Goal: Transaction & Acquisition: Purchase product/service

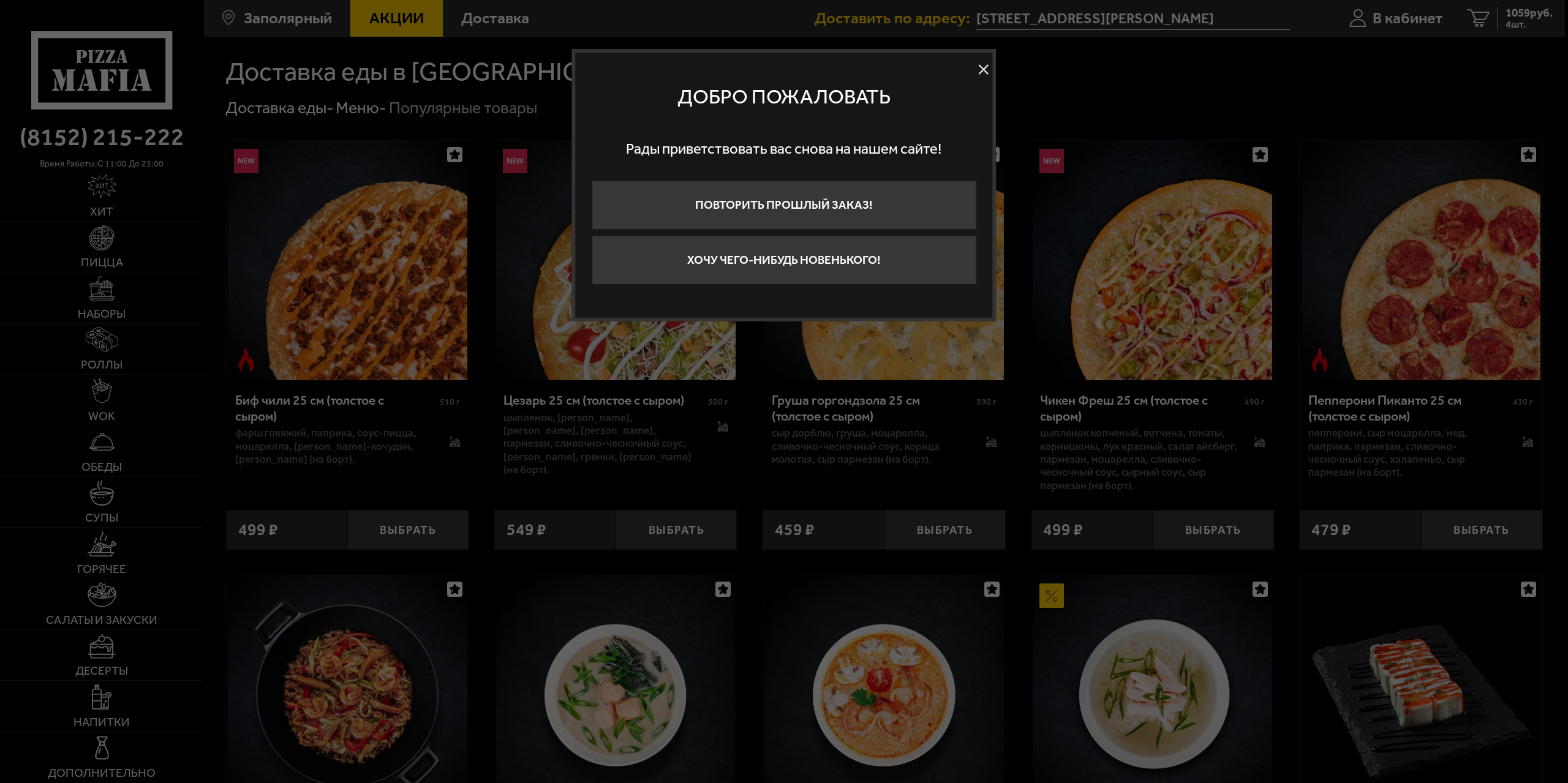
click at [983, 68] on button at bounding box center [983, 70] width 19 height 19
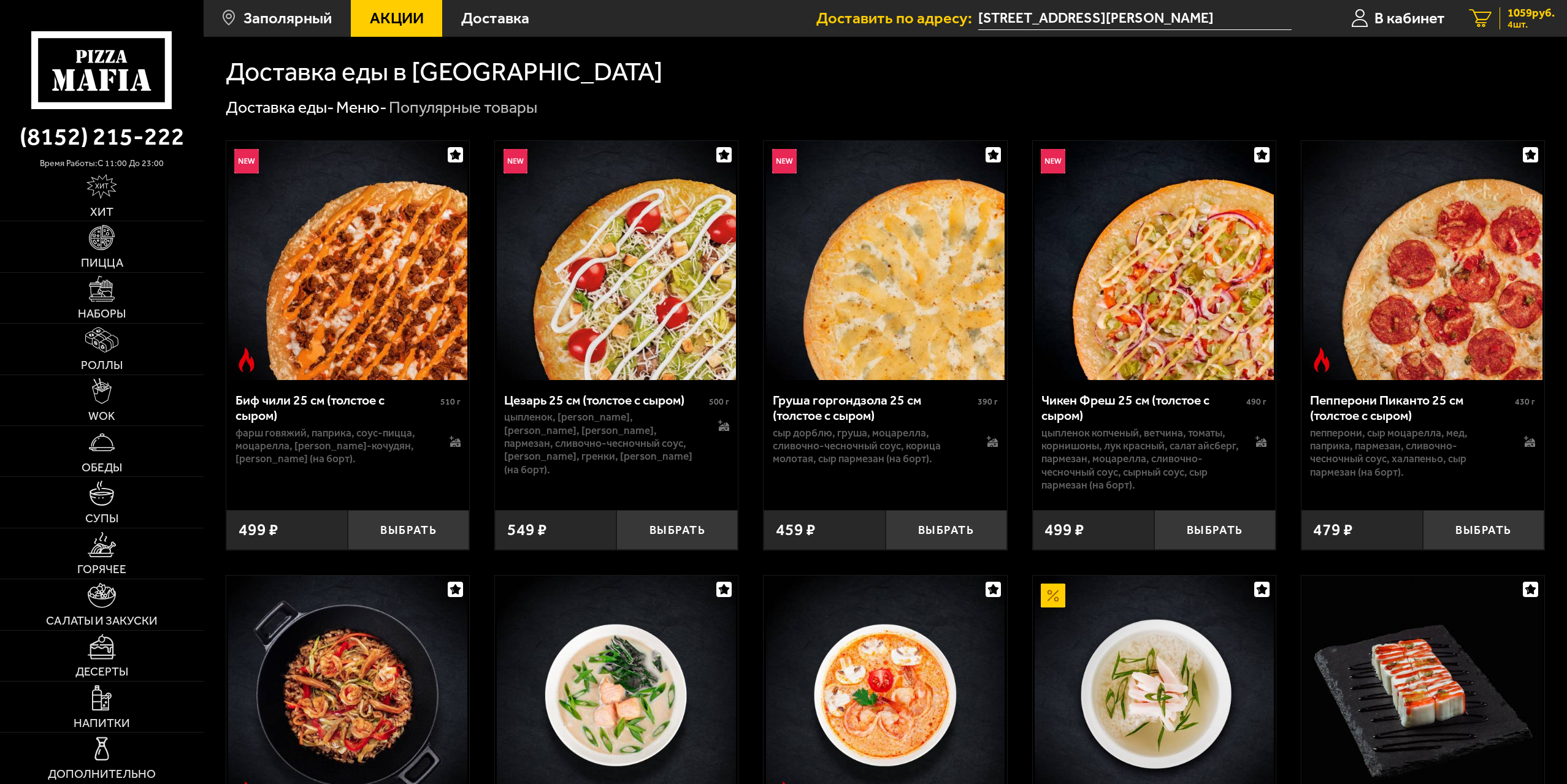
click at [1494, 17] on link "4 1059 руб. 4 шт." at bounding box center [1512, 18] width 110 height 36
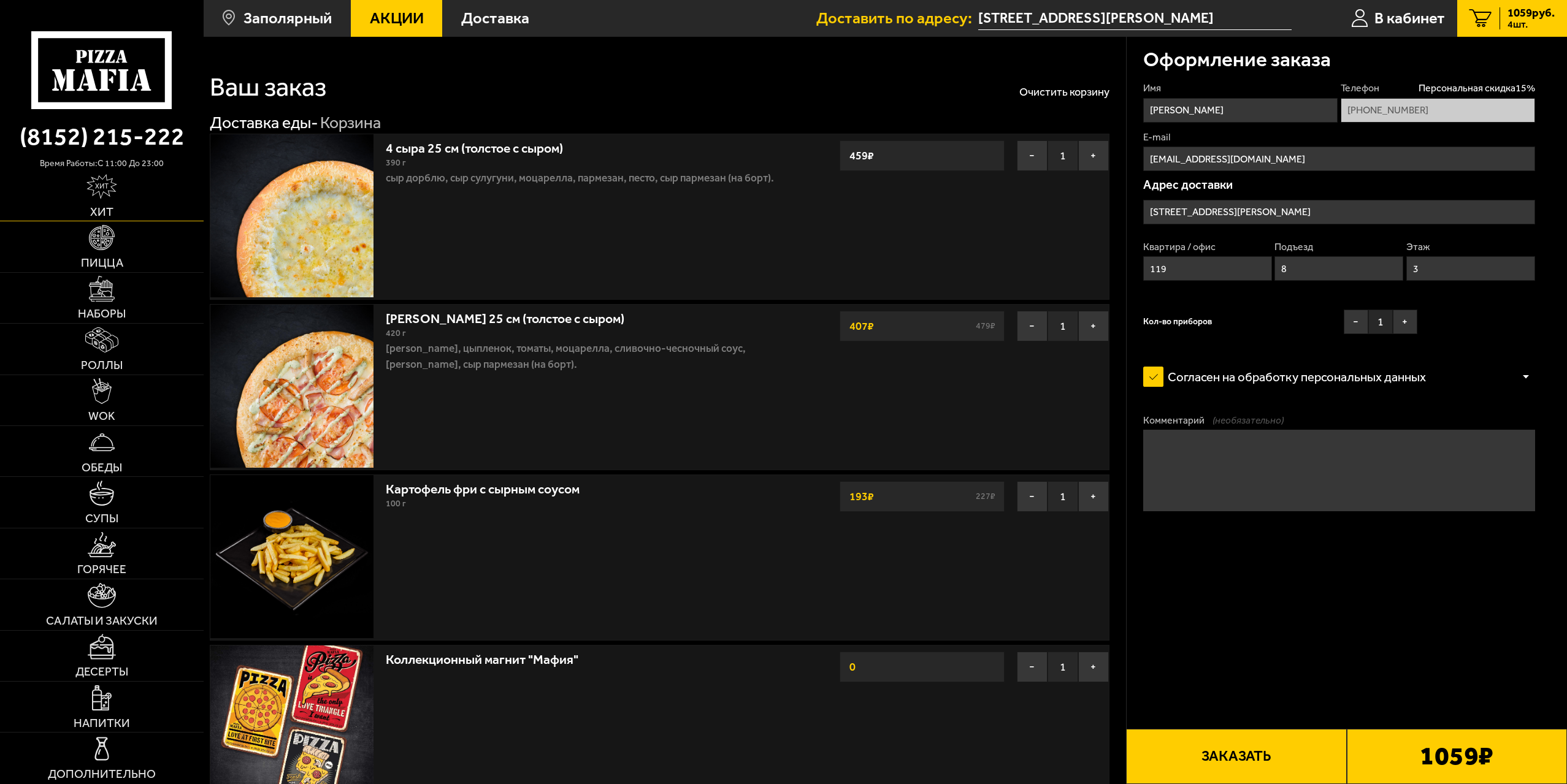
click at [122, 195] on link "Хит" at bounding box center [102, 195] width 203 height 50
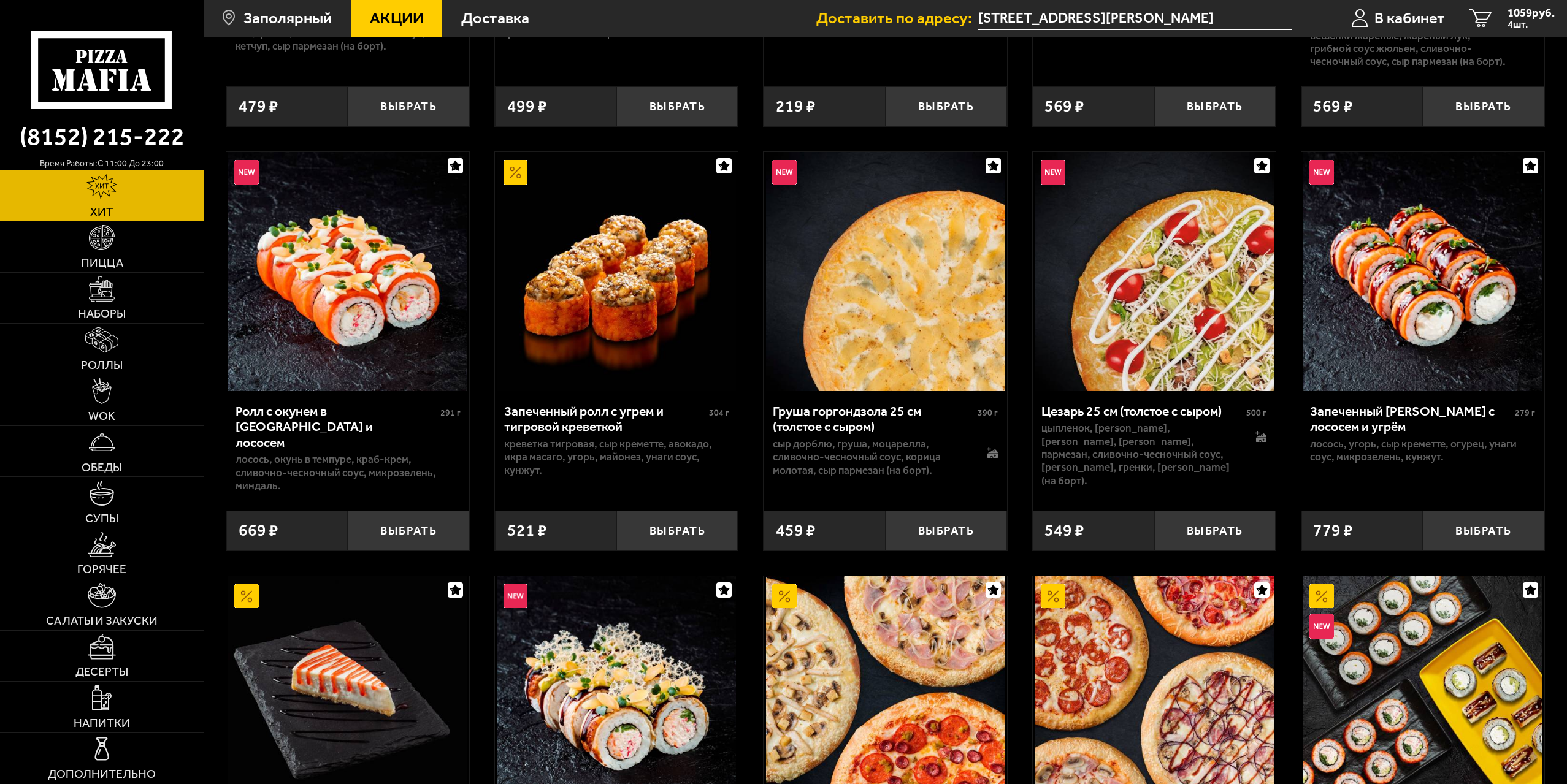
scroll to position [429, 0]
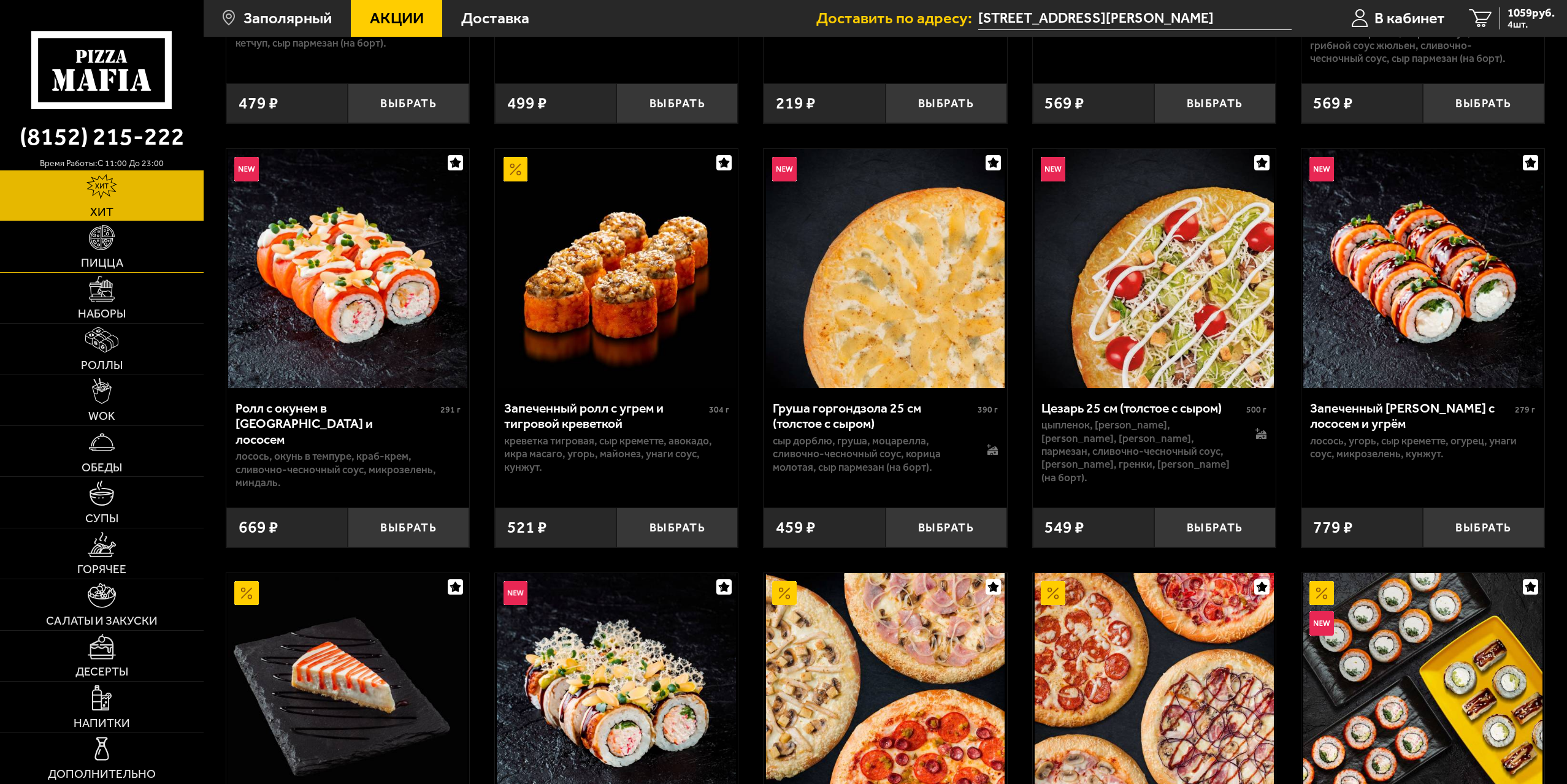
click at [112, 238] on img at bounding box center [101, 237] width 25 height 25
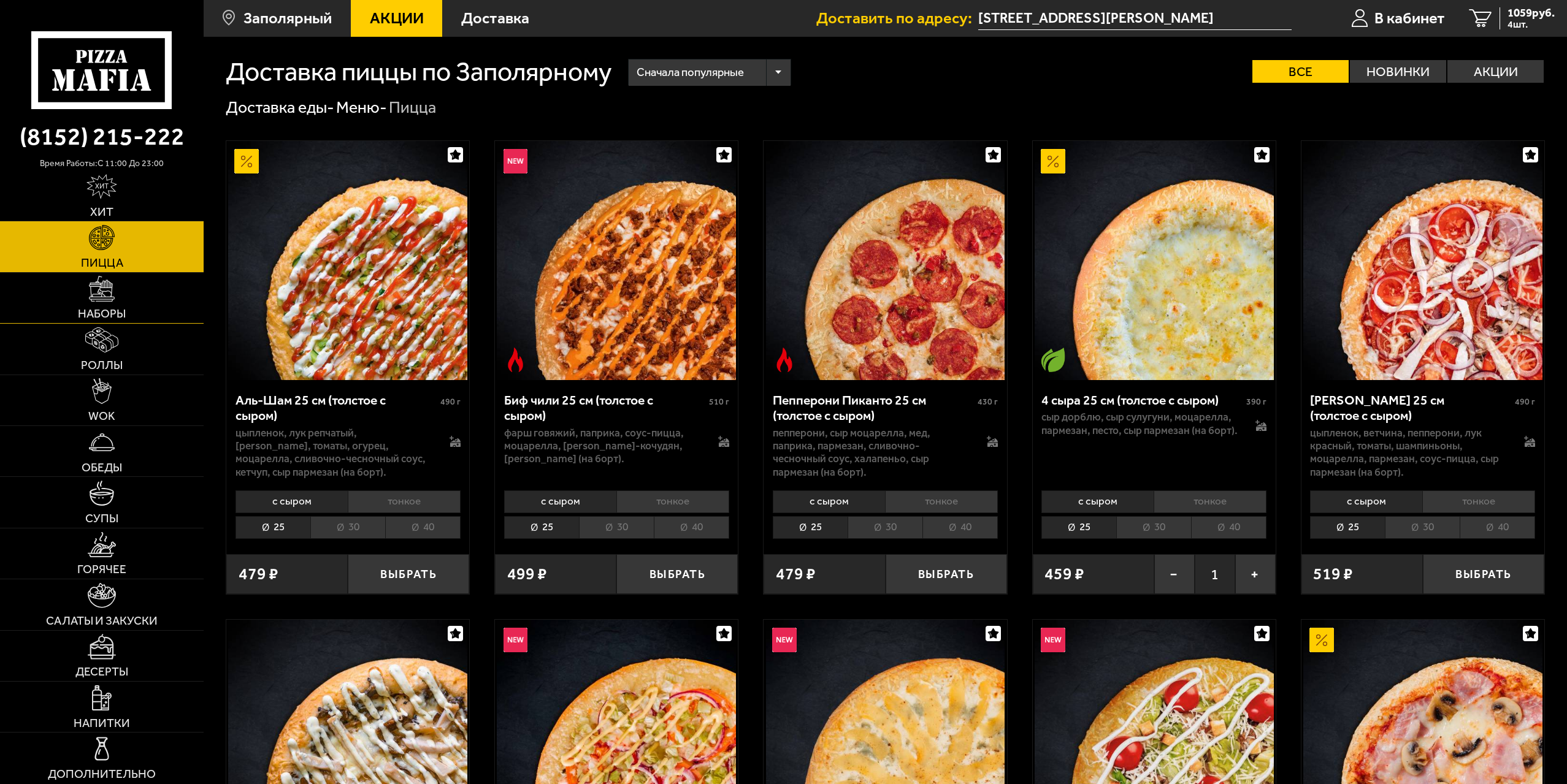
click at [124, 305] on link "Наборы" at bounding box center [102, 298] width 203 height 50
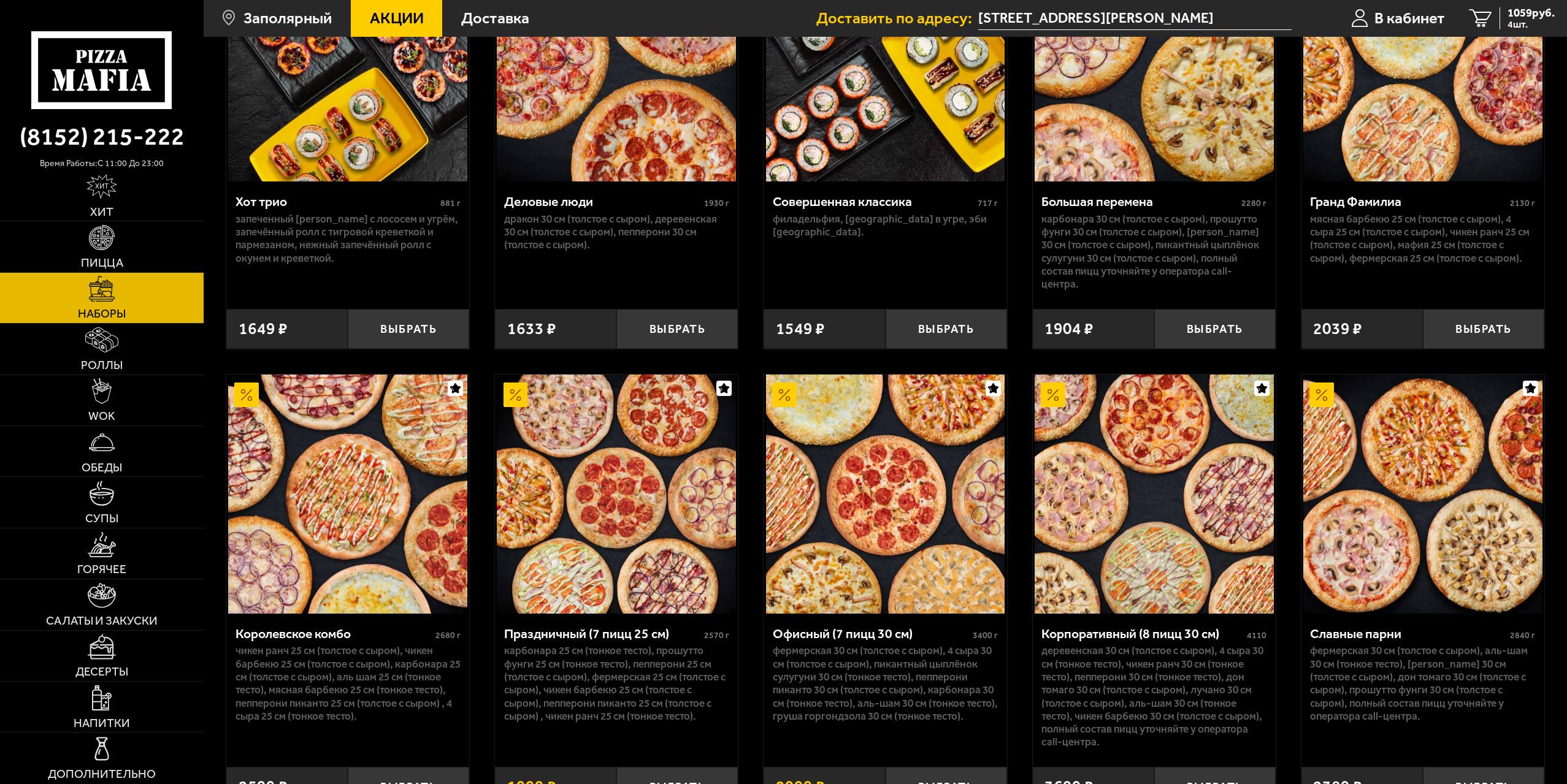
scroll to position [1178, 0]
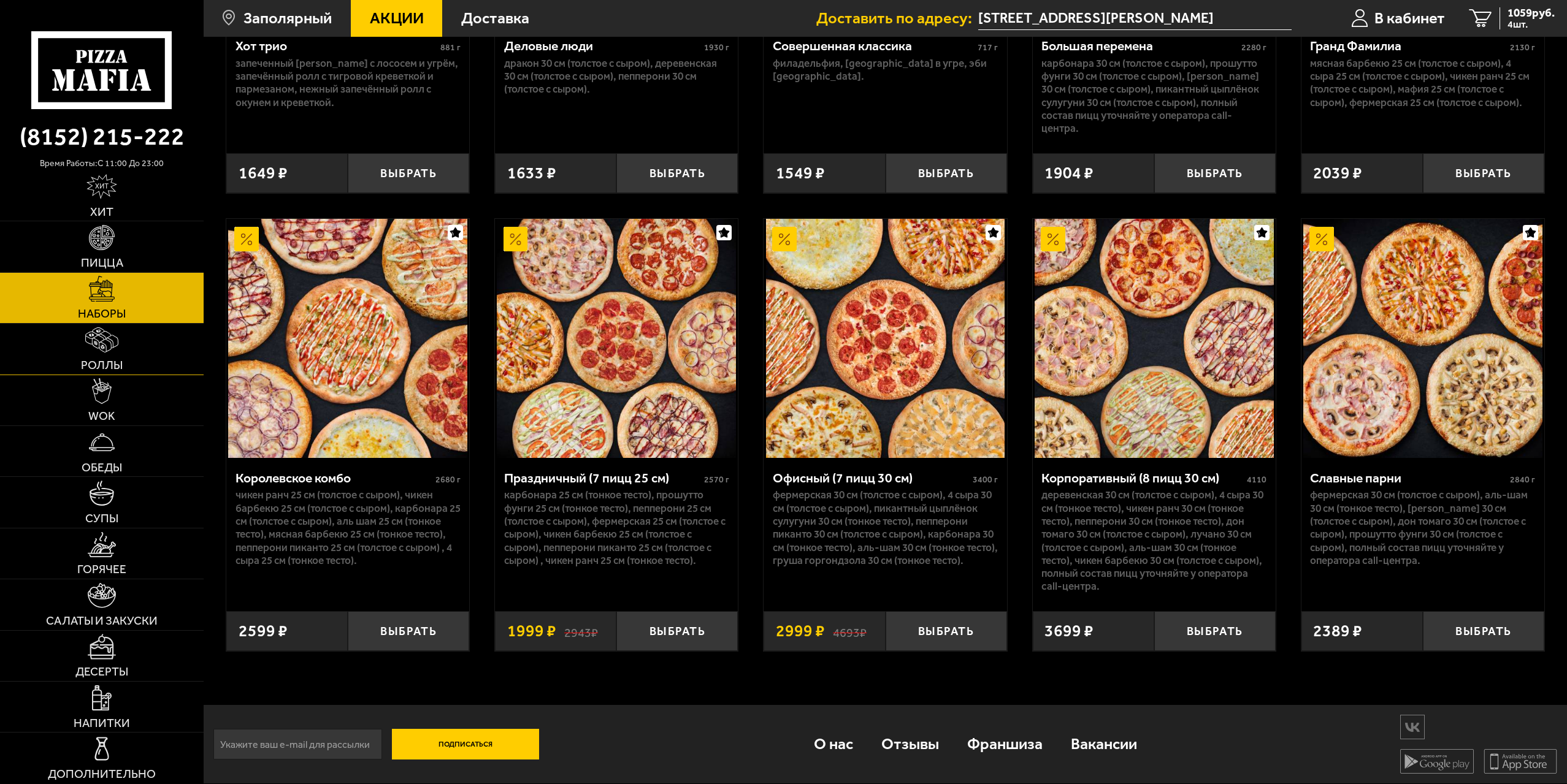
click at [154, 356] on link "Роллы" at bounding box center [102, 348] width 203 height 50
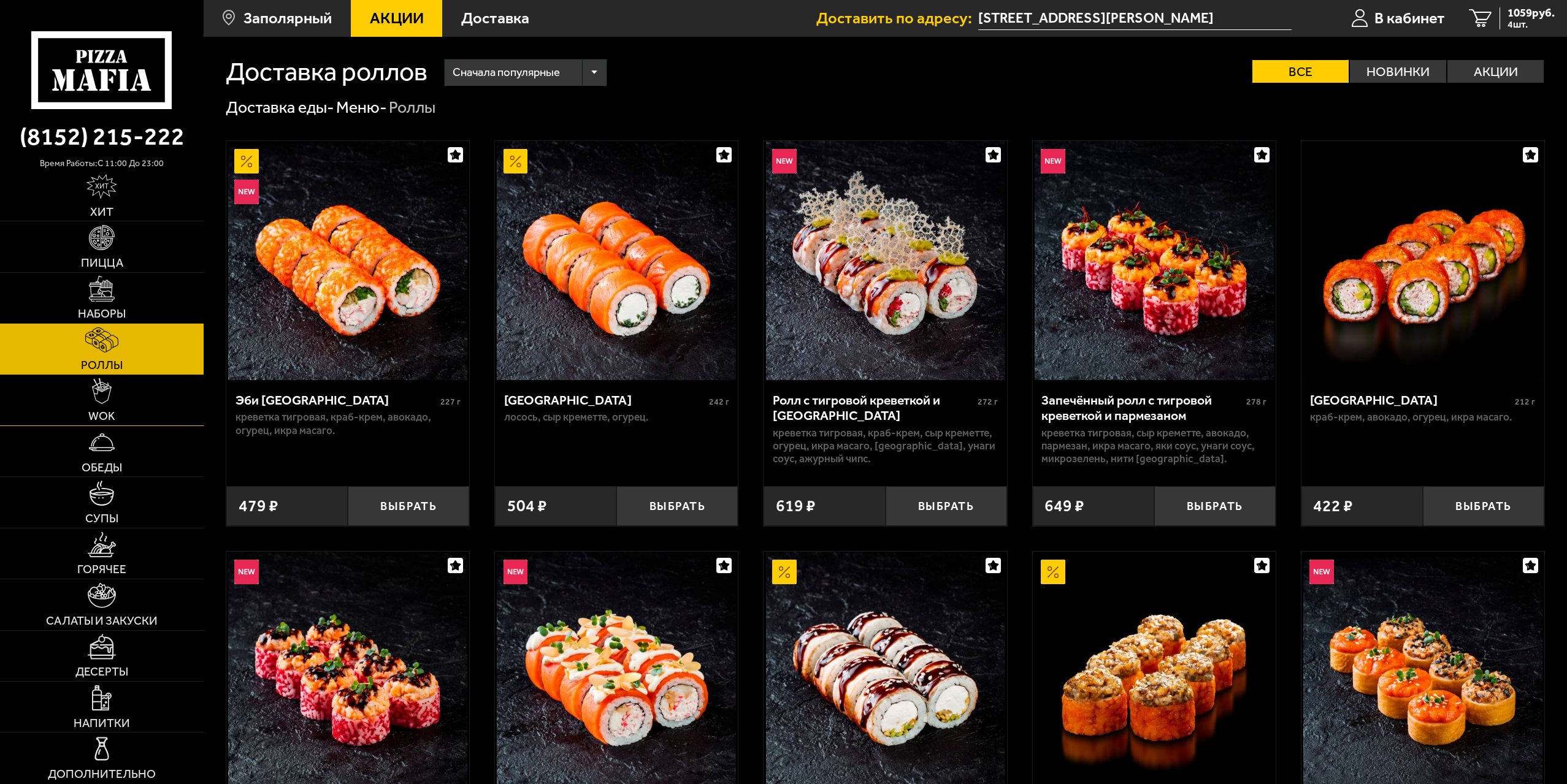
click at [139, 402] on link "WOK" at bounding box center [102, 399] width 203 height 50
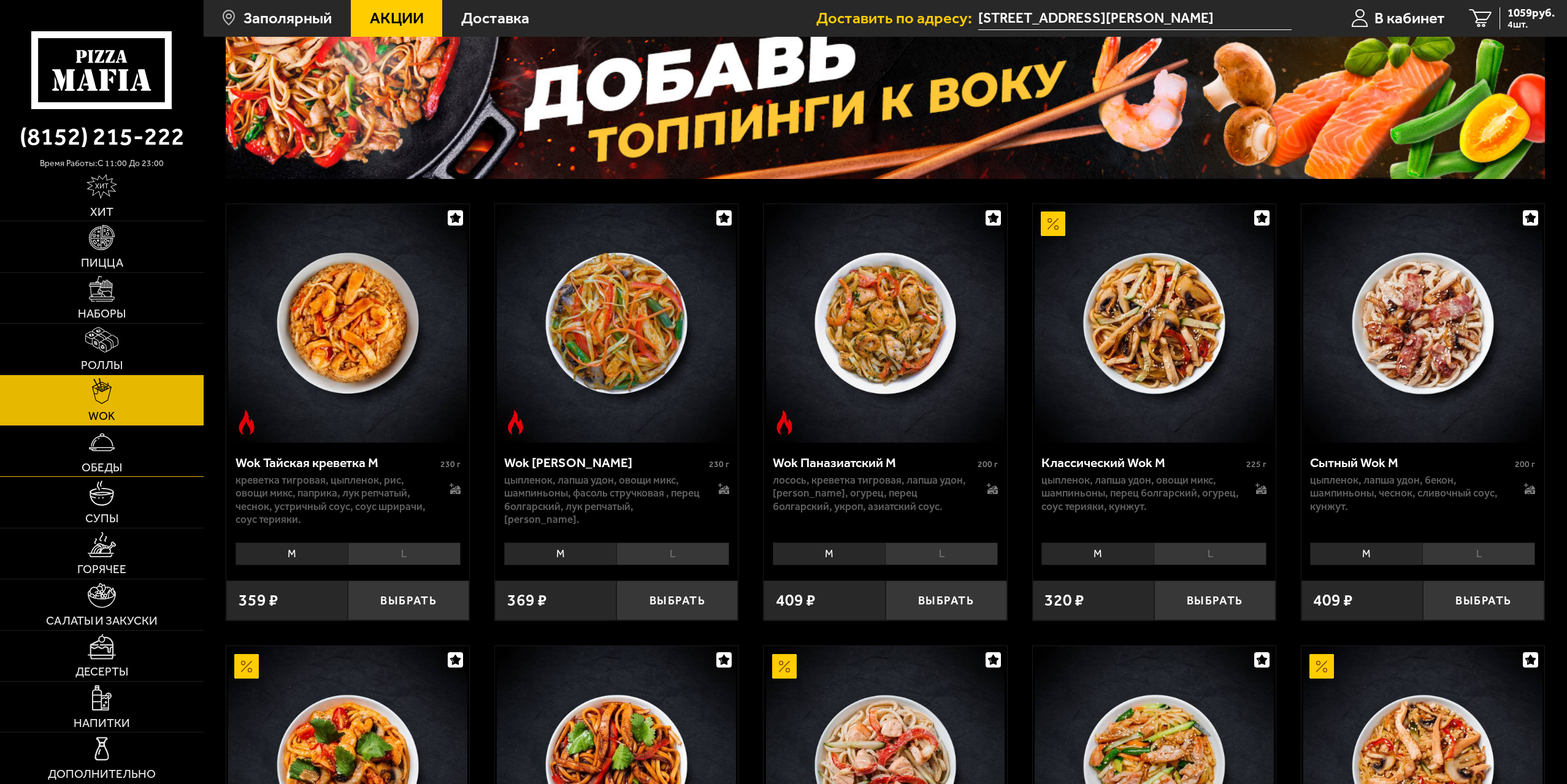
scroll to position [184, 0]
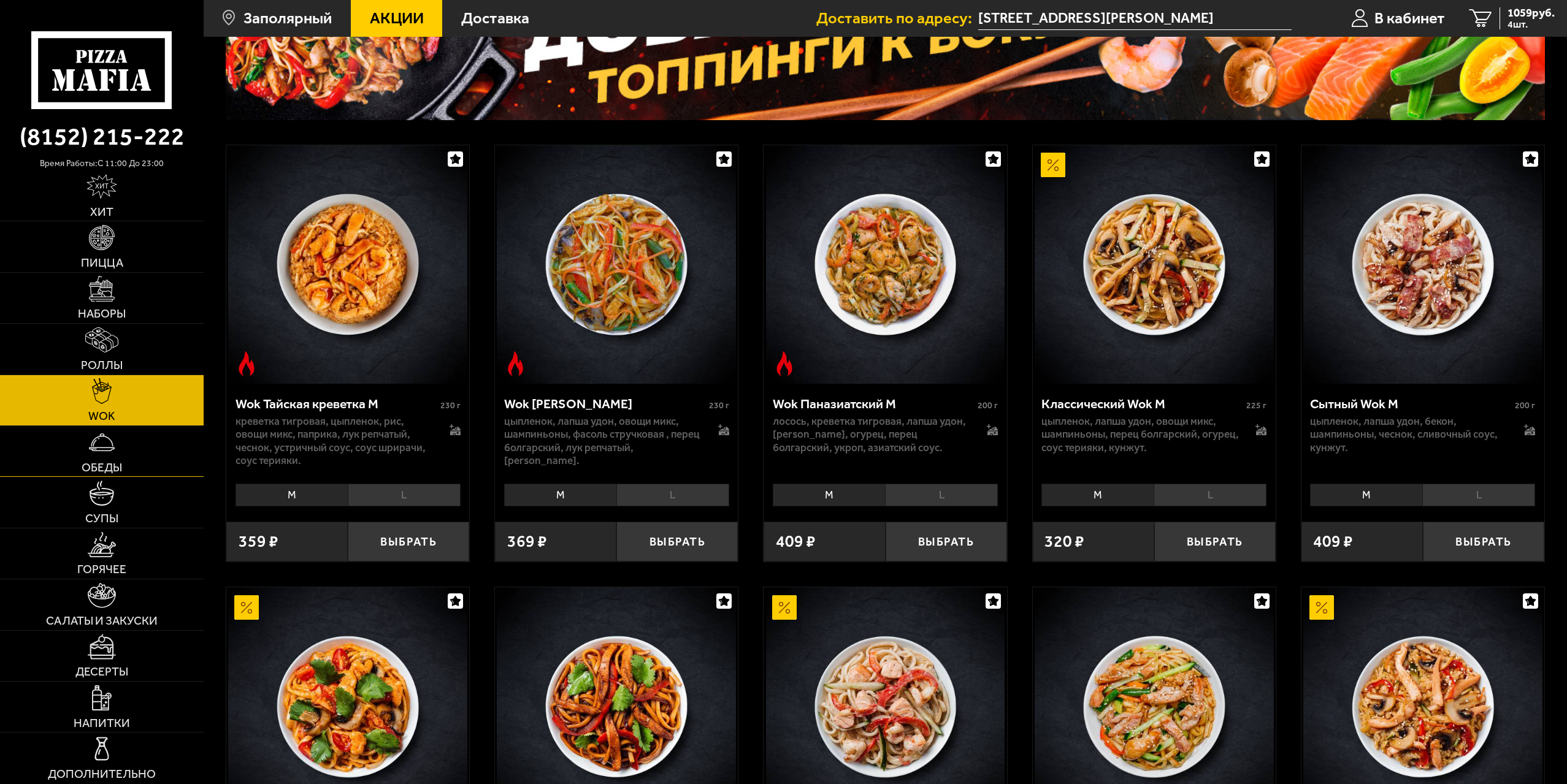
click at [142, 444] on link "Обеды" at bounding box center [102, 451] width 203 height 50
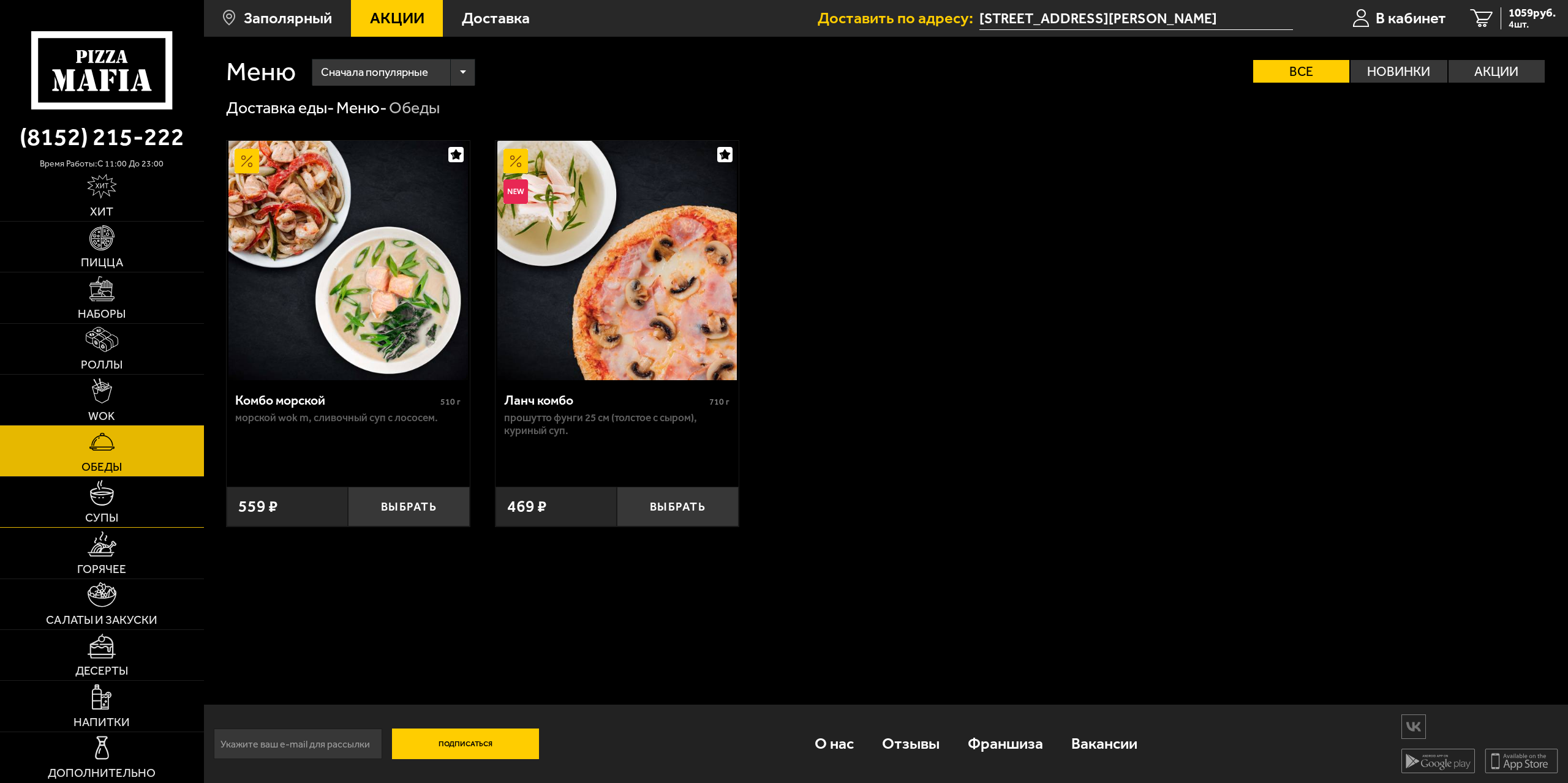
click at [156, 499] on link "Супы" at bounding box center [101, 501] width 204 height 50
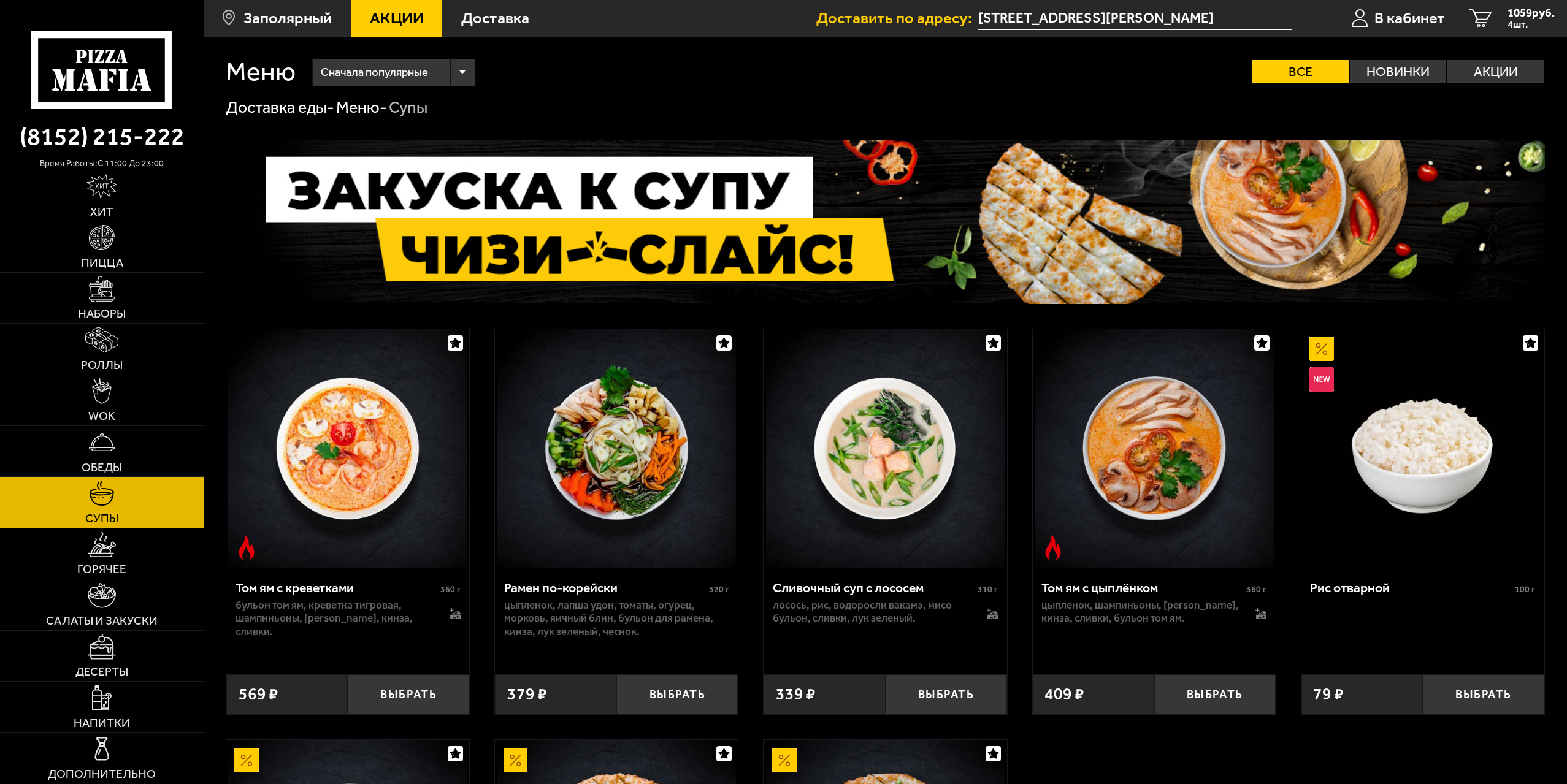
click at [150, 557] on link "Горячее" at bounding box center [102, 553] width 203 height 50
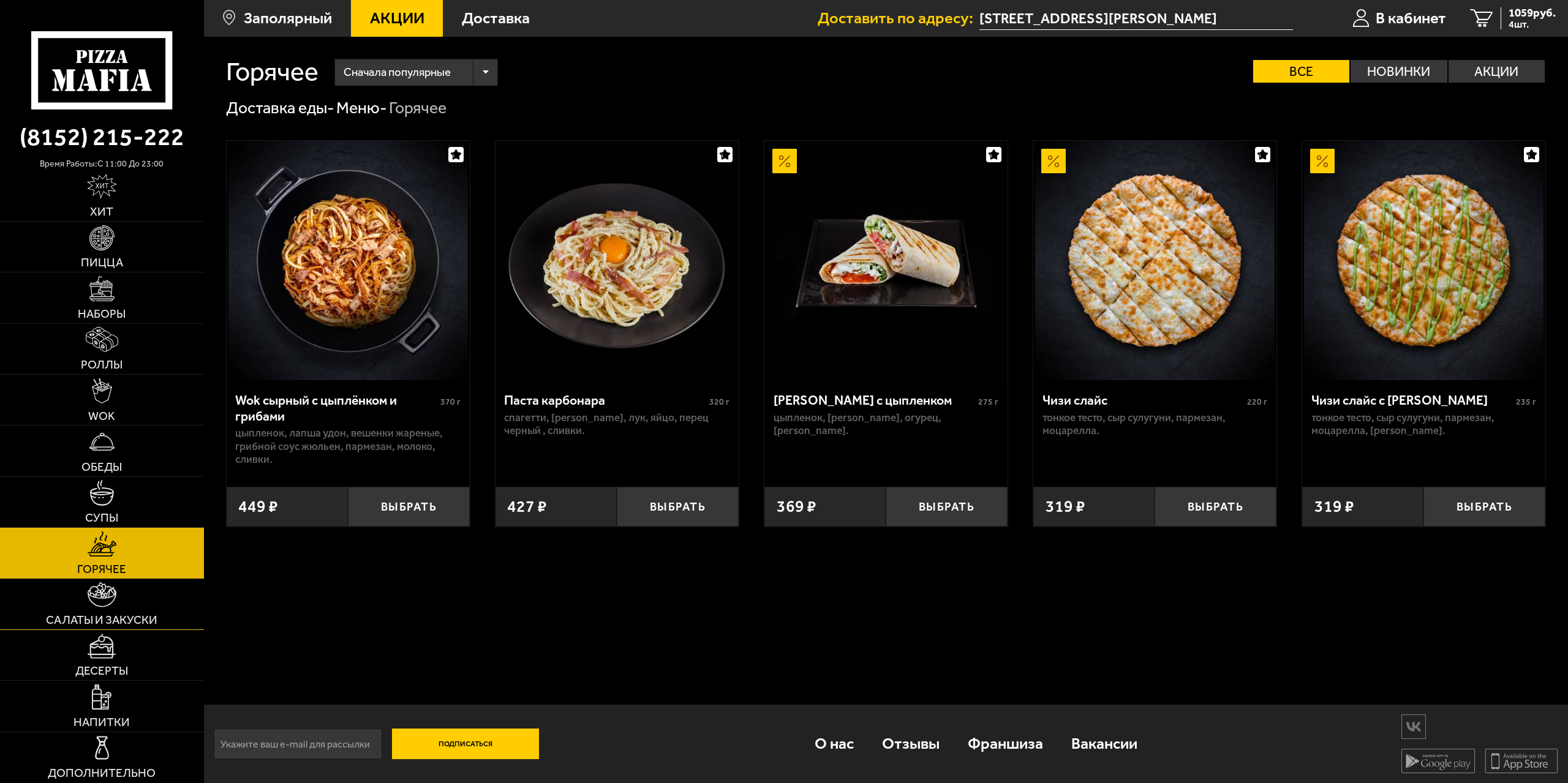
click at [156, 617] on span "Салаты и закуски" at bounding box center [101, 620] width 111 height 12
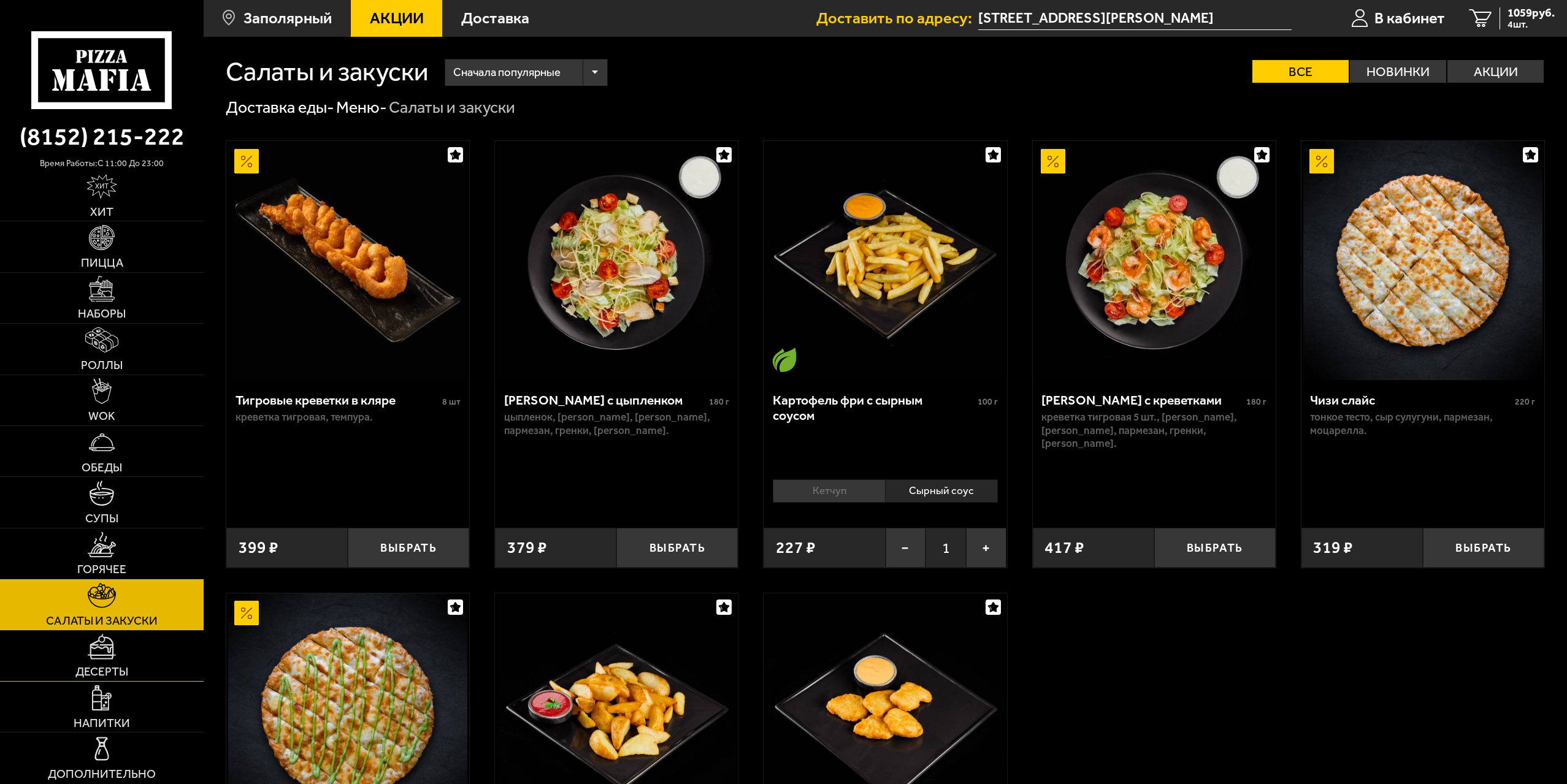
click at [142, 663] on link "Десерты" at bounding box center [102, 656] width 203 height 50
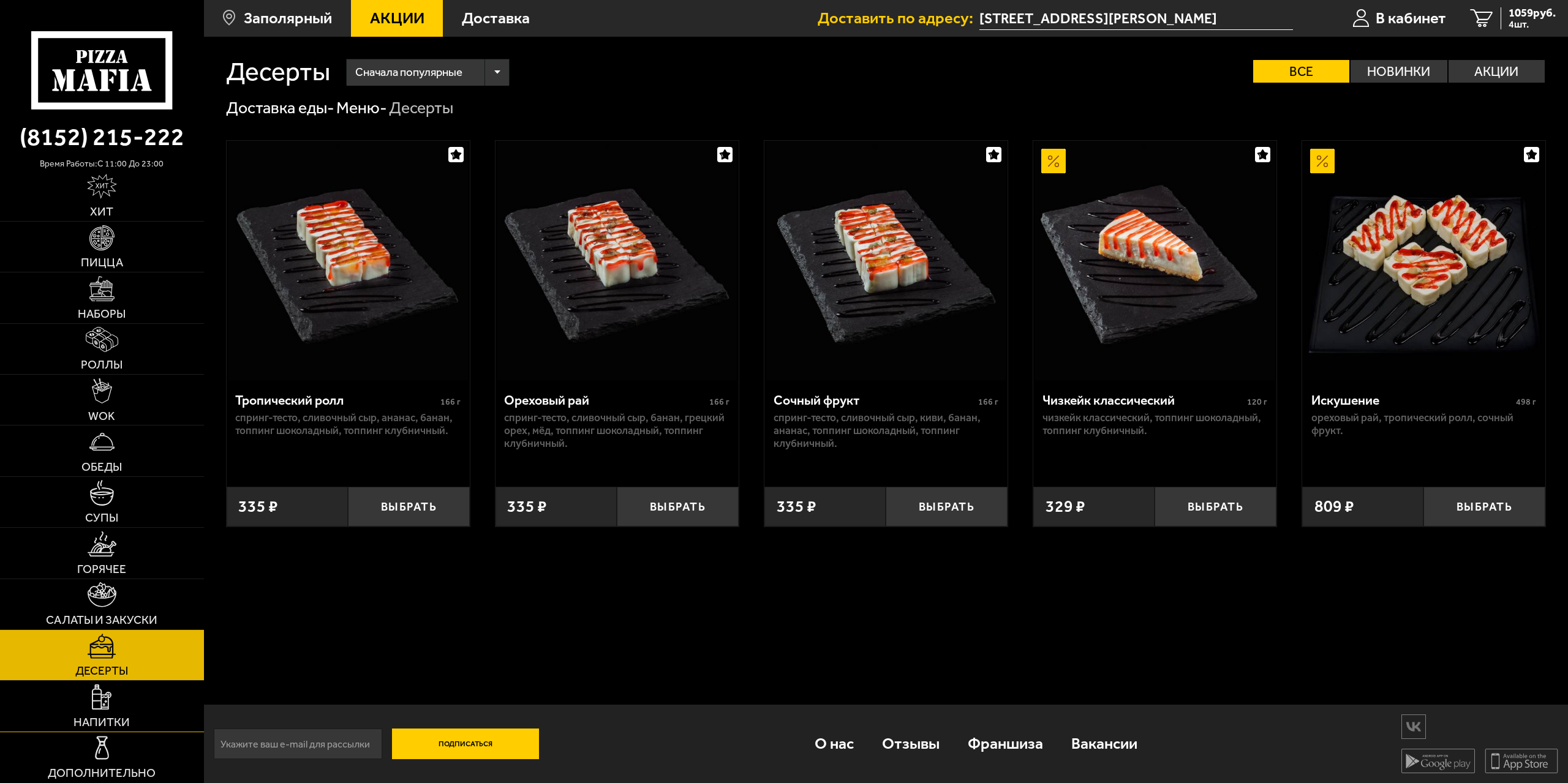
click at [123, 711] on link "Напитки" at bounding box center [101, 705] width 204 height 50
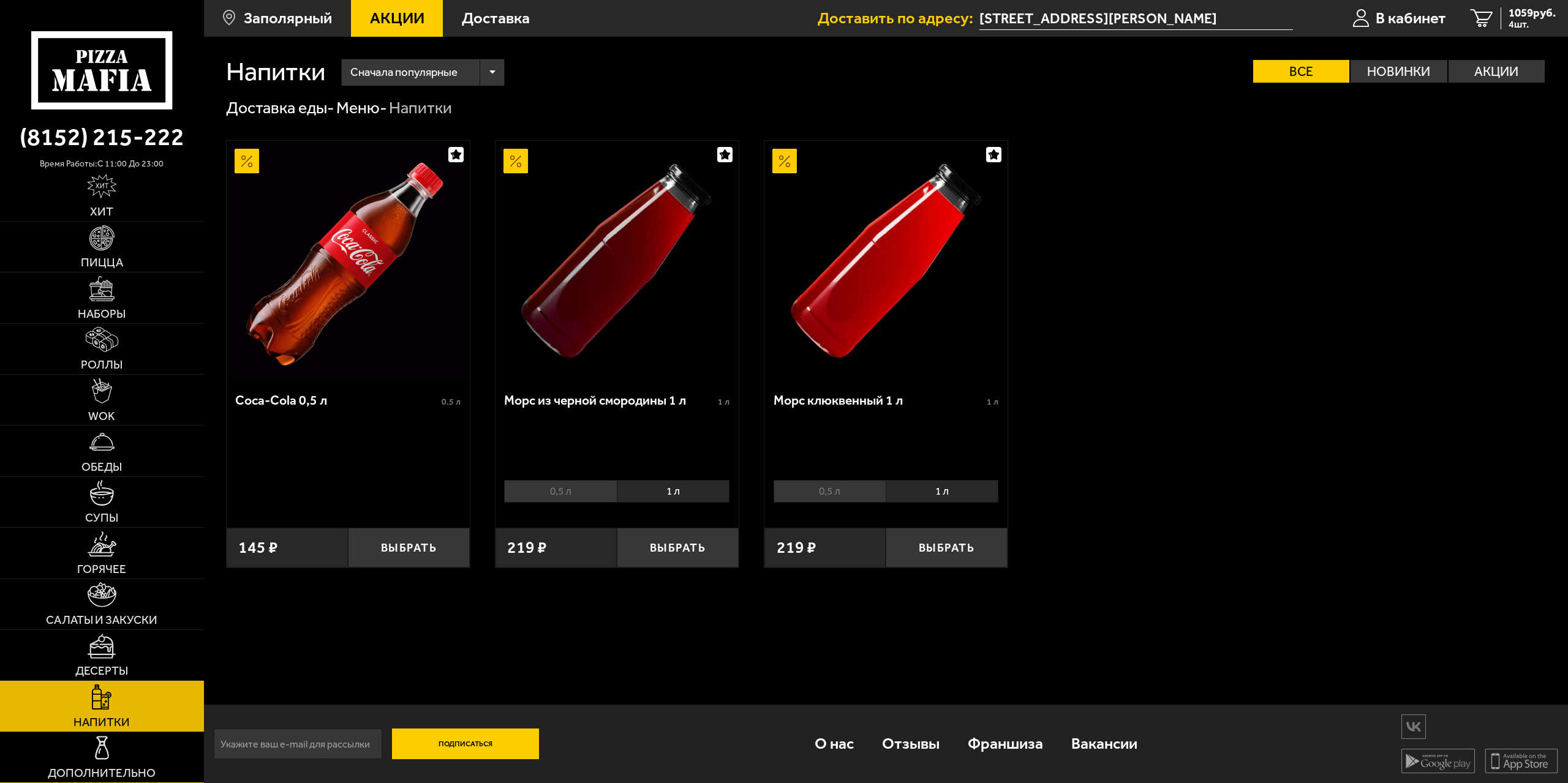
click at [117, 751] on link "Дополнительно" at bounding box center [101, 757] width 204 height 50
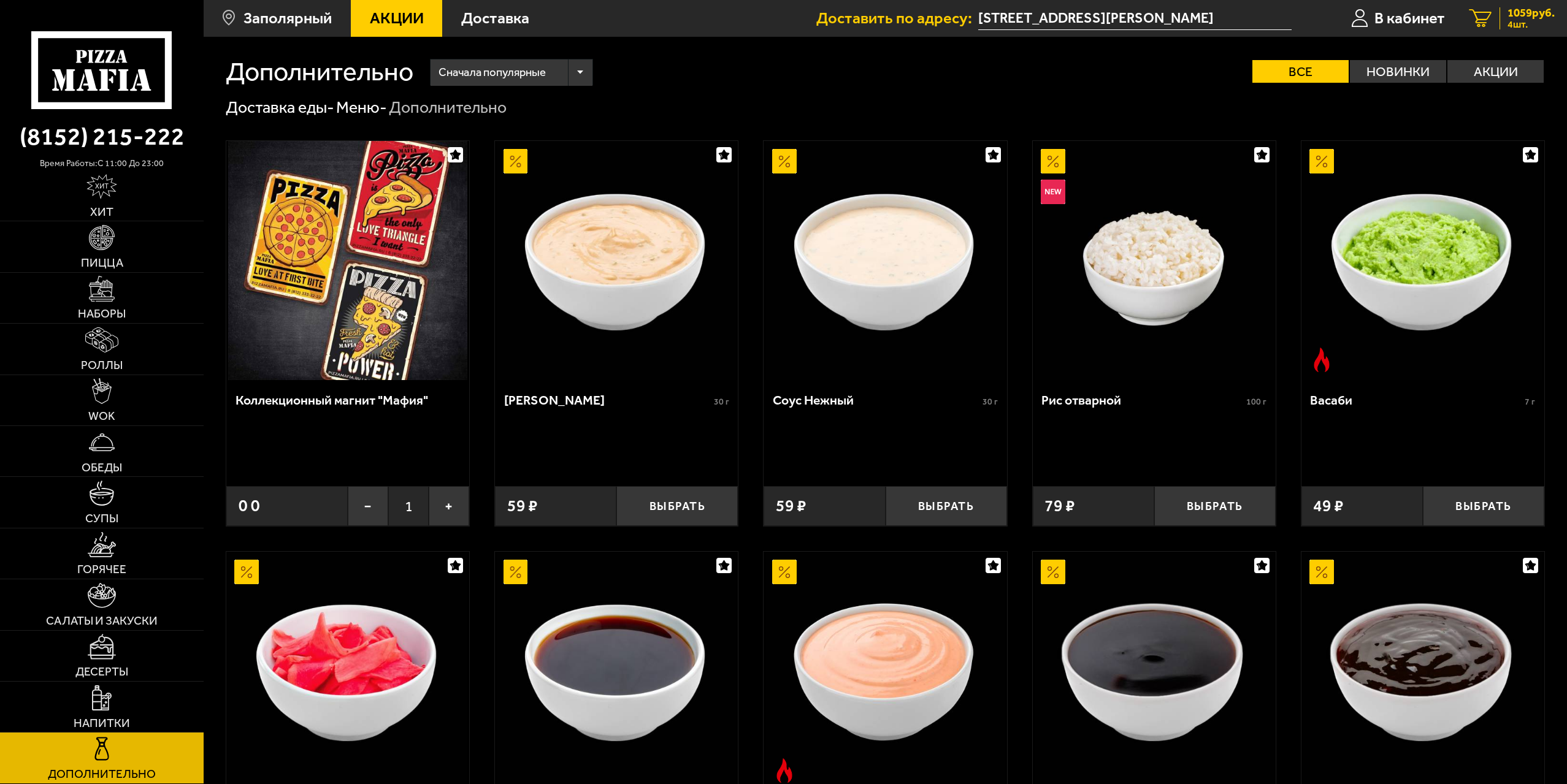
click at [1513, 17] on span "1059 руб." at bounding box center [1531, 13] width 47 height 12
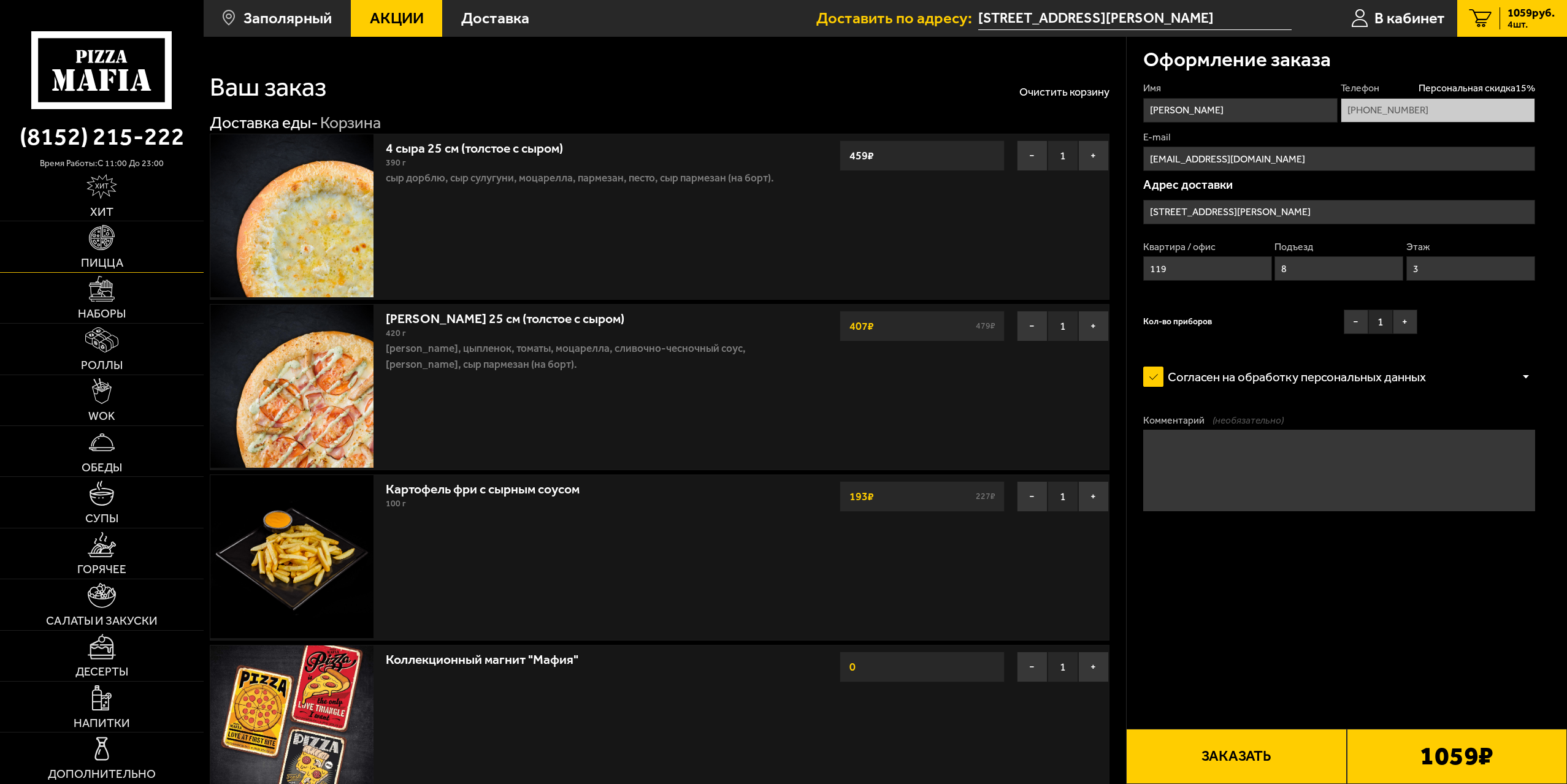
click at [120, 252] on link "Пицца" at bounding box center [102, 246] width 203 height 50
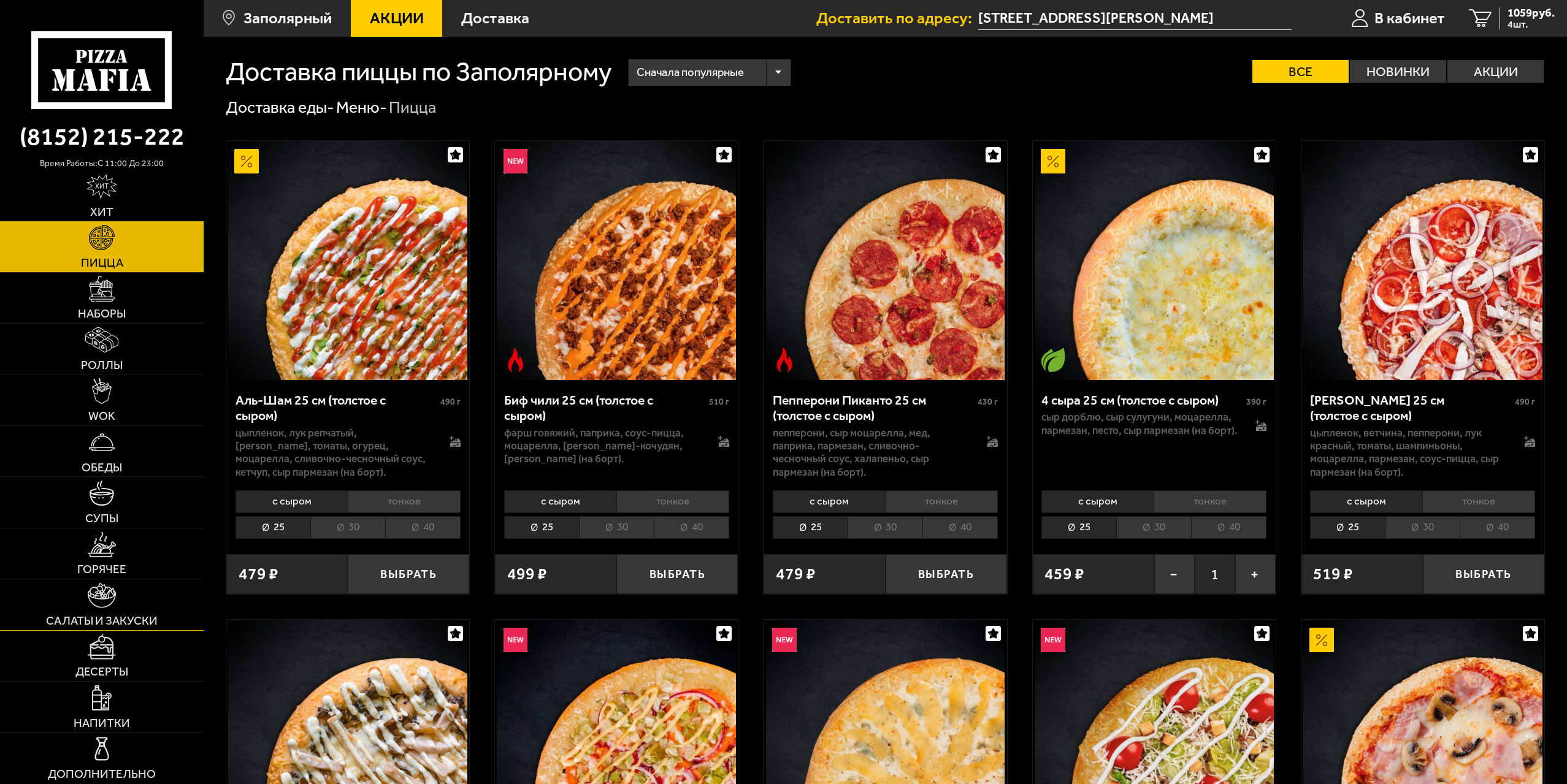
click at [129, 612] on link "Салаты и закуски" at bounding box center [102, 604] width 203 height 50
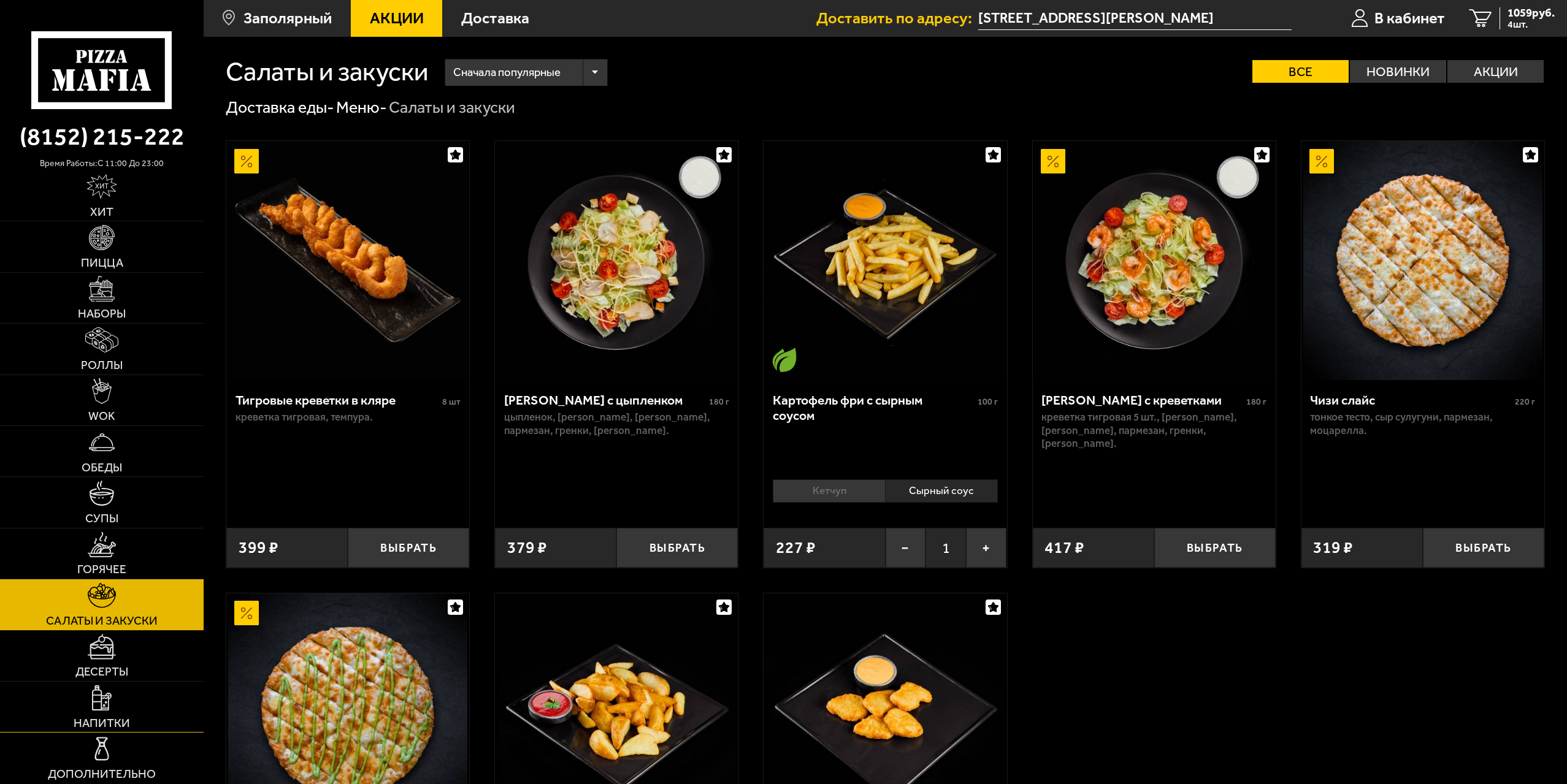
click at [124, 701] on link "Напитки" at bounding box center [102, 706] width 203 height 50
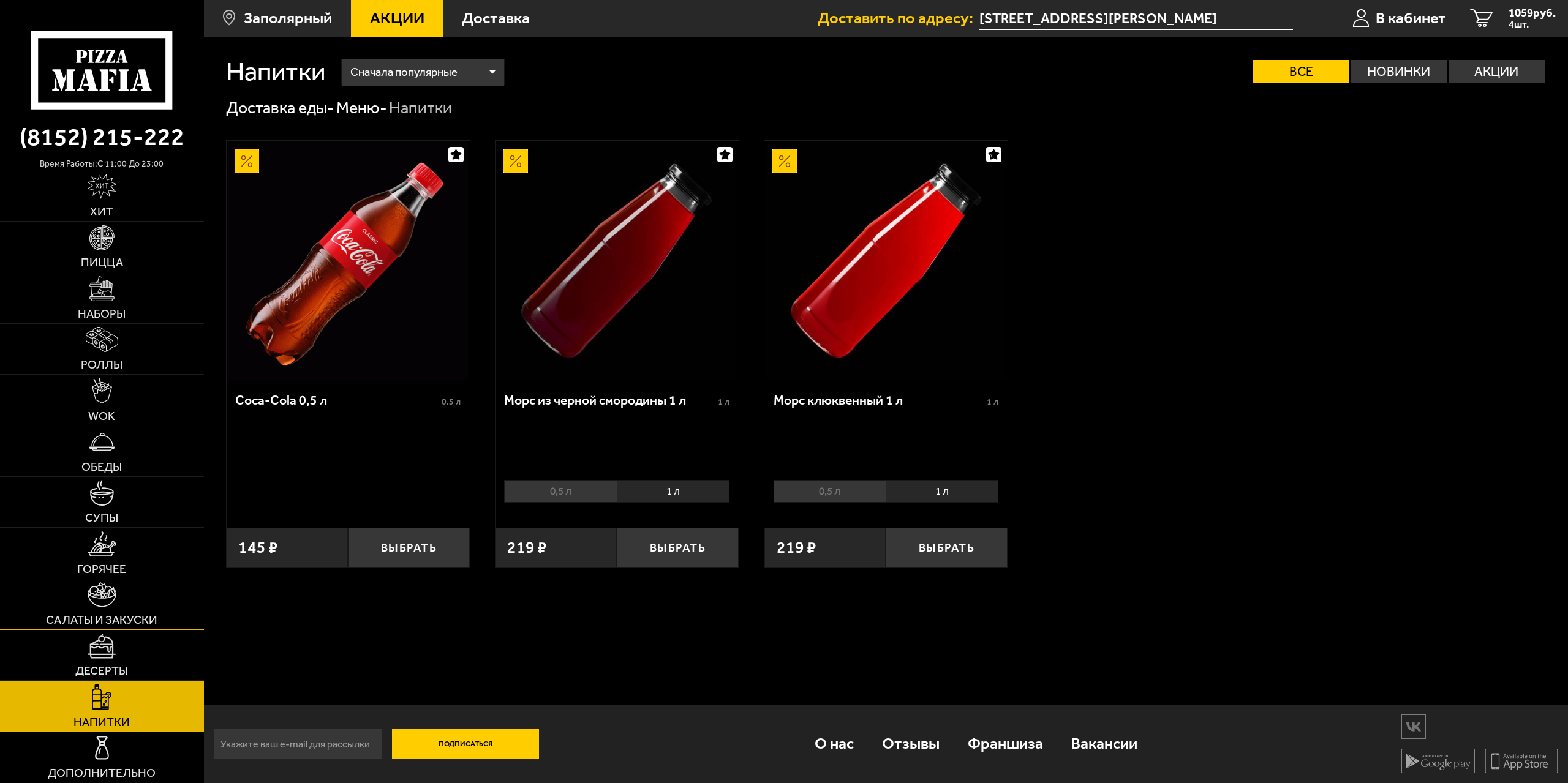
click at [137, 592] on link "Салаты и закуски" at bounding box center [101, 604] width 204 height 50
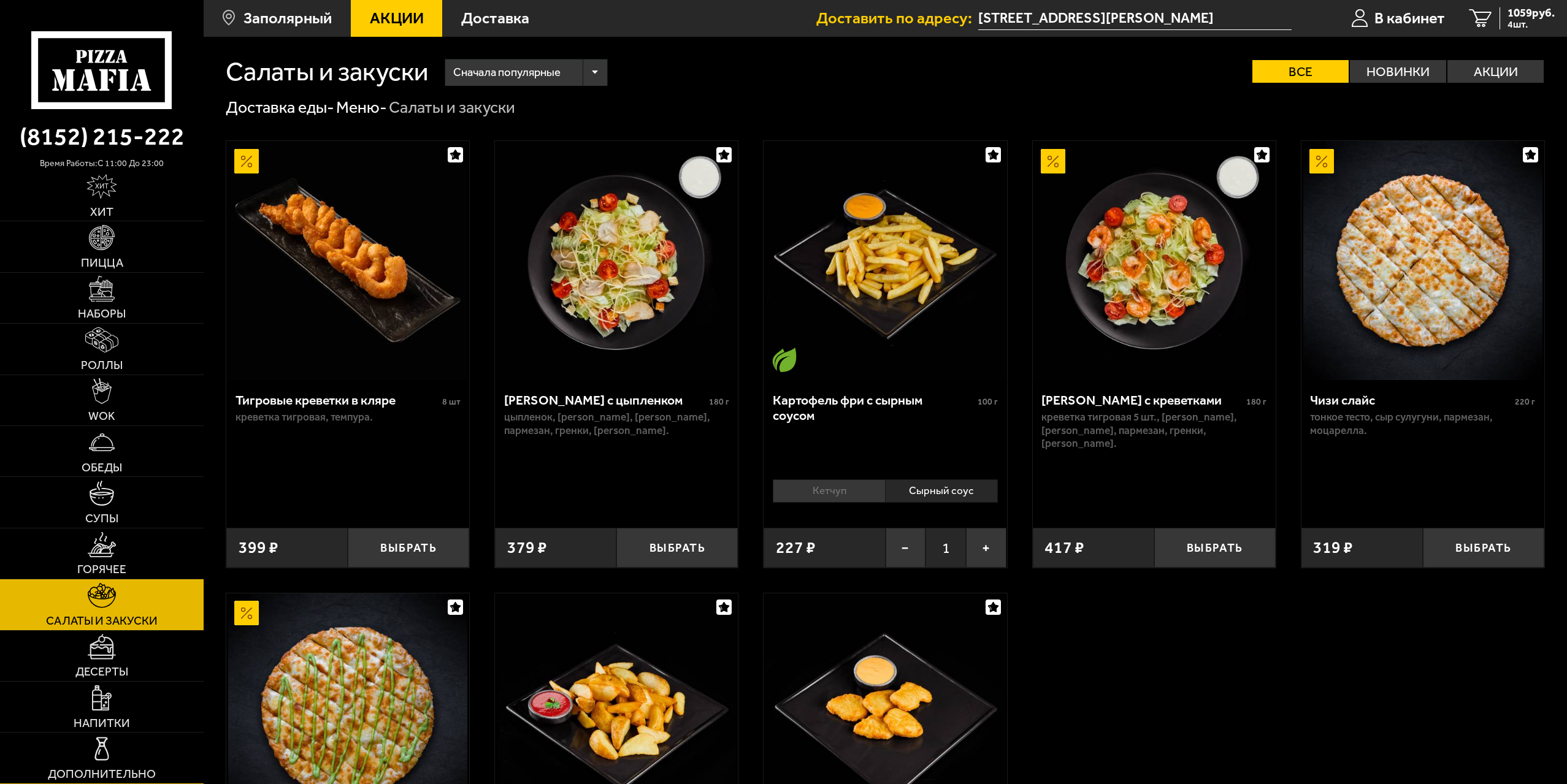
click at [125, 755] on link "Дополнительно" at bounding box center [102, 757] width 203 height 50
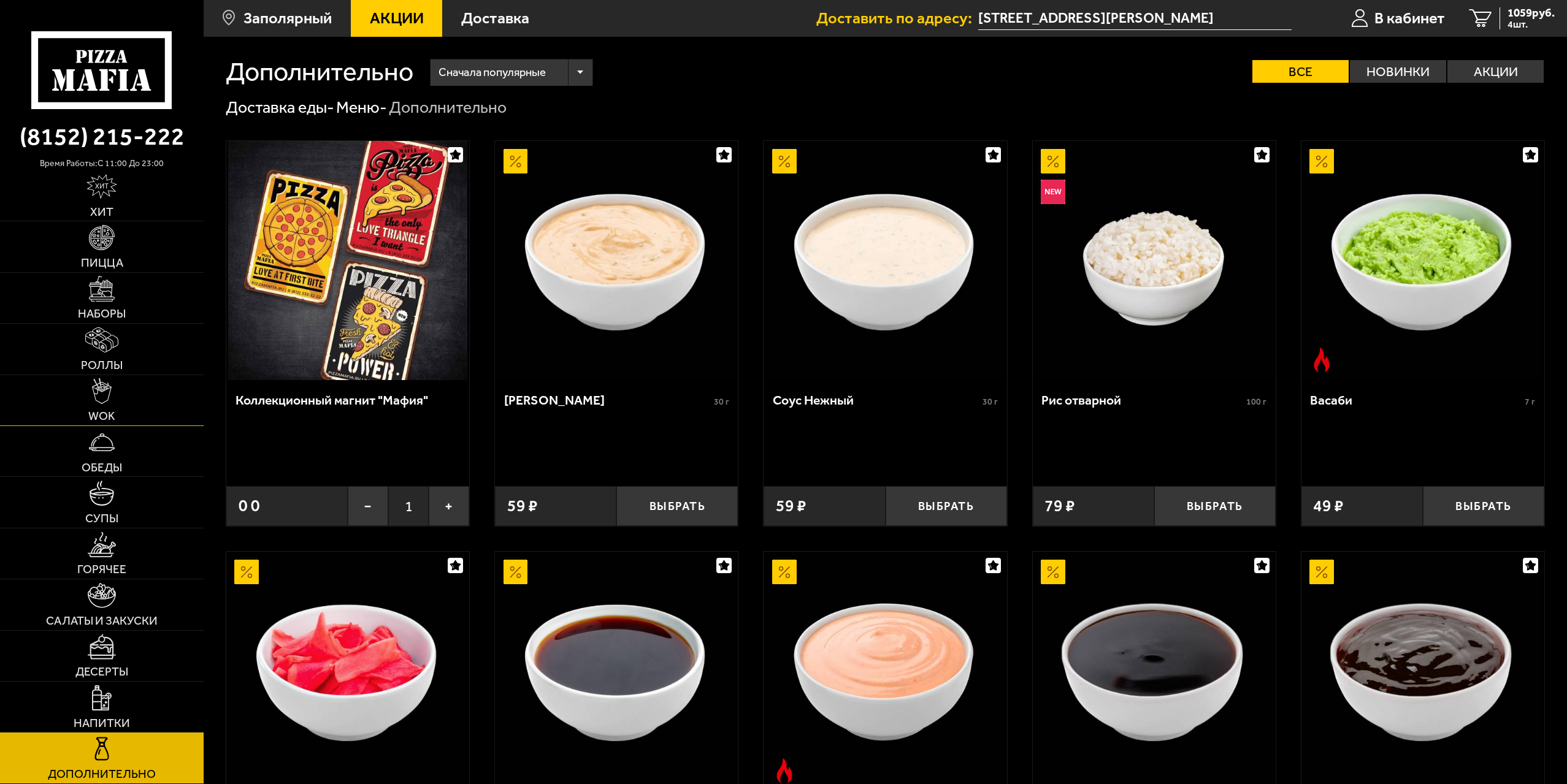
click at [127, 424] on link "WOK" at bounding box center [102, 399] width 203 height 50
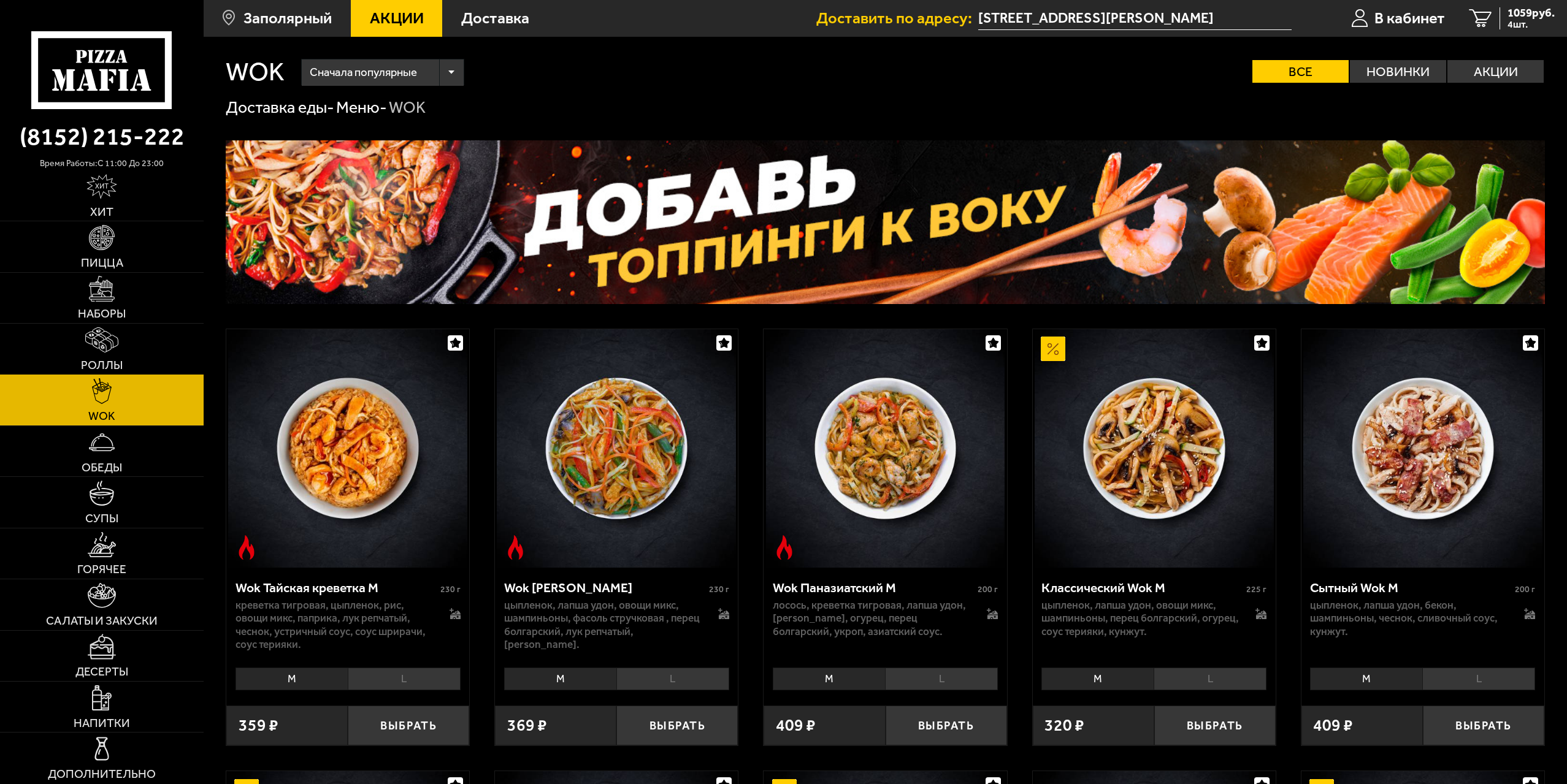
click at [133, 339] on link "Роллы" at bounding box center [102, 348] width 203 height 50
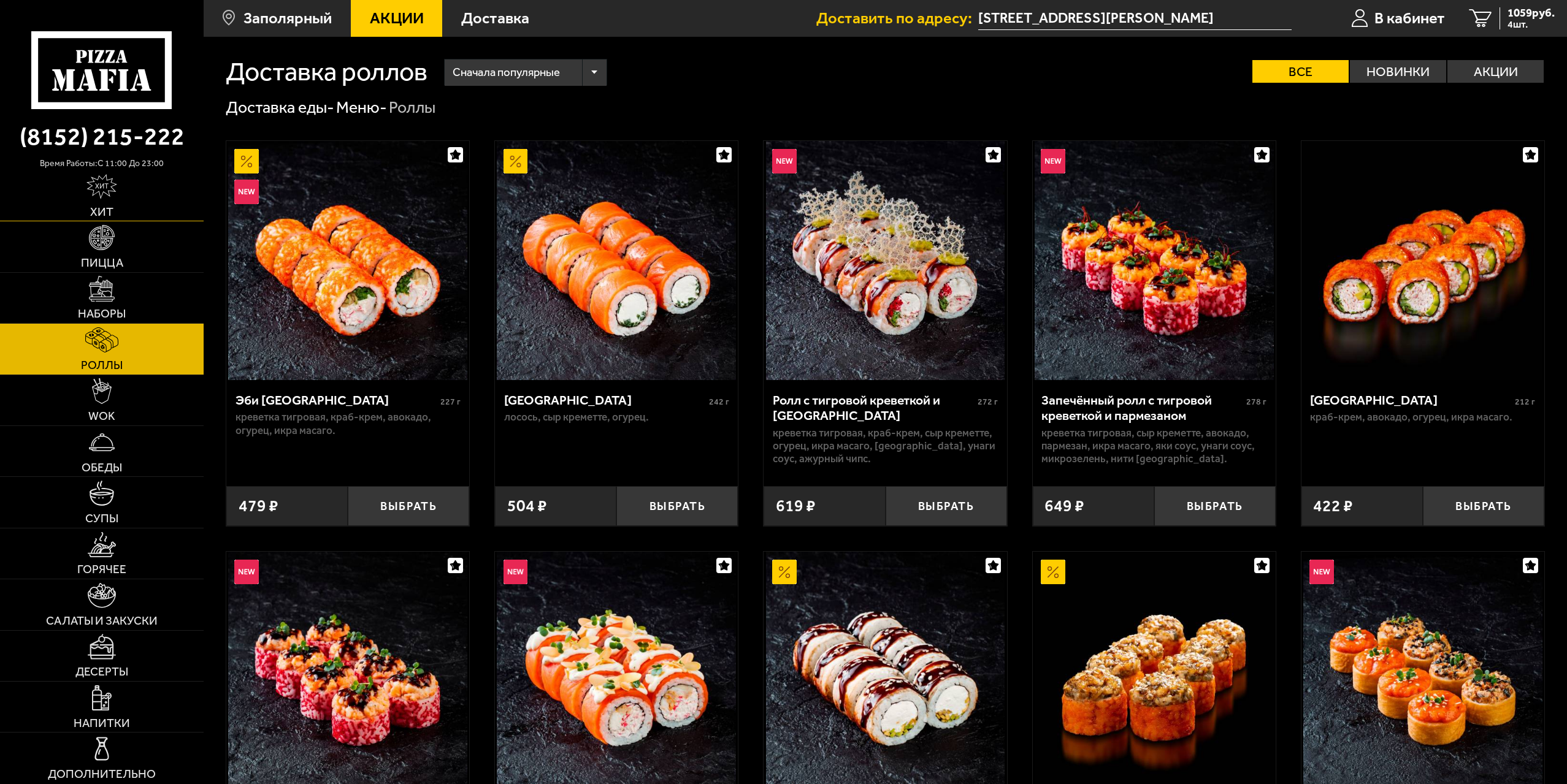
click at [130, 220] on link "Хит" at bounding box center [102, 195] width 203 height 50
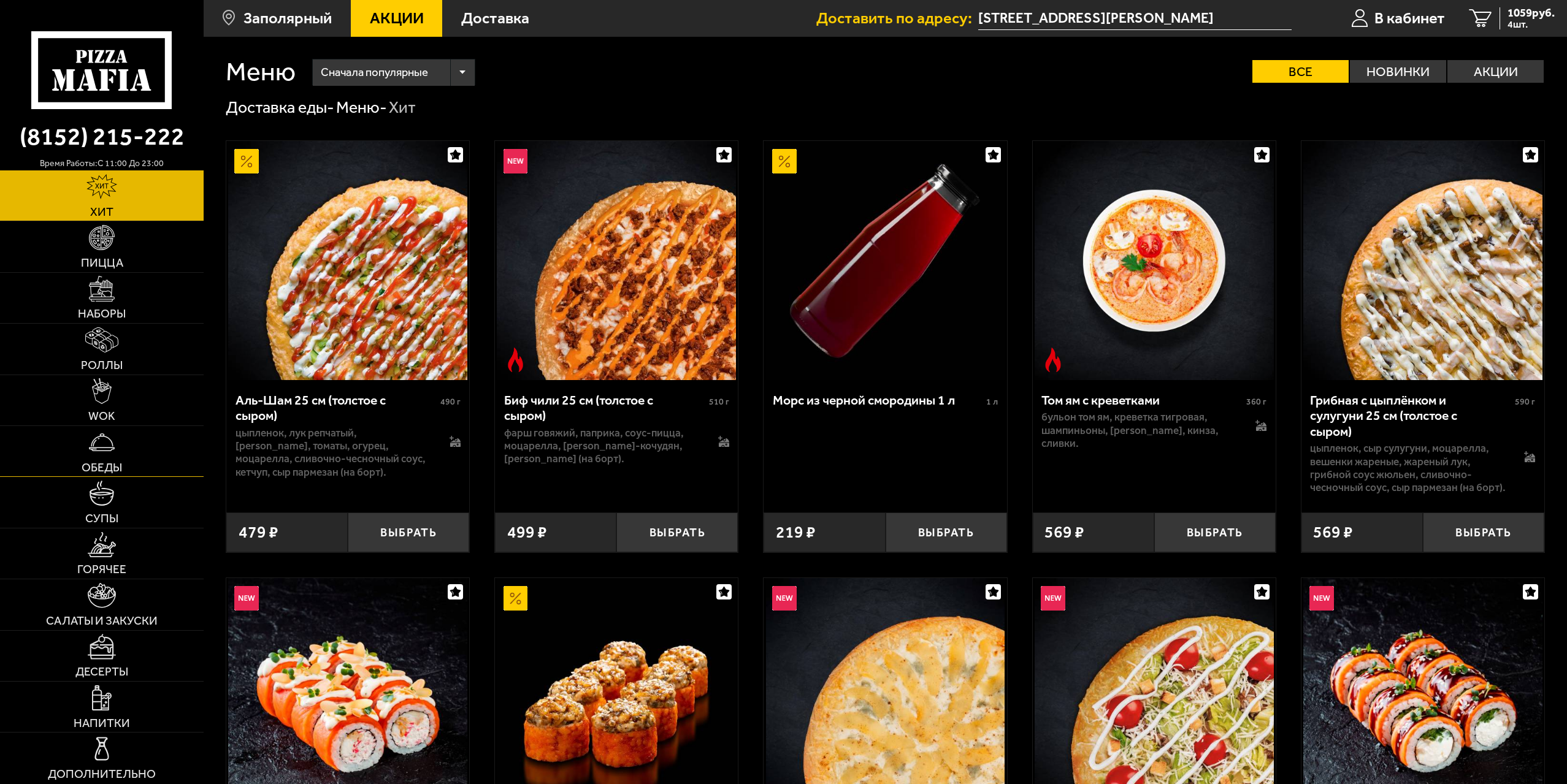
click at [114, 439] on img at bounding box center [101, 442] width 25 height 25
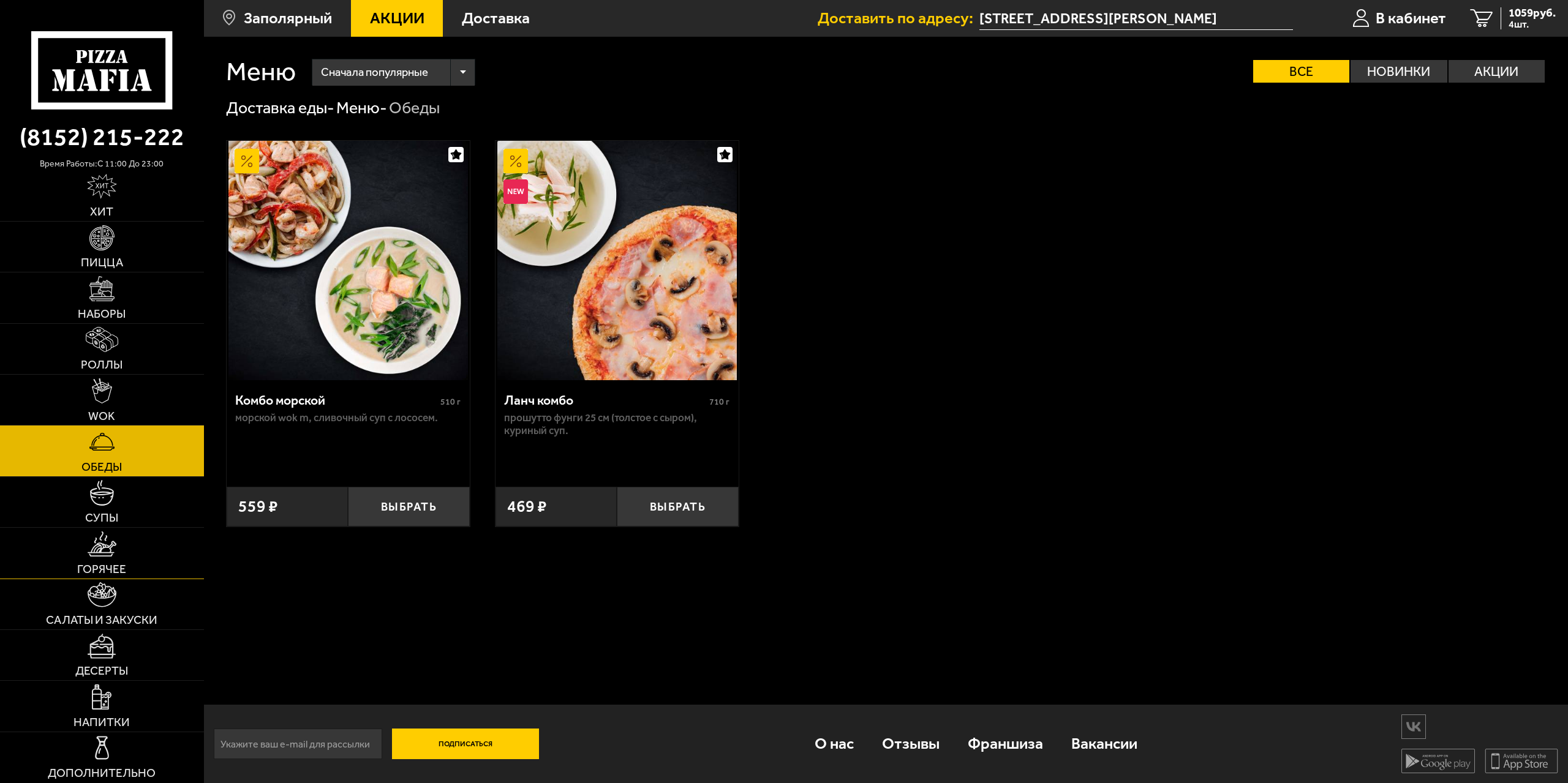
click at [119, 534] on link "Горячее" at bounding box center [101, 553] width 204 height 50
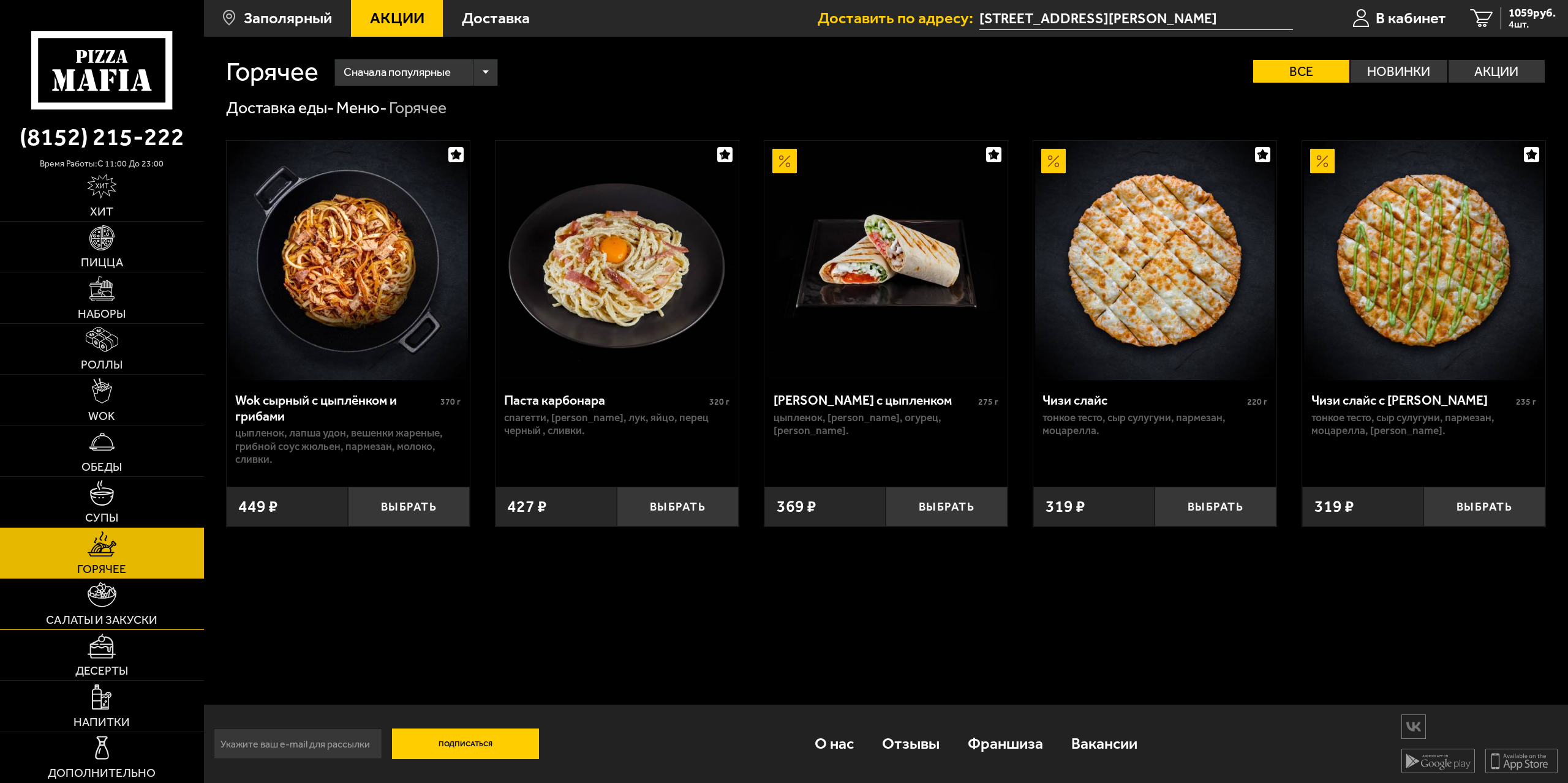
click at [129, 605] on link "Салаты и закуски" at bounding box center [101, 604] width 204 height 50
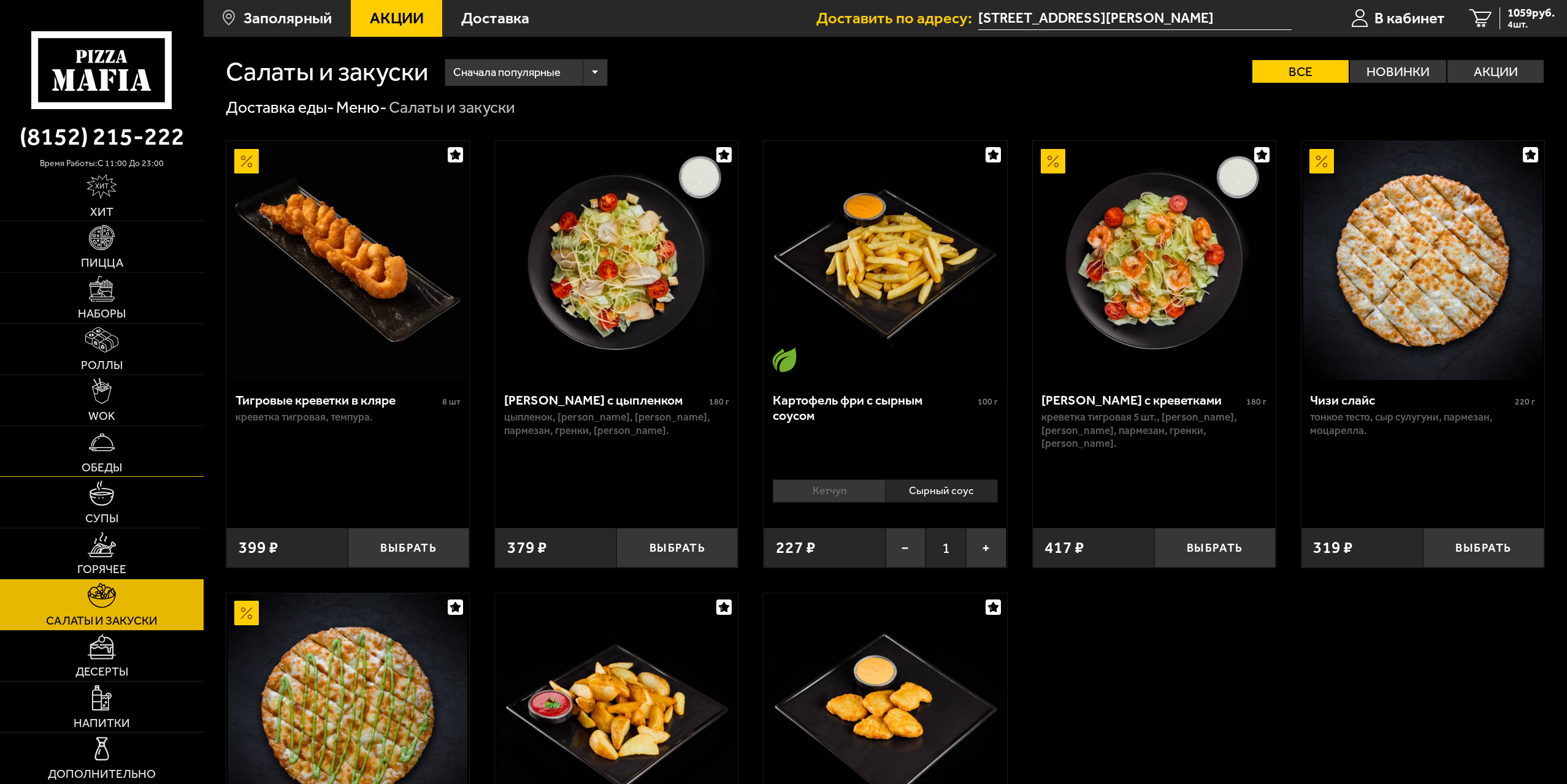
click at [121, 462] on span "Обеды" at bounding box center [102, 467] width 40 height 12
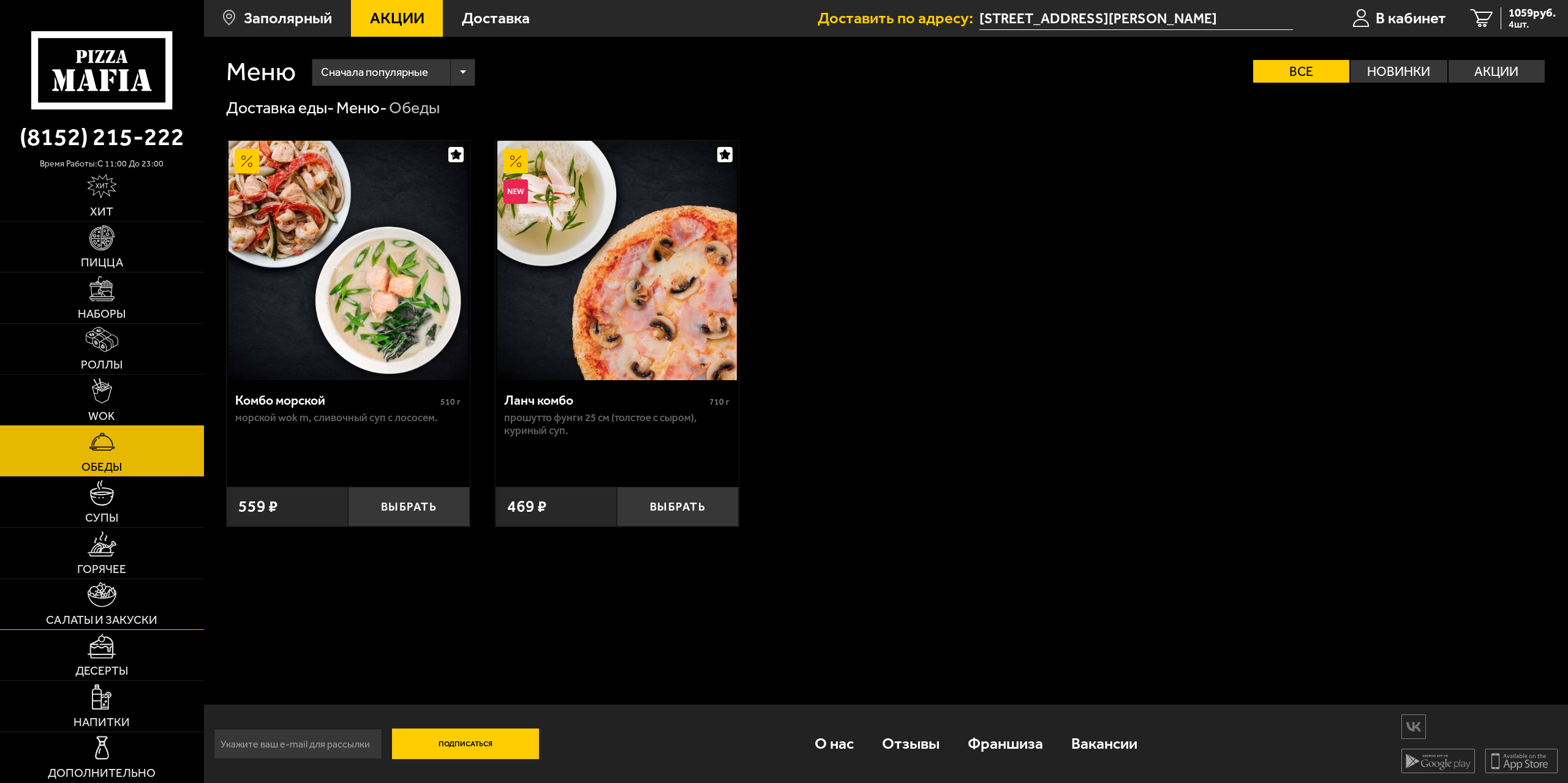
click at [125, 586] on link "Салаты и закуски" at bounding box center [101, 604] width 204 height 50
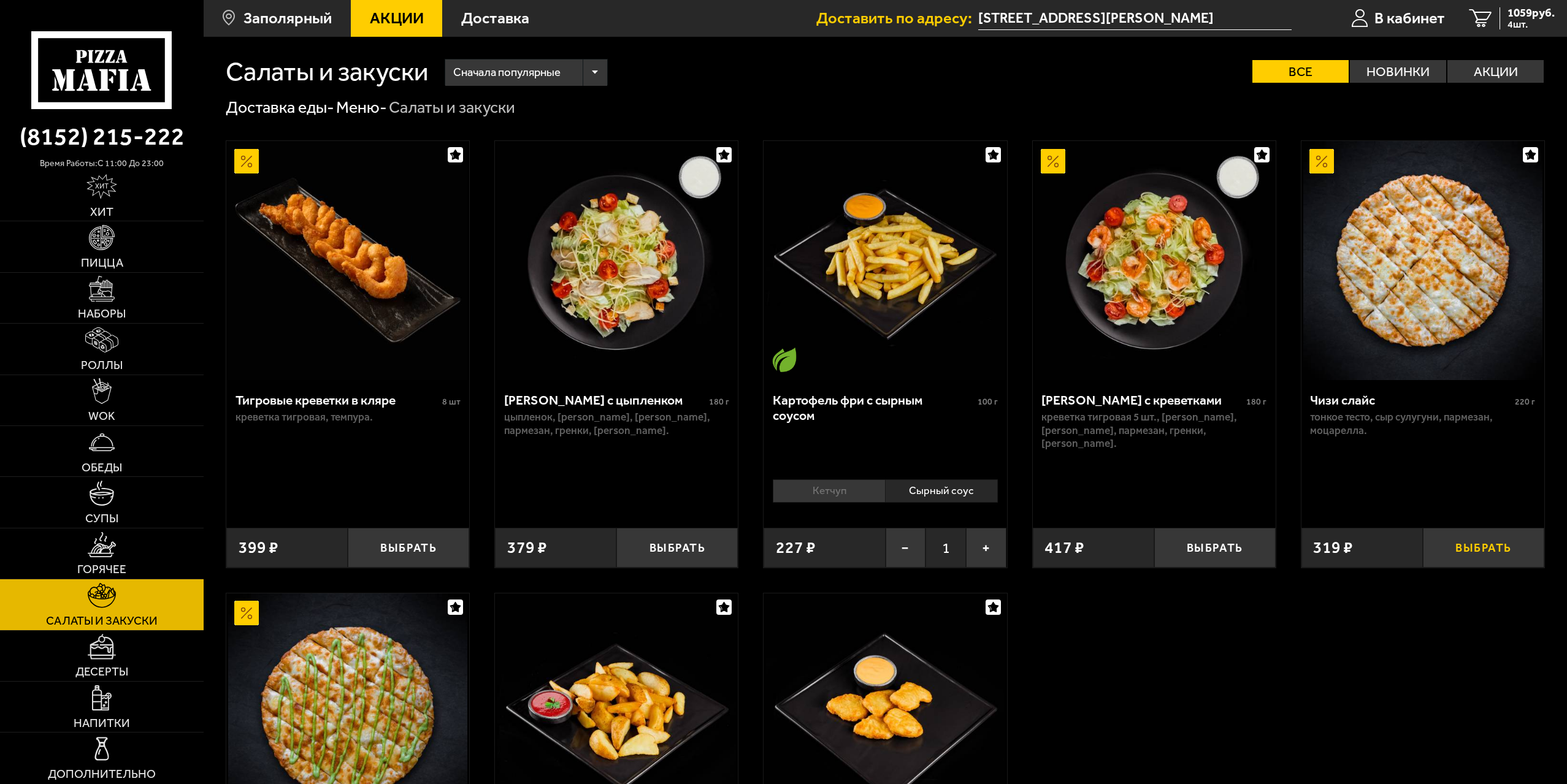
click at [1505, 558] on button "Выбрать" at bounding box center [1483, 547] width 121 height 39
click at [122, 669] on span "Десерты" at bounding box center [101, 672] width 52 height 12
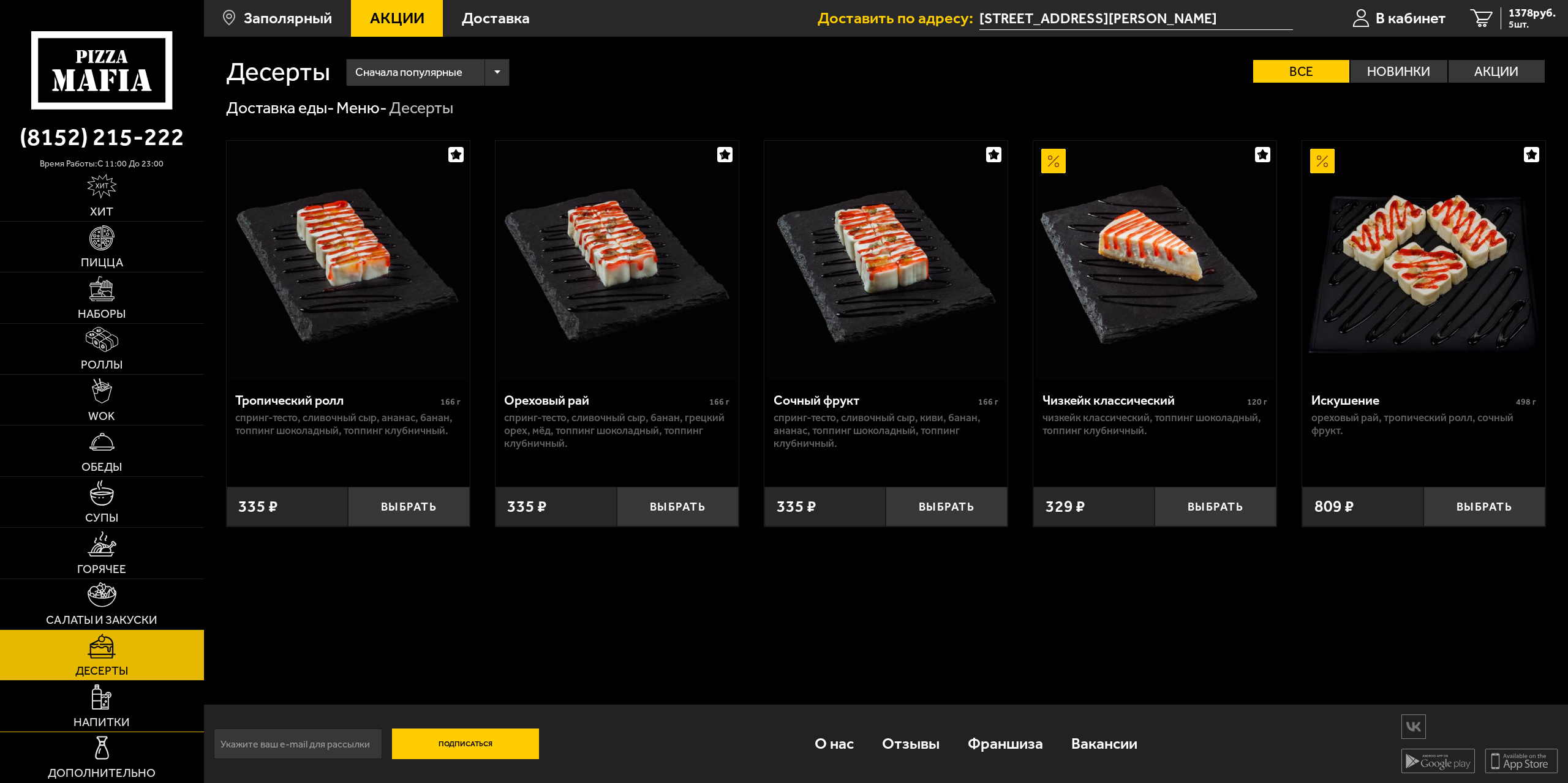
click at [123, 706] on link "Напитки" at bounding box center [101, 705] width 204 height 50
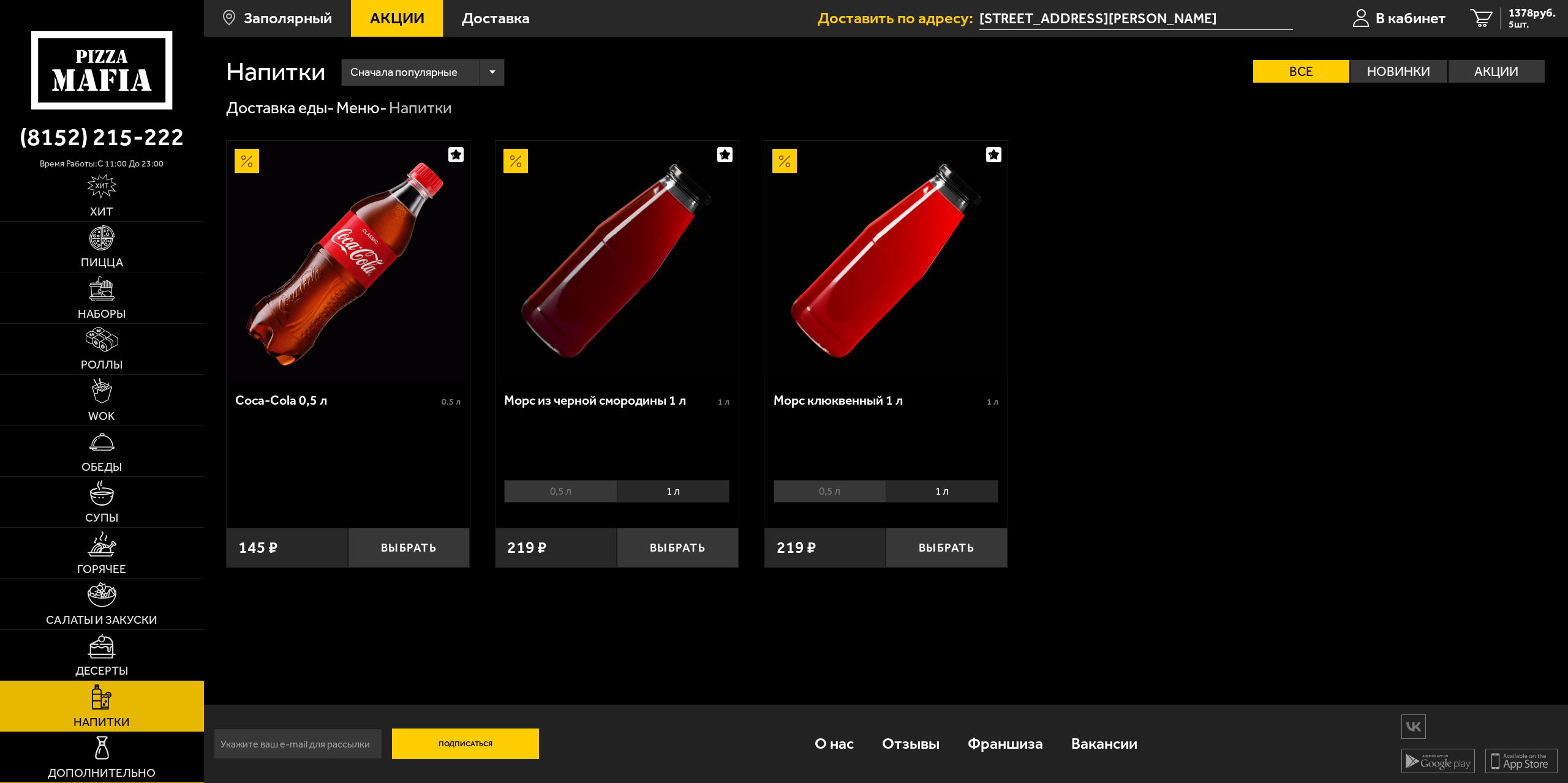
click at [125, 753] on link "Дополнительно" at bounding box center [101, 757] width 204 height 50
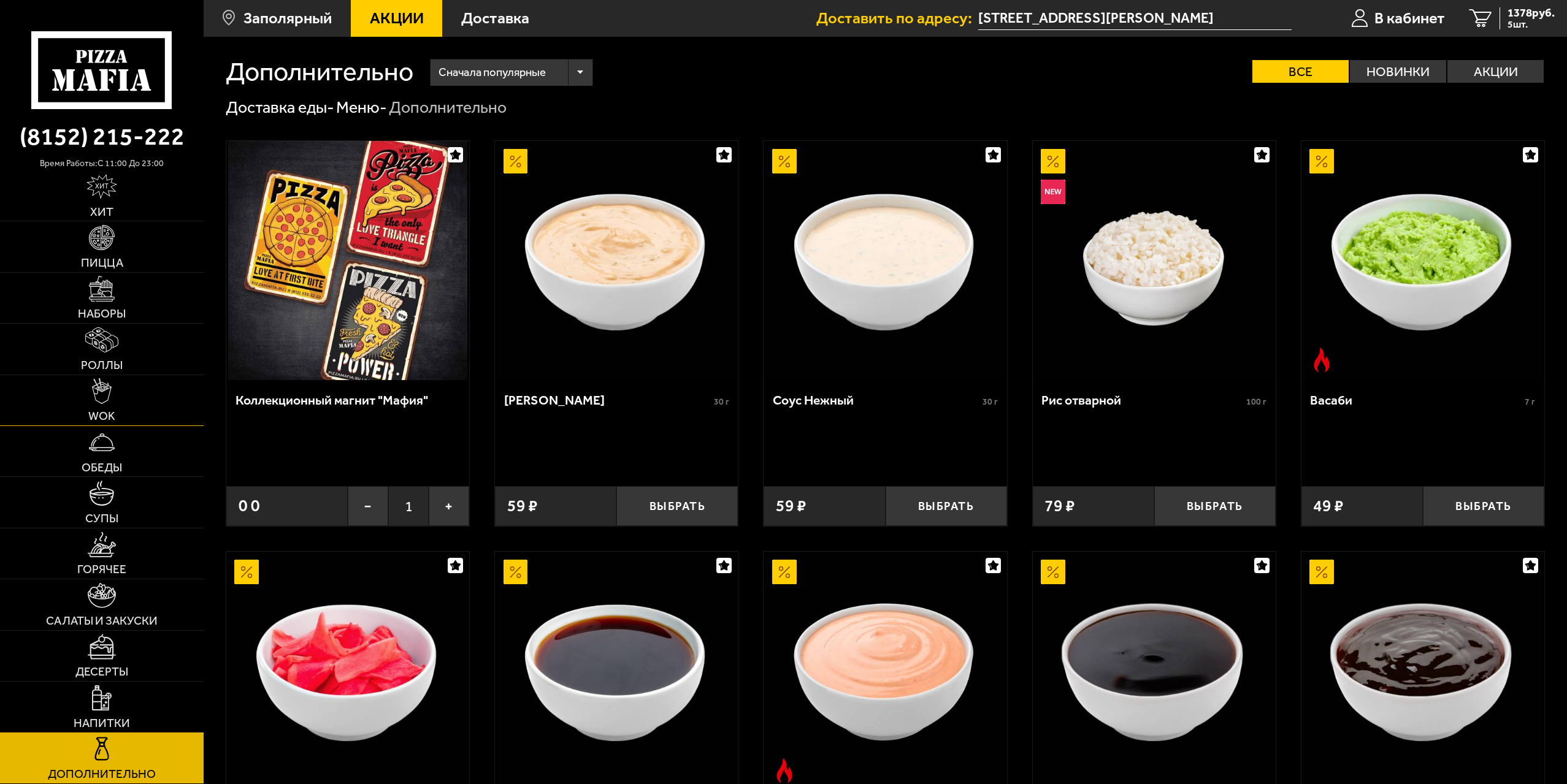
click at [171, 402] on link "WOK" at bounding box center [102, 399] width 203 height 50
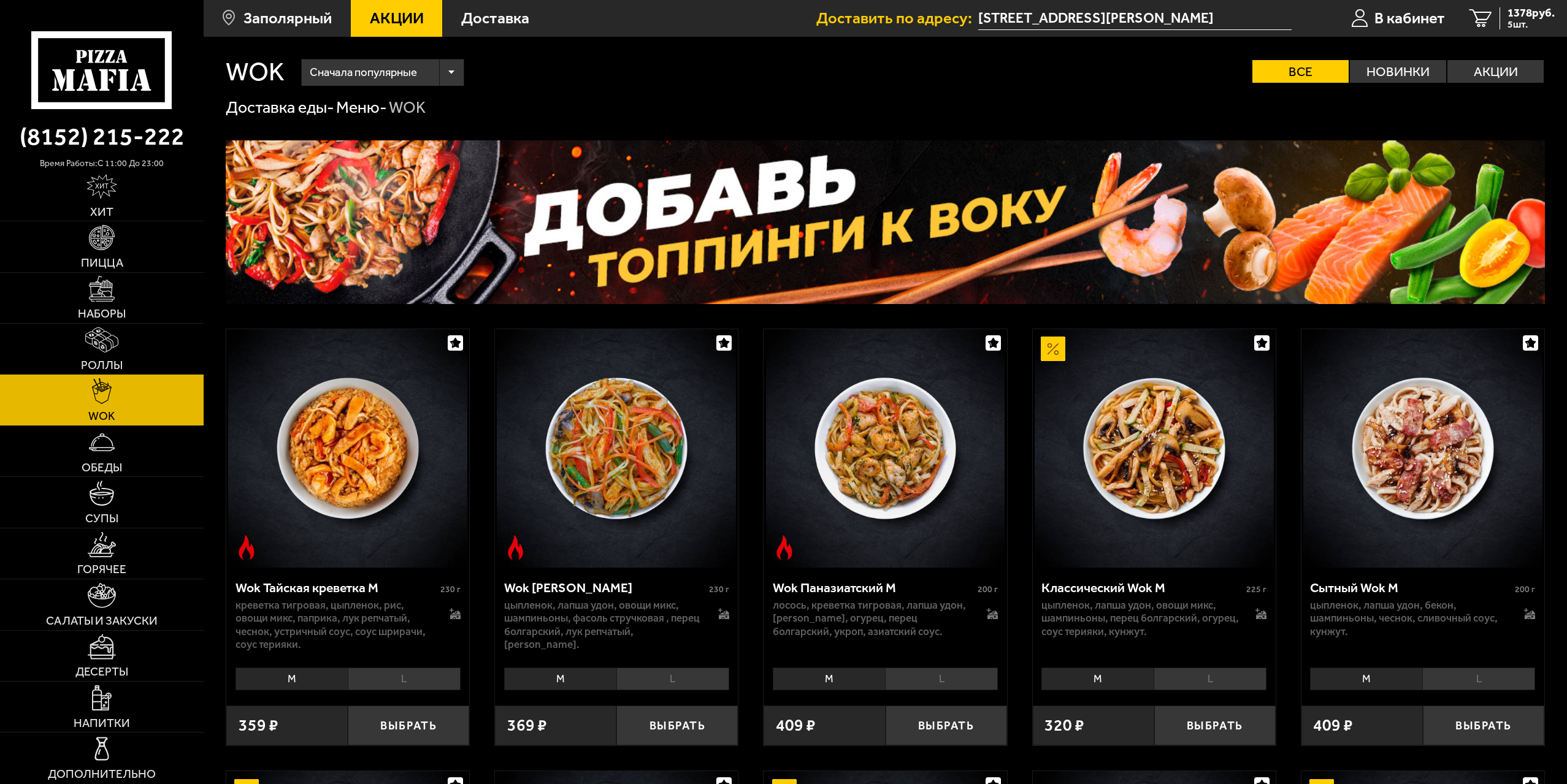
click at [149, 339] on link "Роллы" at bounding box center [102, 348] width 203 height 50
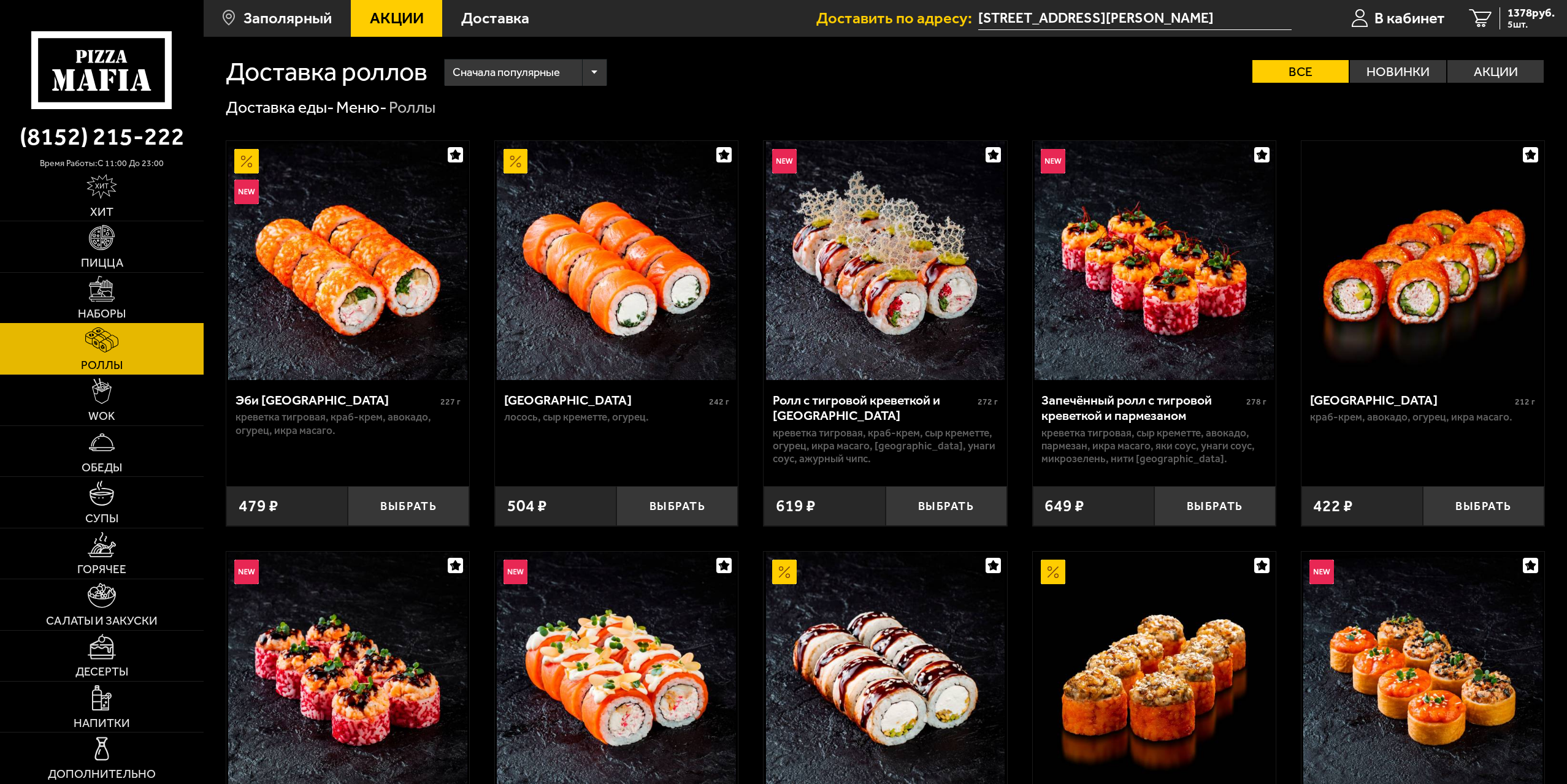
click at [142, 289] on link "Наборы" at bounding box center [102, 298] width 203 height 50
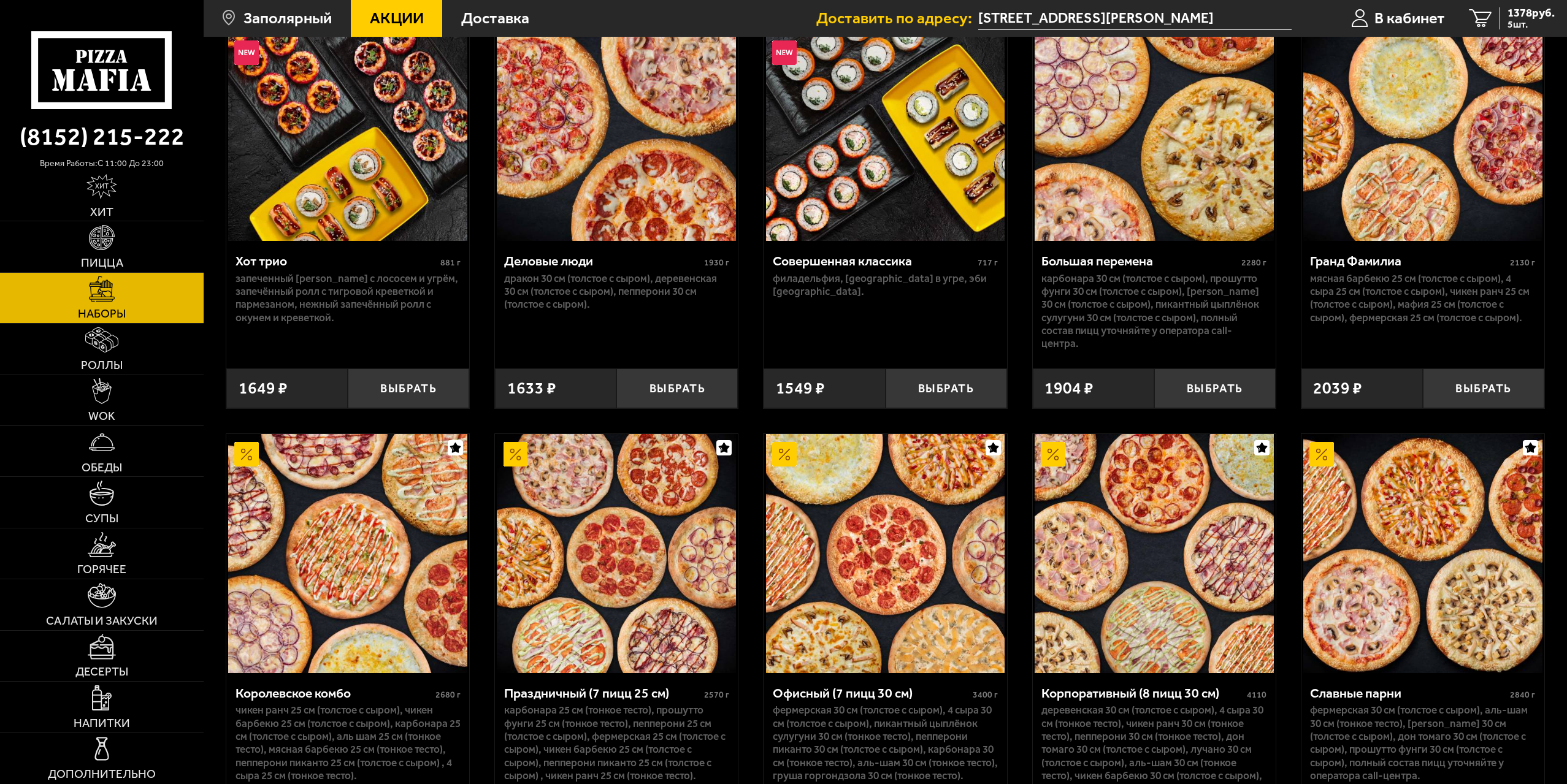
scroll to position [566, 0]
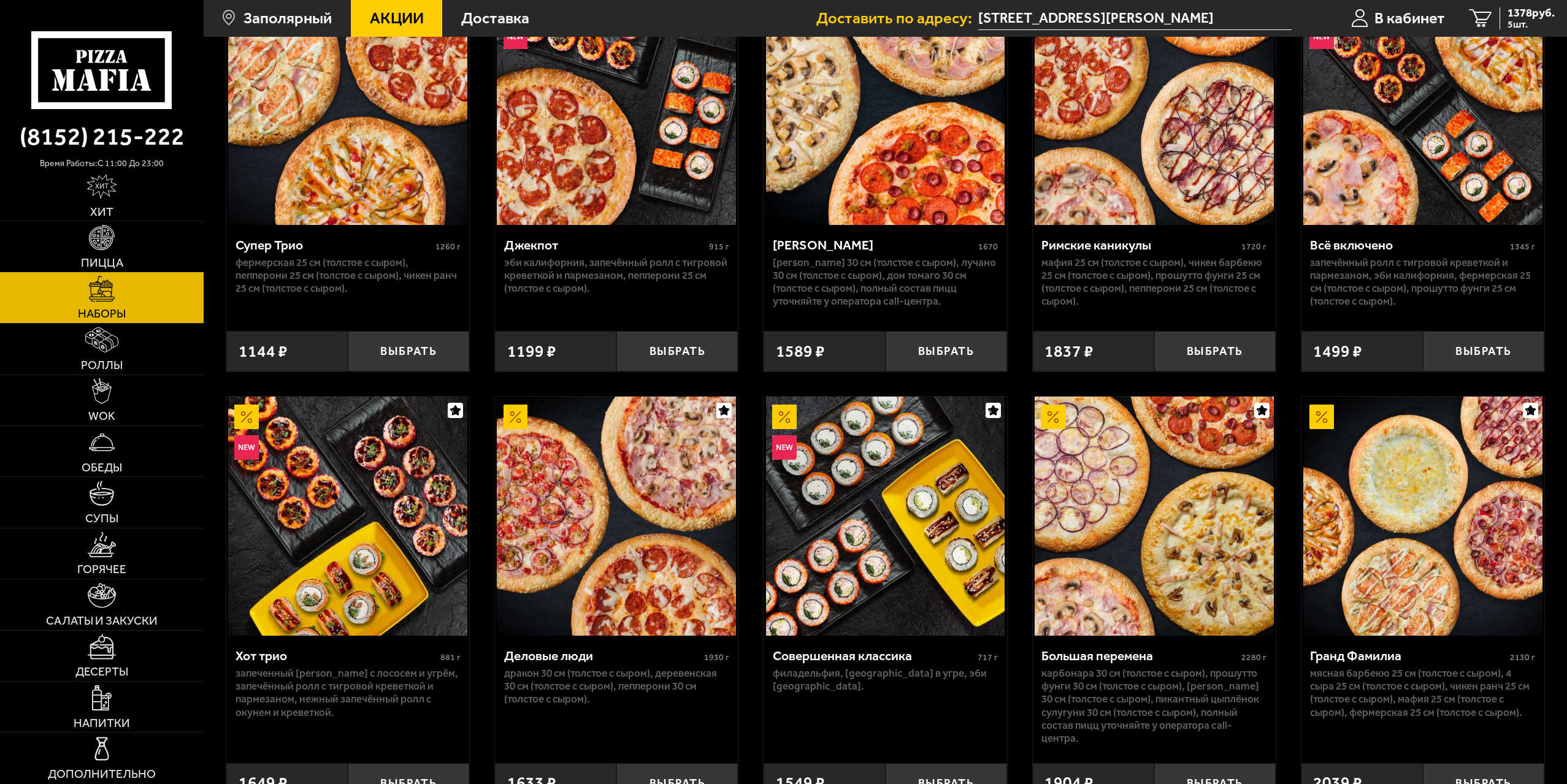
click at [89, 244] on img at bounding box center [101, 237] width 25 height 25
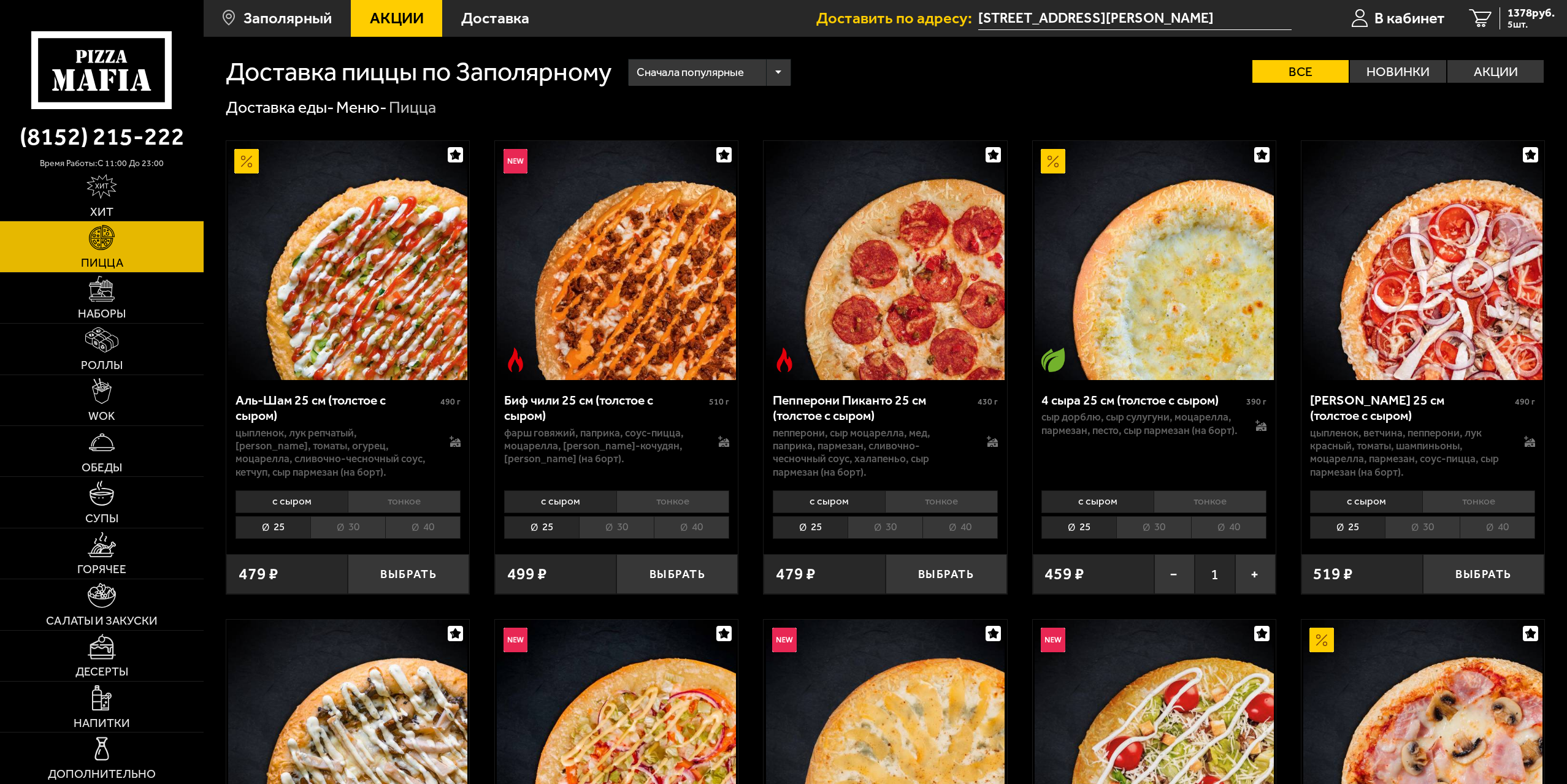
click at [1234, 526] on li "40" at bounding box center [1229, 527] width 75 height 23
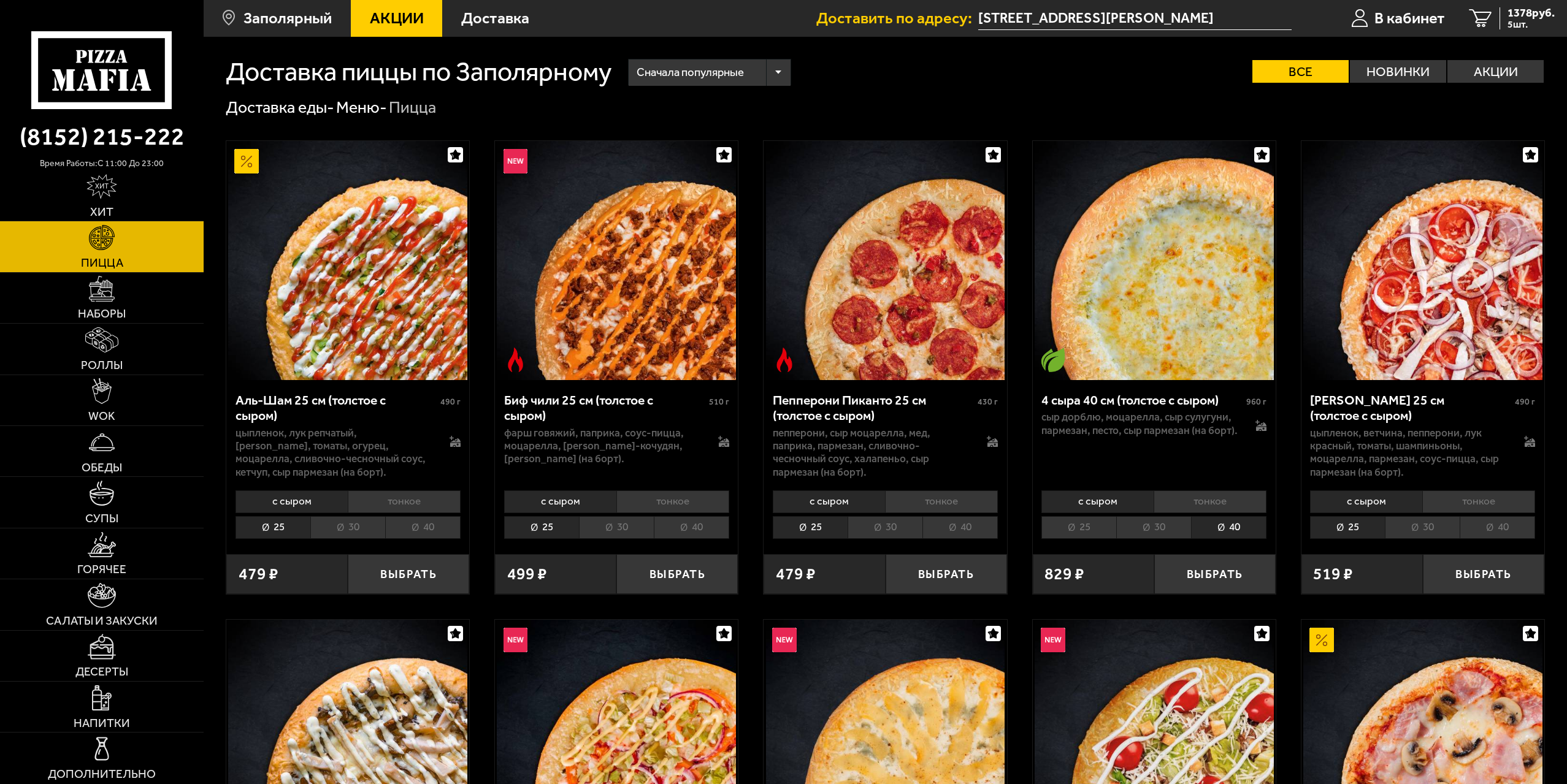
click at [1157, 530] on li "30" at bounding box center [1154, 527] width 75 height 23
click at [1218, 526] on li "40" at bounding box center [1229, 527] width 75 height 23
click at [1166, 531] on li "30" at bounding box center [1154, 527] width 75 height 23
click at [1209, 529] on li "40" at bounding box center [1229, 527] width 75 height 23
click at [1190, 501] on li "тонкое" at bounding box center [1210, 501] width 112 height 23
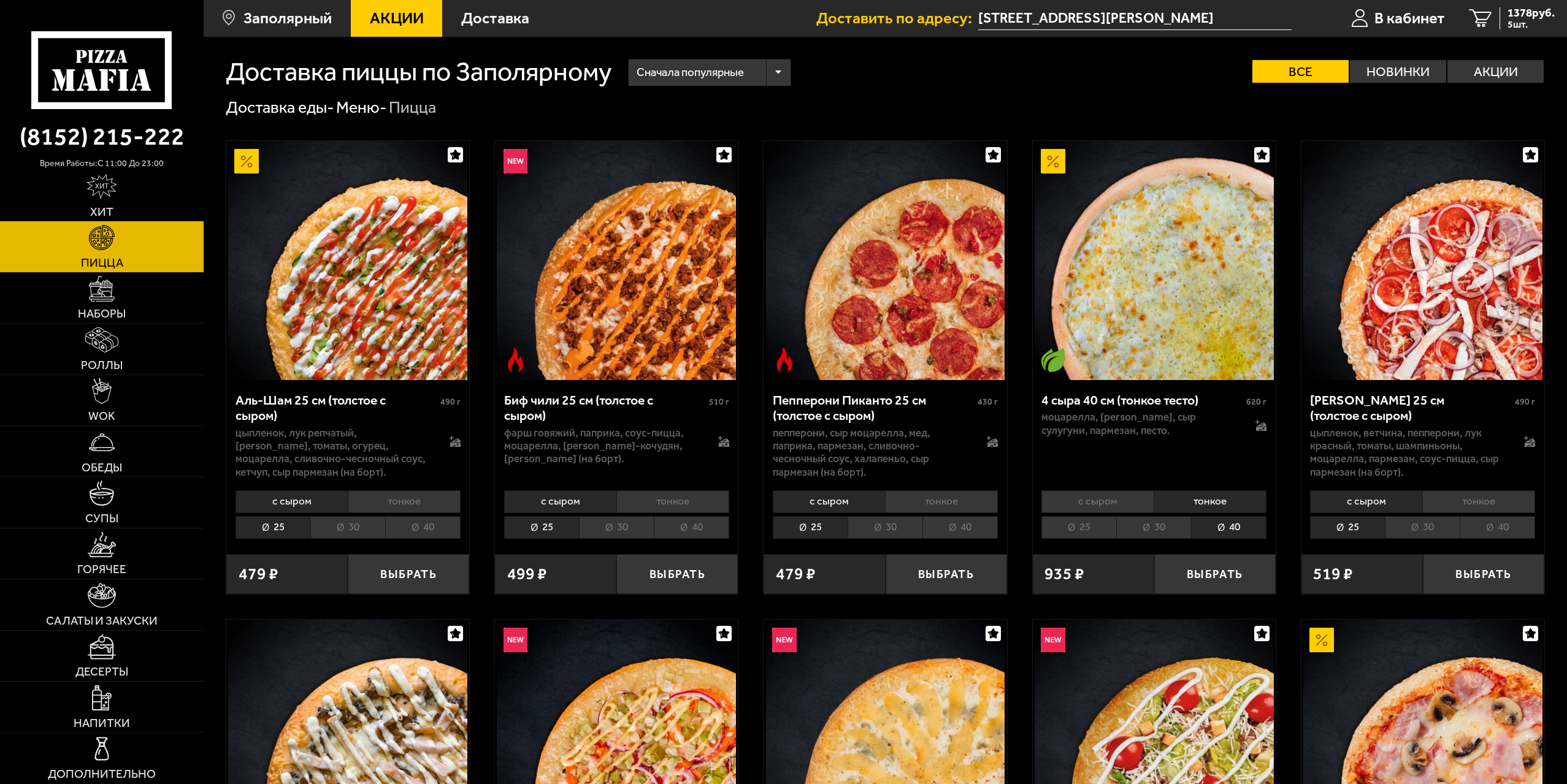
click at [1100, 530] on li "25" at bounding box center [1080, 527] width 75 height 23
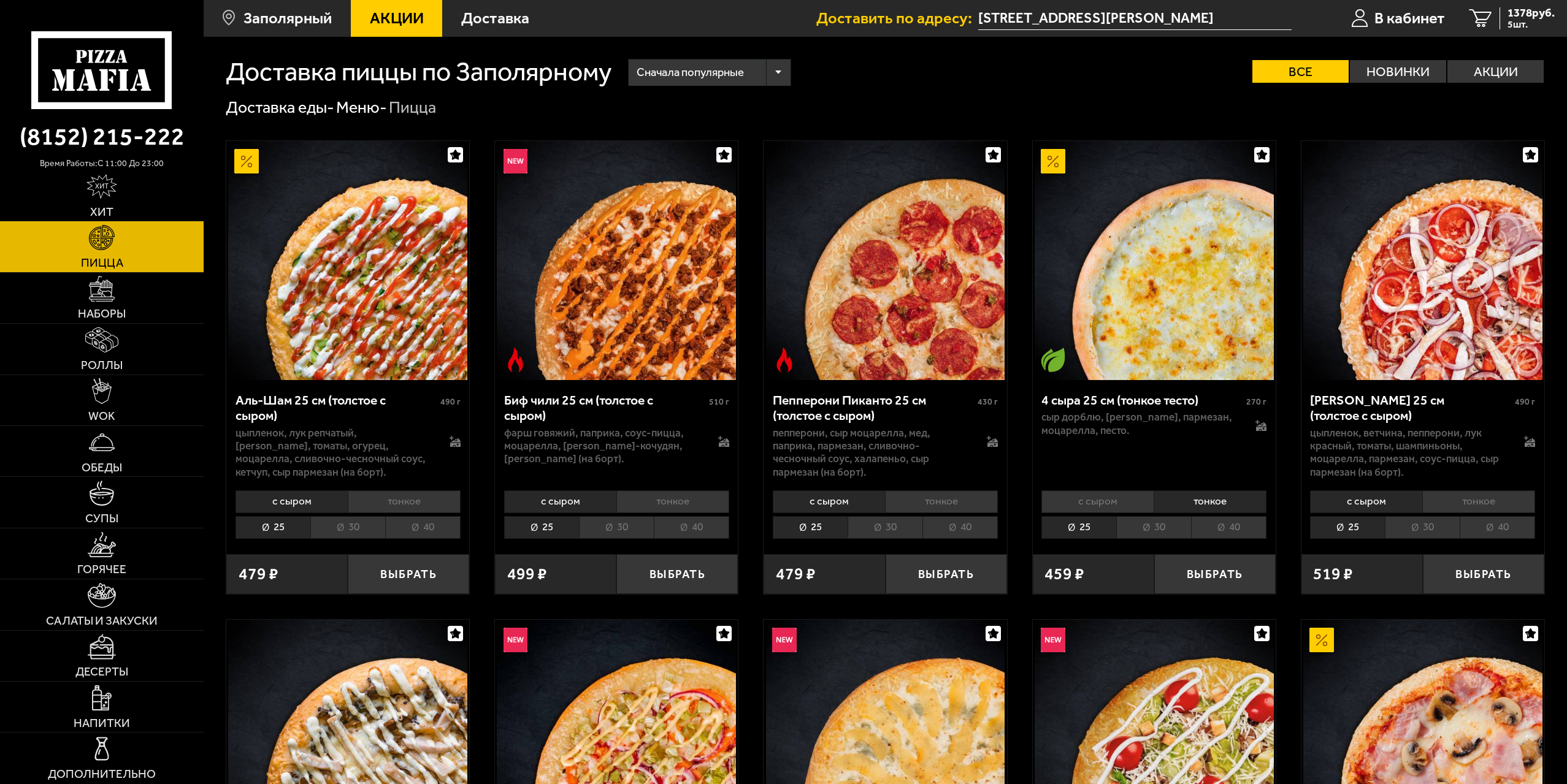
click at [1221, 525] on li "40" at bounding box center [1229, 527] width 75 height 23
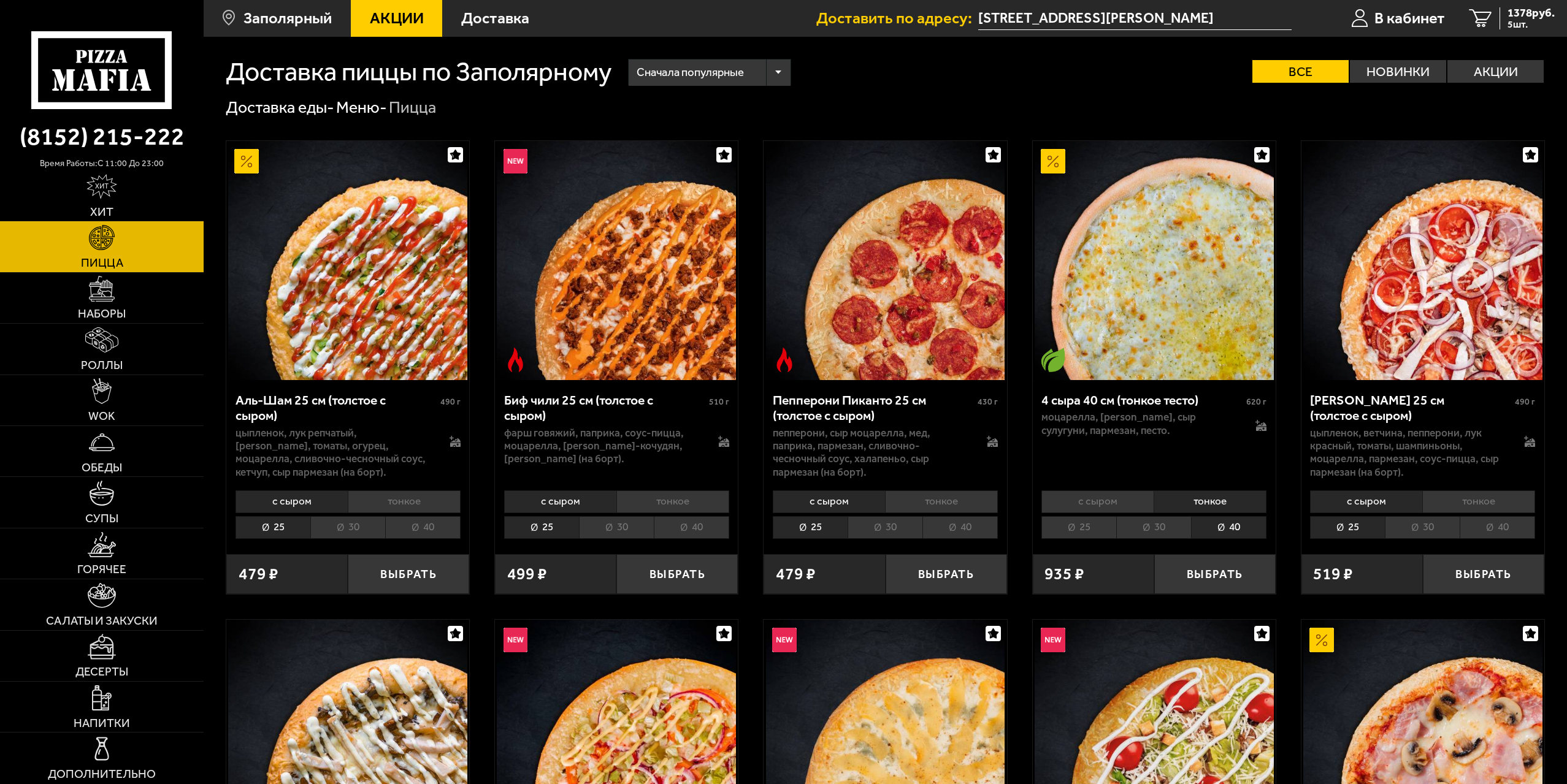
click at [1157, 531] on li "30" at bounding box center [1154, 527] width 75 height 23
click at [1217, 530] on li "40" at bounding box center [1229, 527] width 75 height 23
click at [1161, 531] on li "30" at bounding box center [1154, 527] width 75 height 23
click at [1107, 533] on li "25" at bounding box center [1080, 527] width 75 height 23
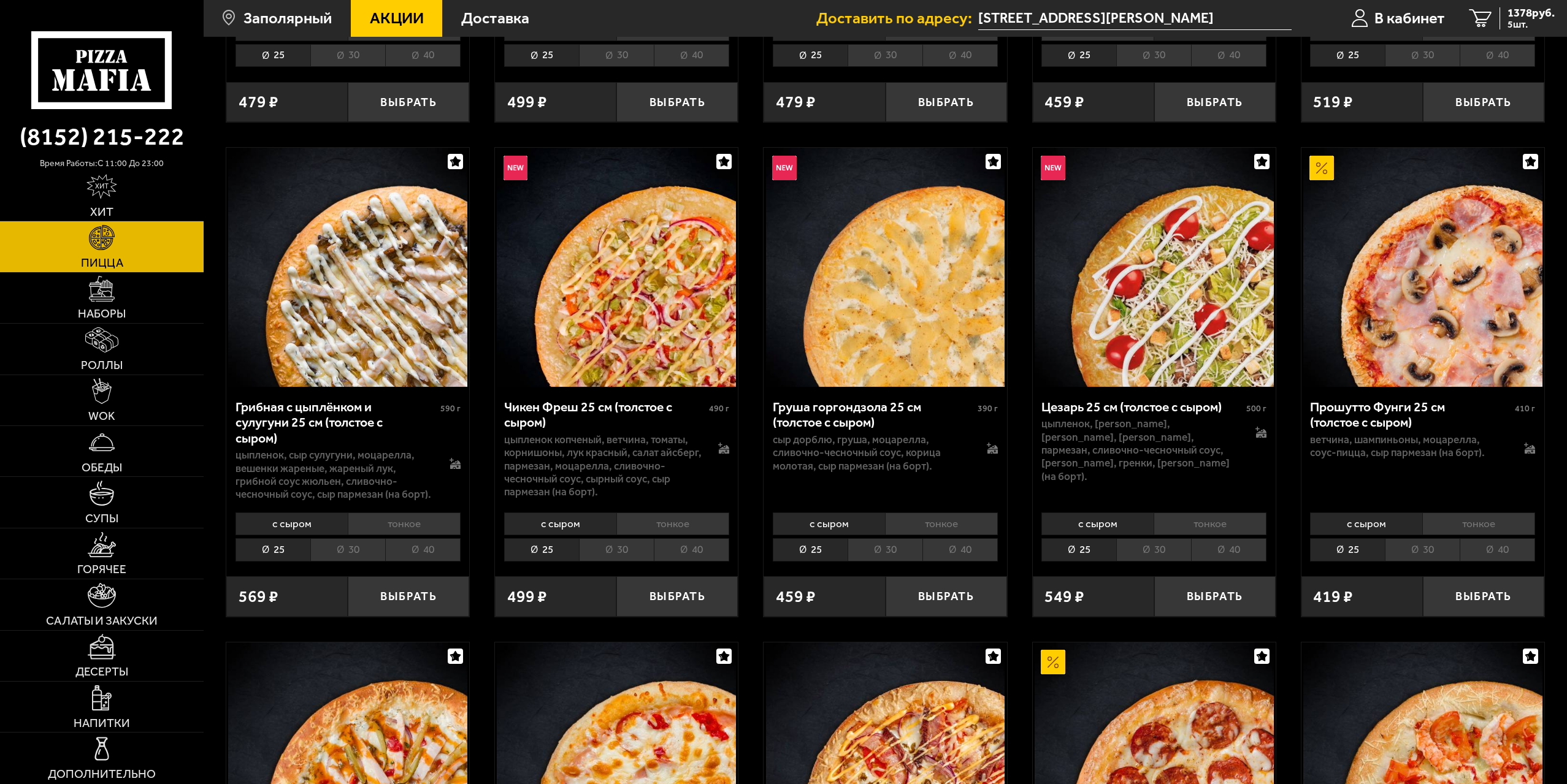
scroll to position [490, 0]
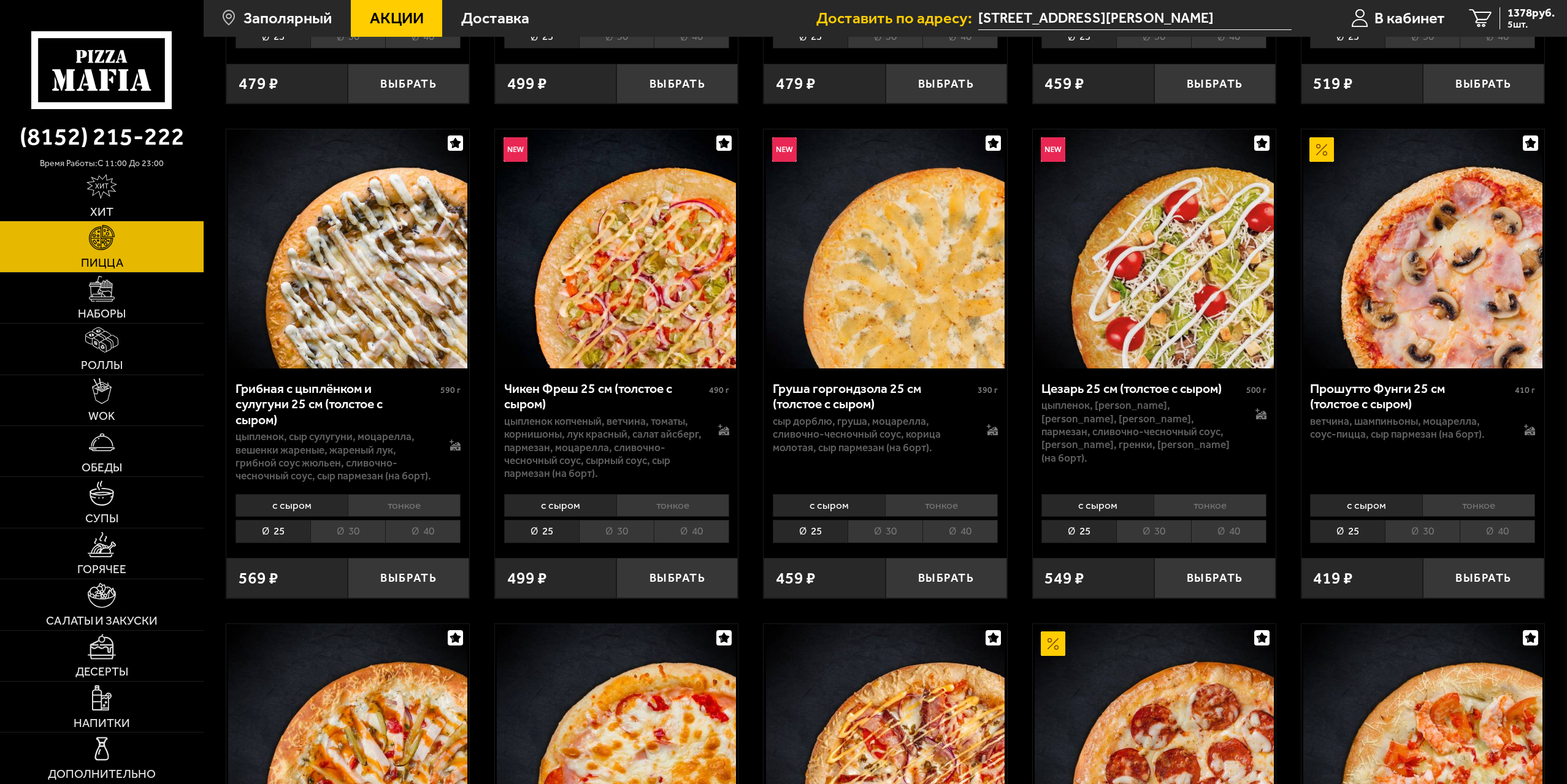
click at [1496, 514] on li "тонкое" at bounding box center [1479, 505] width 112 height 23
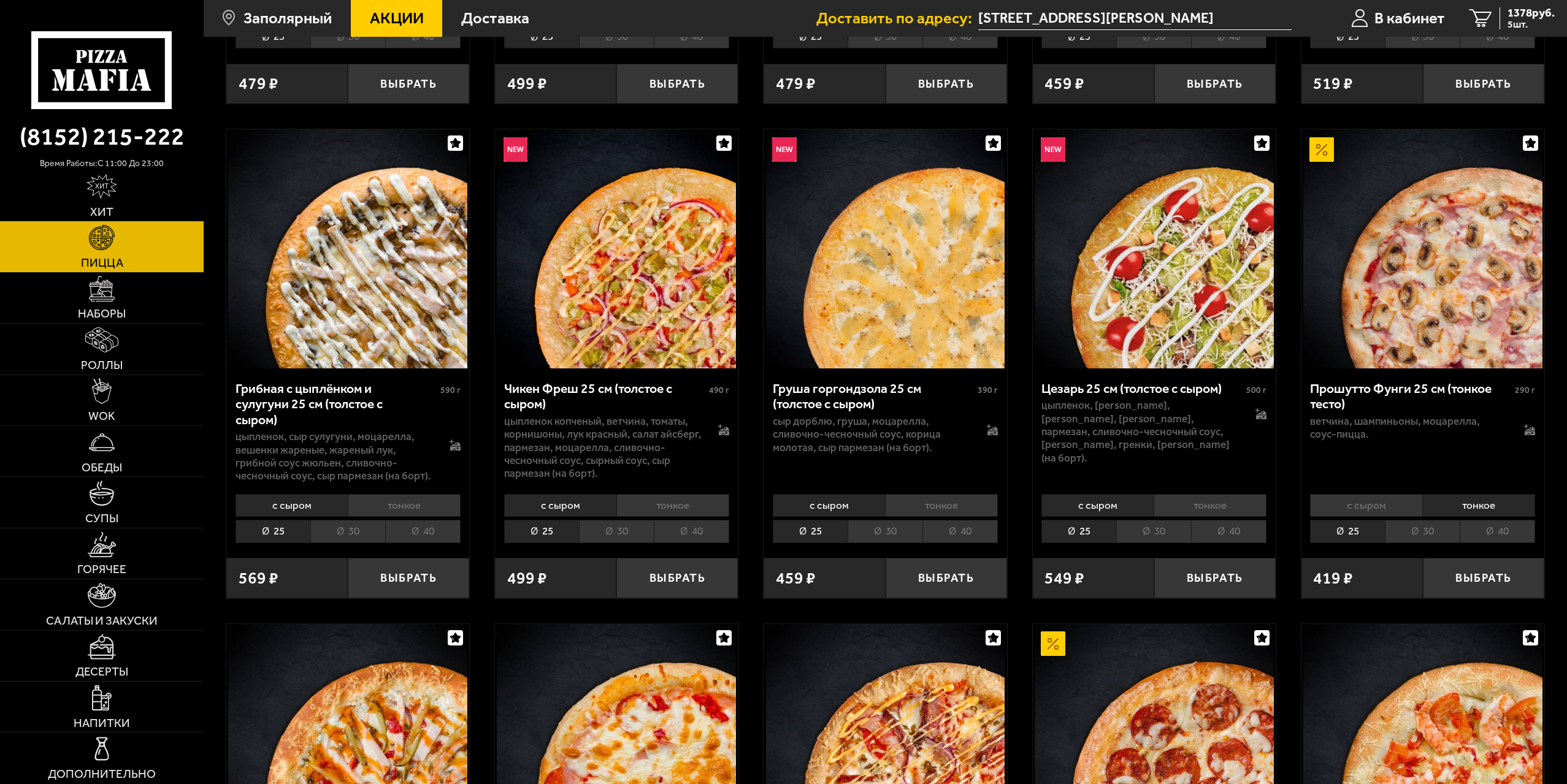
click at [1409, 505] on li "с сыром" at bounding box center [1367, 505] width 112 height 23
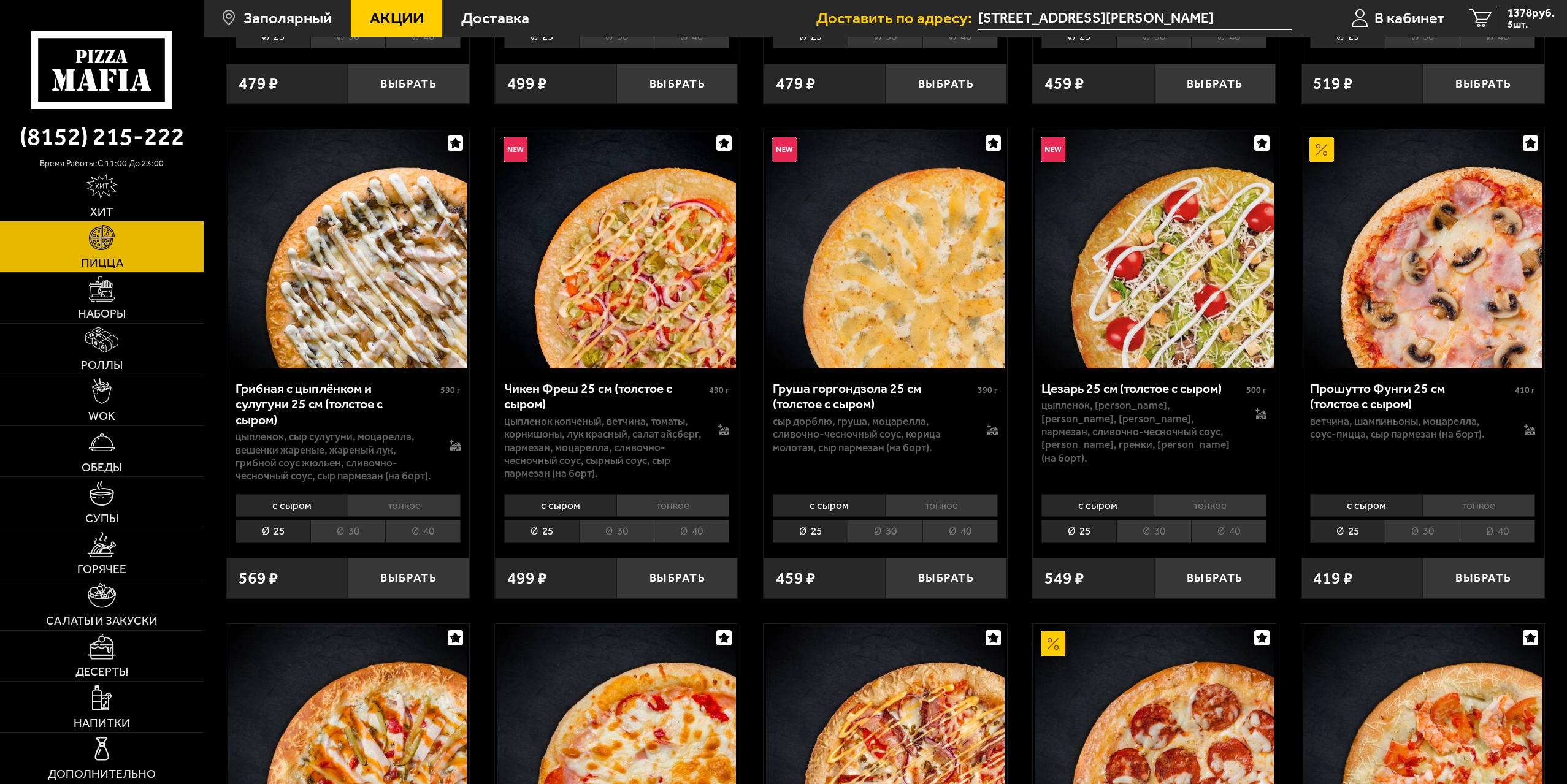
click at [1417, 533] on li "30" at bounding box center [1423, 531] width 75 height 23
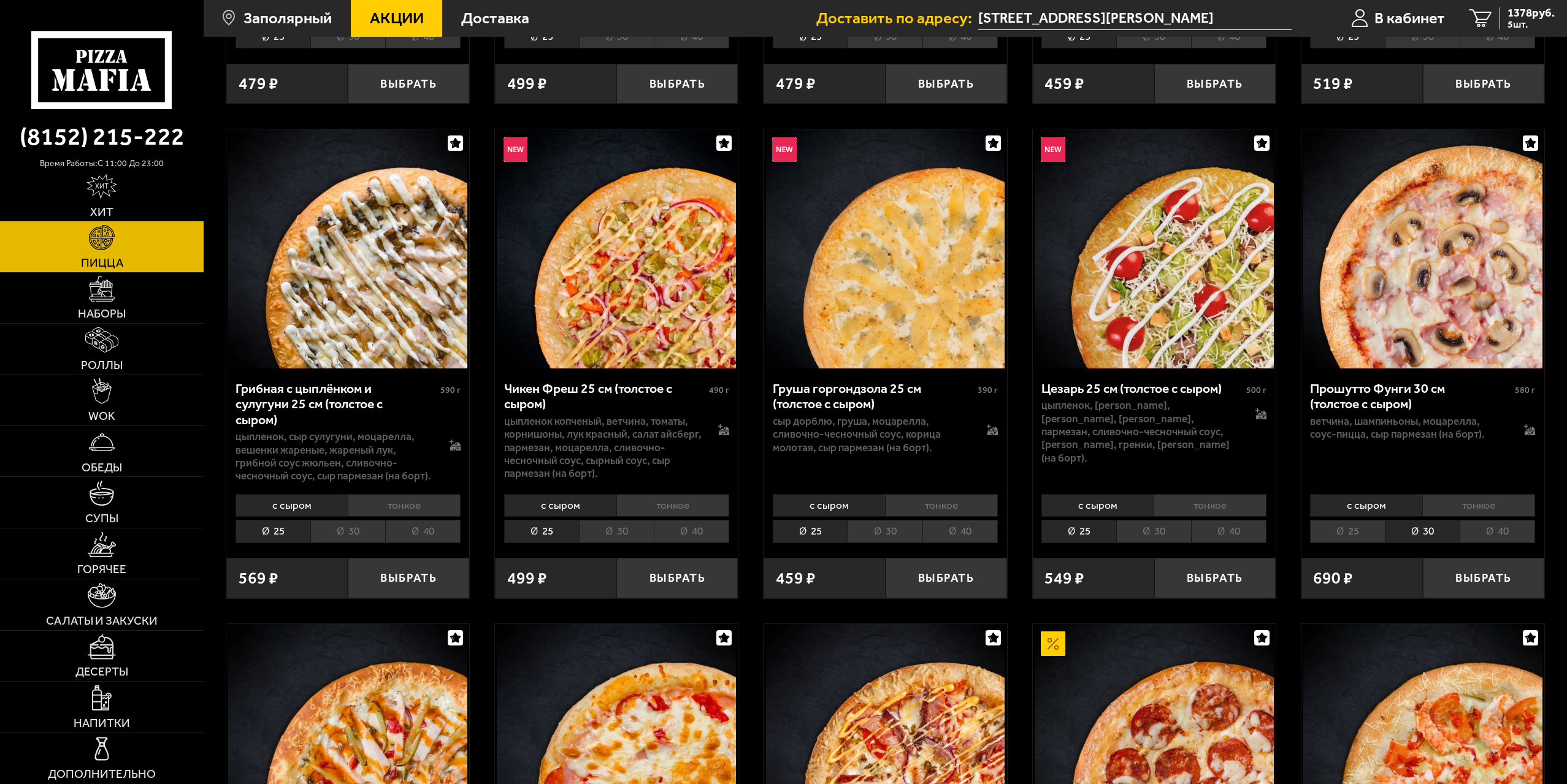
click at [1340, 535] on li "25" at bounding box center [1348, 531] width 75 height 23
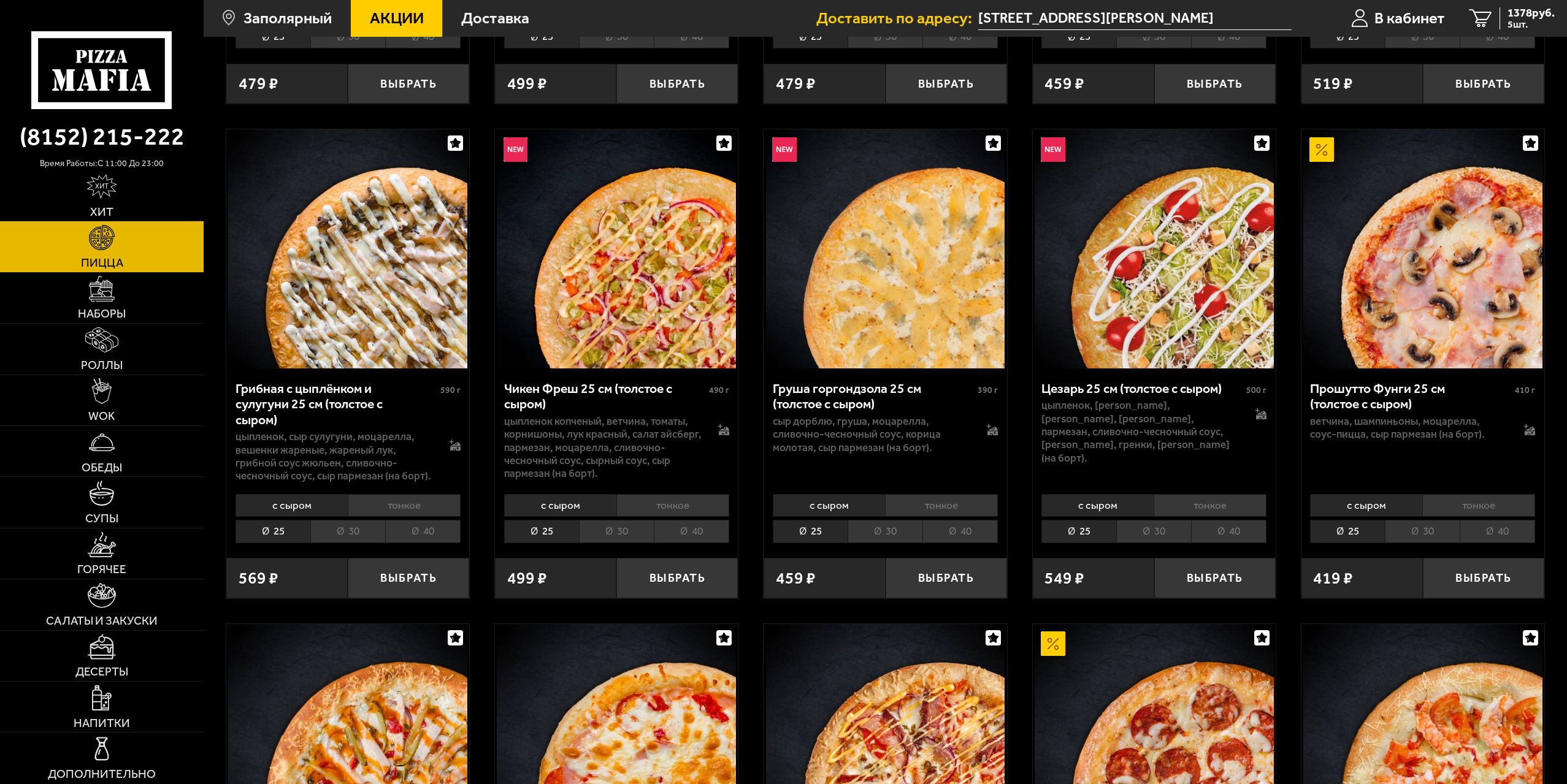
click at [1400, 531] on li "30" at bounding box center [1423, 531] width 75 height 23
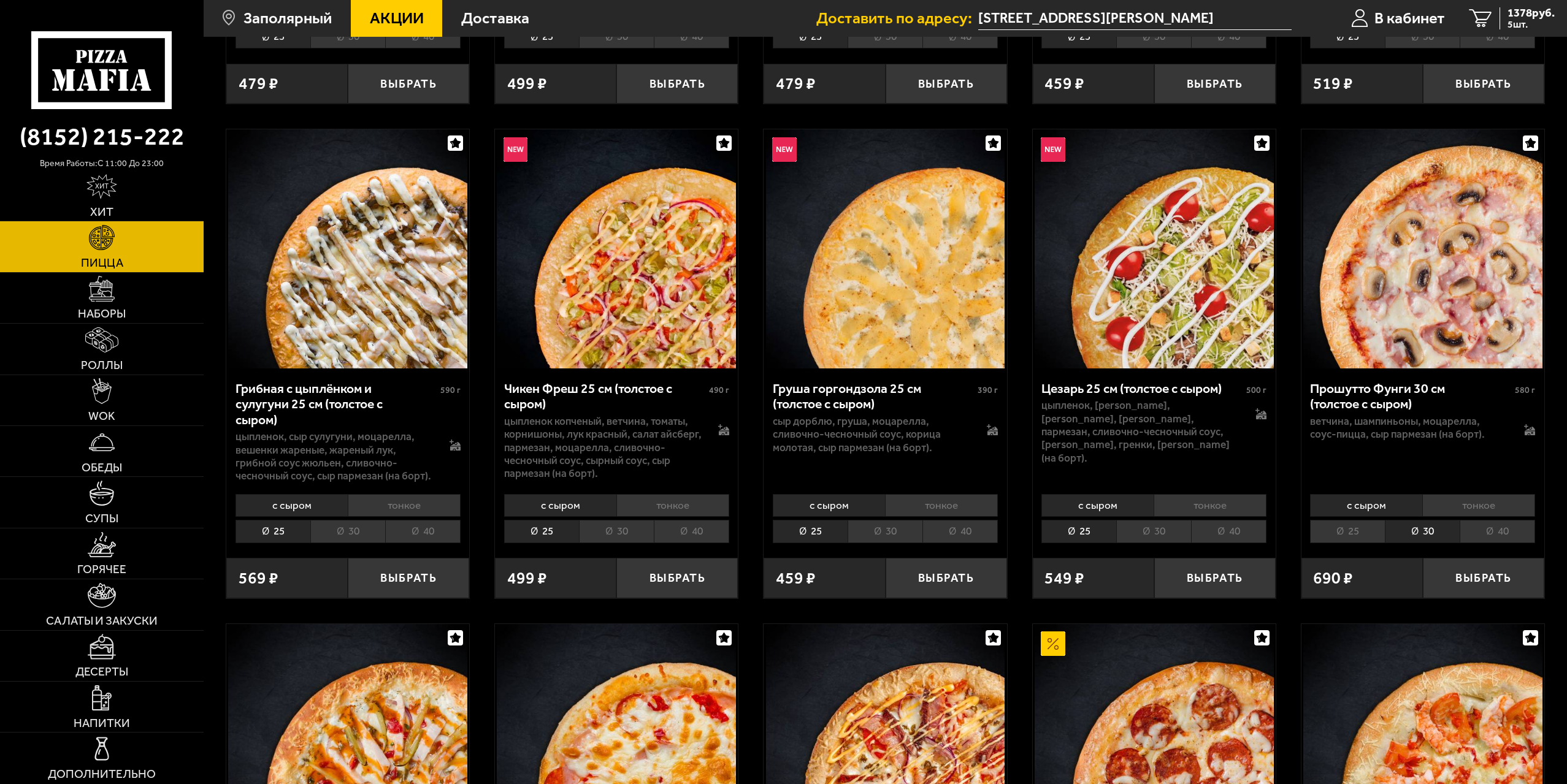
click at [1375, 532] on li "25" at bounding box center [1348, 531] width 75 height 23
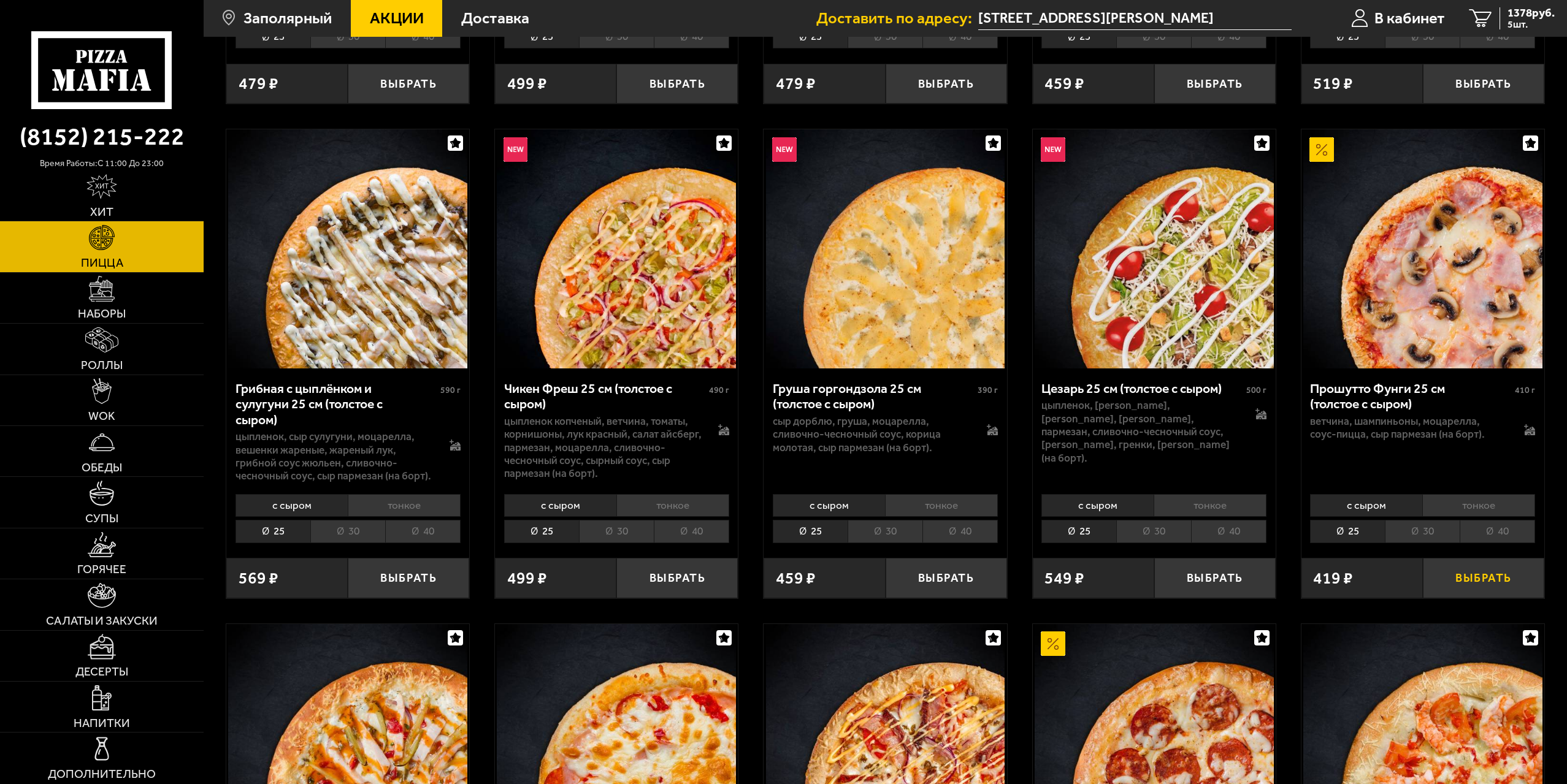
click at [1453, 586] on button "Выбрать" at bounding box center [1483, 578] width 121 height 39
click at [1519, 14] on span "1797 руб." at bounding box center [1531, 13] width 47 height 12
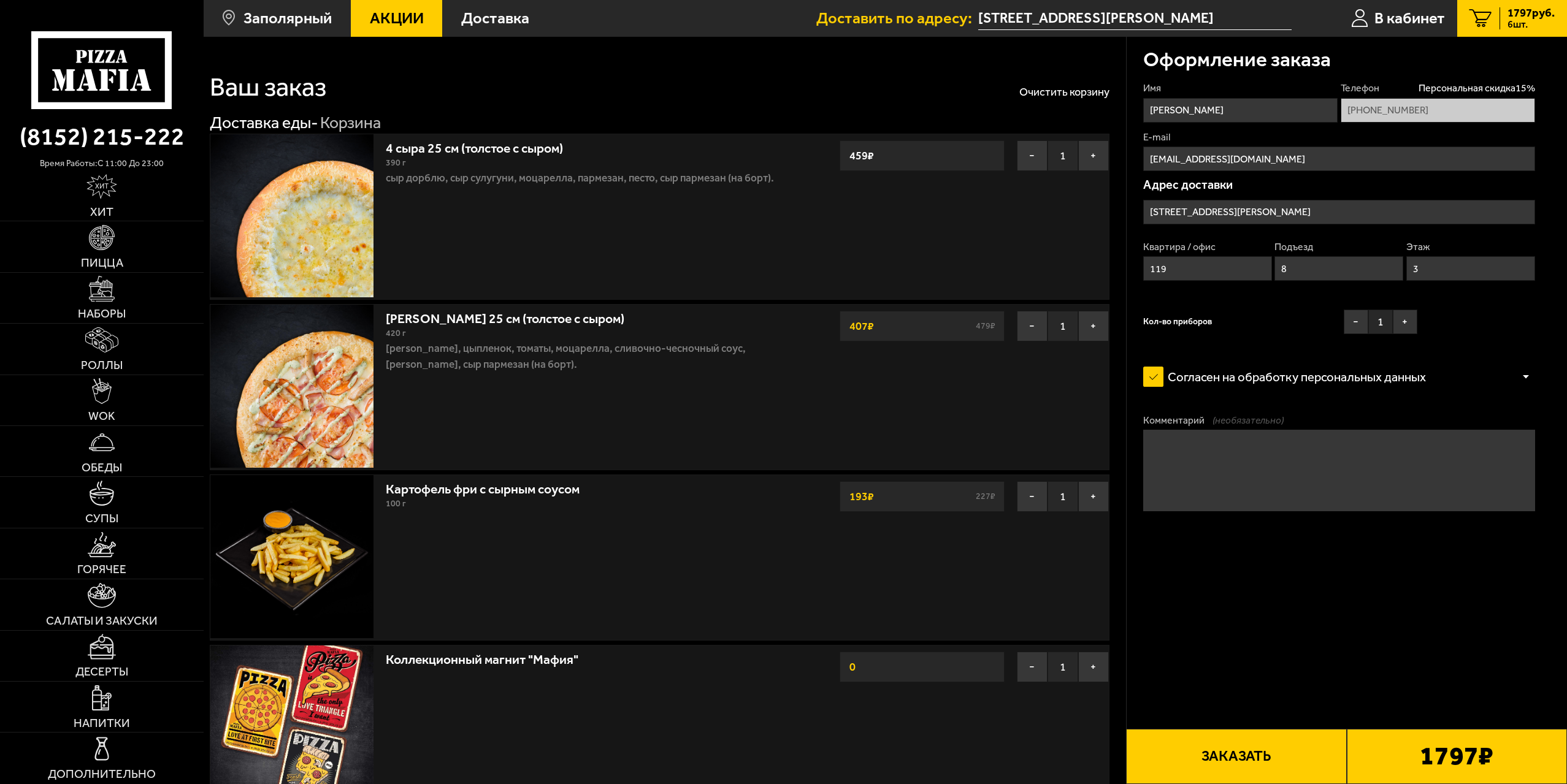
click at [539, 321] on link "[PERSON_NAME] 25 см (толстое с сыром)" at bounding box center [513, 316] width 256 height 21
click at [281, 365] on img at bounding box center [291, 386] width 163 height 163
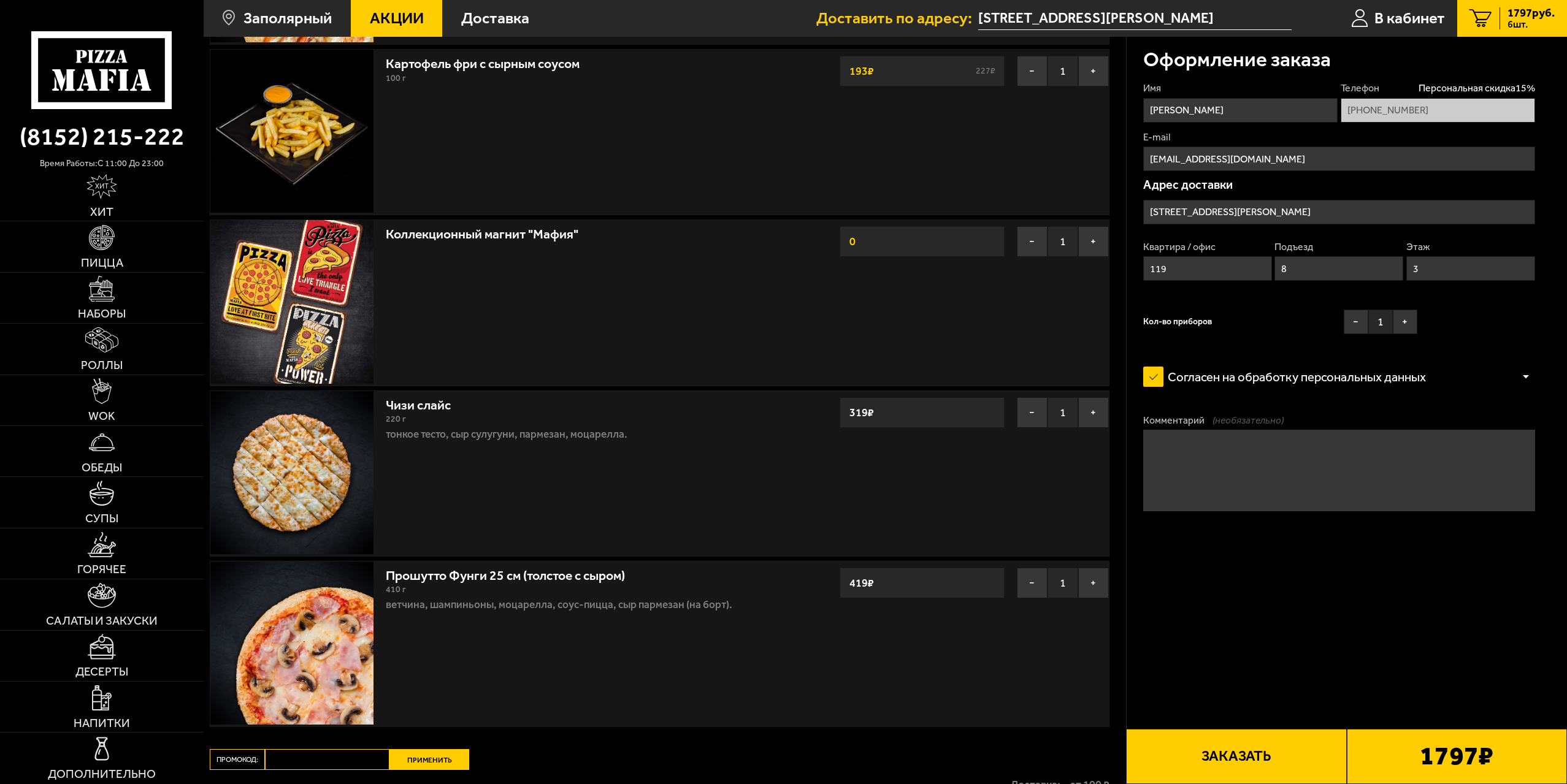
scroll to position [429, 0]
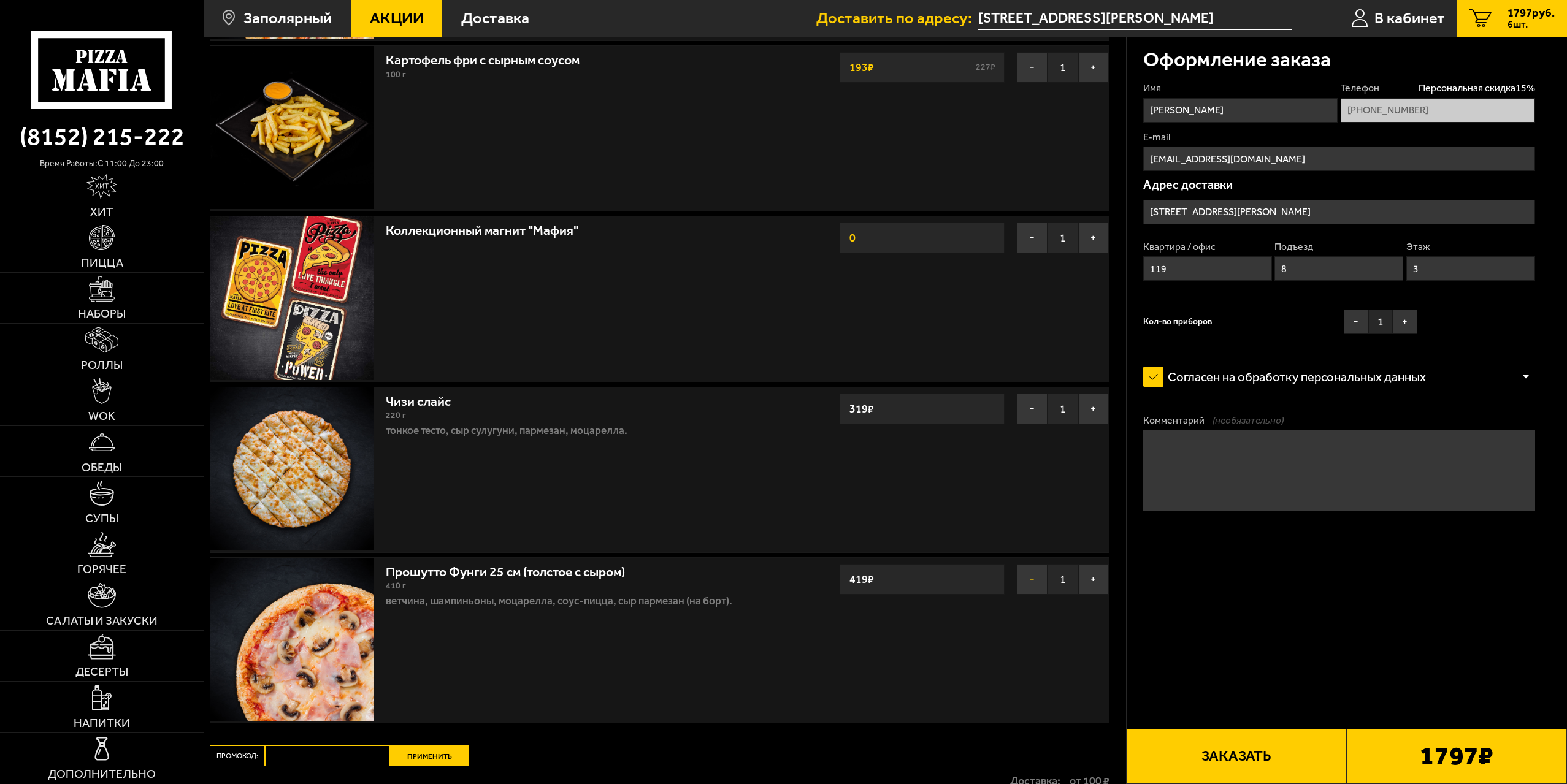
click at [1027, 583] on button "−" at bounding box center [1032, 579] width 31 height 31
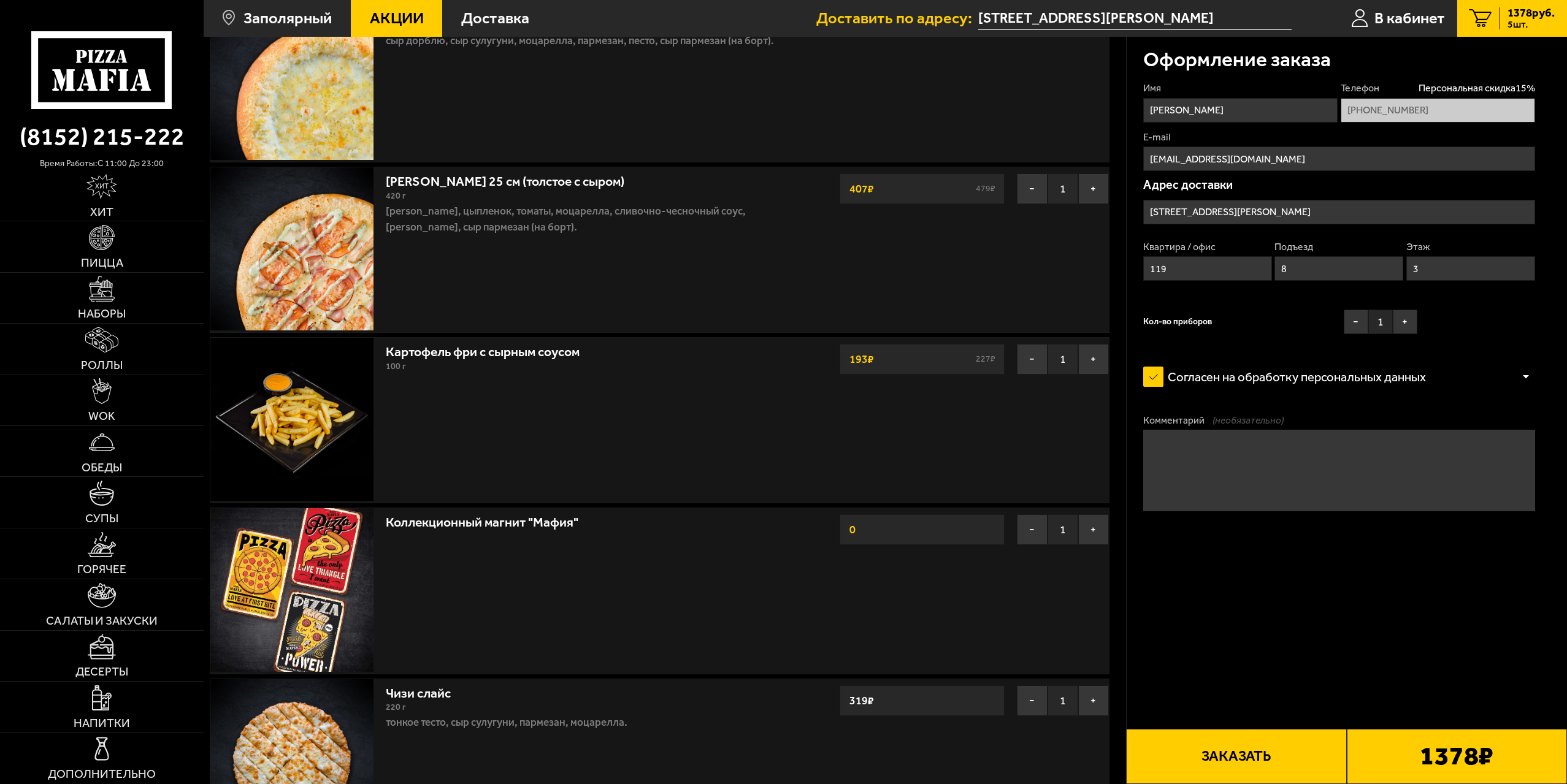
scroll to position [70, 0]
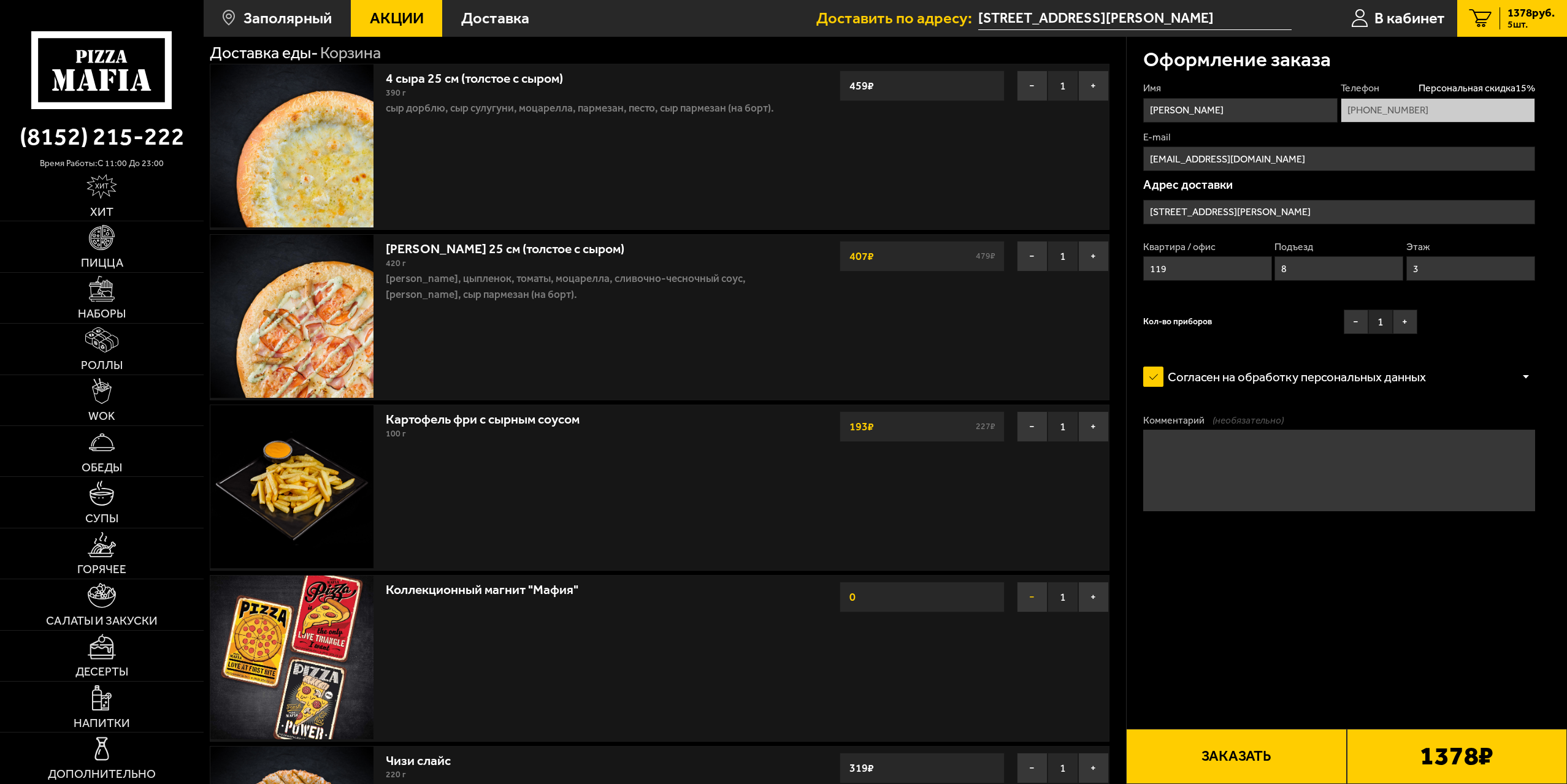
click at [1031, 598] on button "−" at bounding box center [1032, 597] width 31 height 31
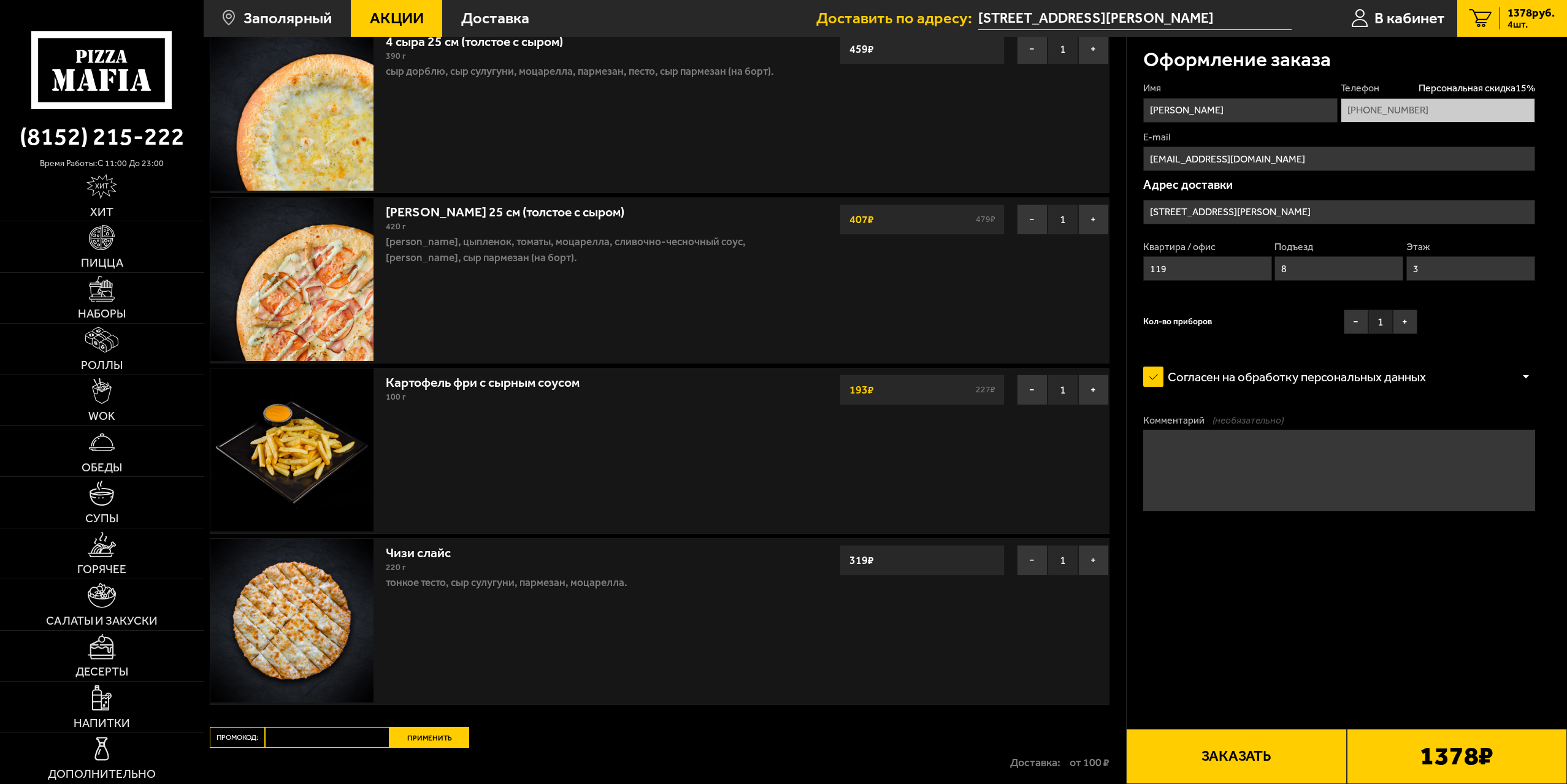
scroll to position [122, 0]
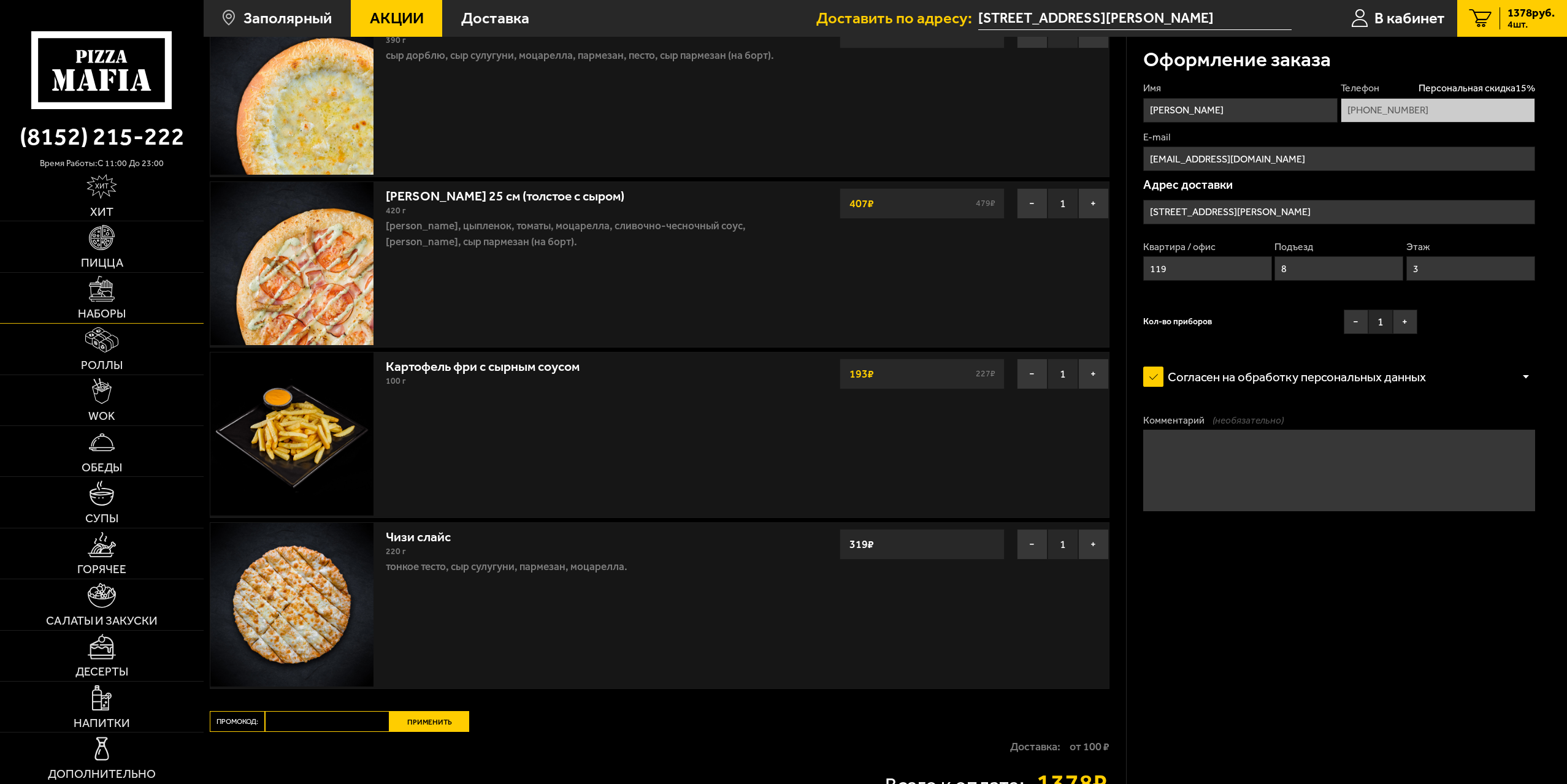
click at [132, 314] on link "Наборы" at bounding box center [102, 298] width 203 height 50
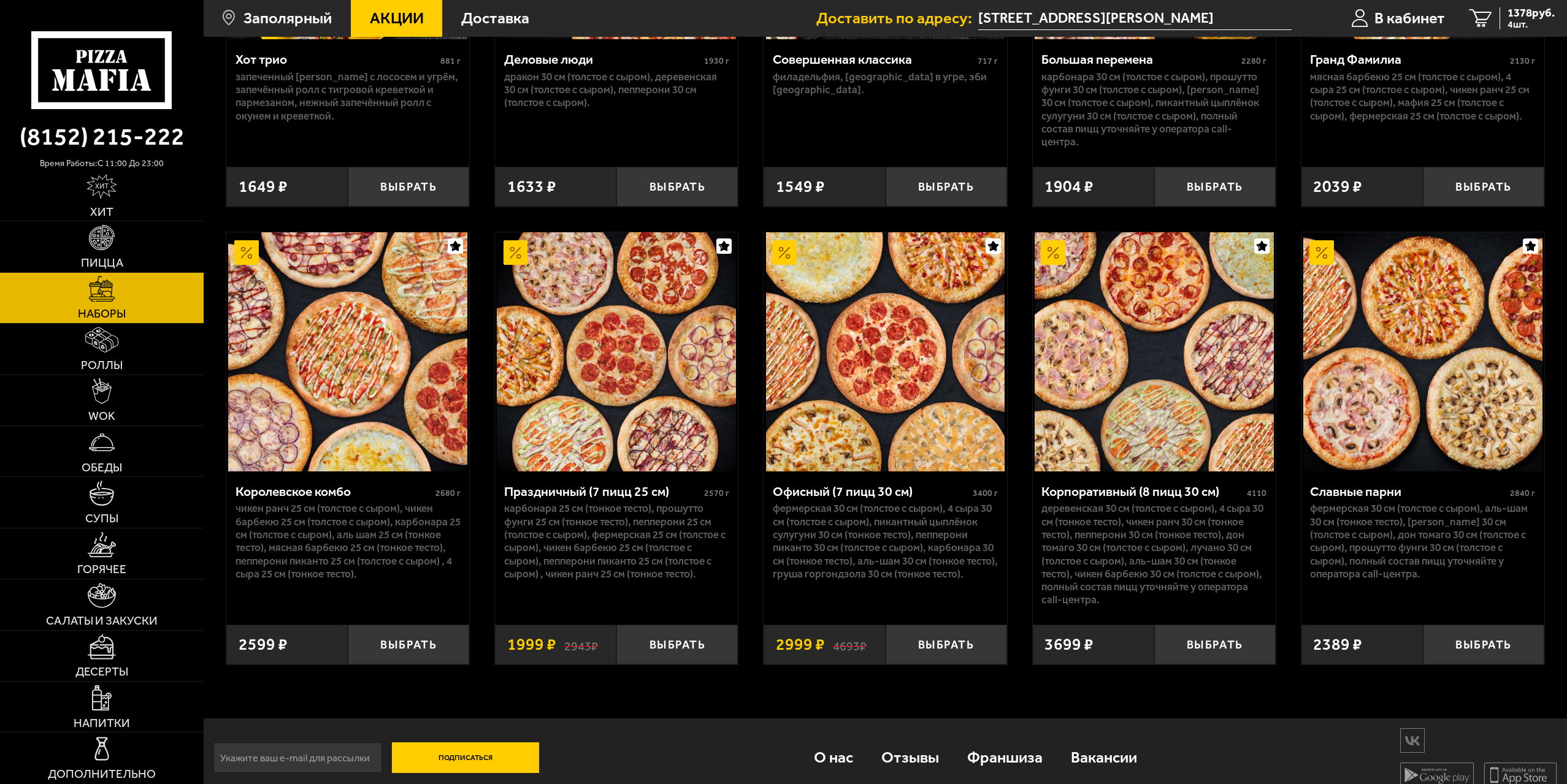
scroll to position [1178, 0]
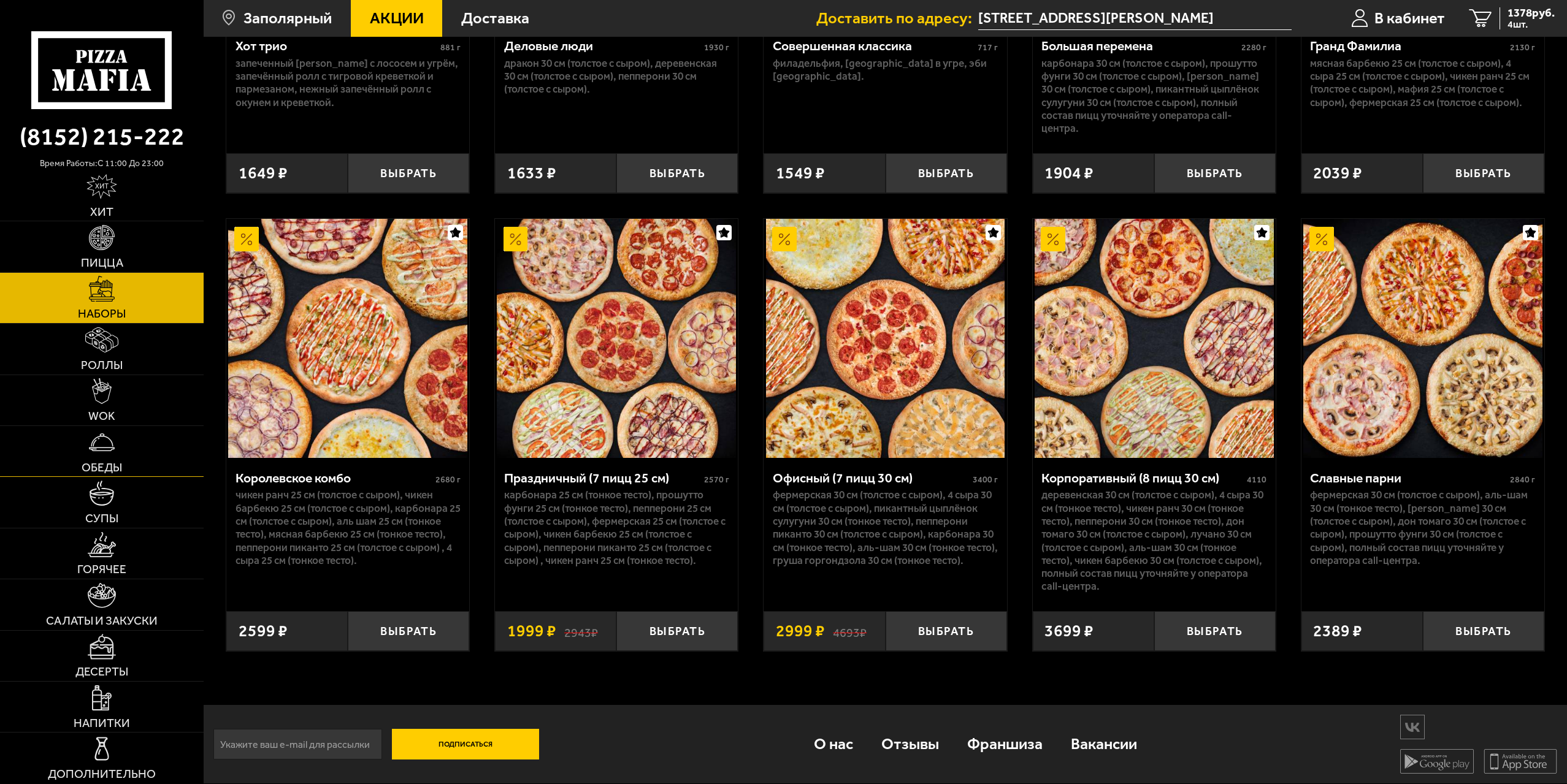
click at [136, 456] on link "Обеды" at bounding box center [102, 451] width 203 height 50
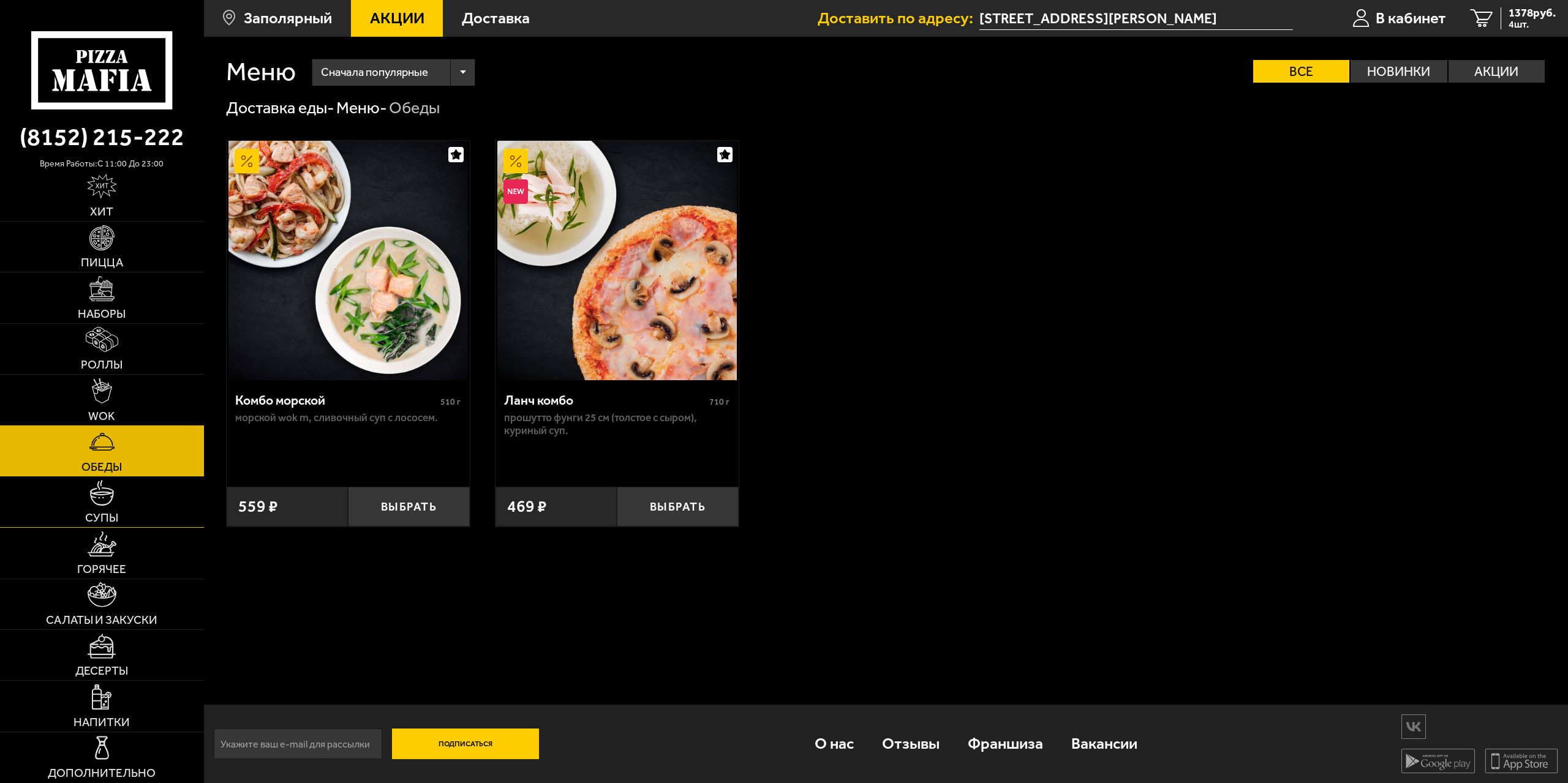
click at [125, 488] on link "Супы" at bounding box center [101, 501] width 204 height 50
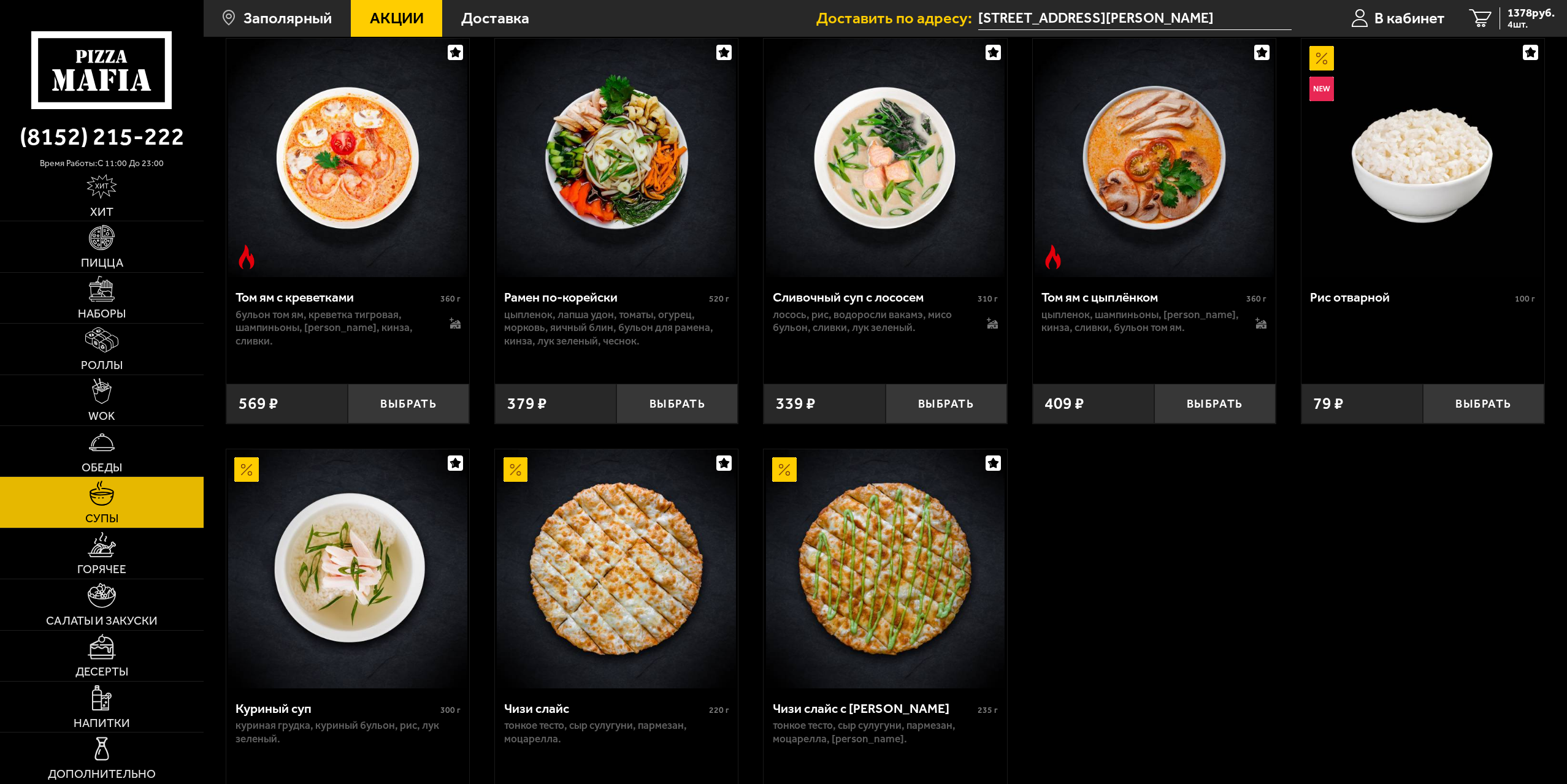
scroll to position [307, 0]
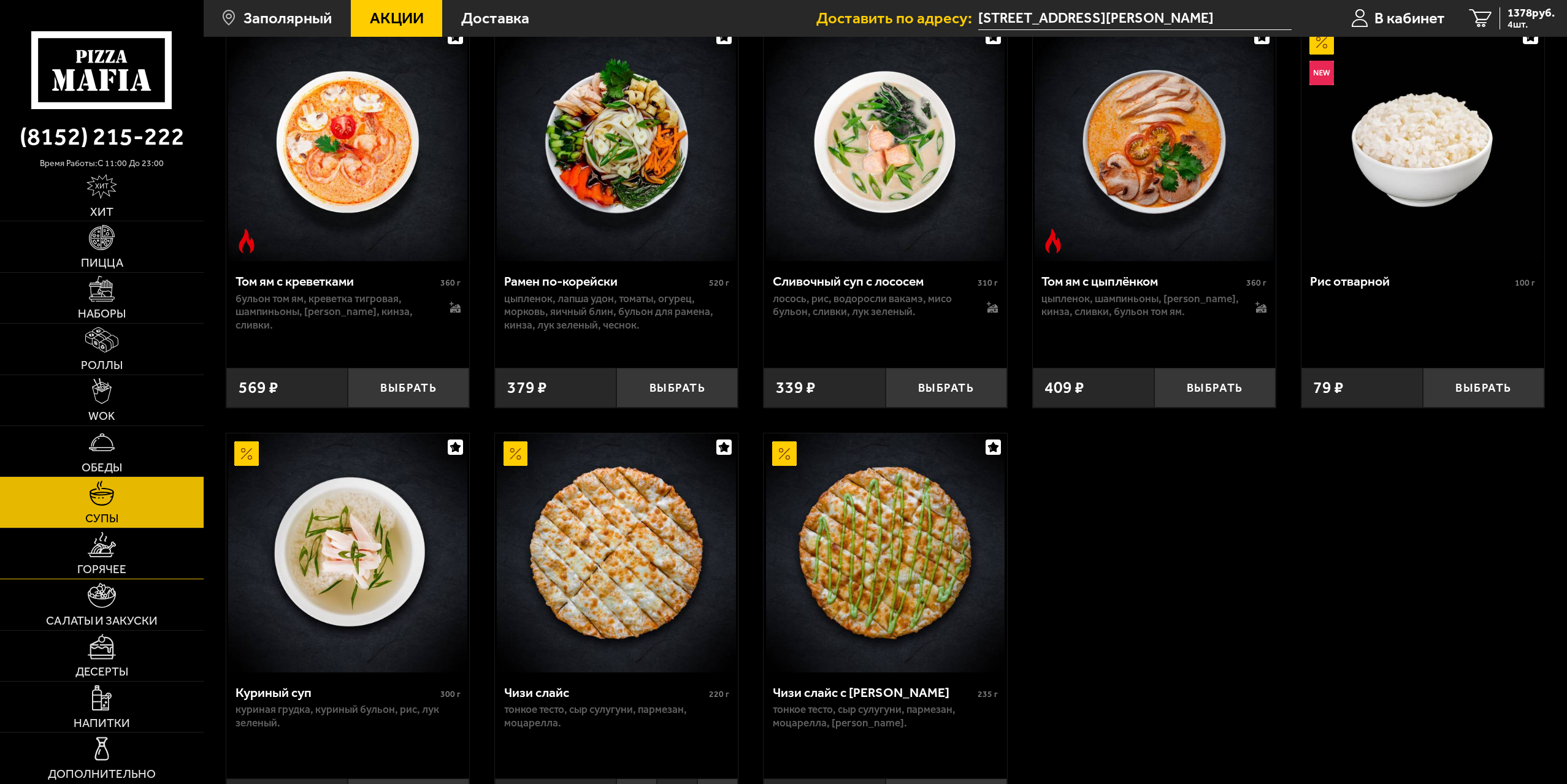
click at [137, 550] on link "Горячее" at bounding box center [102, 553] width 203 height 50
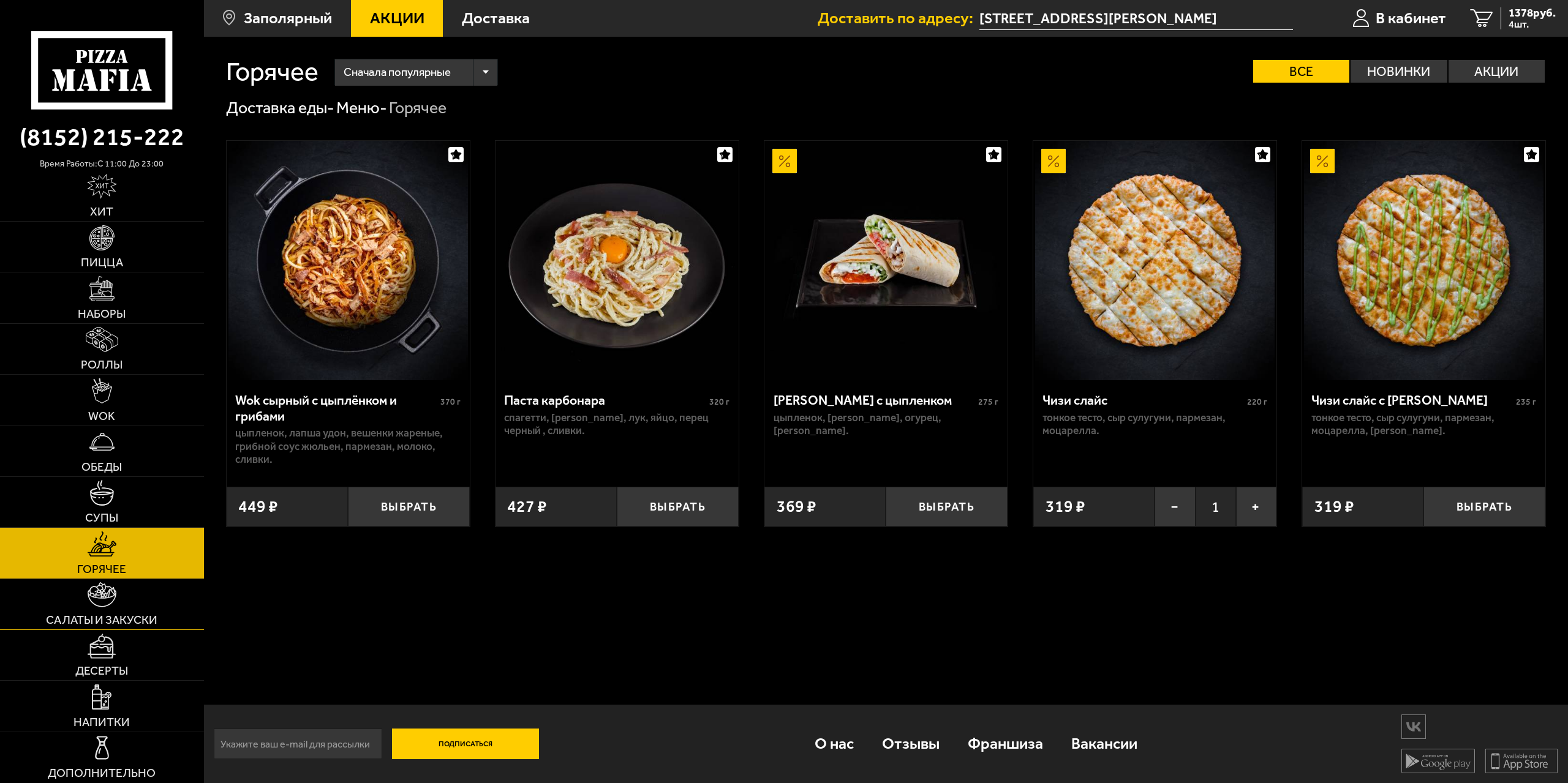
click at [184, 612] on link "Салаты и закуски" at bounding box center [101, 604] width 204 height 50
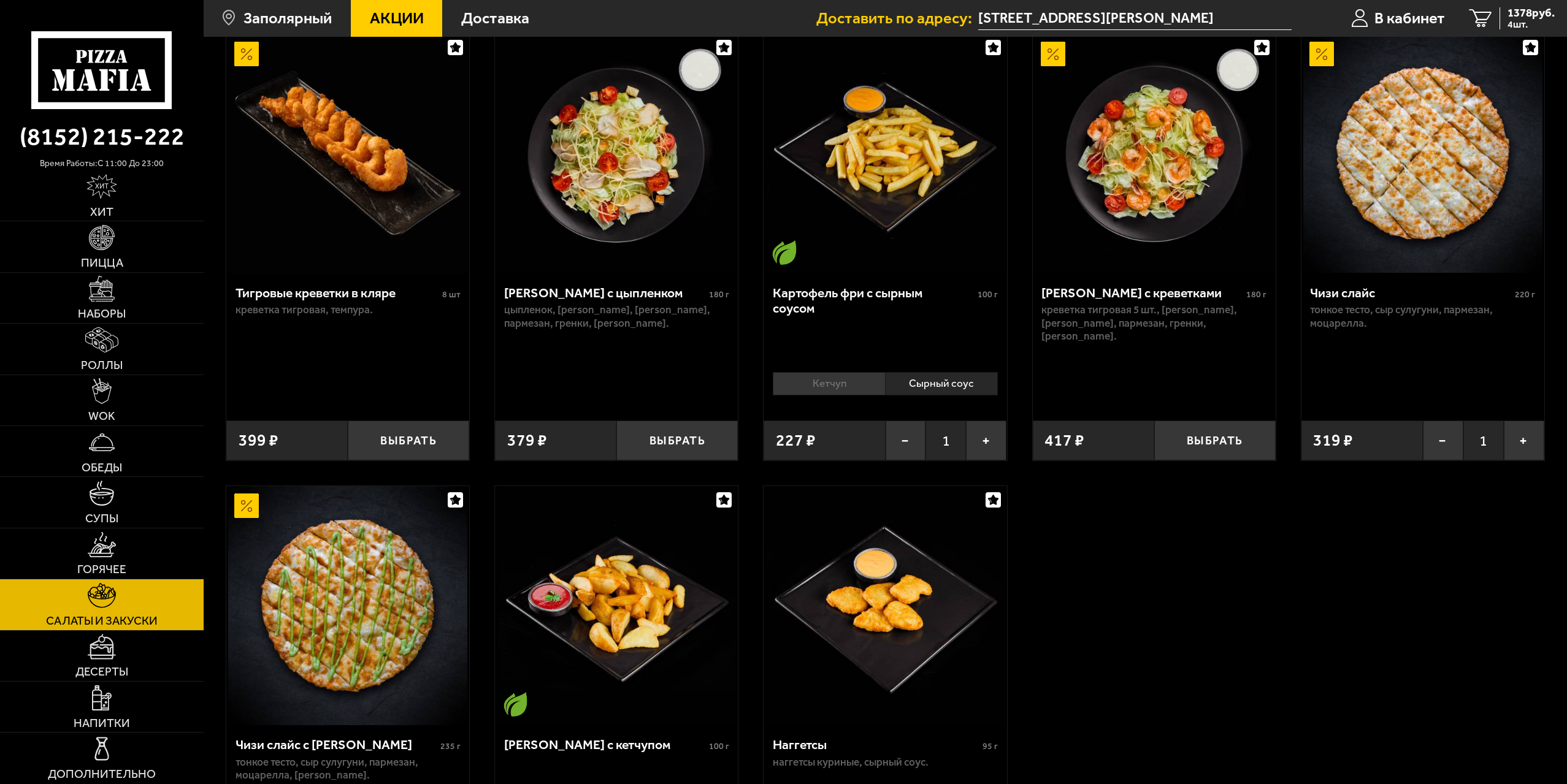
scroll to position [61, 0]
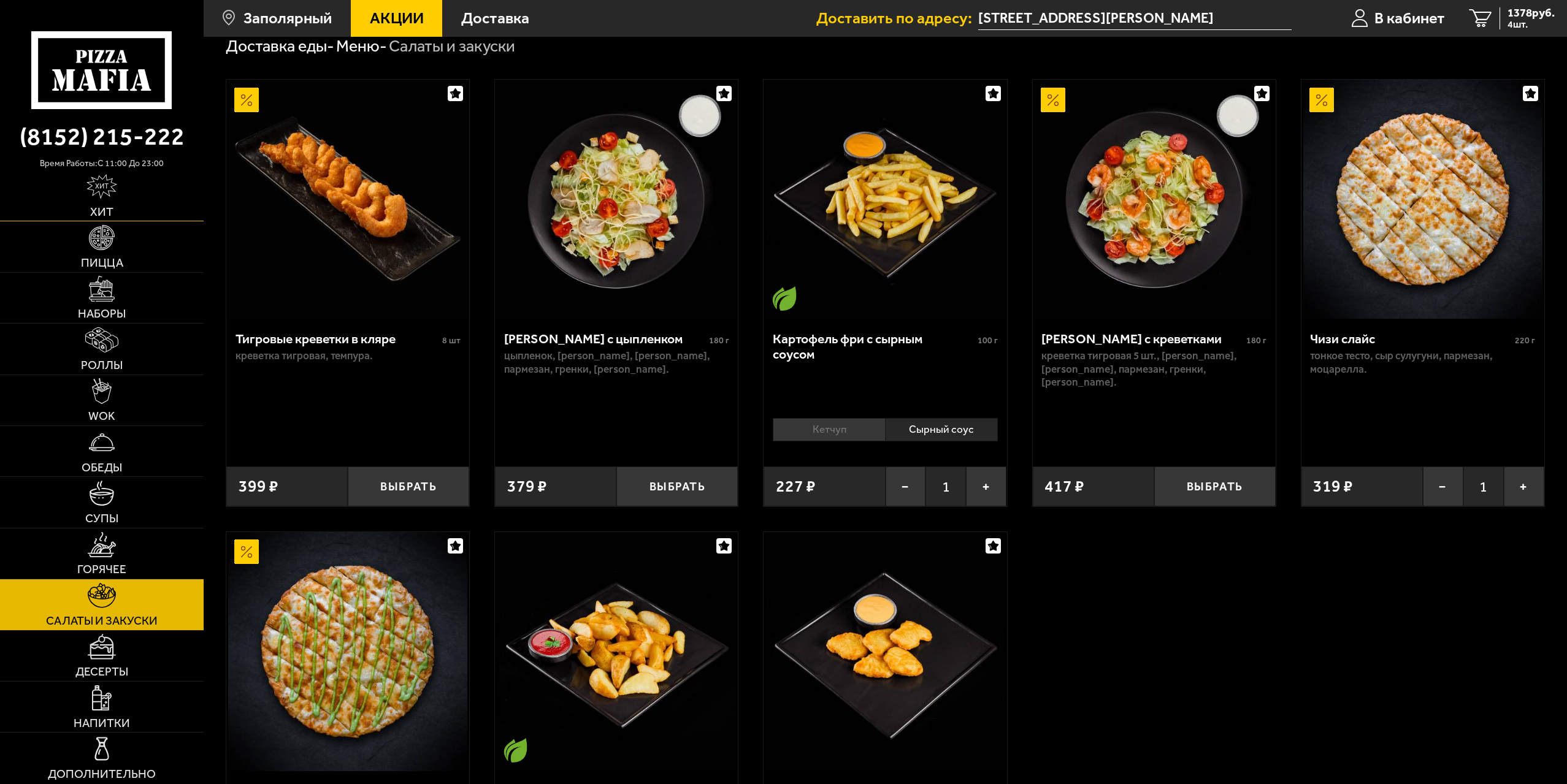
drag, startPoint x: 122, startPoint y: 166, endPoint x: 134, endPoint y: 195, distance: 31.4
click at [122, 173] on div "(8152) 215-222 время работы: c 11:00 до 23:00 Хит Пицца Наборы Роллы WOK Обеды …" at bounding box center [102, 392] width 203 height 784
click at [134, 195] on link "Хит" at bounding box center [102, 195] width 203 height 50
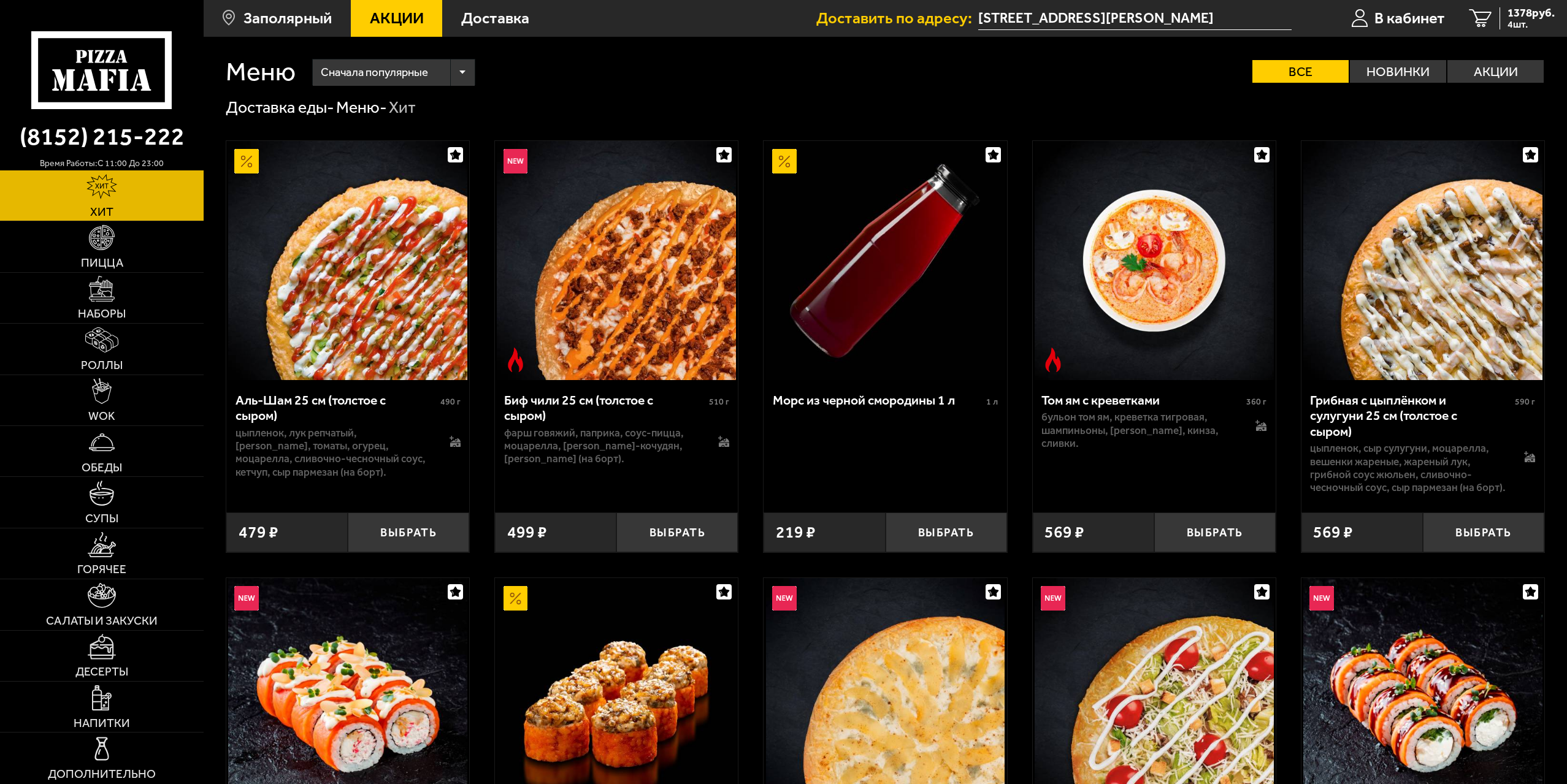
click at [952, 73] on div "Сначала популярные Все Новинки Акции Пожелания Острое блюдо цыпленок лук репчат…" at bounding box center [921, 72] width 1249 height 27
click at [500, 17] on span "Доставка" at bounding box center [495, 19] width 68 height 16
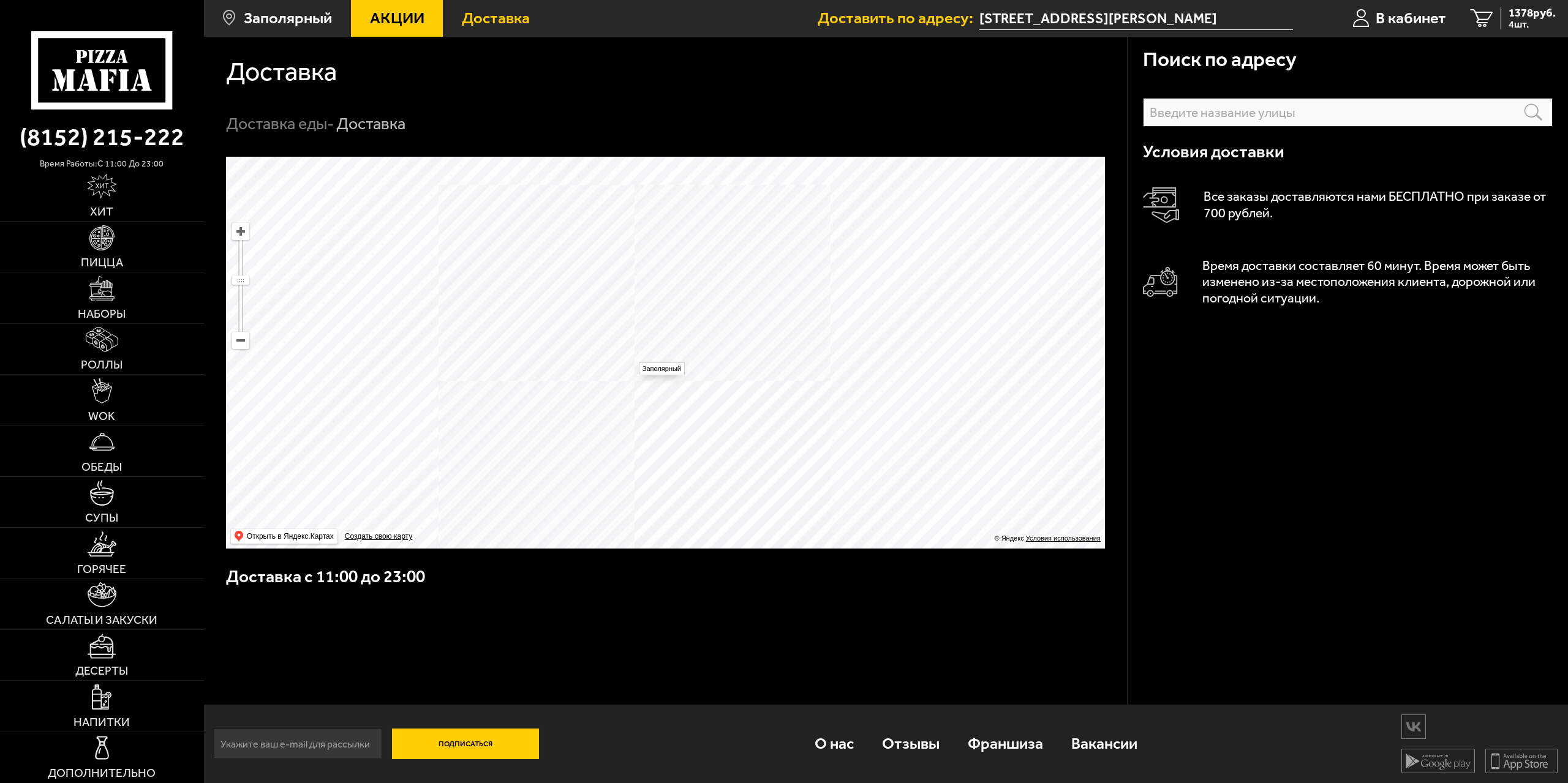
click at [632, 357] on ymaps at bounding box center [665, 353] width 879 height 392
click at [1246, 18] on input "[STREET_ADDRESS][PERSON_NAME]" at bounding box center [1136, 18] width 313 height 23
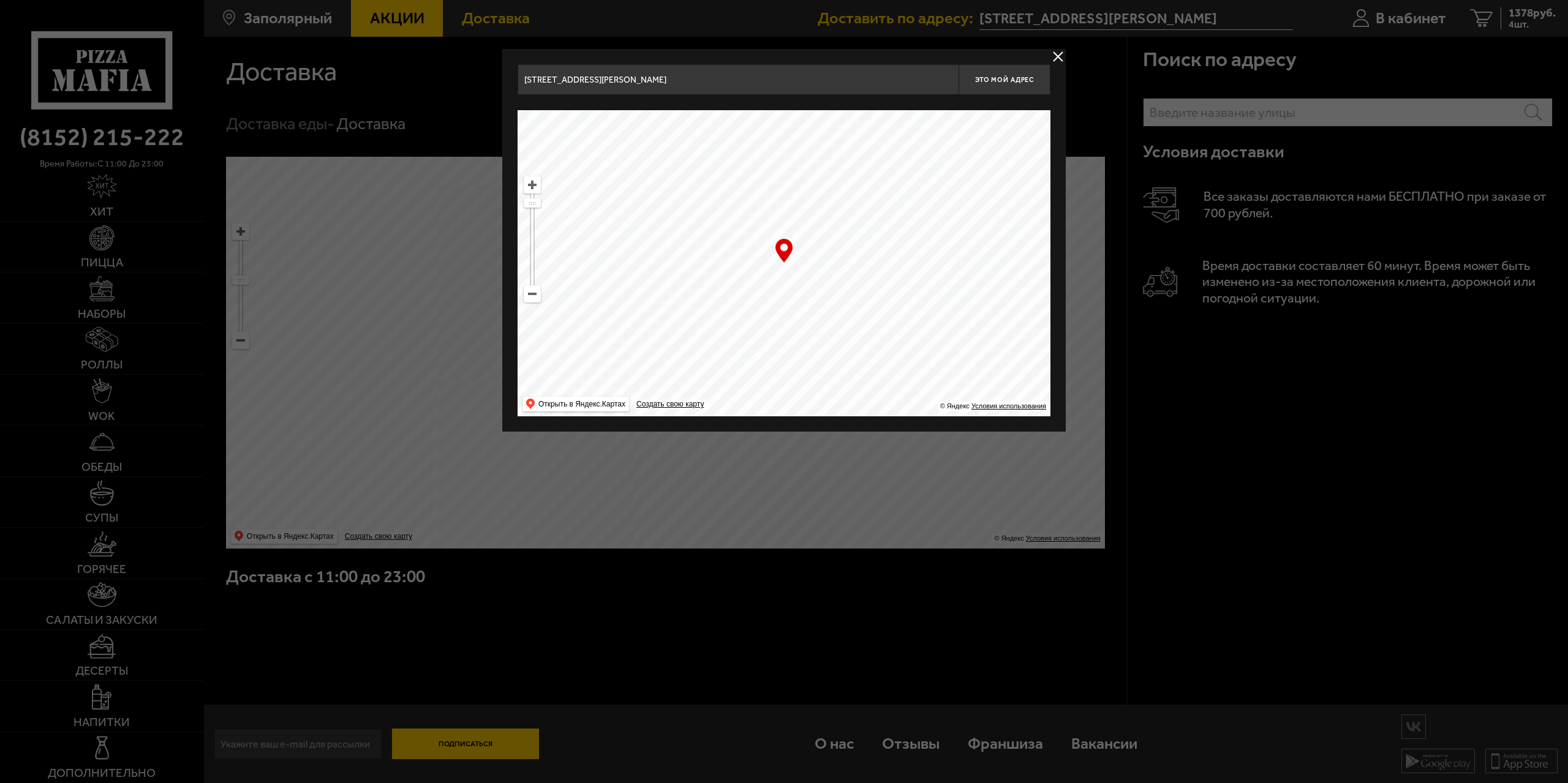
click at [1059, 54] on button "delivery type" at bounding box center [1058, 57] width 16 height 16
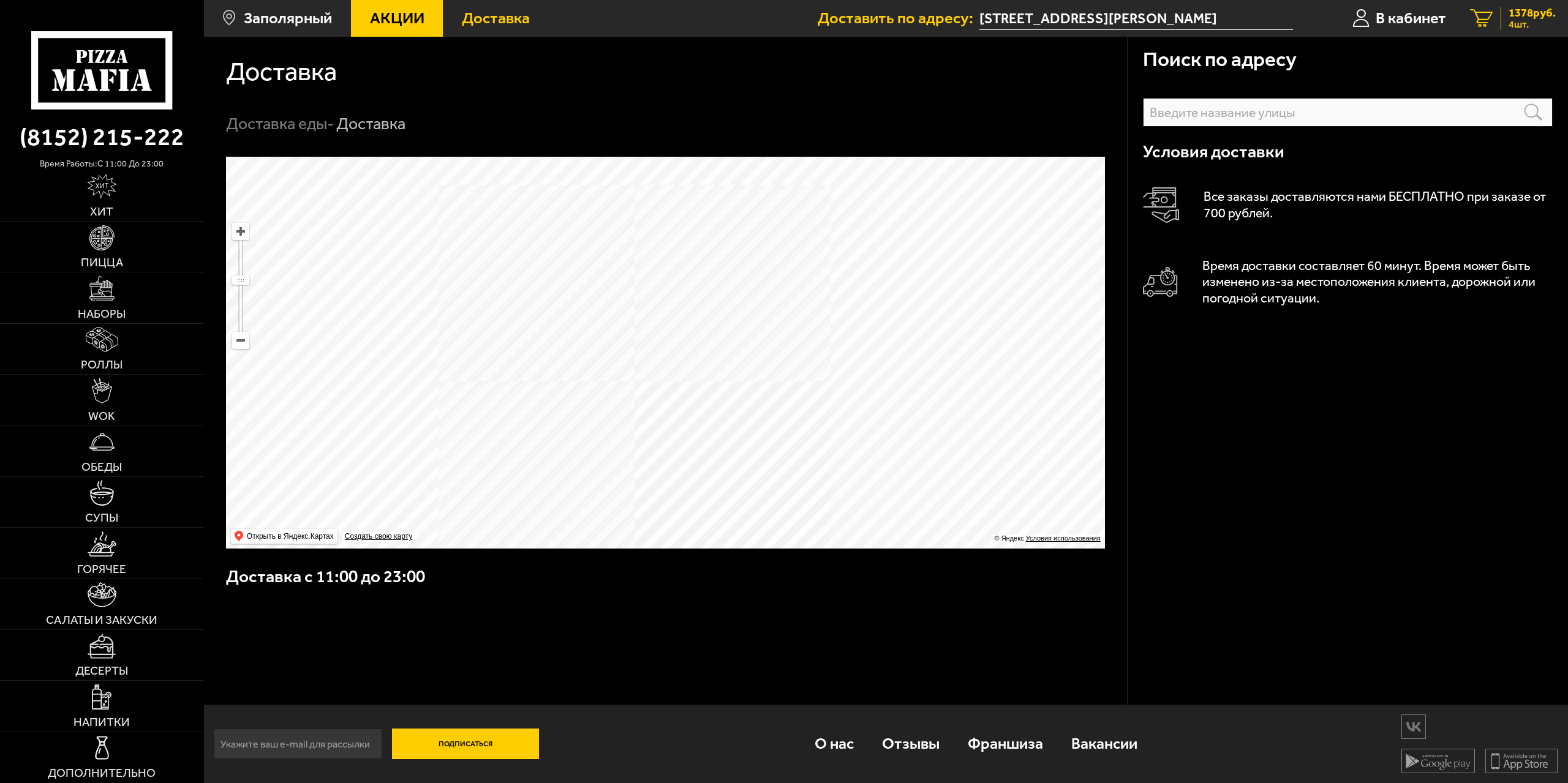
click at [1531, 24] on span "4 шт." at bounding box center [1532, 25] width 47 height 10
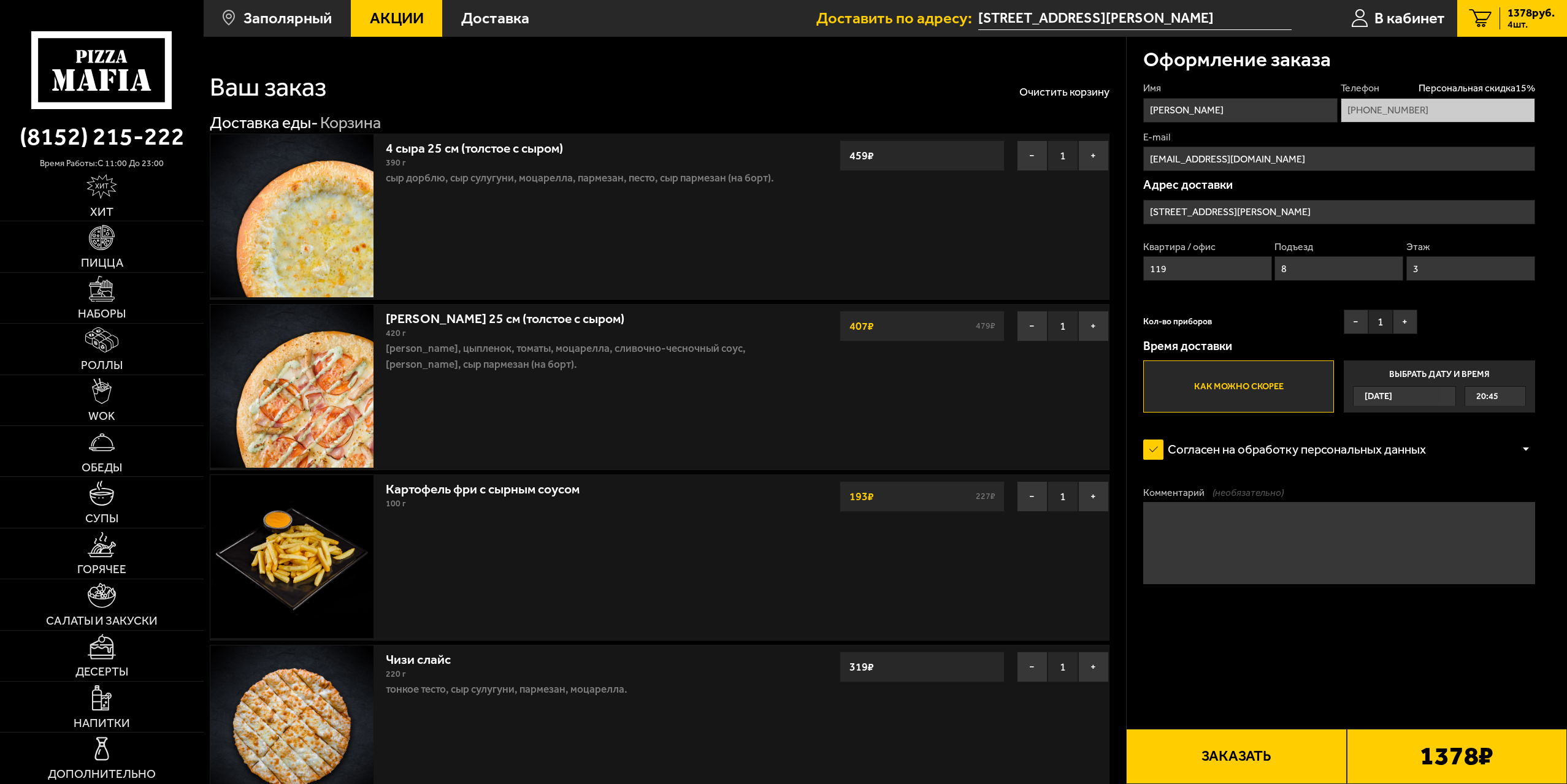
click at [1120, 578] on div "Ваш заказ Очистить корзину Доставка еды - Корзина 4 сыра 25 см (толстое с сыром…" at bounding box center [664, 503] width 923 height 934
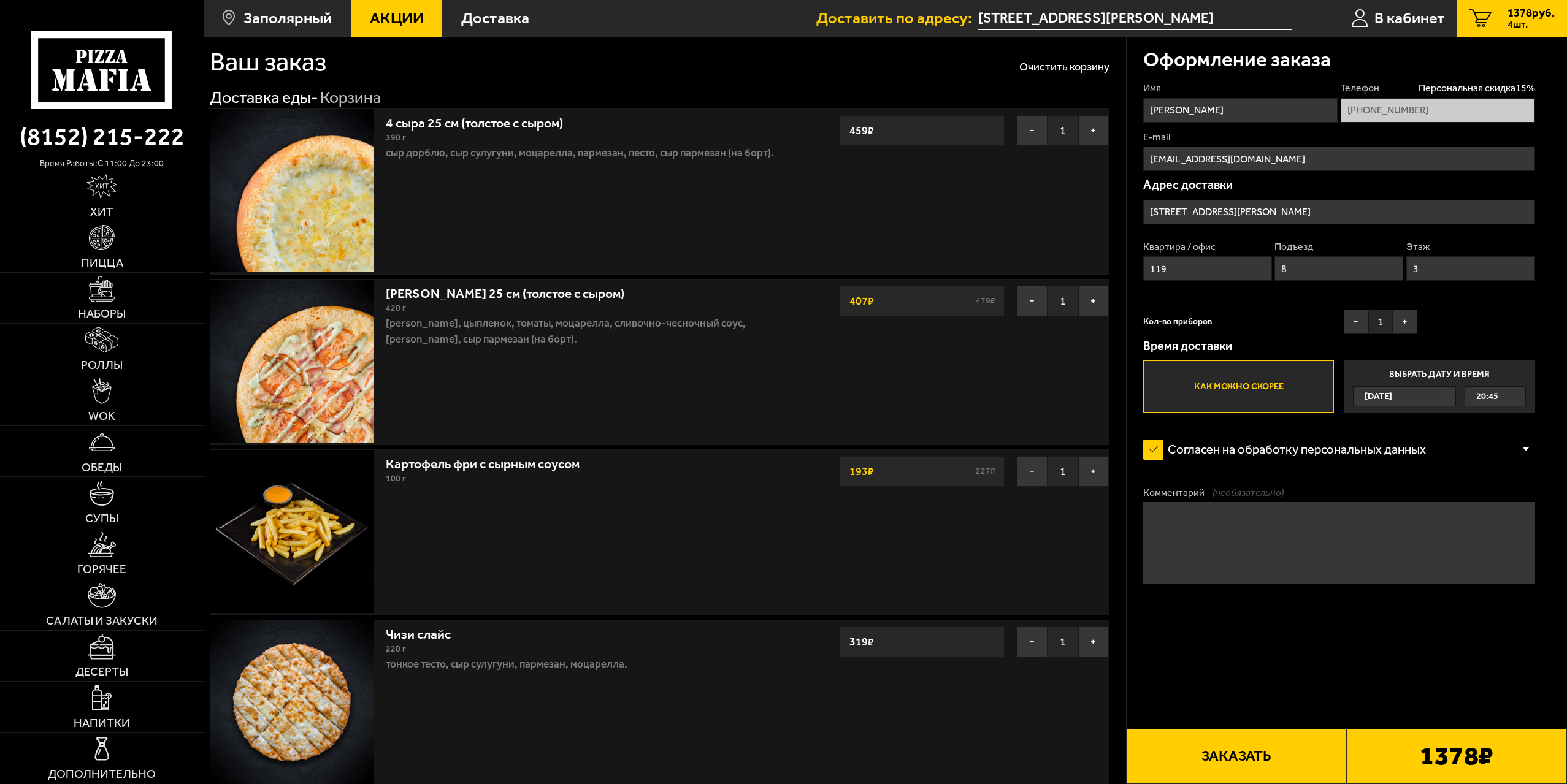
scroll to position [22, 0]
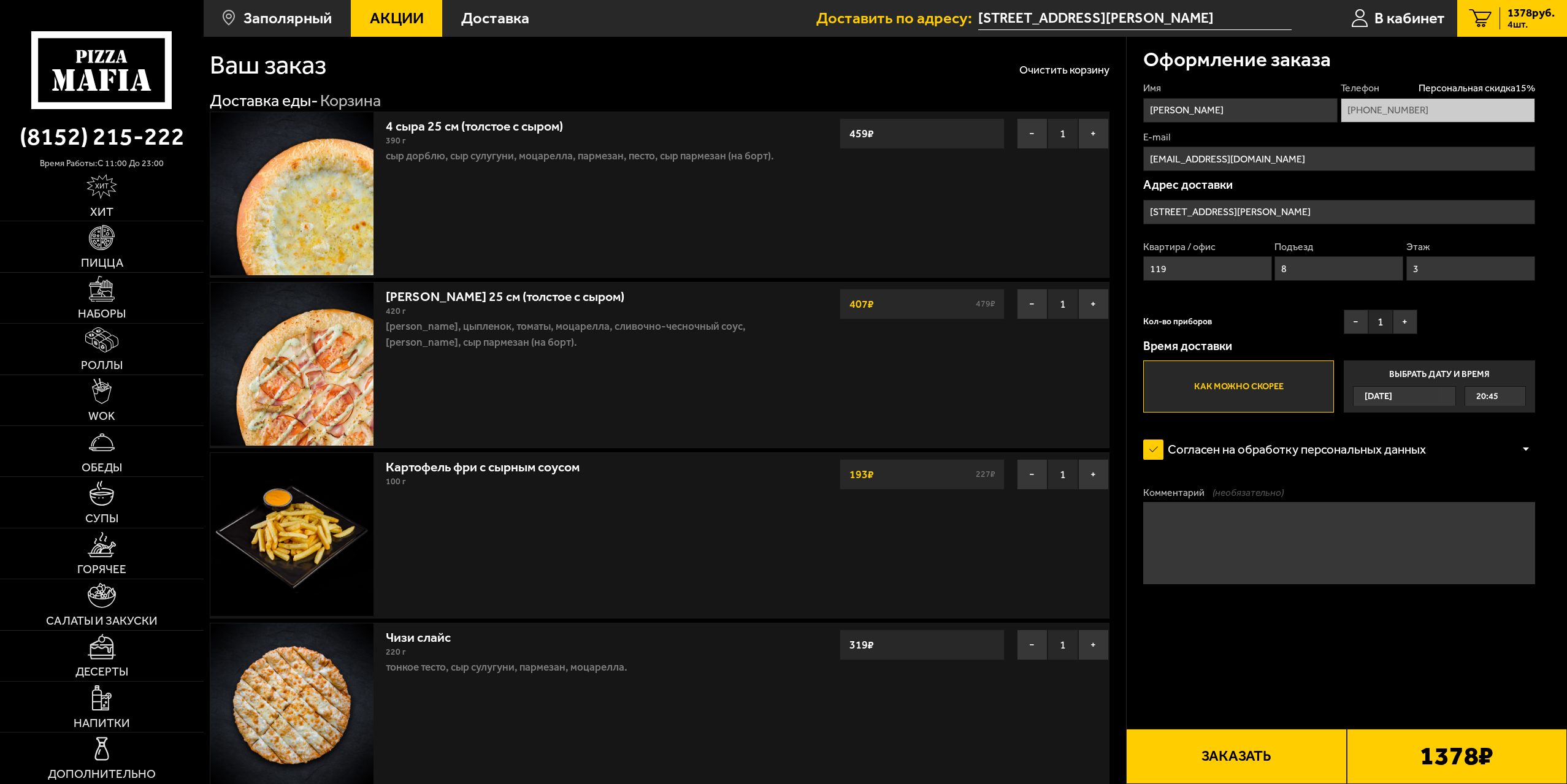
click at [332, 221] on img at bounding box center [291, 193] width 163 height 163
click at [467, 120] on link "4 сыра 25 см (толстое с сыром)" at bounding box center [483, 123] width 193 height 21
click at [455, 130] on link "4 сыра 25 см (толстое с сыром)" at bounding box center [483, 123] width 193 height 21
click at [351, 158] on img at bounding box center [291, 193] width 163 height 163
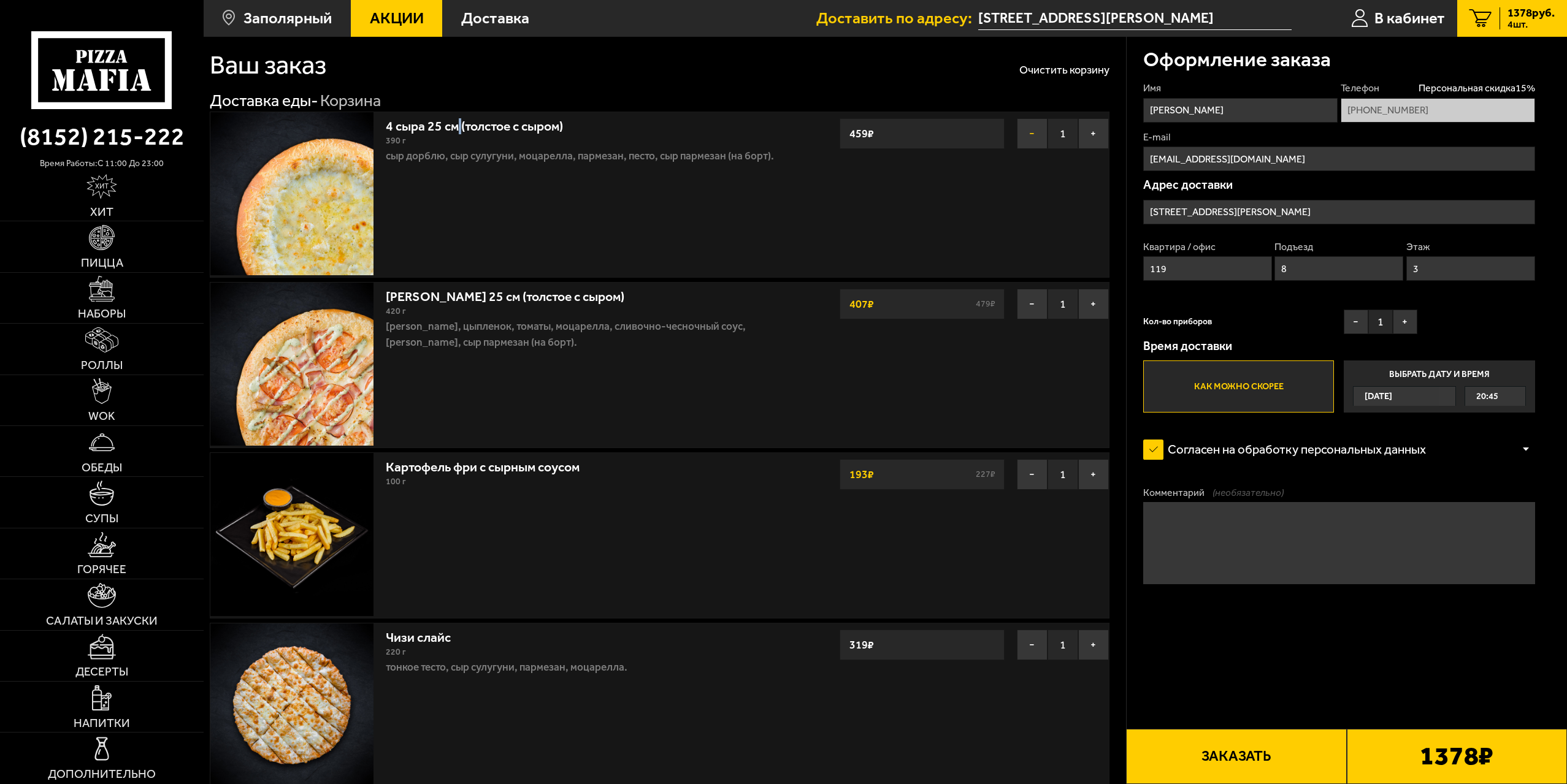
click at [1036, 137] on button "−" at bounding box center [1032, 133] width 31 height 31
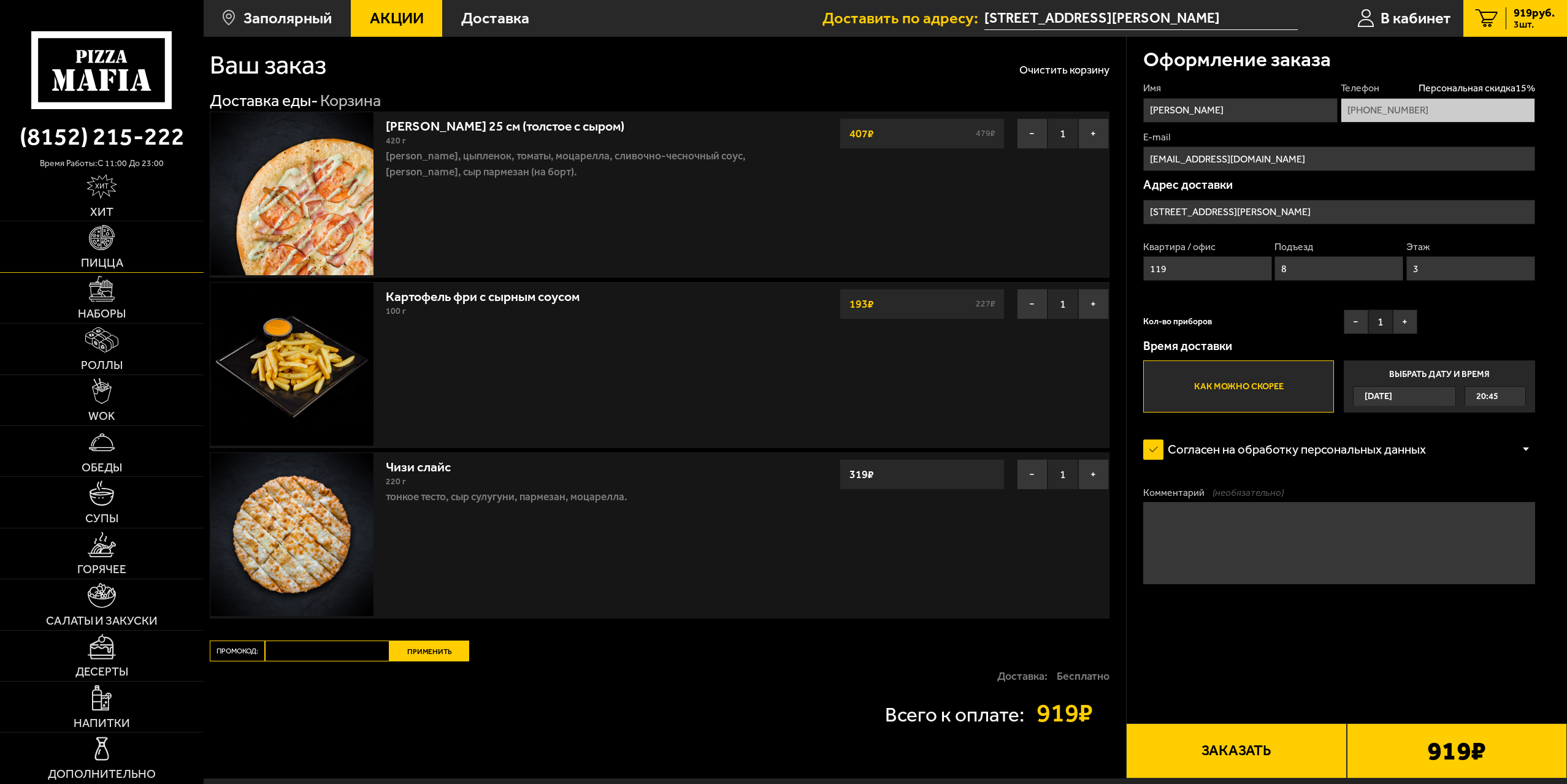
click at [138, 249] on link "Пицца" at bounding box center [102, 246] width 203 height 50
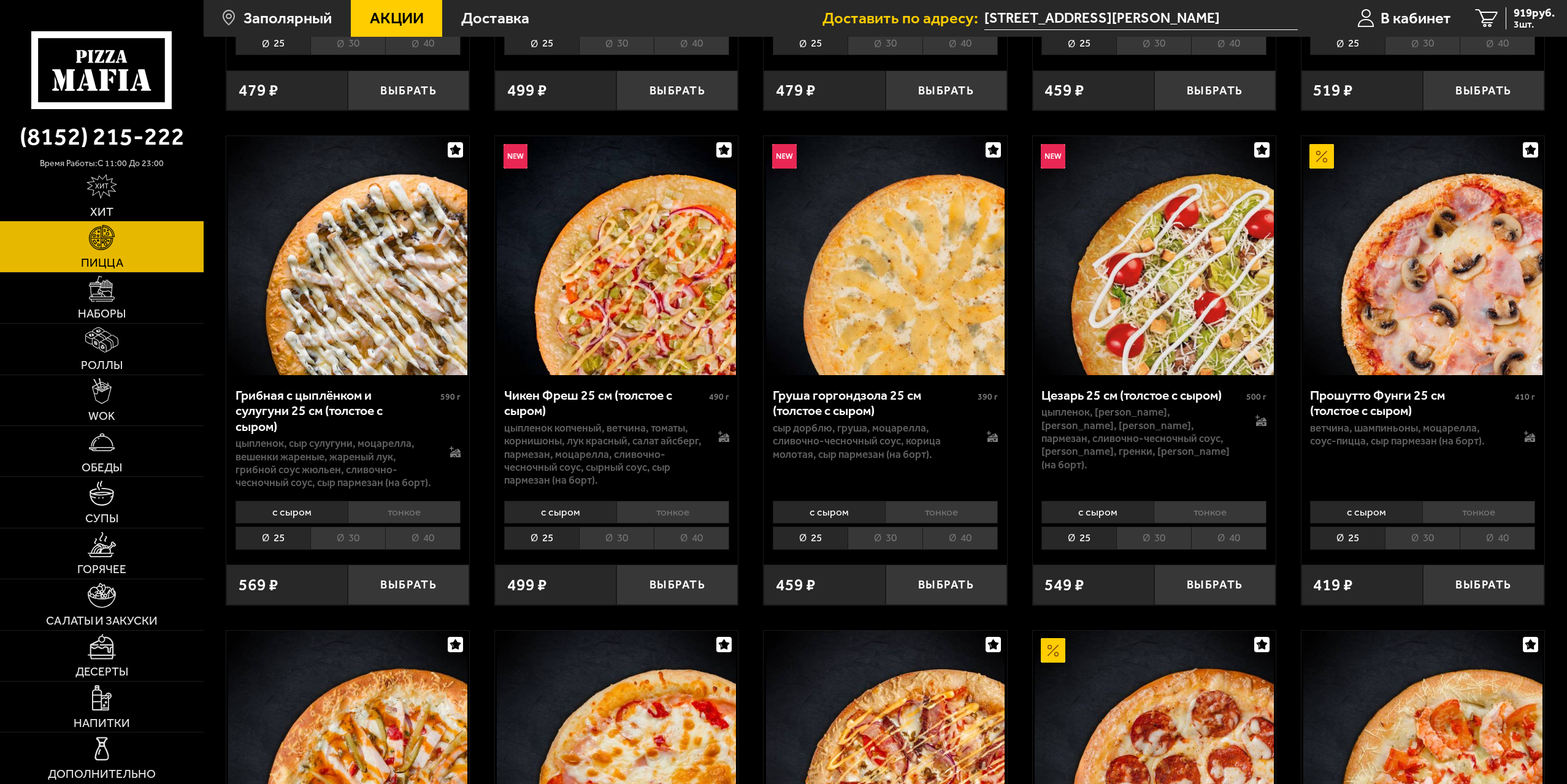
scroll to position [490, 0]
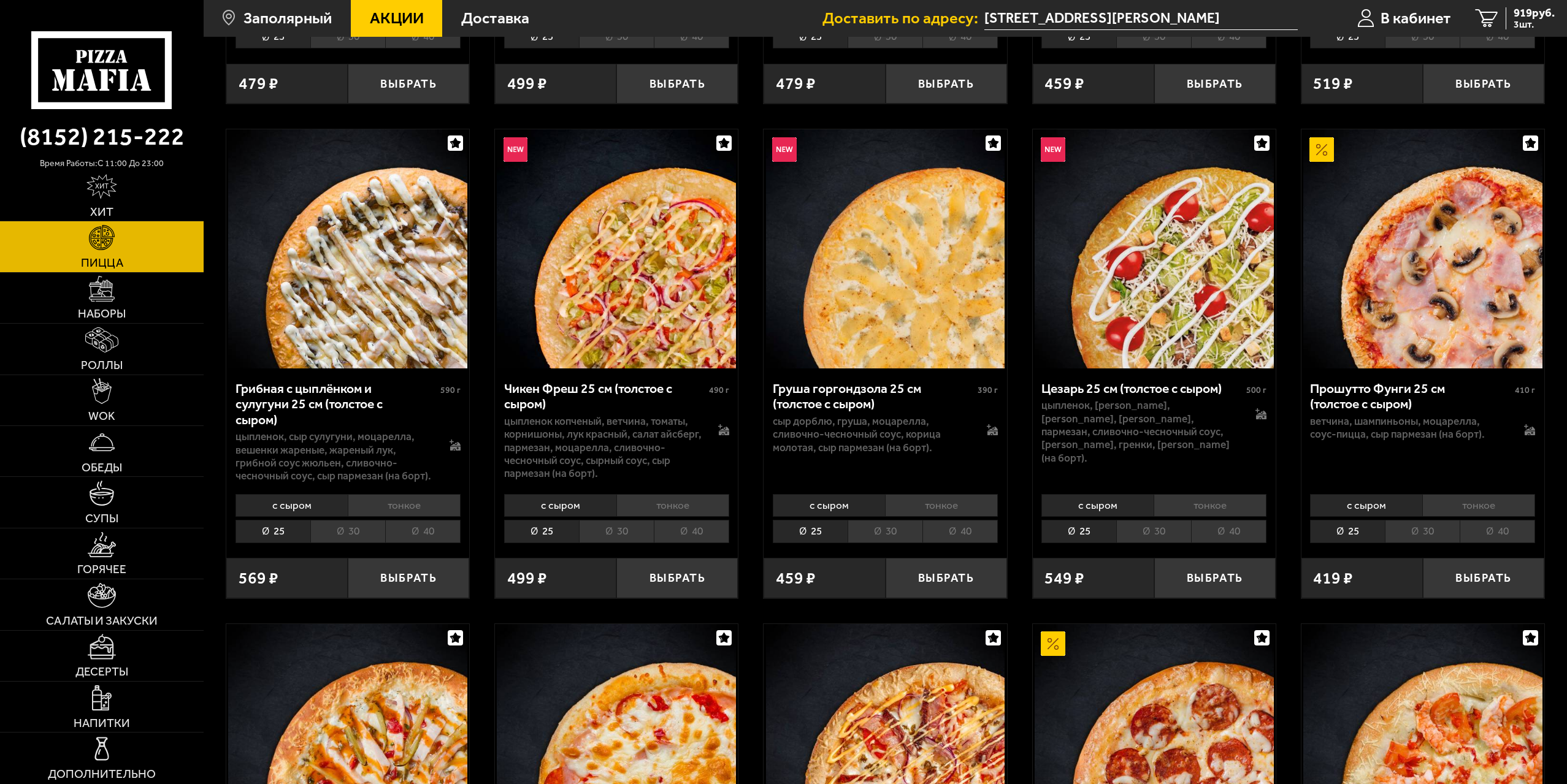
click at [1458, 508] on li "тонкое" at bounding box center [1479, 505] width 112 height 23
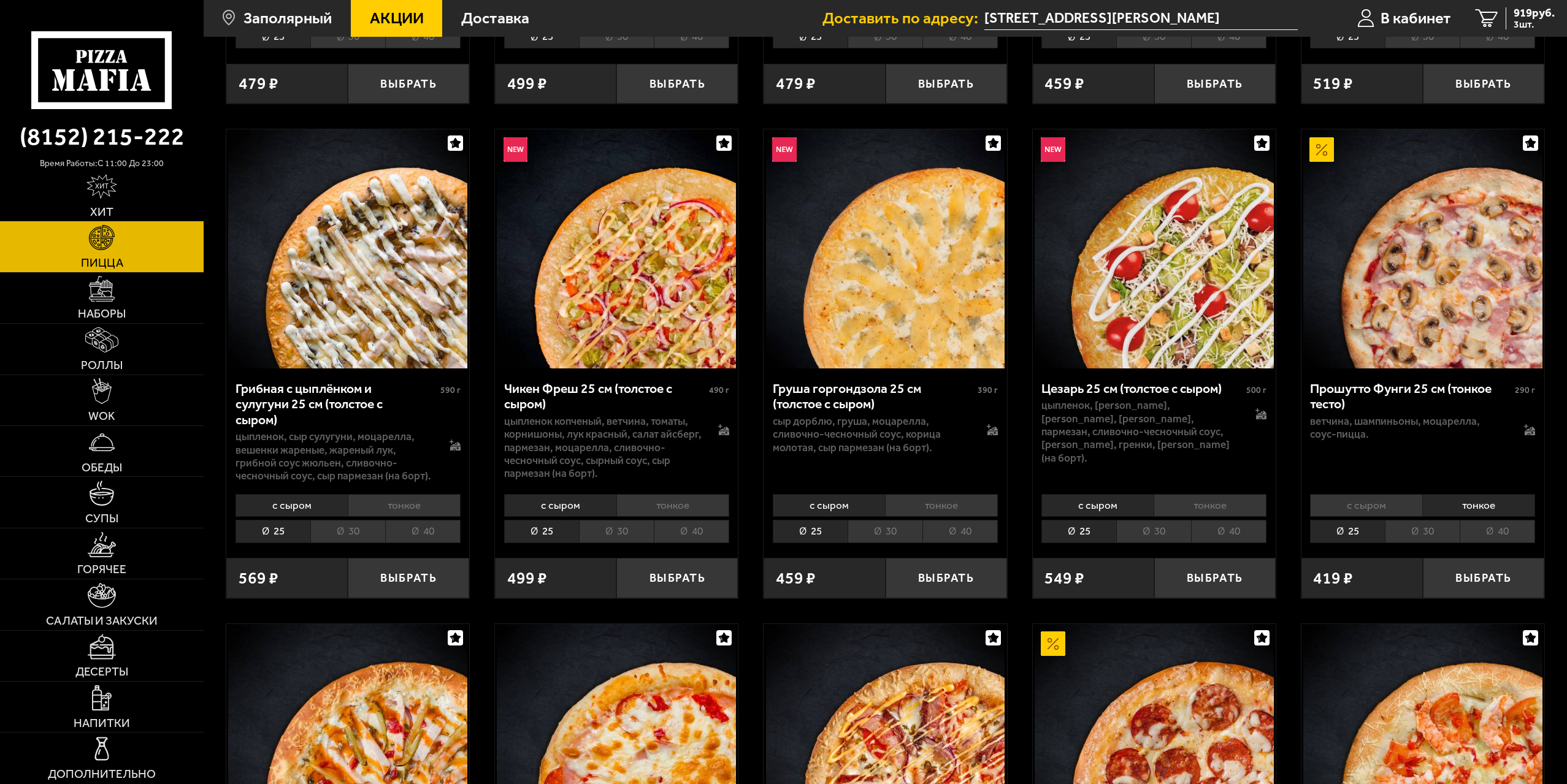
click at [1379, 509] on li "с сыром" at bounding box center [1367, 505] width 112 height 23
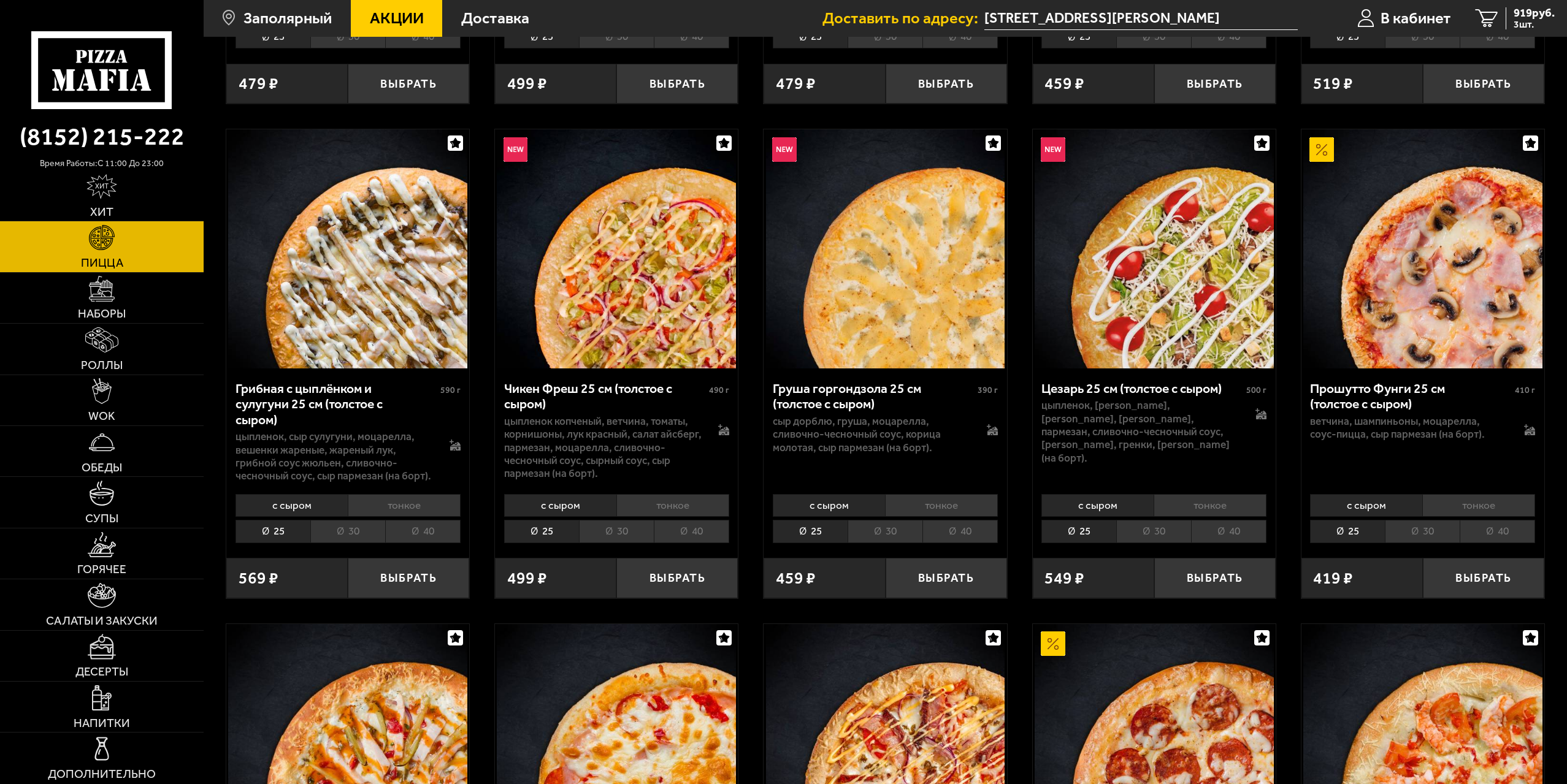
click at [1450, 507] on li "тонкое" at bounding box center [1479, 505] width 112 height 23
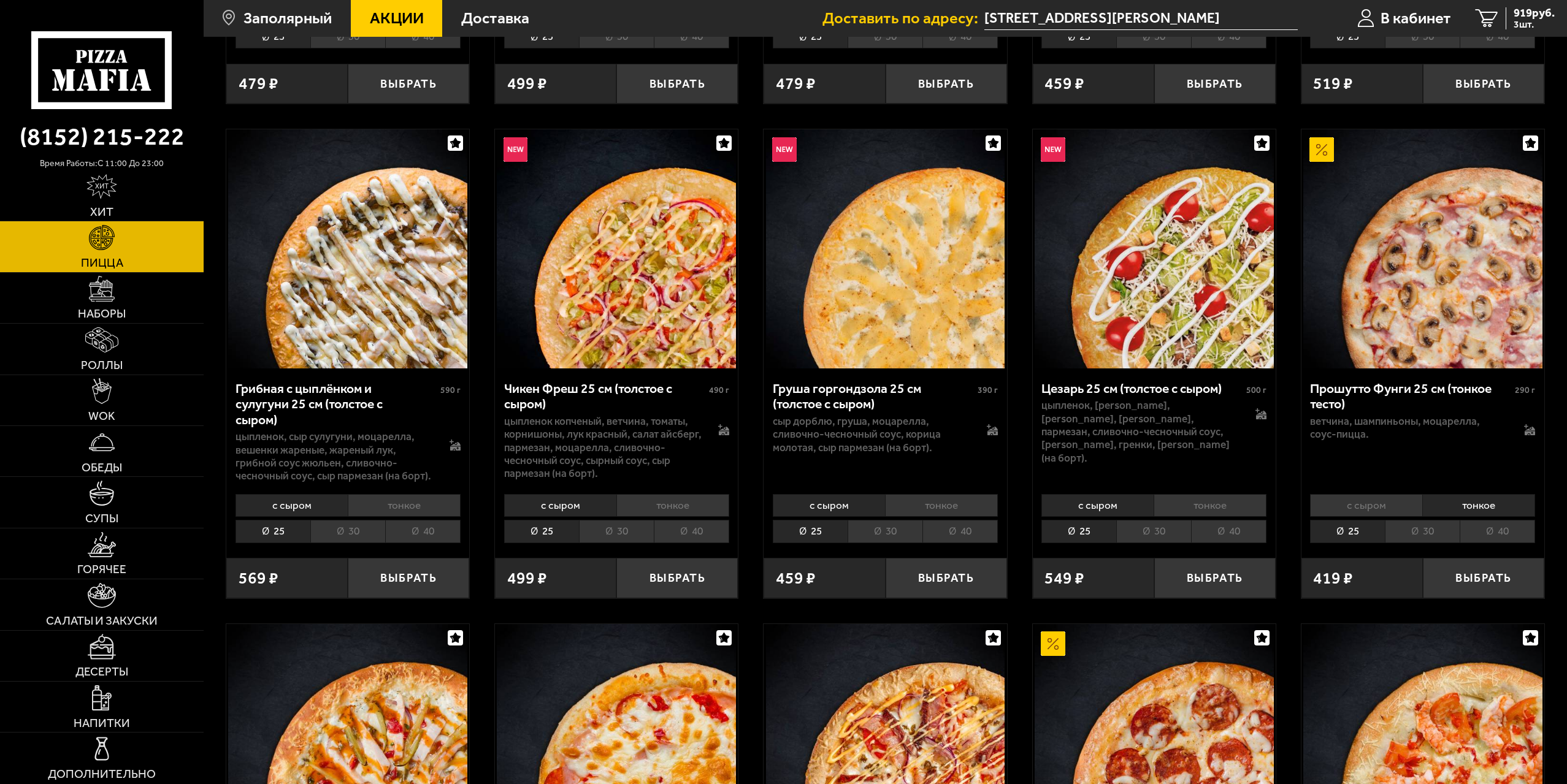
click at [1405, 503] on li "с сыром" at bounding box center [1367, 505] width 112 height 23
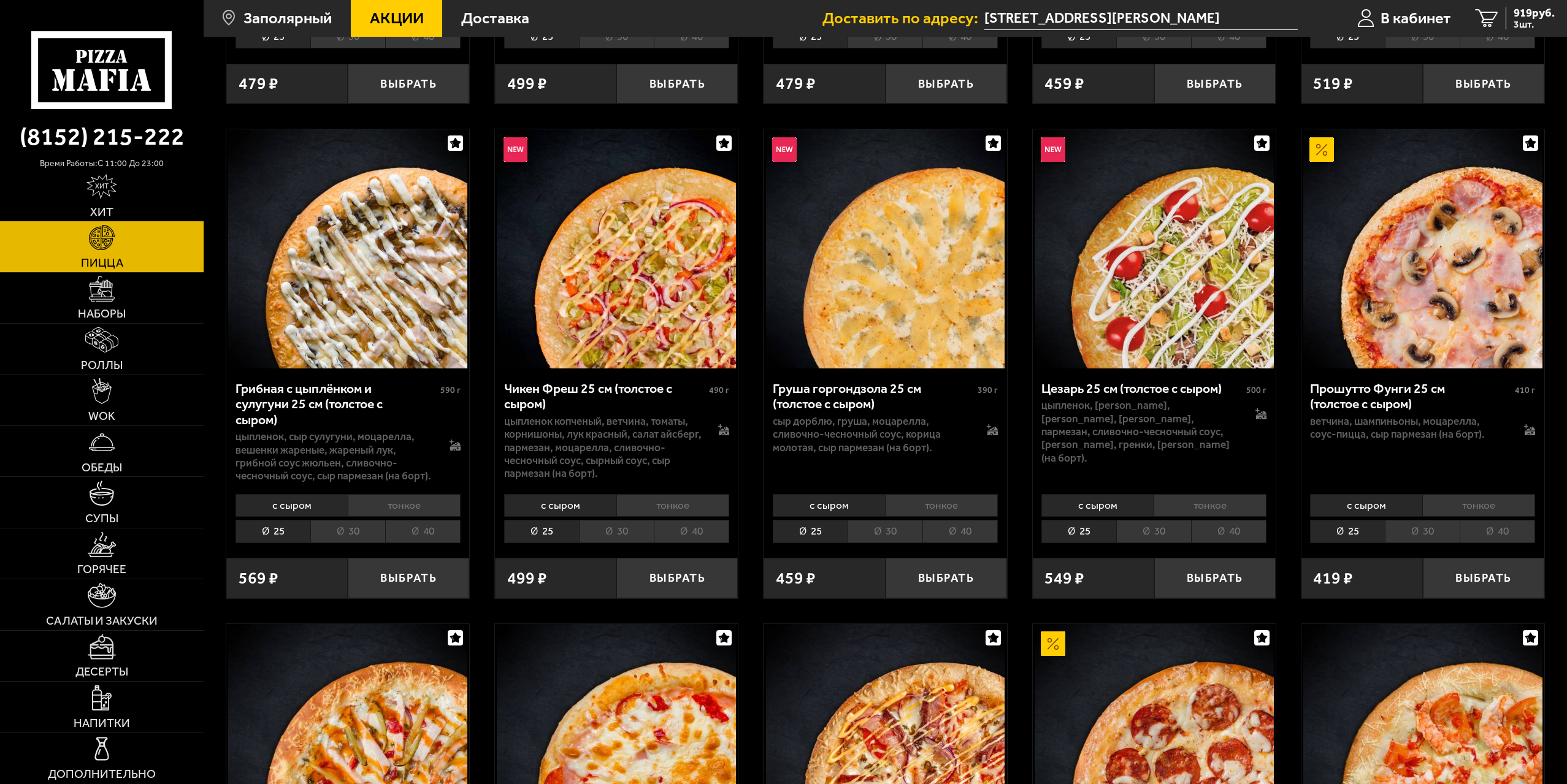
click at [1320, 148] on img at bounding box center [1321, 149] width 25 height 25
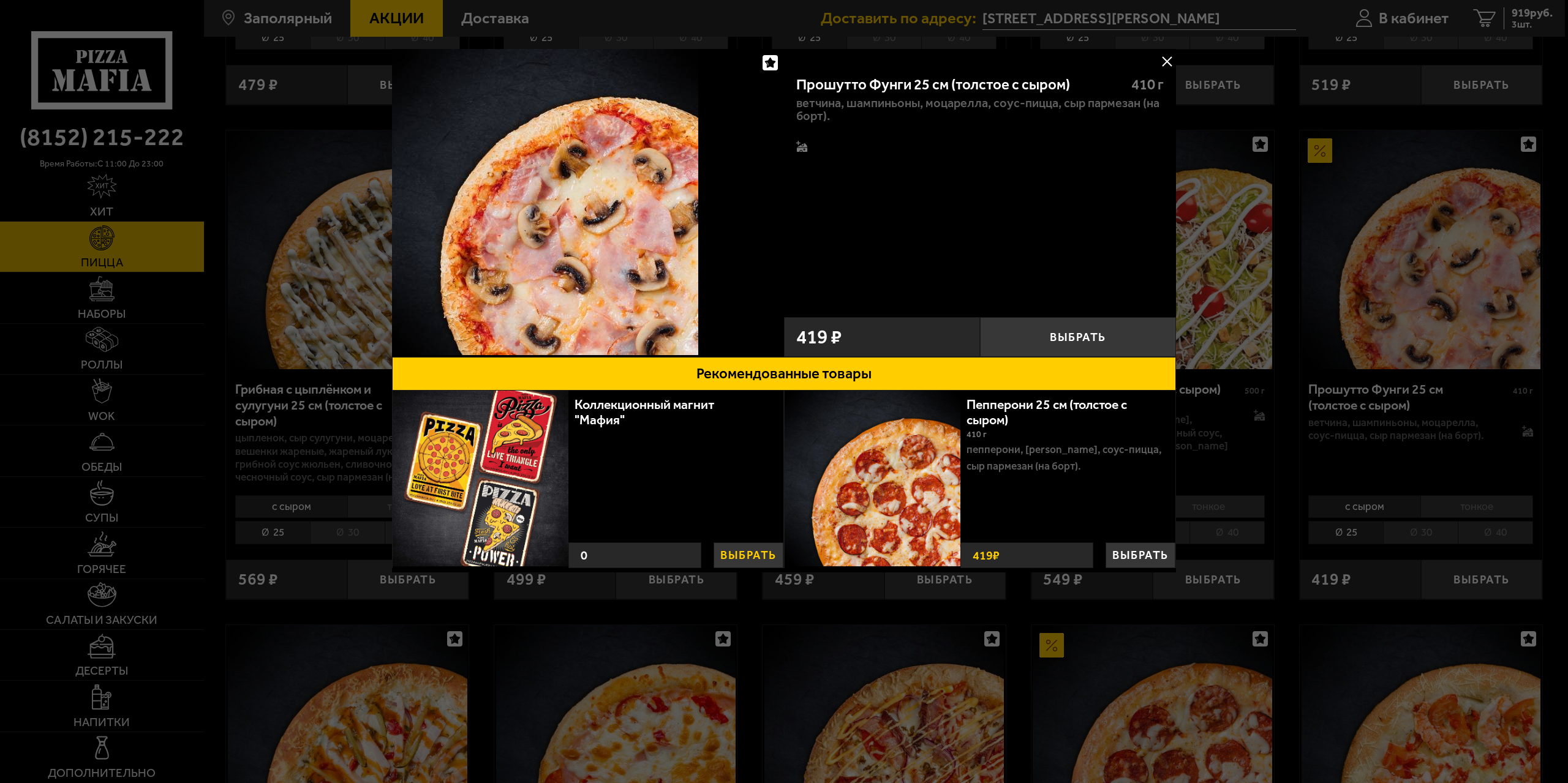
click at [753, 555] on button "Выбрать" at bounding box center [748, 555] width 70 height 26
click at [1163, 65] on button at bounding box center [1166, 61] width 19 height 19
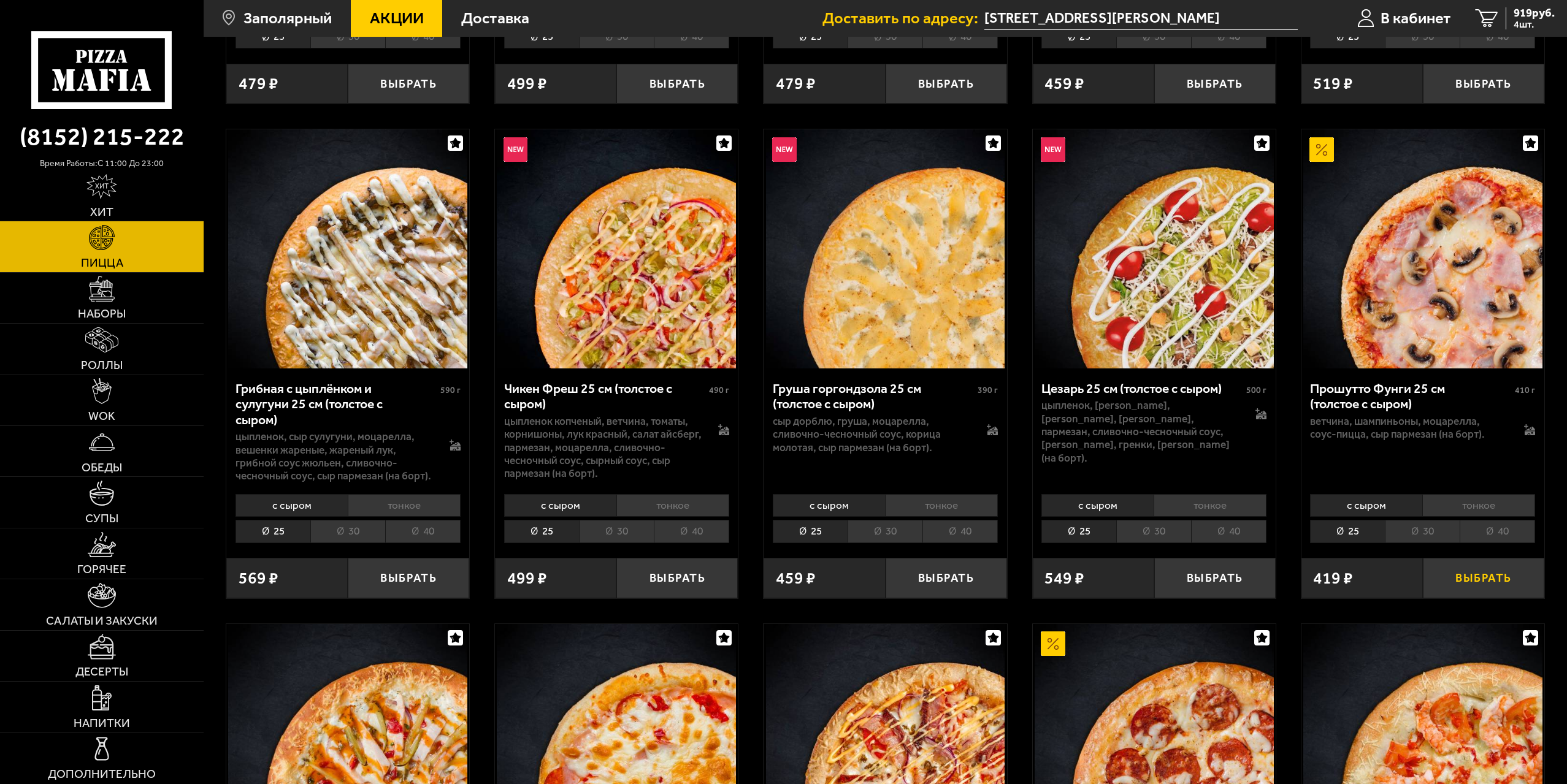
click at [1468, 586] on button "Выбрать" at bounding box center [1483, 578] width 121 height 39
click at [1516, 11] on span "1338 руб." at bounding box center [1531, 13] width 47 height 12
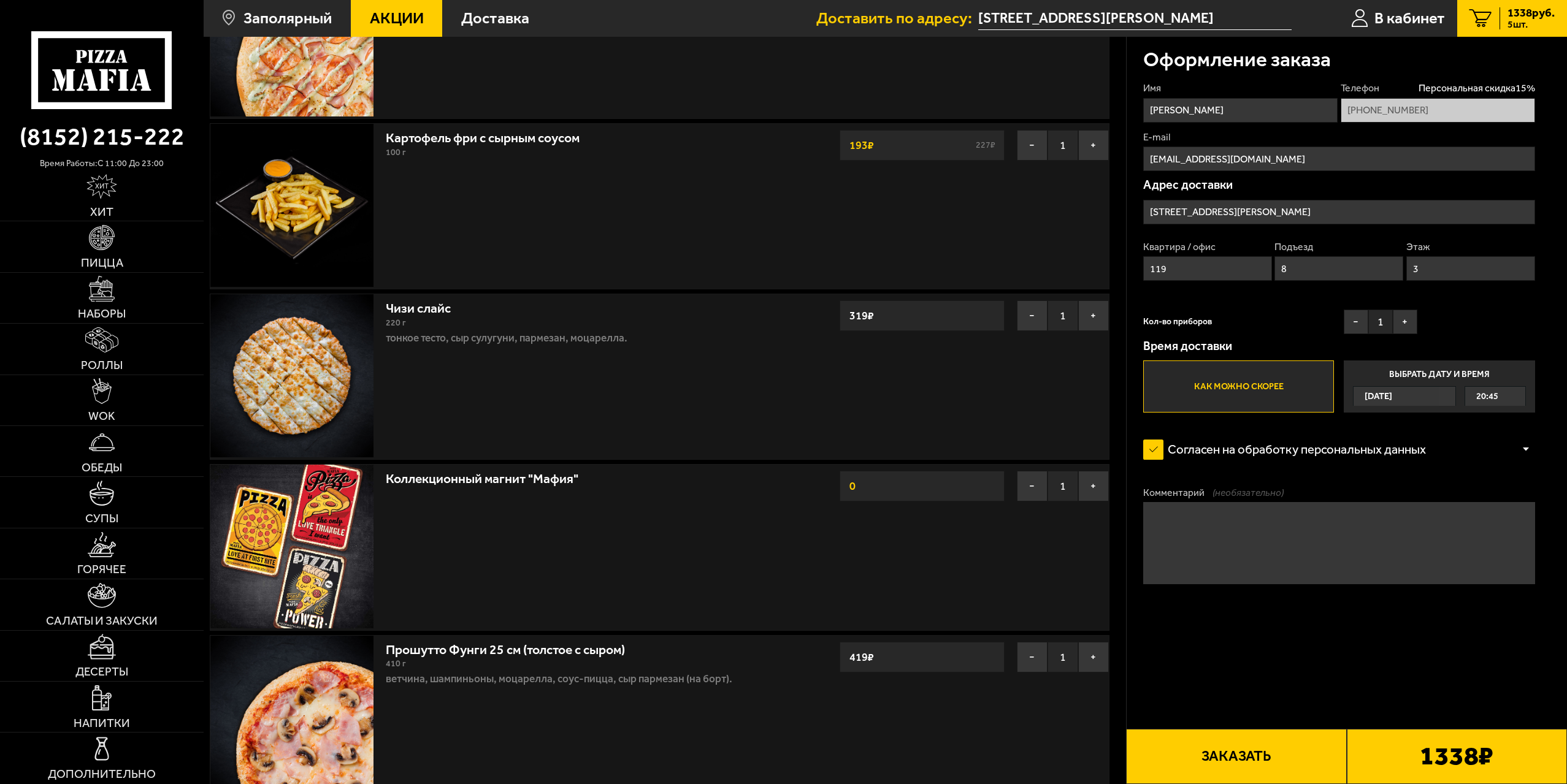
scroll to position [184, 0]
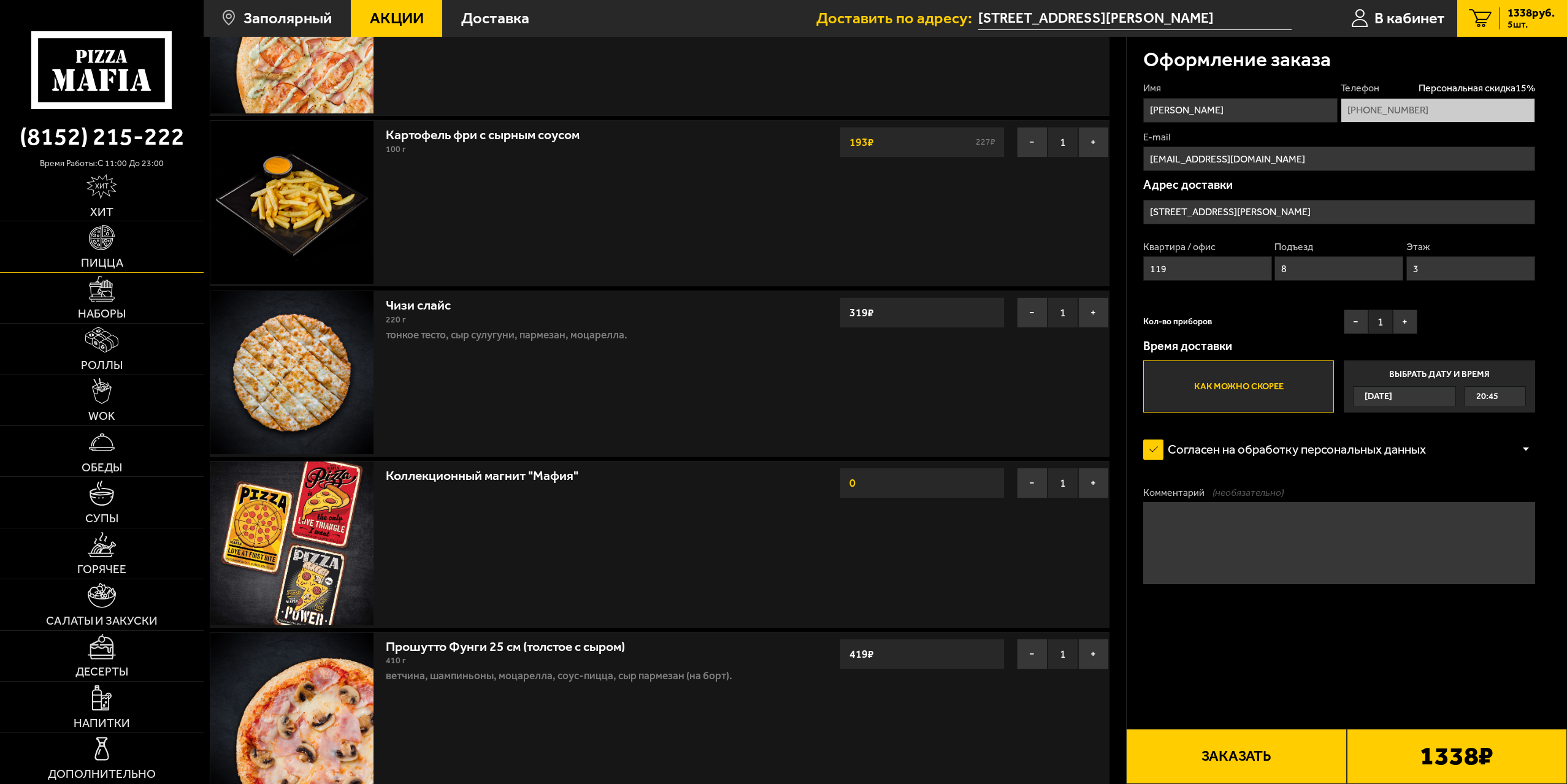
click at [124, 228] on link "Пицца" at bounding box center [102, 246] width 203 height 50
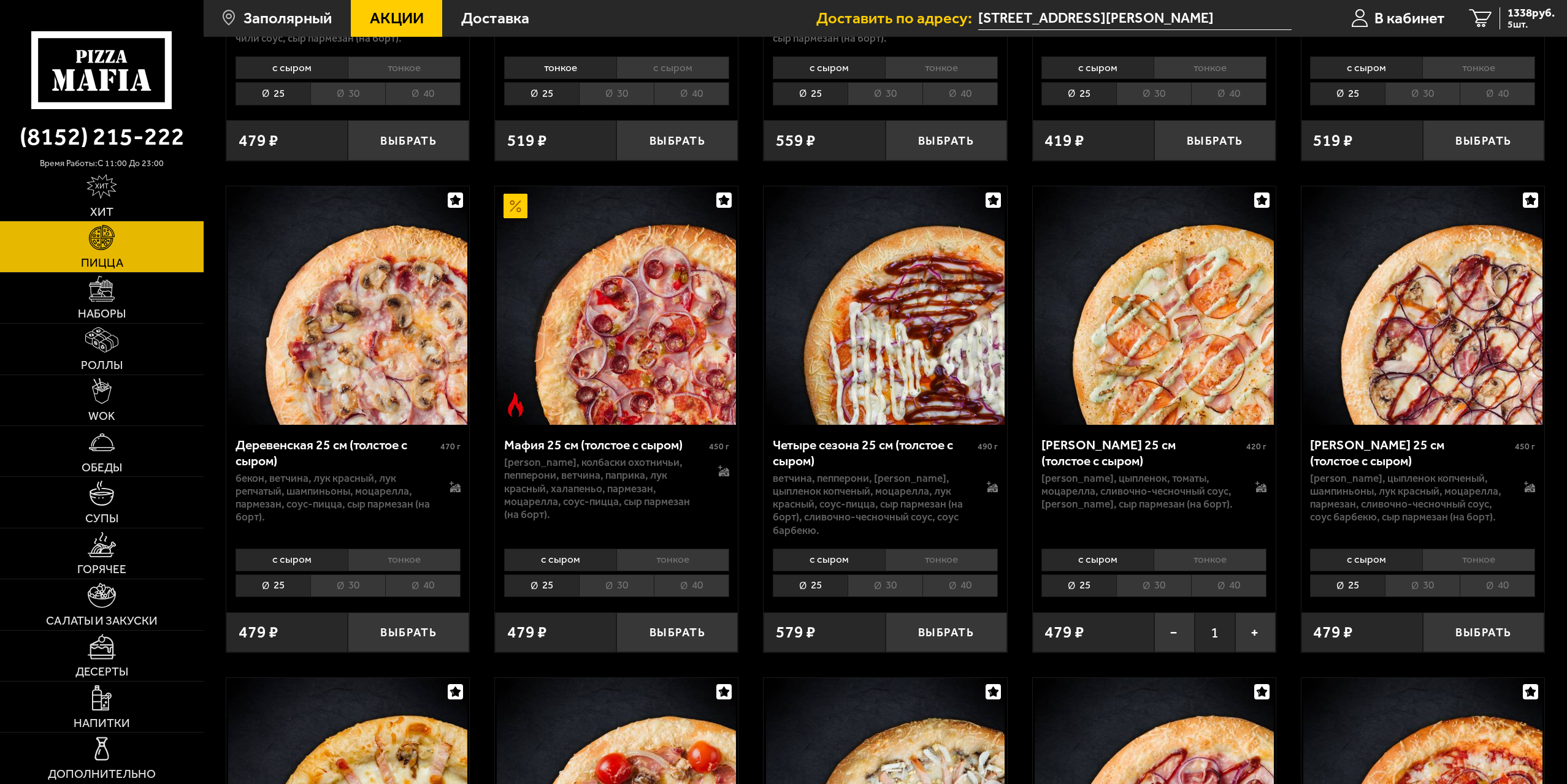
scroll to position [1410, 0]
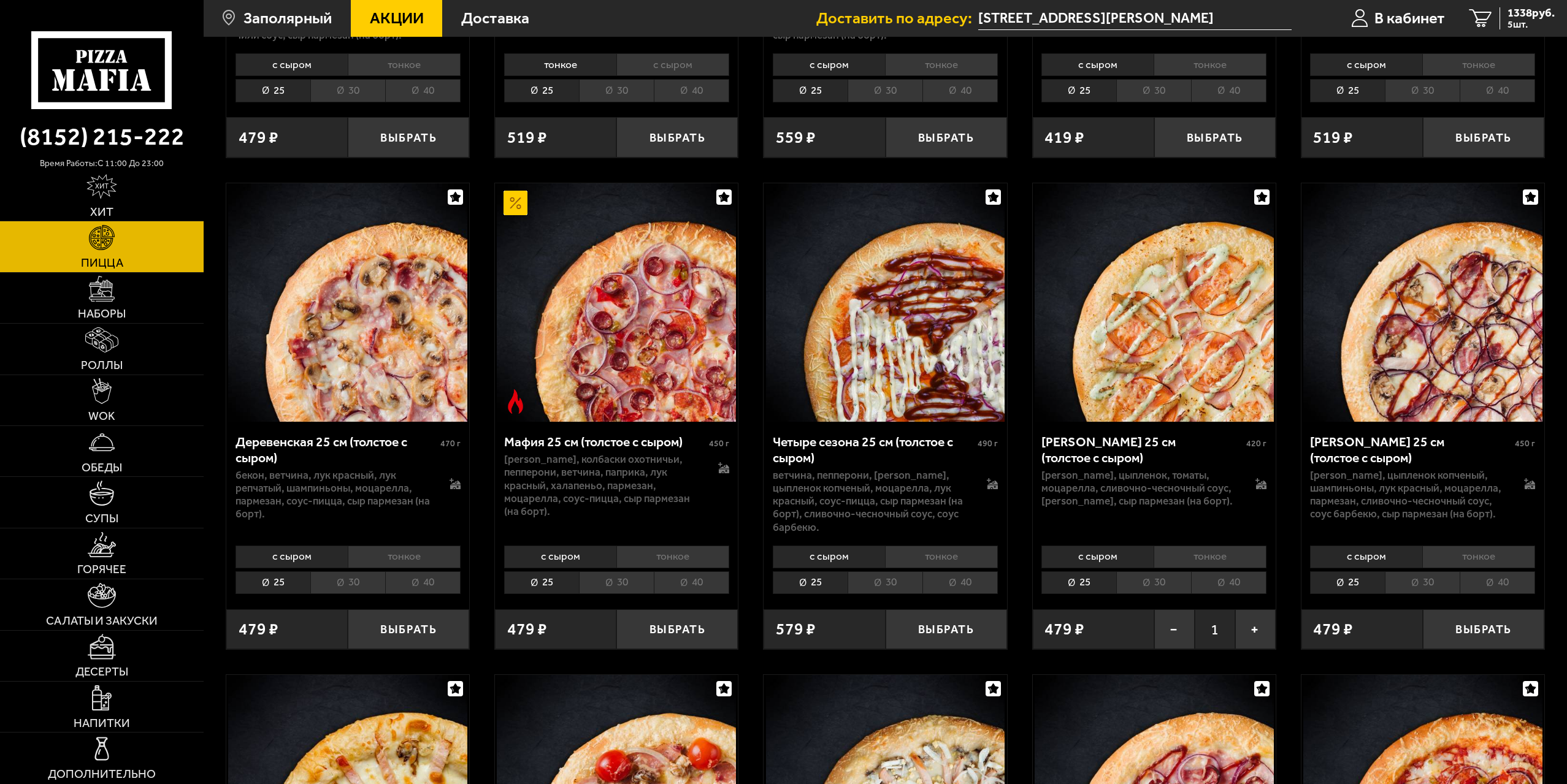
click at [944, 560] on li "тонкое" at bounding box center [941, 556] width 112 height 23
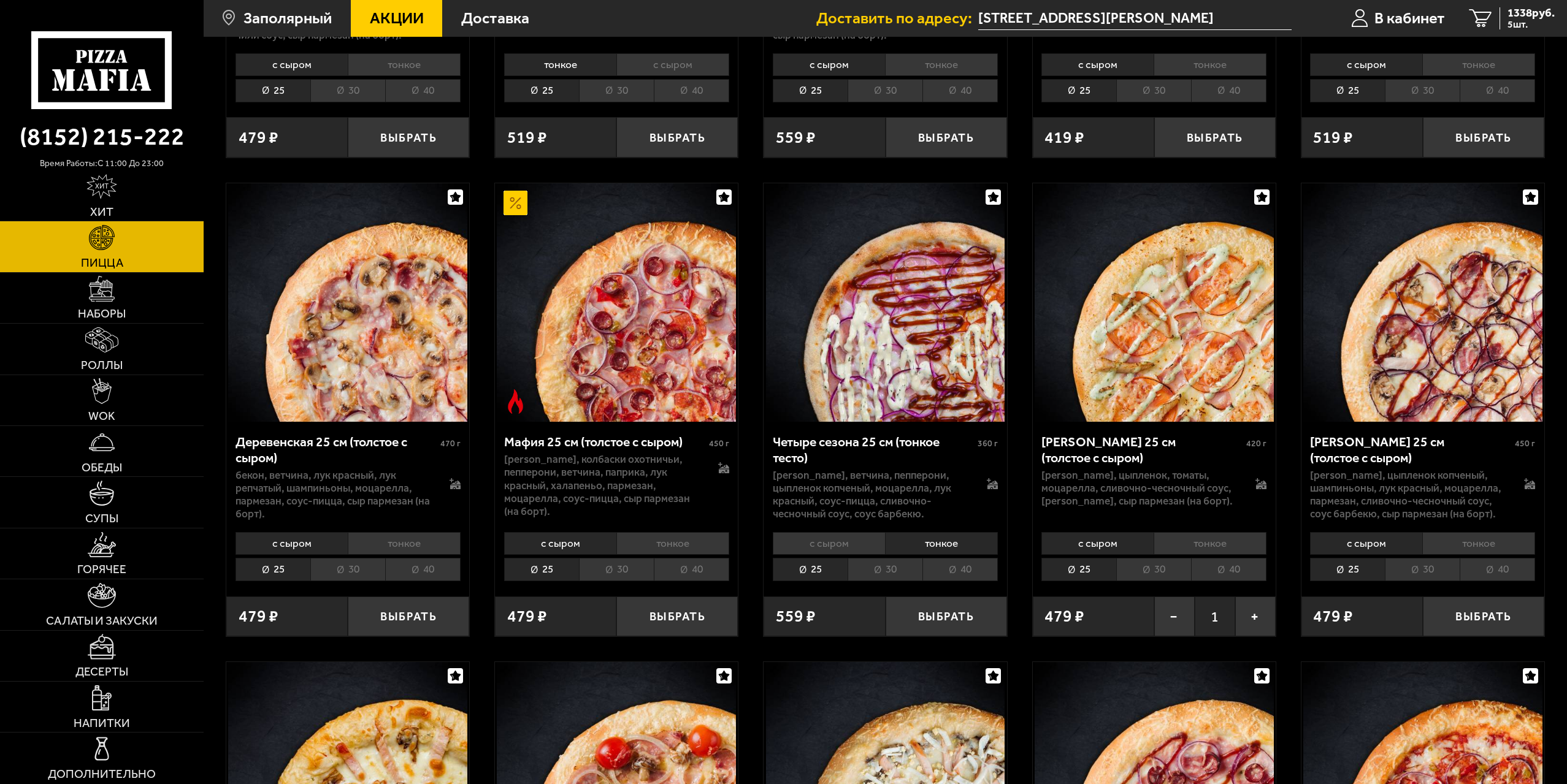
click at [848, 547] on li "с сыром" at bounding box center [829, 543] width 112 height 23
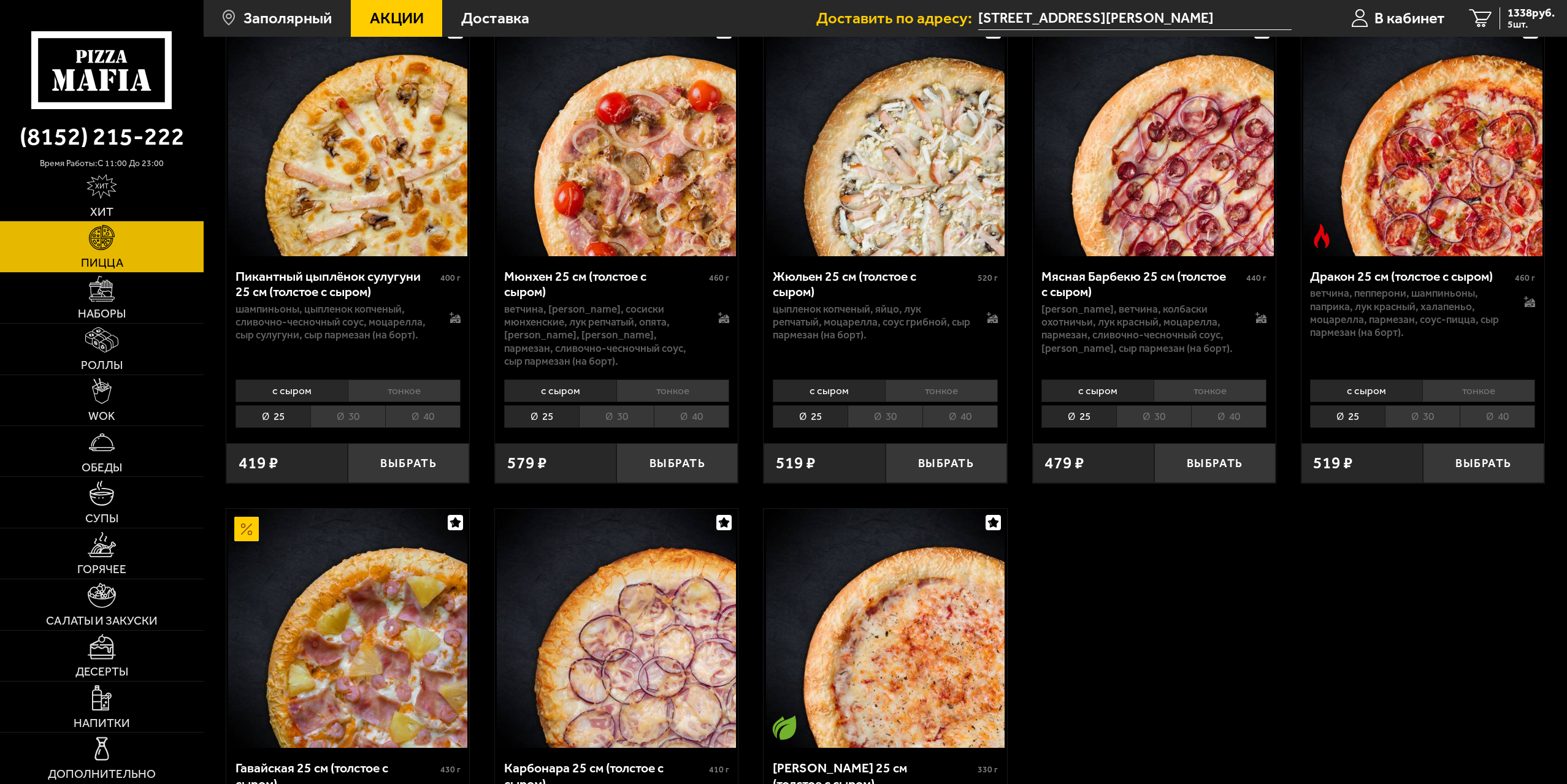
scroll to position [2056, 0]
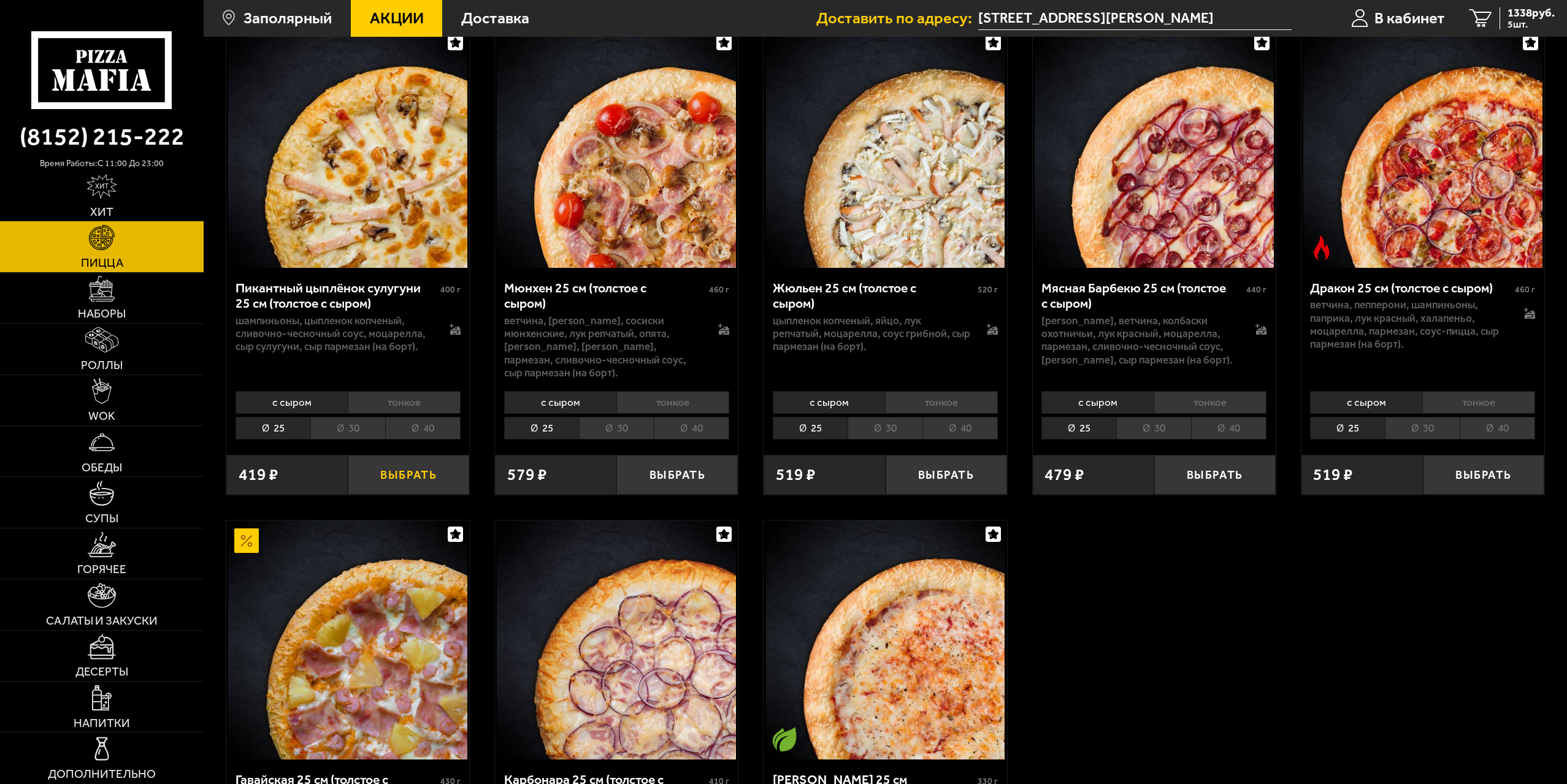
click at [414, 475] on button "Выбрать" at bounding box center [408, 474] width 121 height 39
click at [1524, 20] on span "6 шт." at bounding box center [1531, 25] width 47 height 10
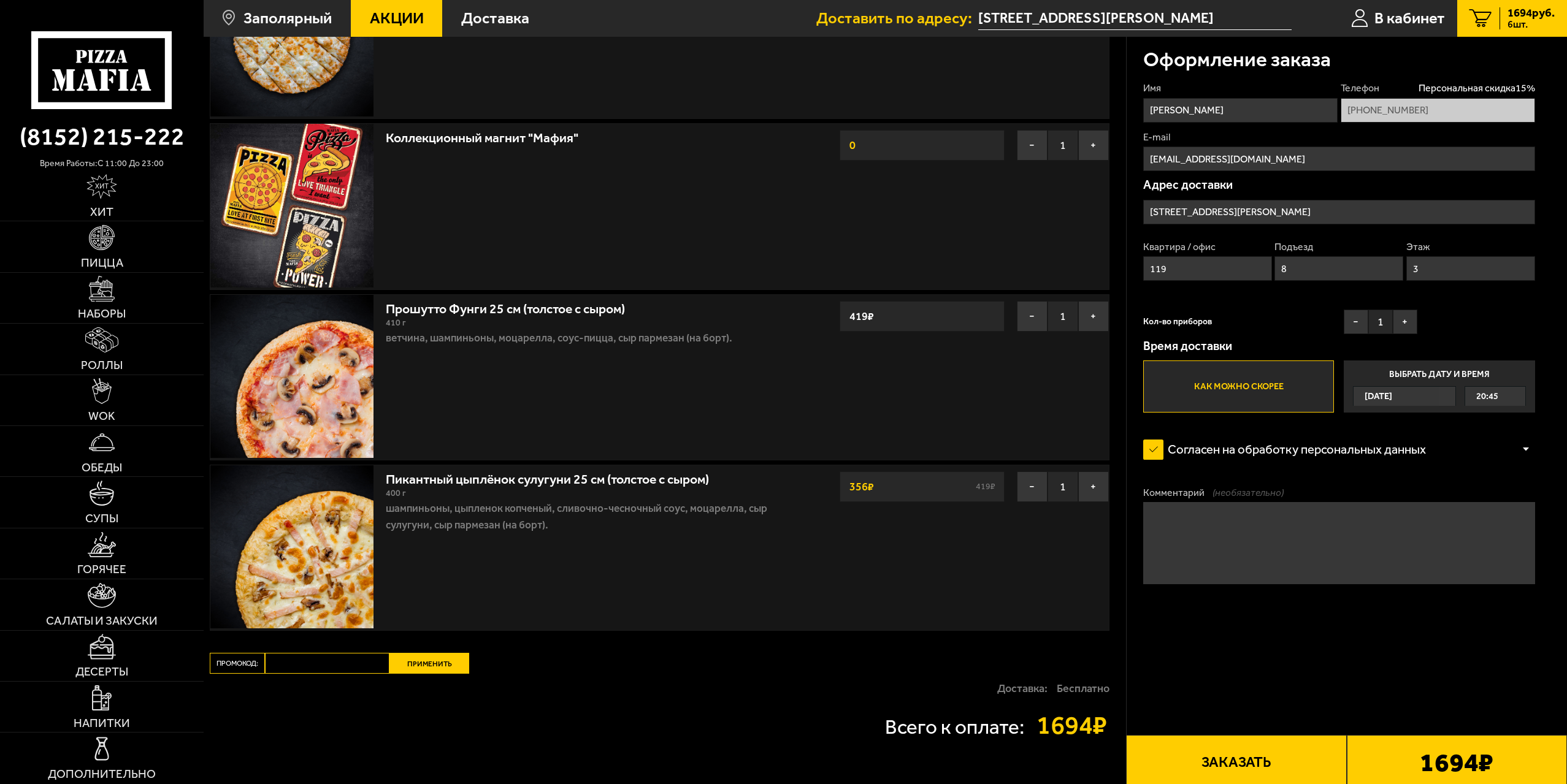
scroll to position [552, 0]
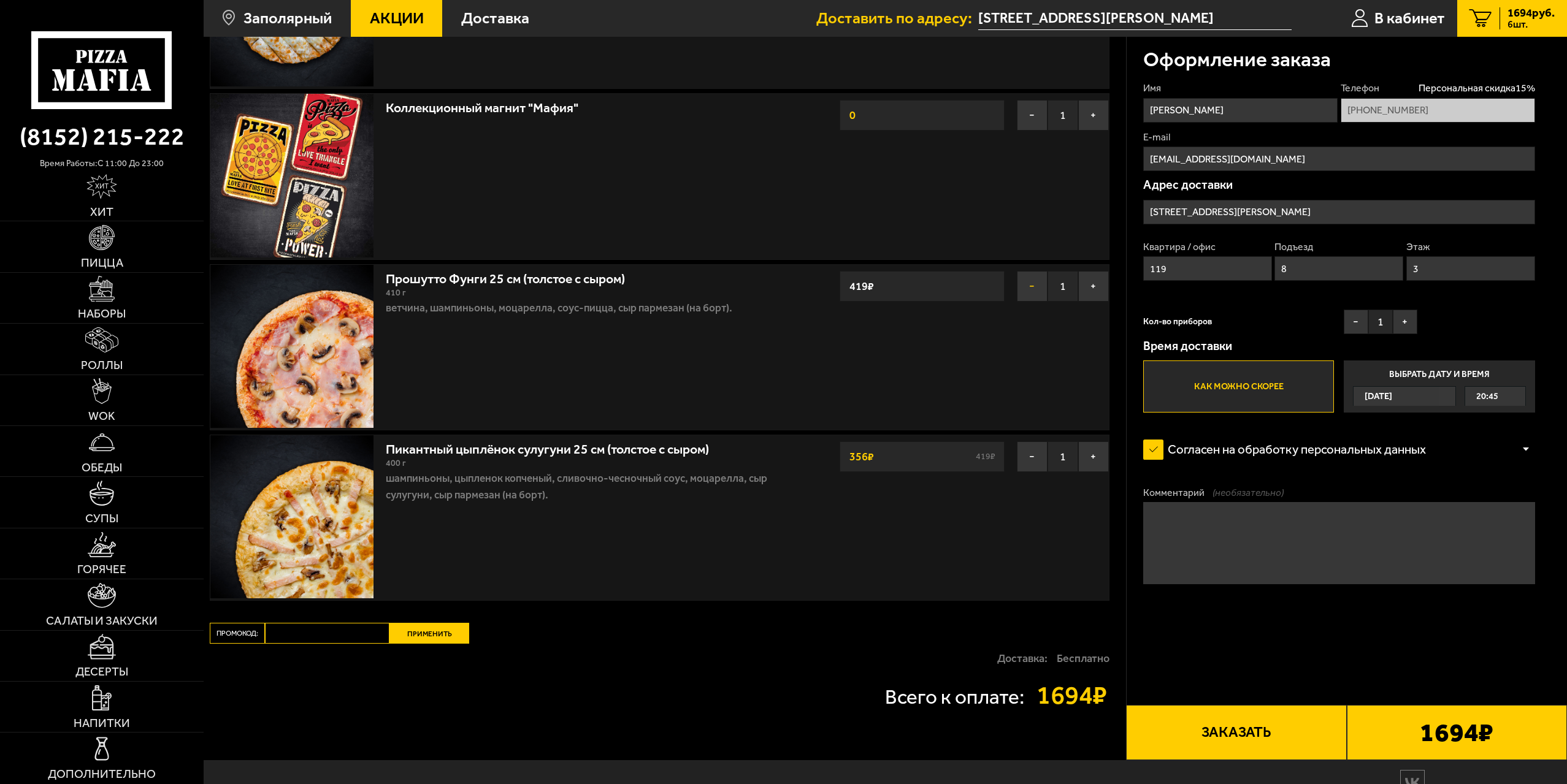
click at [1034, 293] on button "−" at bounding box center [1032, 286] width 31 height 31
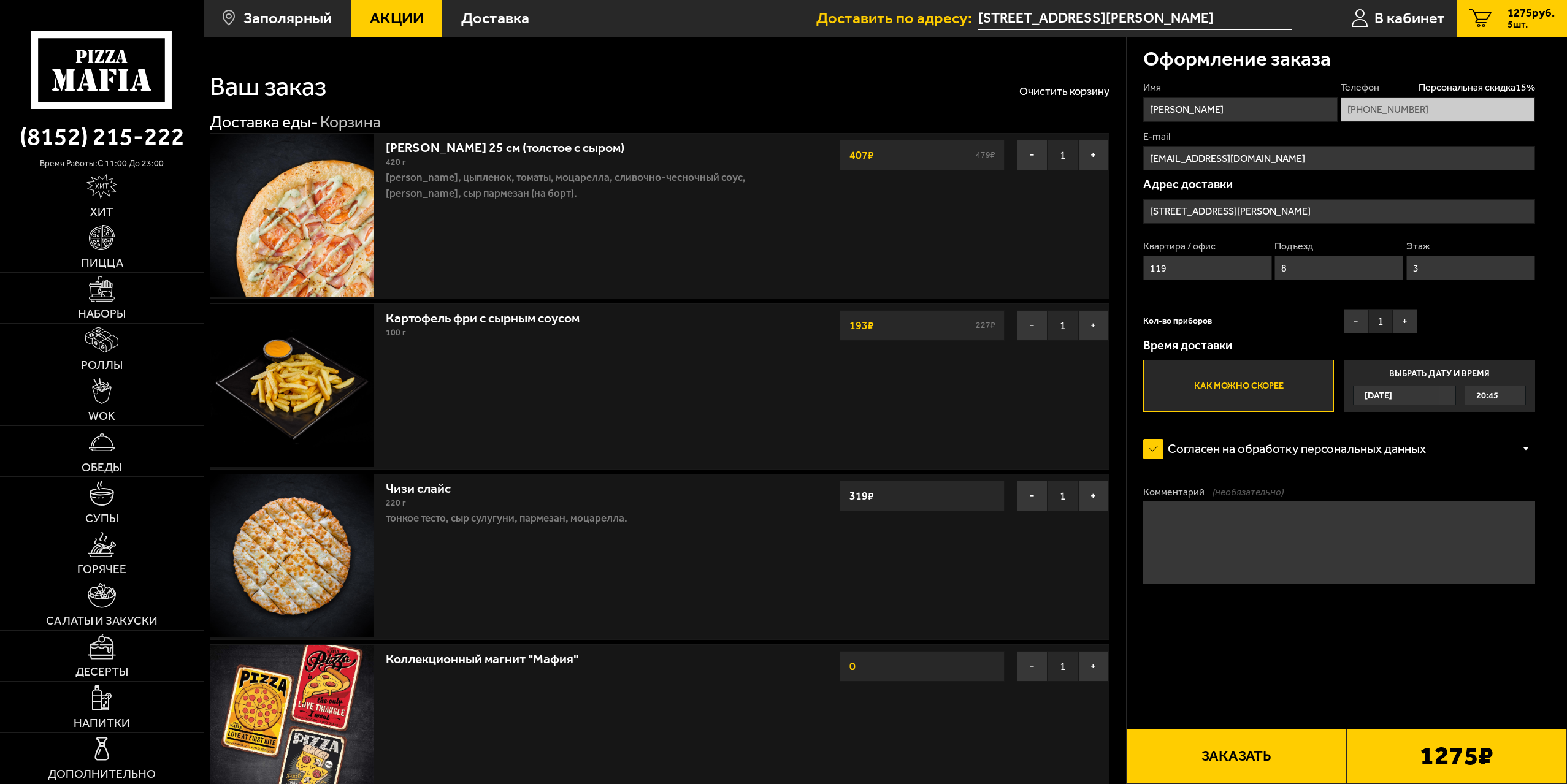
scroll to position [429, 0]
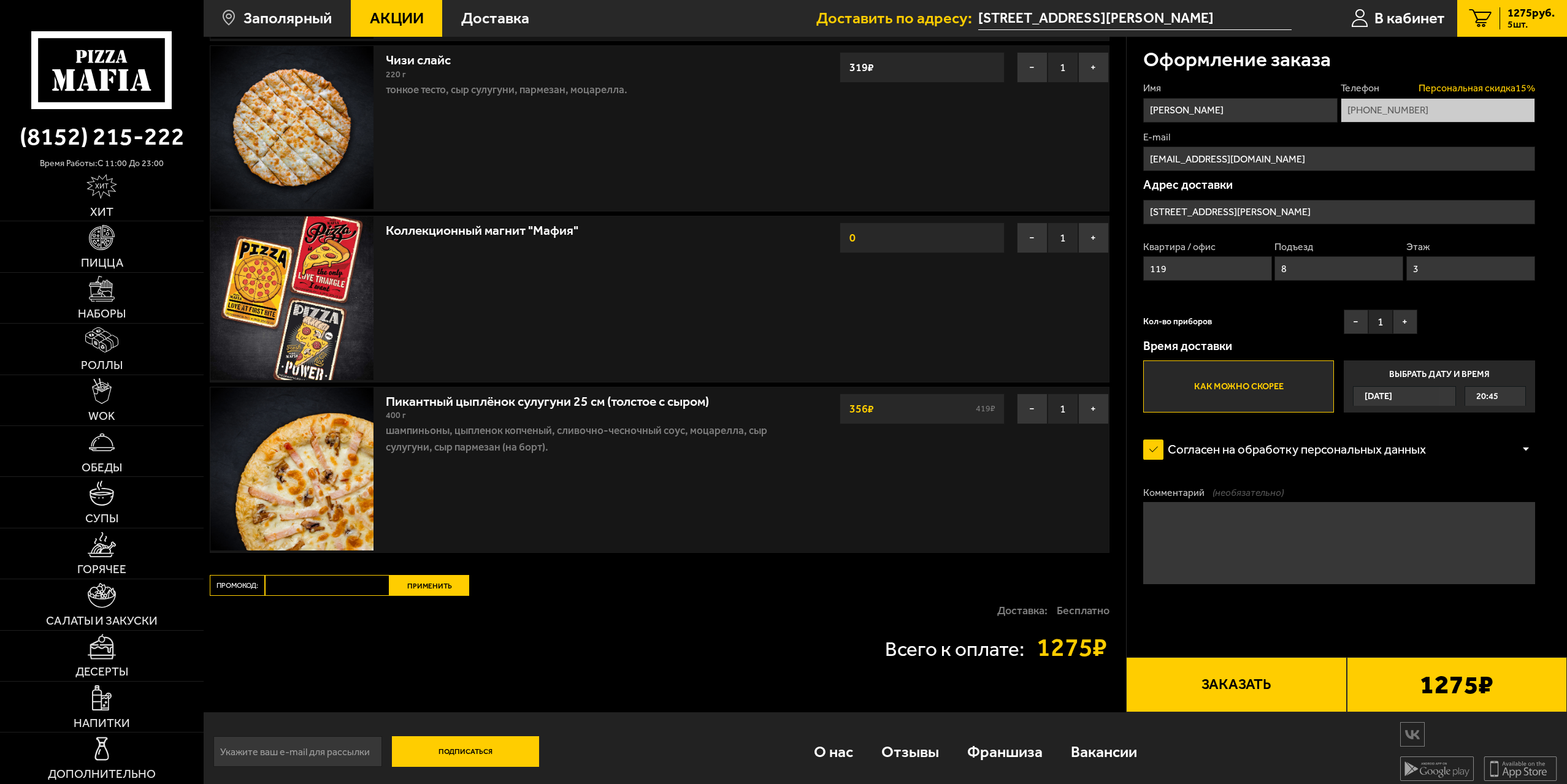
click at [1522, 87] on span "Персональная скидка 15 %" at bounding box center [1477, 89] width 116 height 14
click at [1511, 82] on span "Персональная скидка 15 %" at bounding box center [1477, 89] width 116 height 14
click at [1402, 60] on div "Оформление заказа" at bounding box center [1339, 58] width 392 height 44
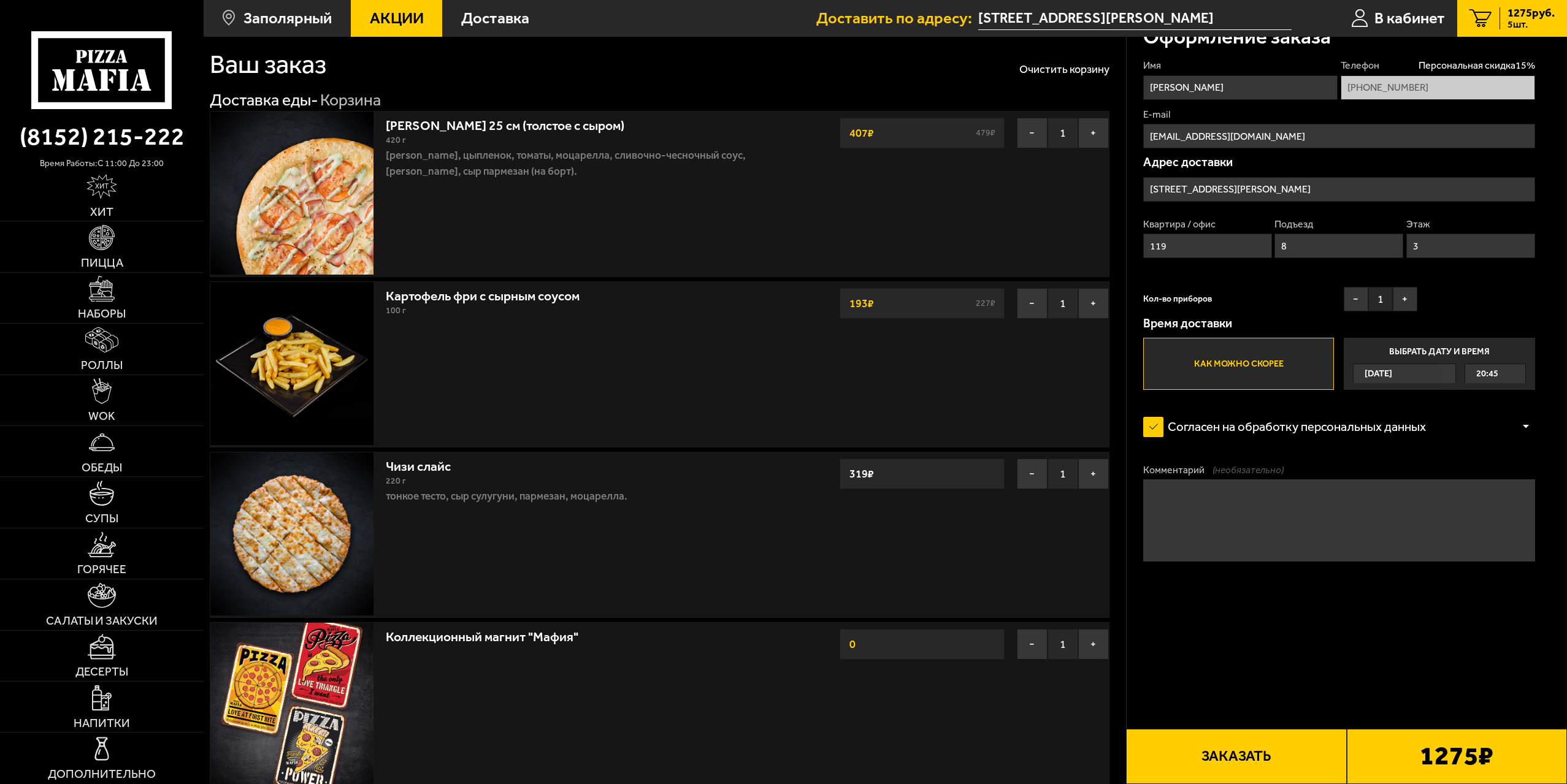
scroll to position [61, 0]
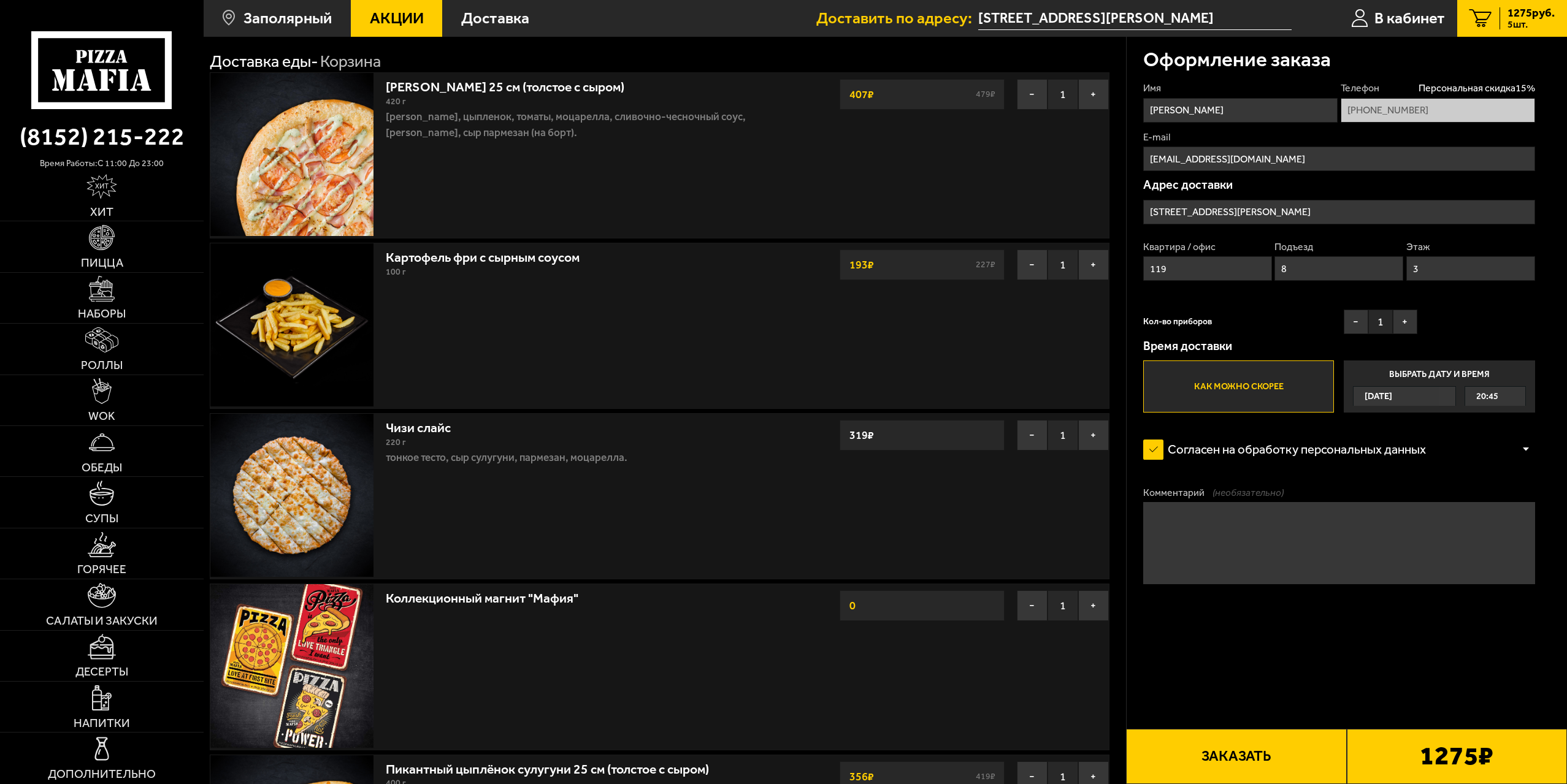
click at [1251, 755] on button "Заказать" at bounding box center [1235, 756] width 220 height 55
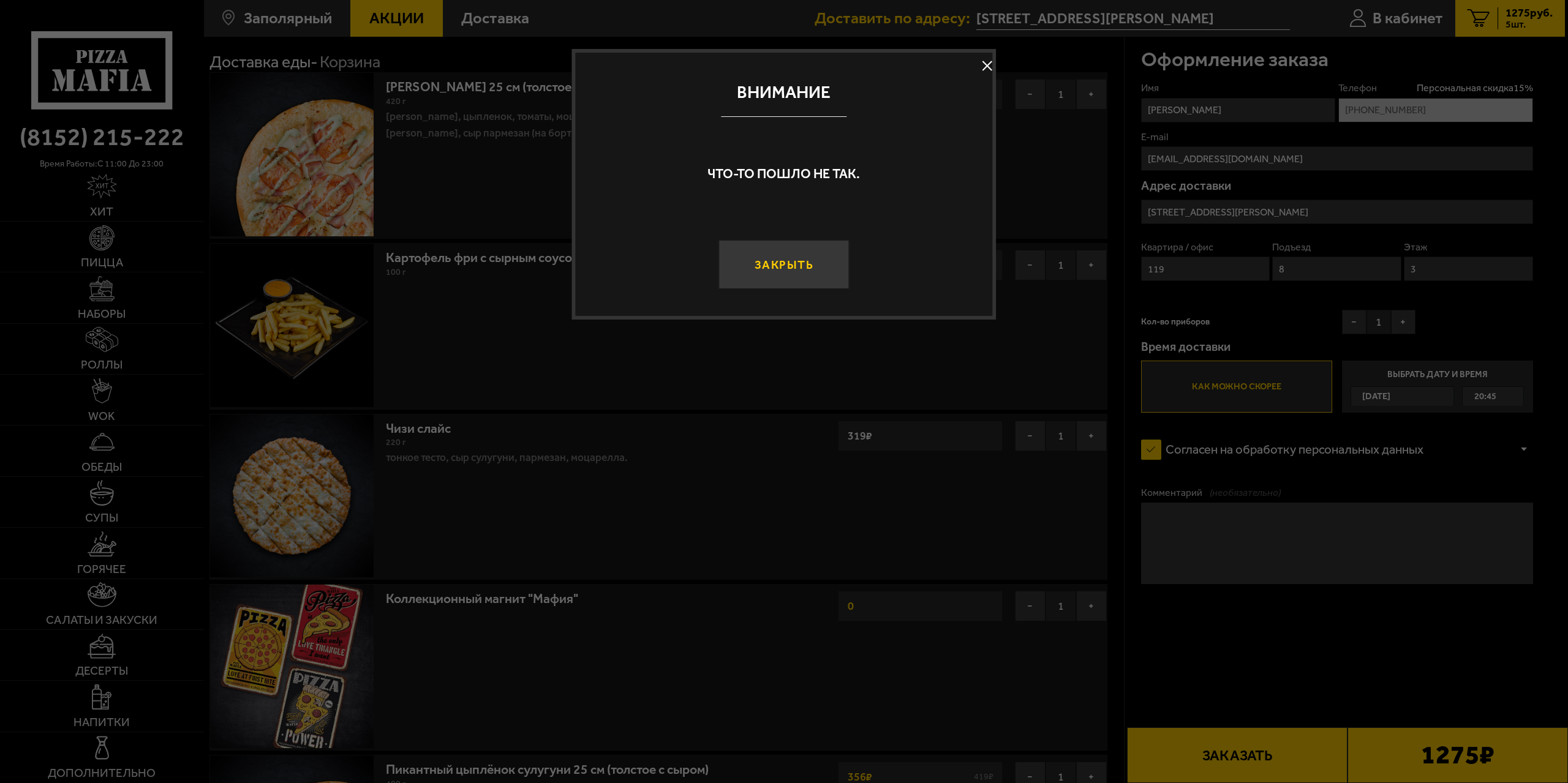
click at [796, 262] on button "Закрыть" at bounding box center [783, 265] width 130 height 49
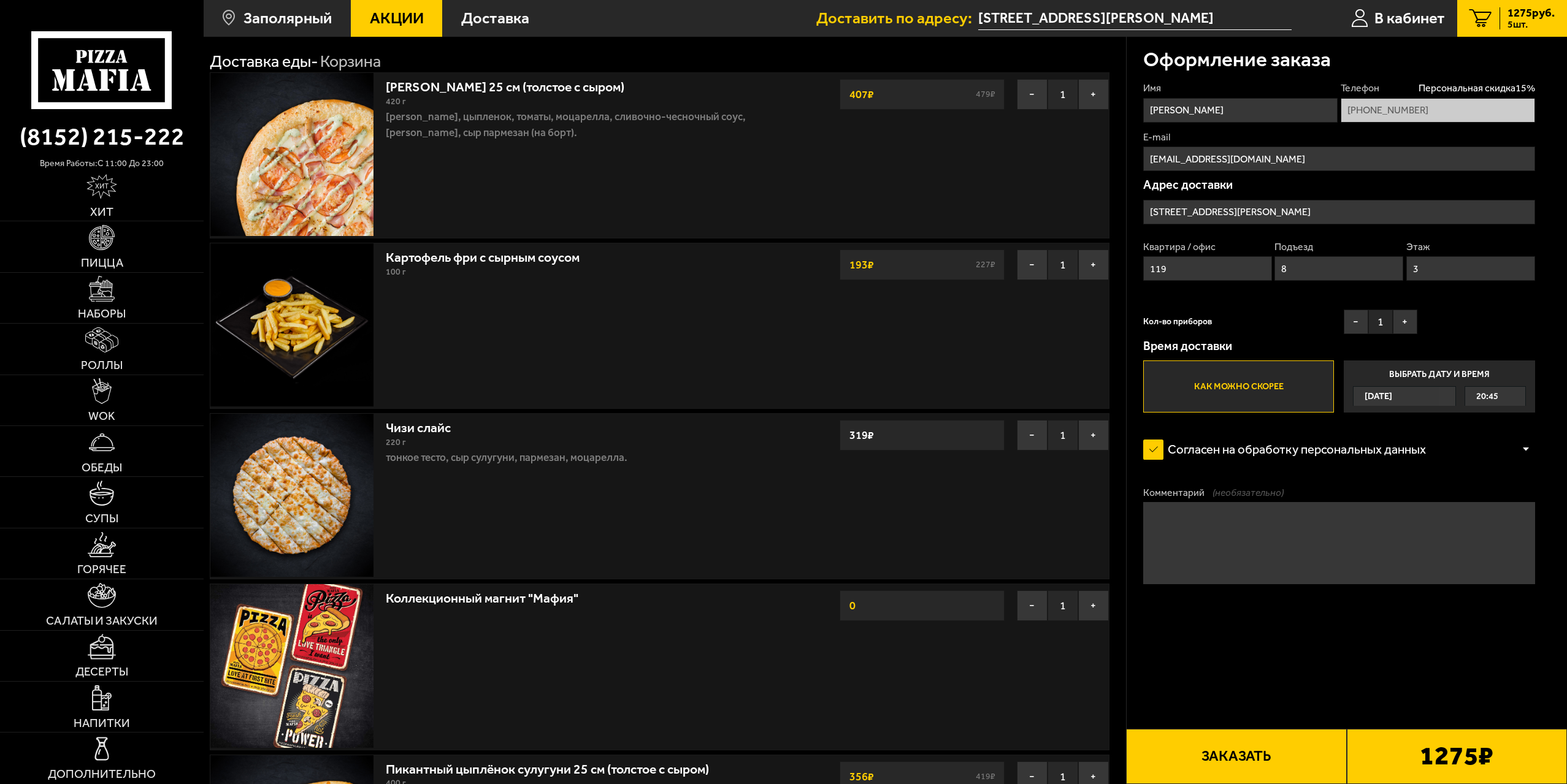
click at [1202, 739] on button "Заказать" at bounding box center [1235, 756] width 220 height 55
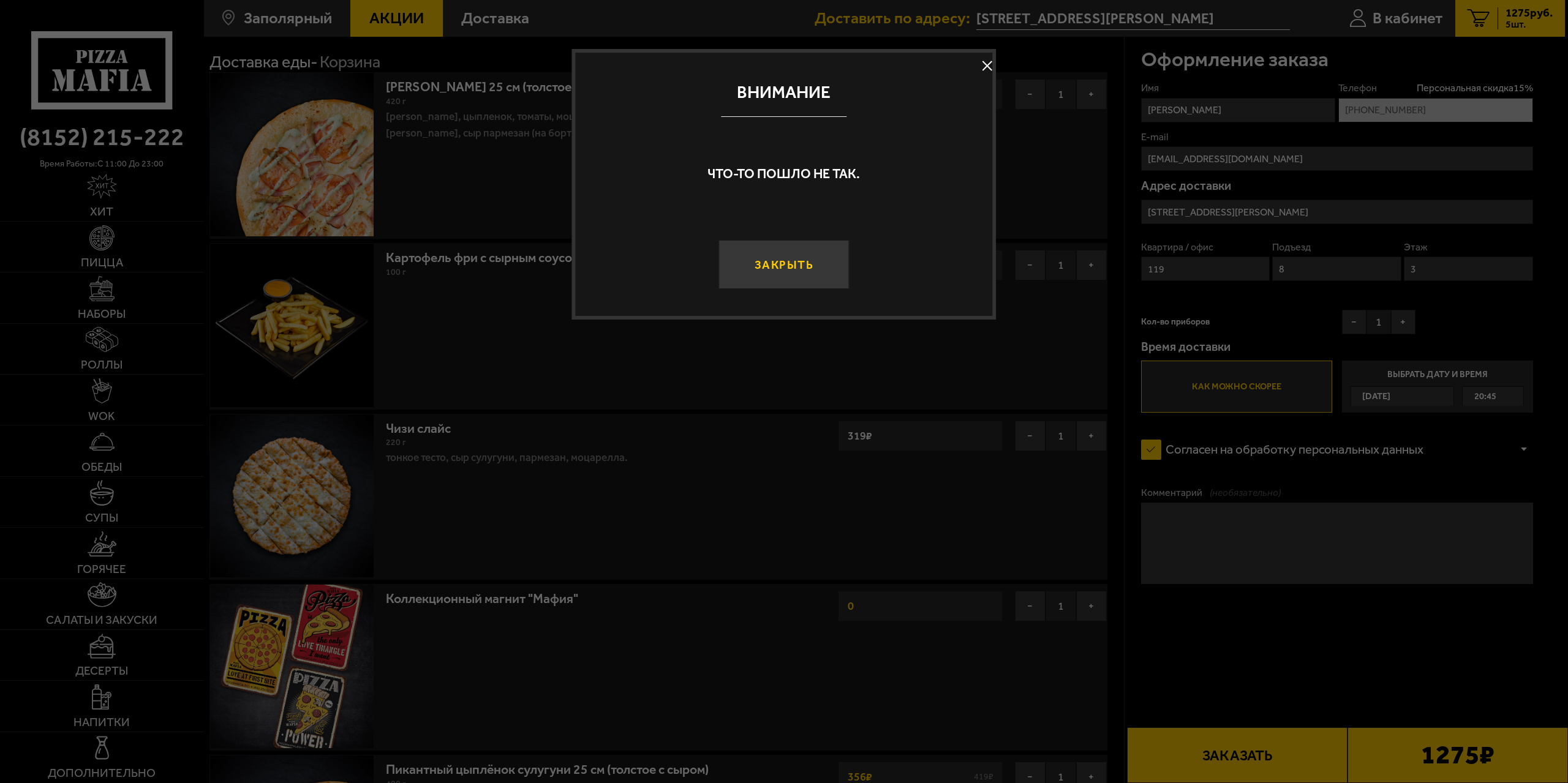
click at [828, 268] on button "Закрыть" at bounding box center [783, 265] width 130 height 49
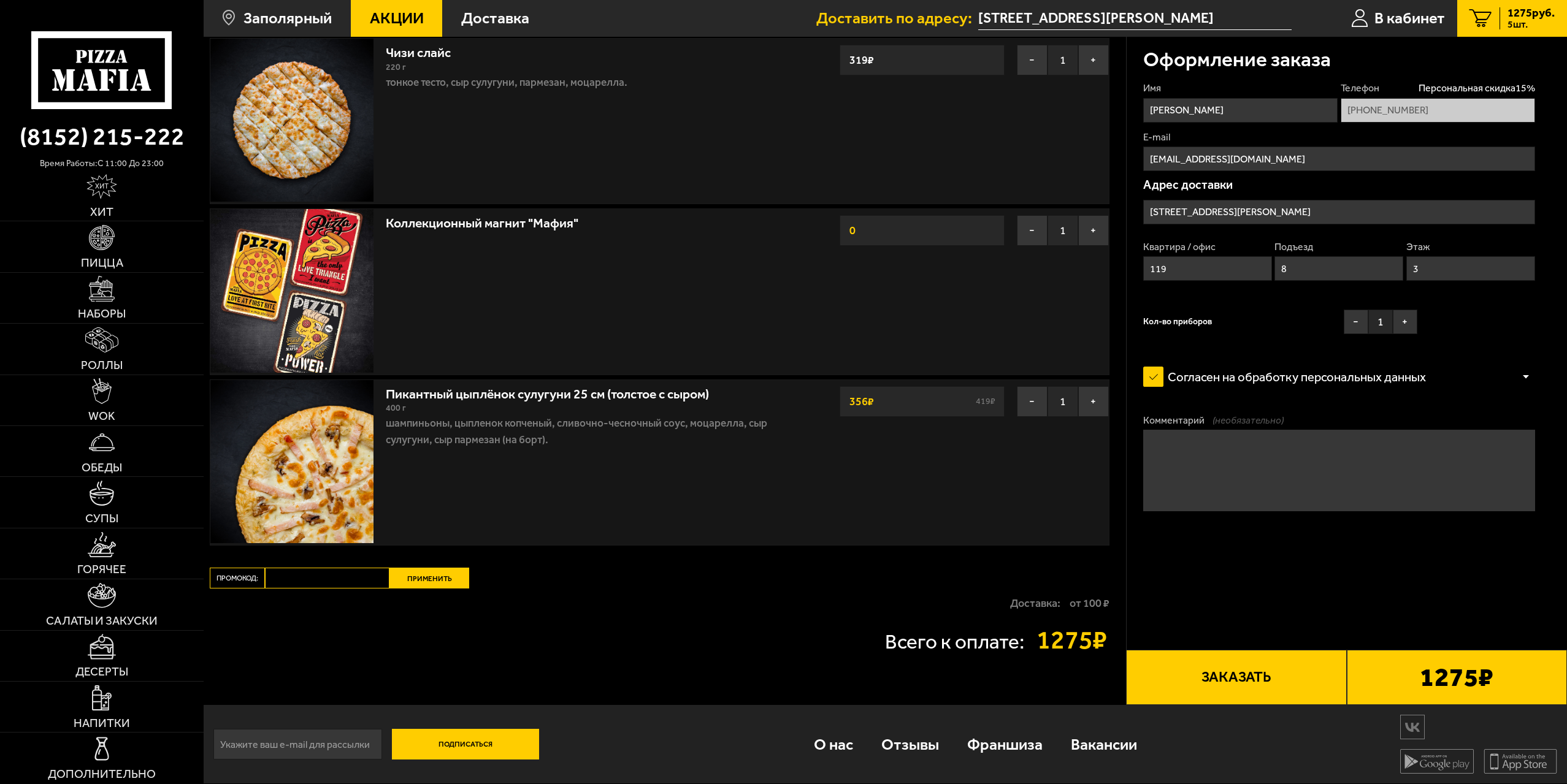
scroll to position [438, 0]
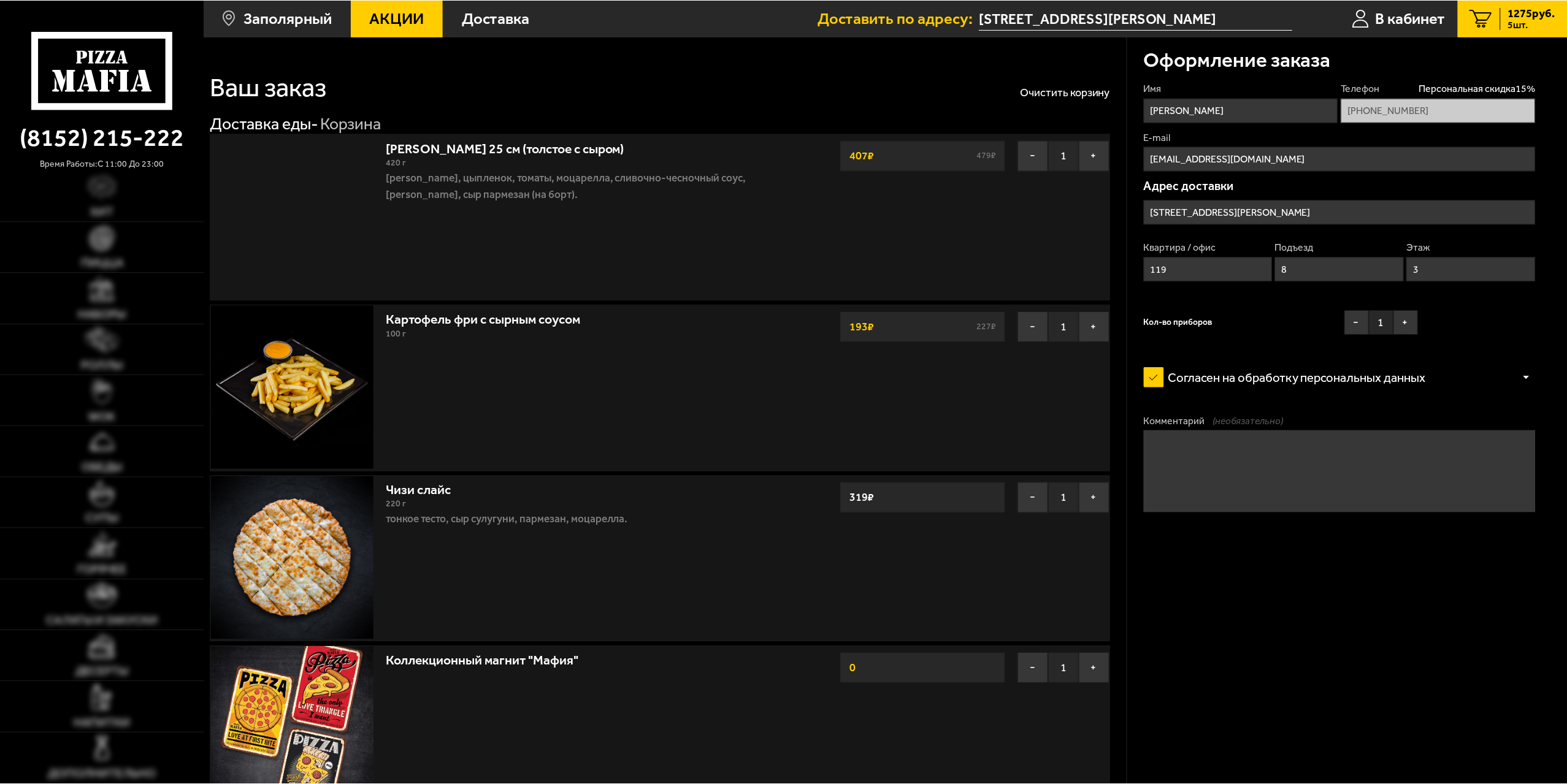
scroll to position [438, 0]
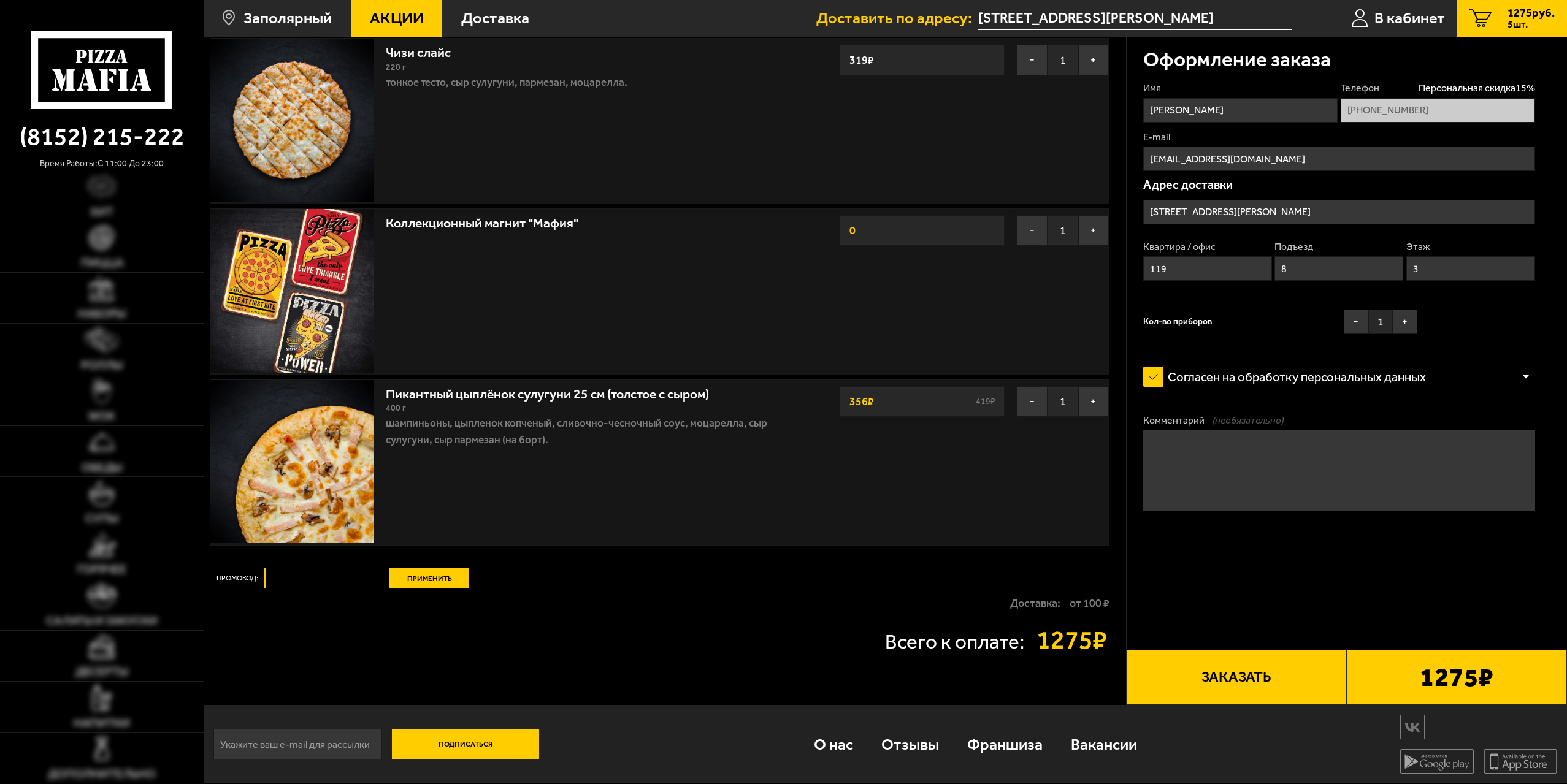
type input "Россия, Мурманская область, Печенгский муниципальный округ, Заполярный, улица Б…"
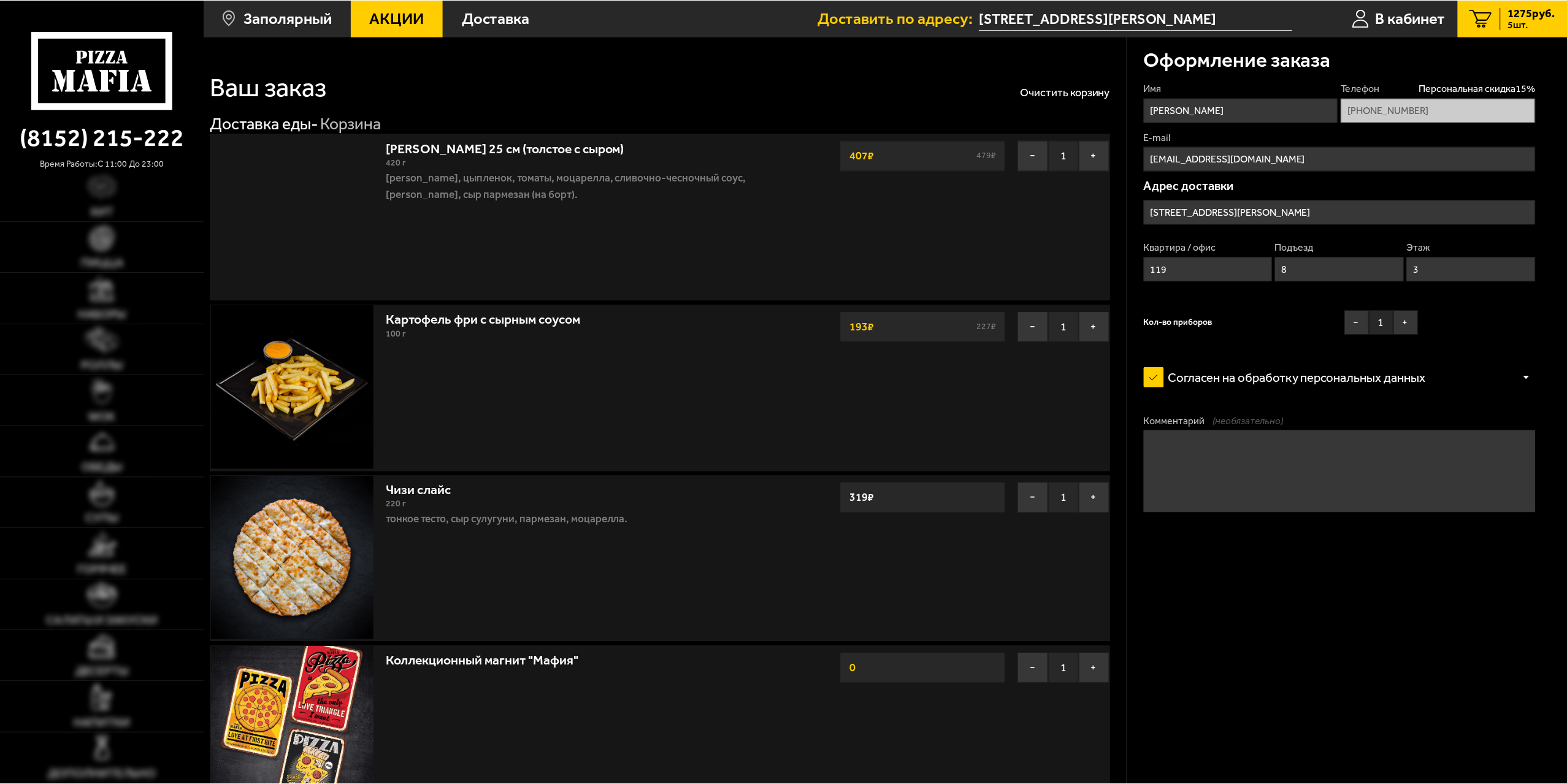
scroll to position [438, 0]
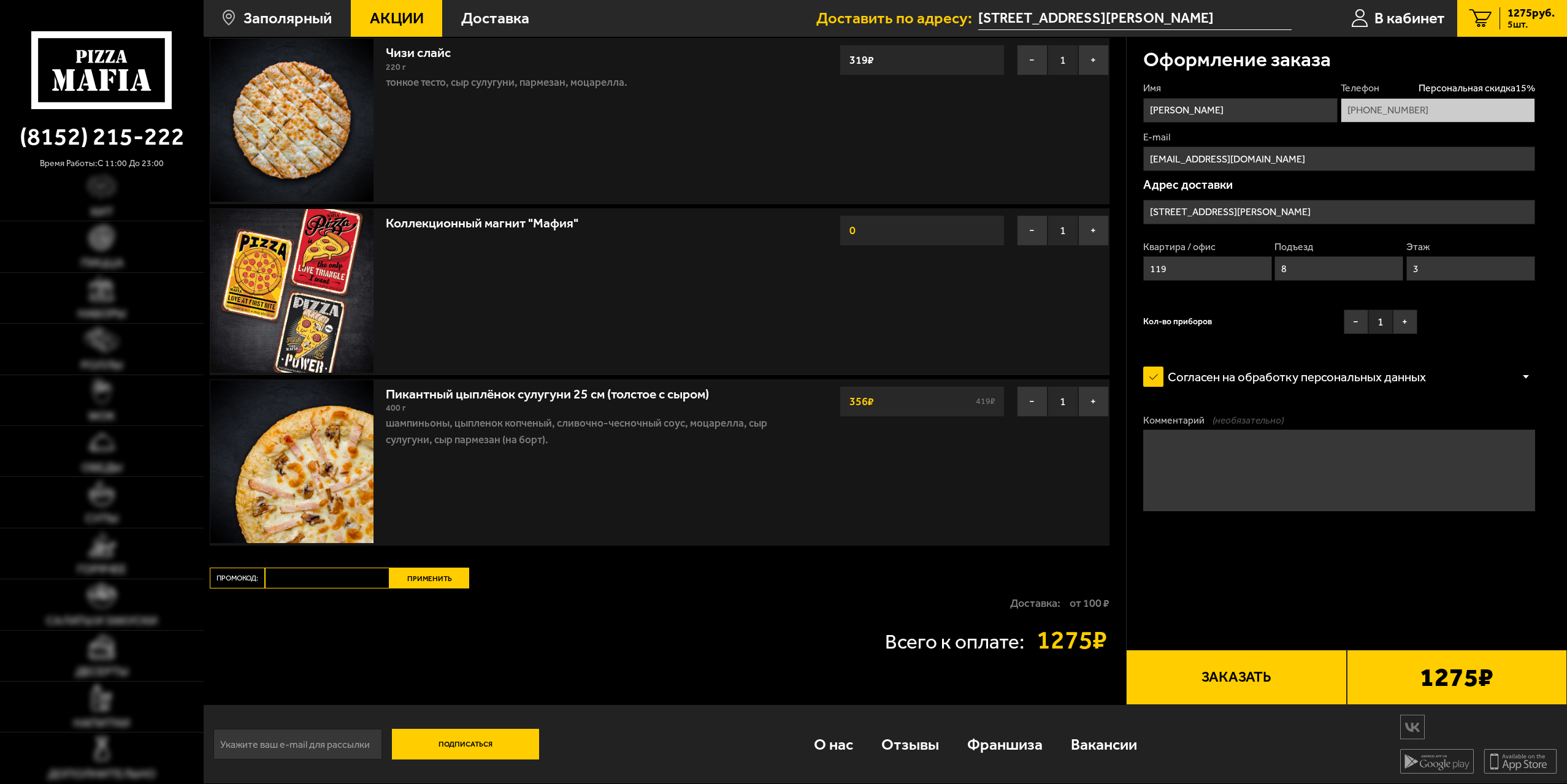
type input "Россия, Мурманская область, Печенгский муниципальный округ, Заполярный, улица Б…"
click at [503, 22] on span "Доставка" at bounding box center [495, 19] width 68 height 16
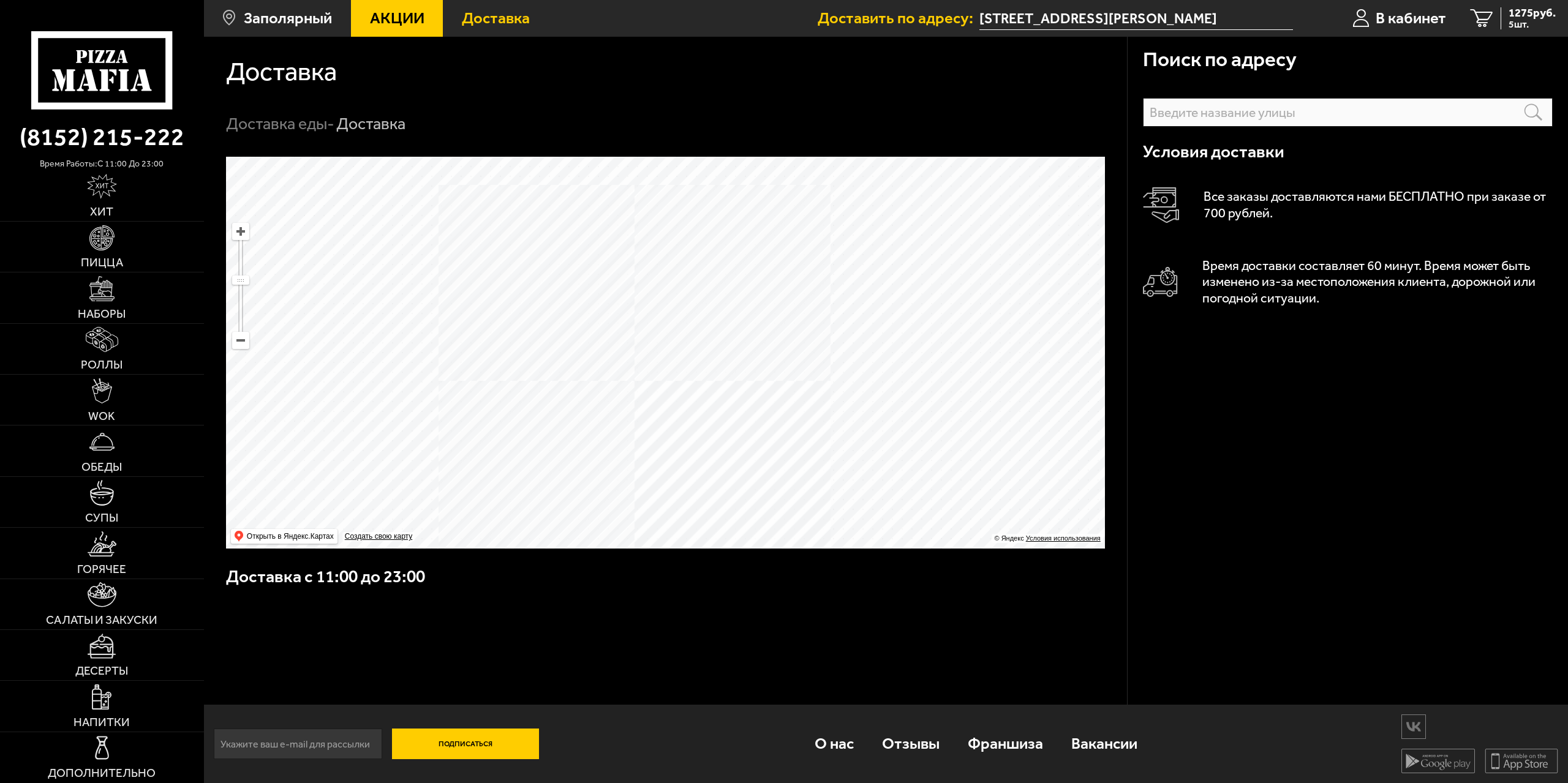
click at [640, 326] on ymaps at bounding box center [665, 353] width 879 height 392
click at [1423, 16] on span "В кабинет" at bounding box center [1409, 19] width 70 height 16
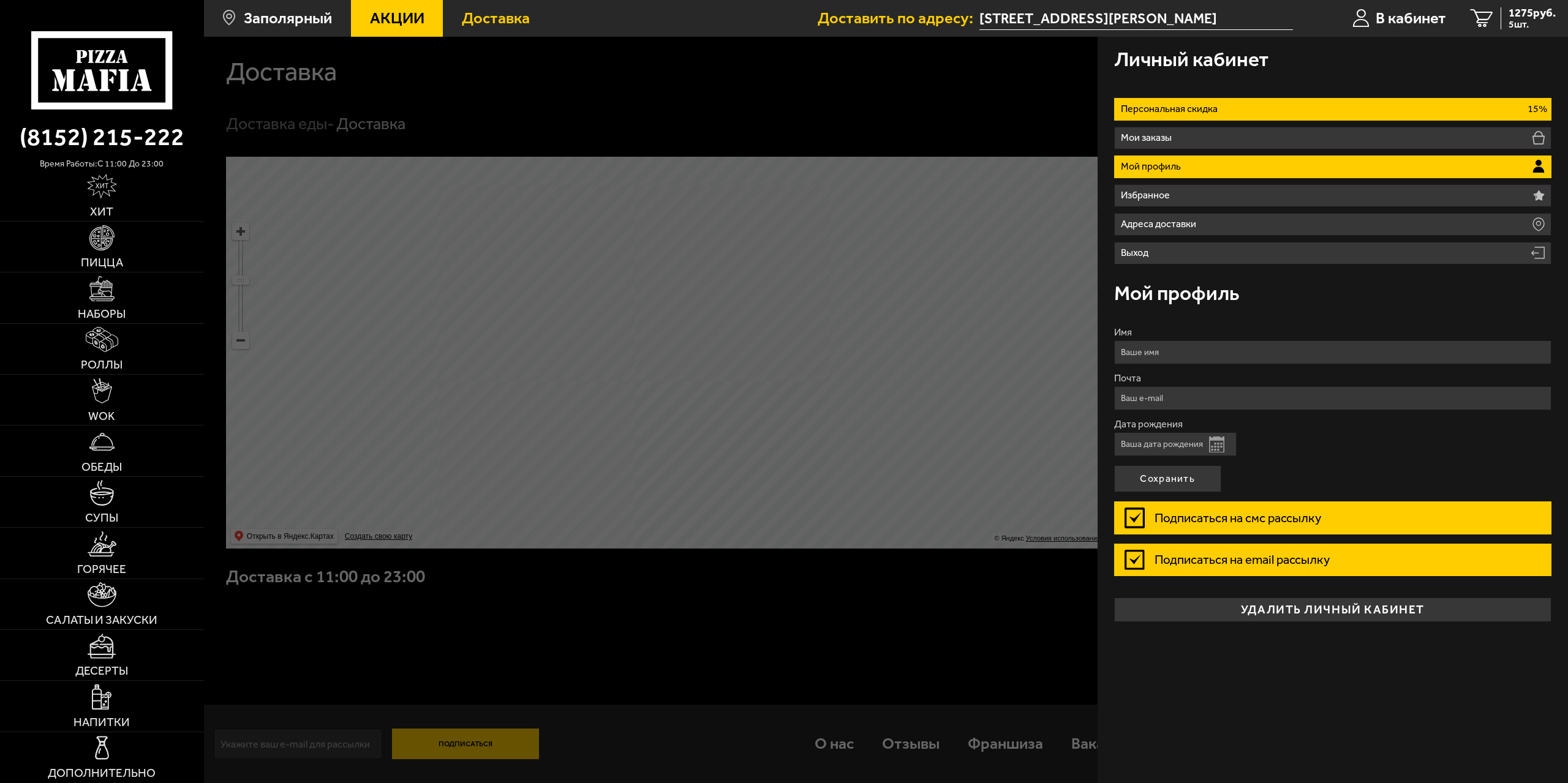
click at [1533, 112] on p "15%" at bounding box center [1536, 109] width 20 height 10
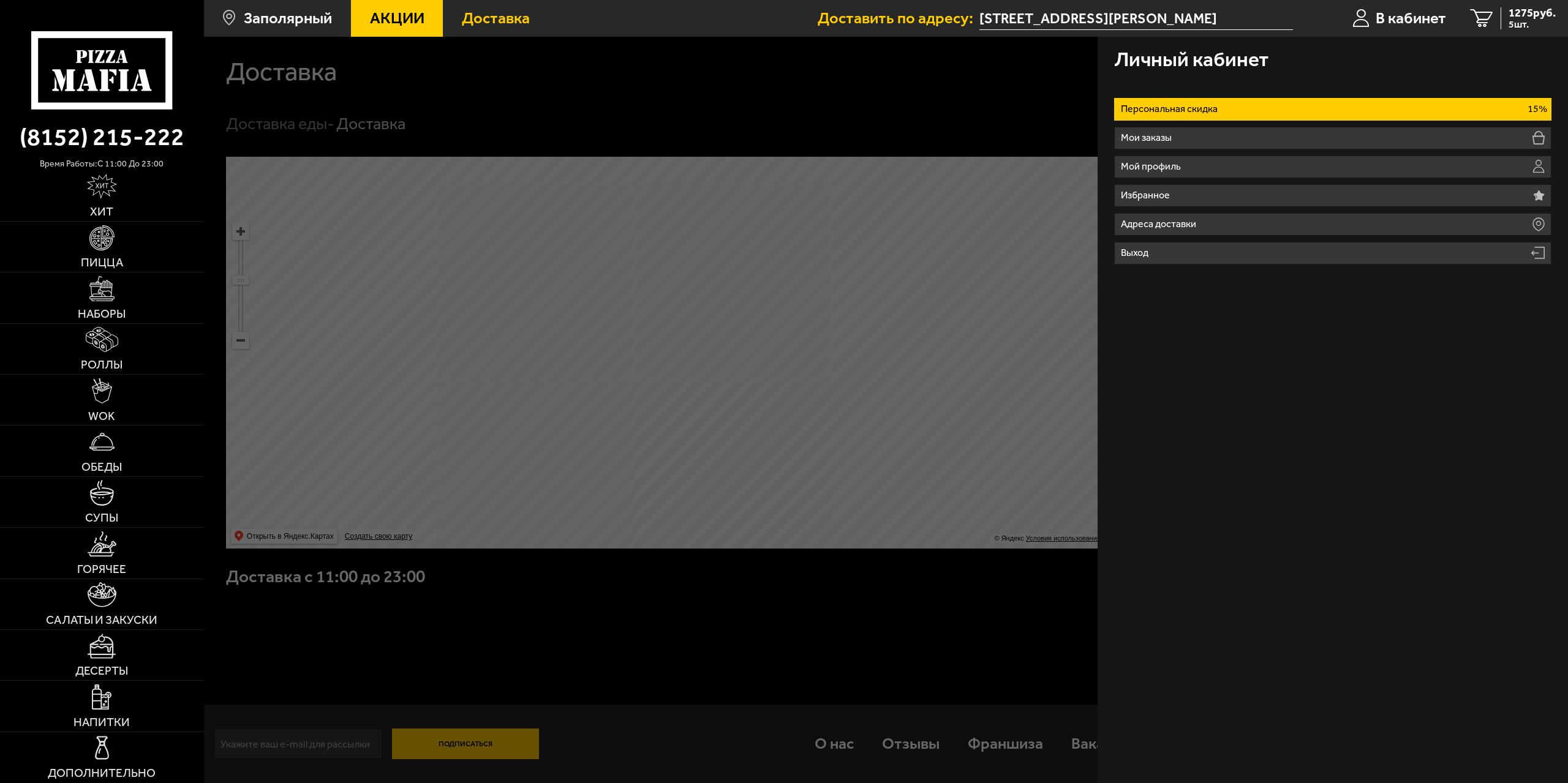
click at [1481, 98] on li "Персональная скидка 15%" at bounding box center [1333, 108] width 438 height 23
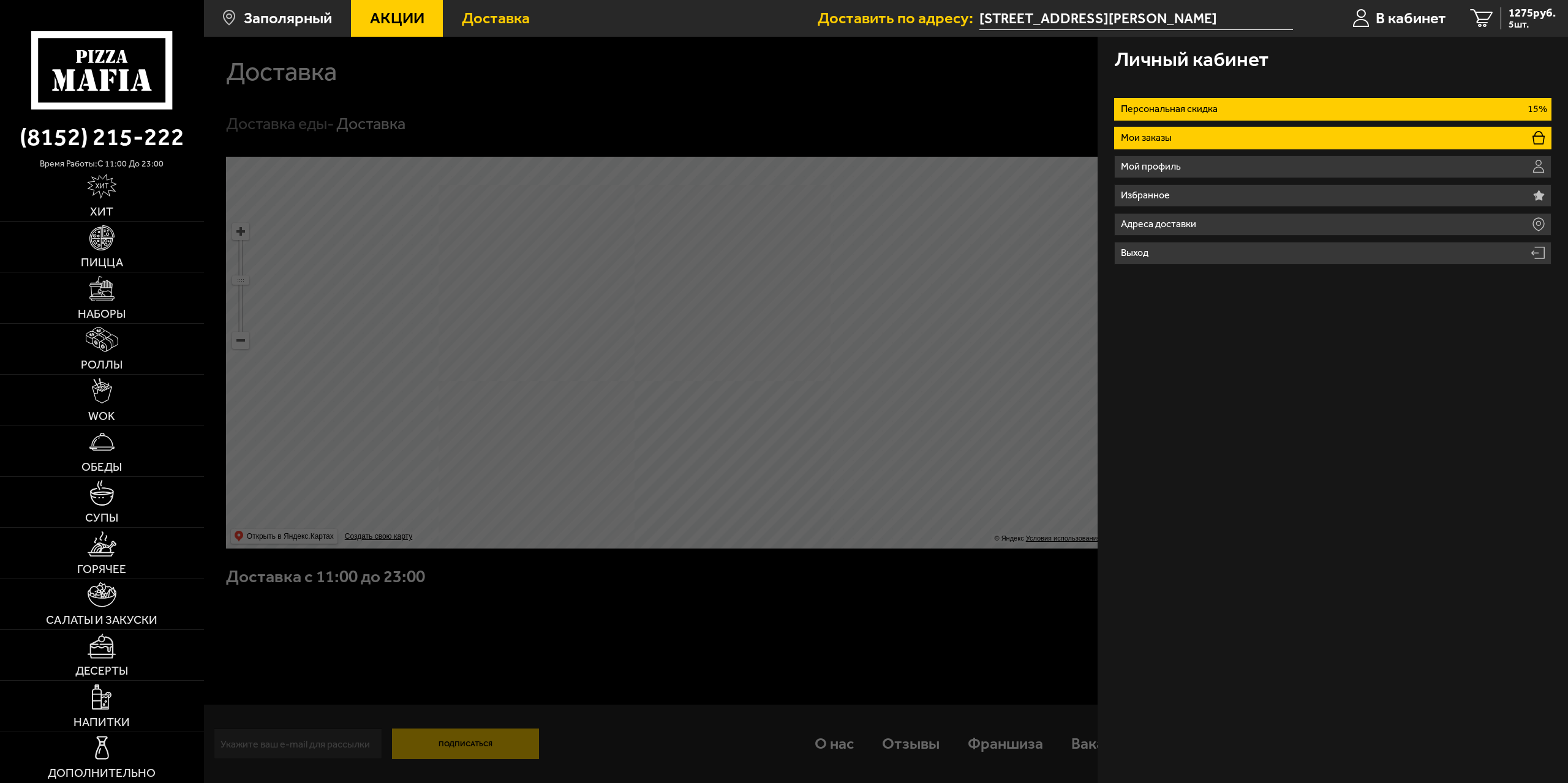
click at [1536, 134] on icon at bounding box center [1537, 138] width 12 height 14
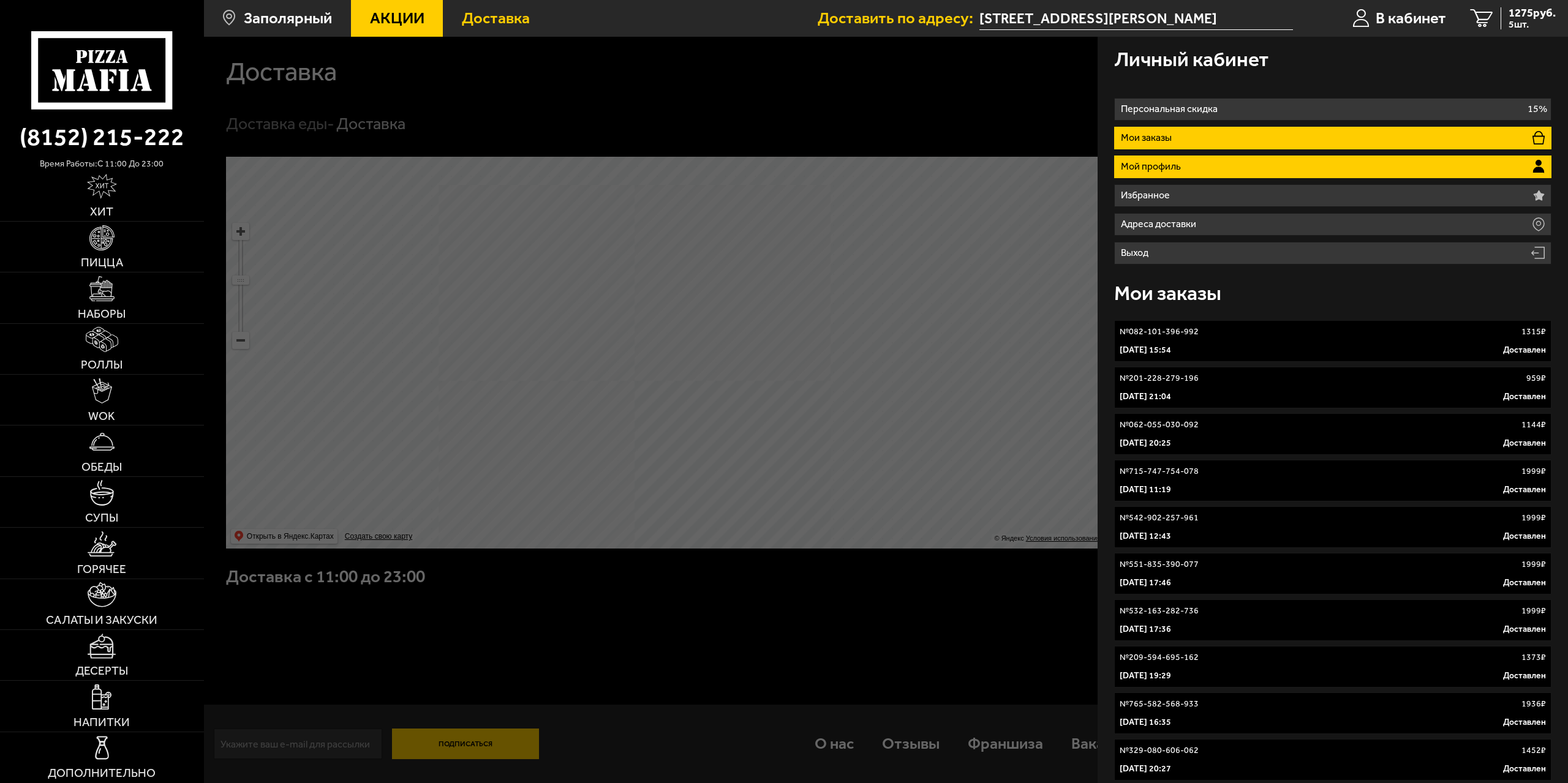
click at [1347, 169] on li "Мой профиль" at bounding box center [1333, 166] width 438 height 23
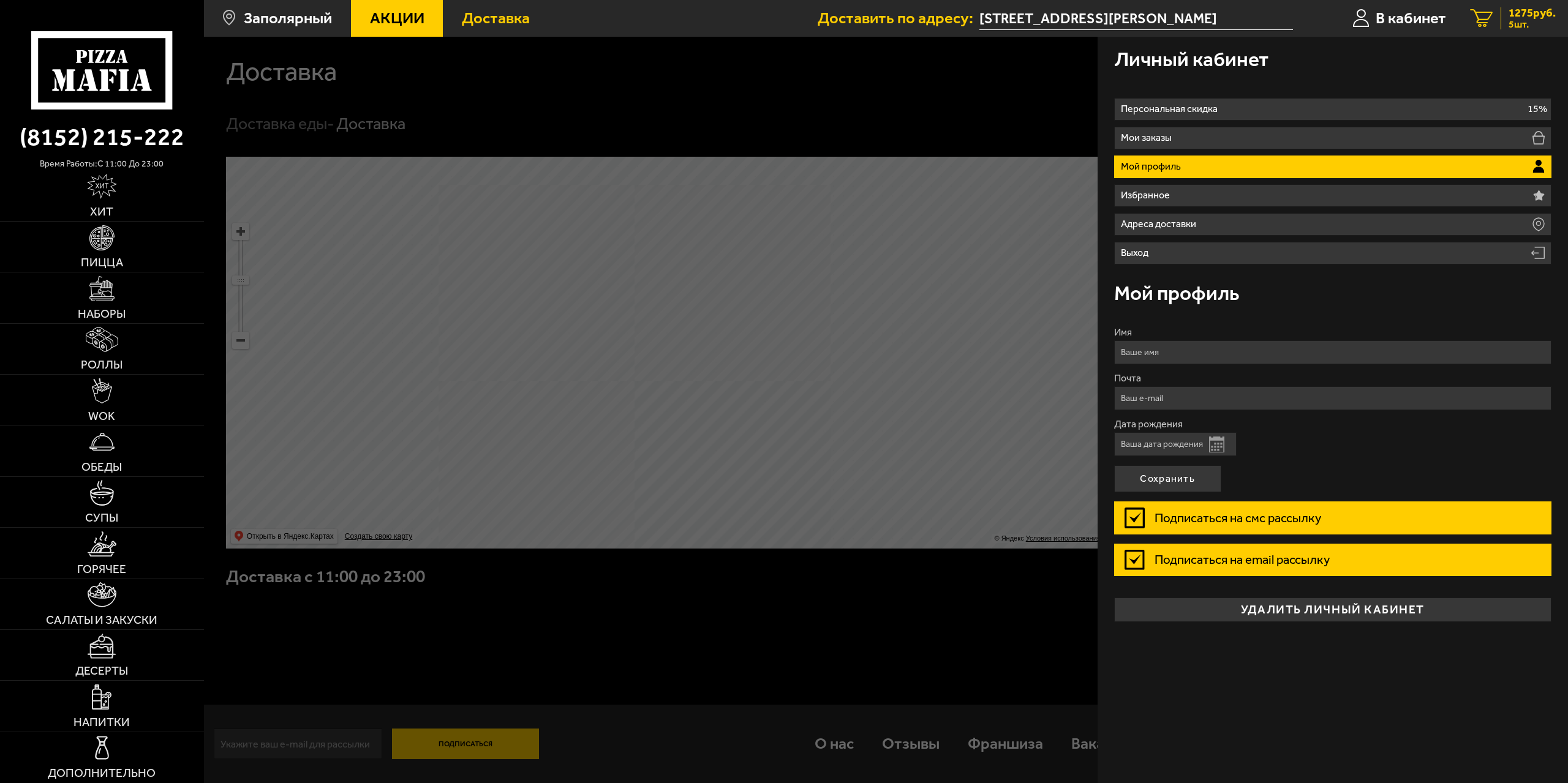
click at [1535, 14] on span "1275 руб." at bounding box center [1532, 13] width 47 height 12
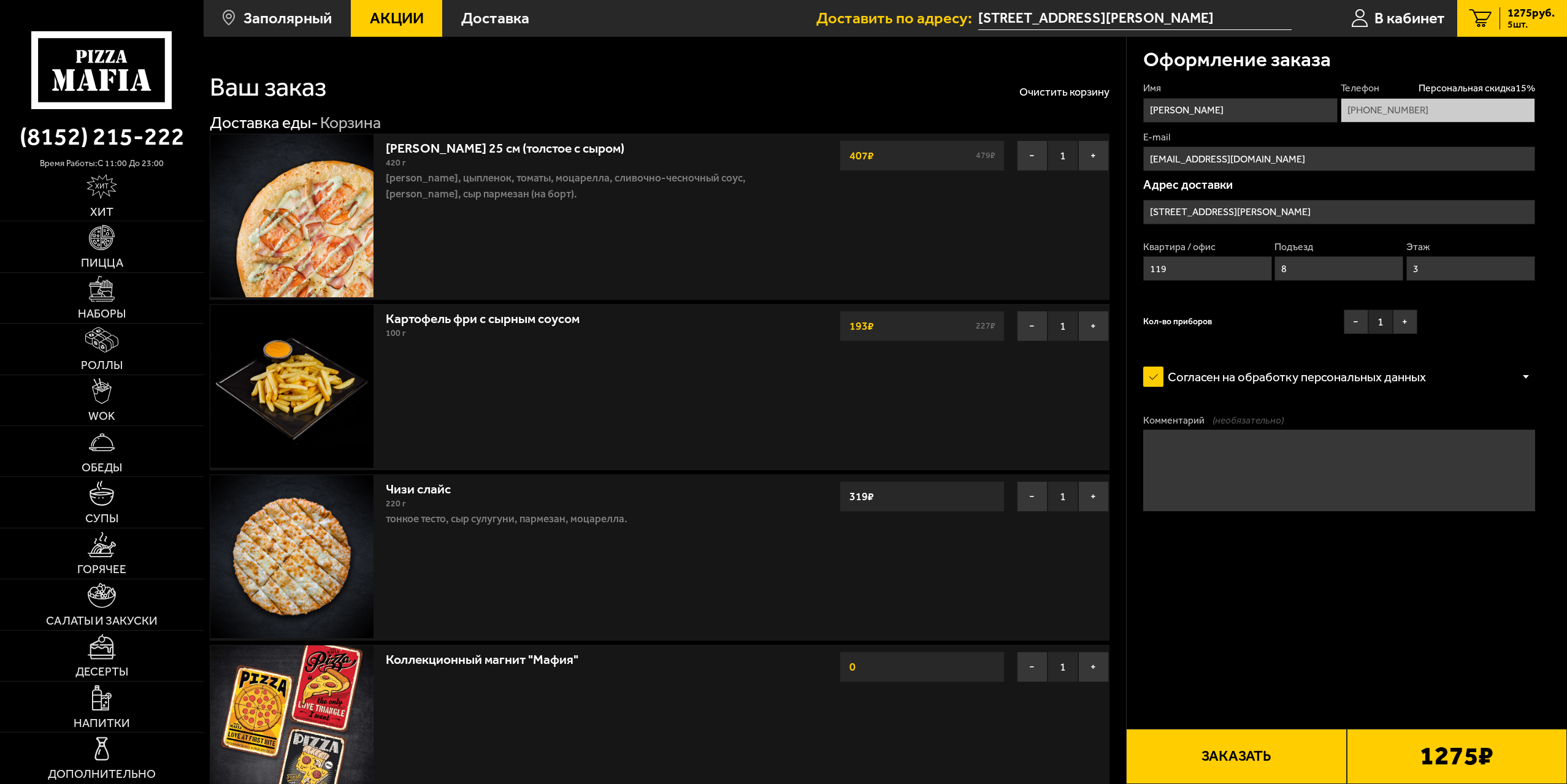
click at [890, 22] on span "Доставить по адресу:" at bounding box center [897, 19] width 162 height 16
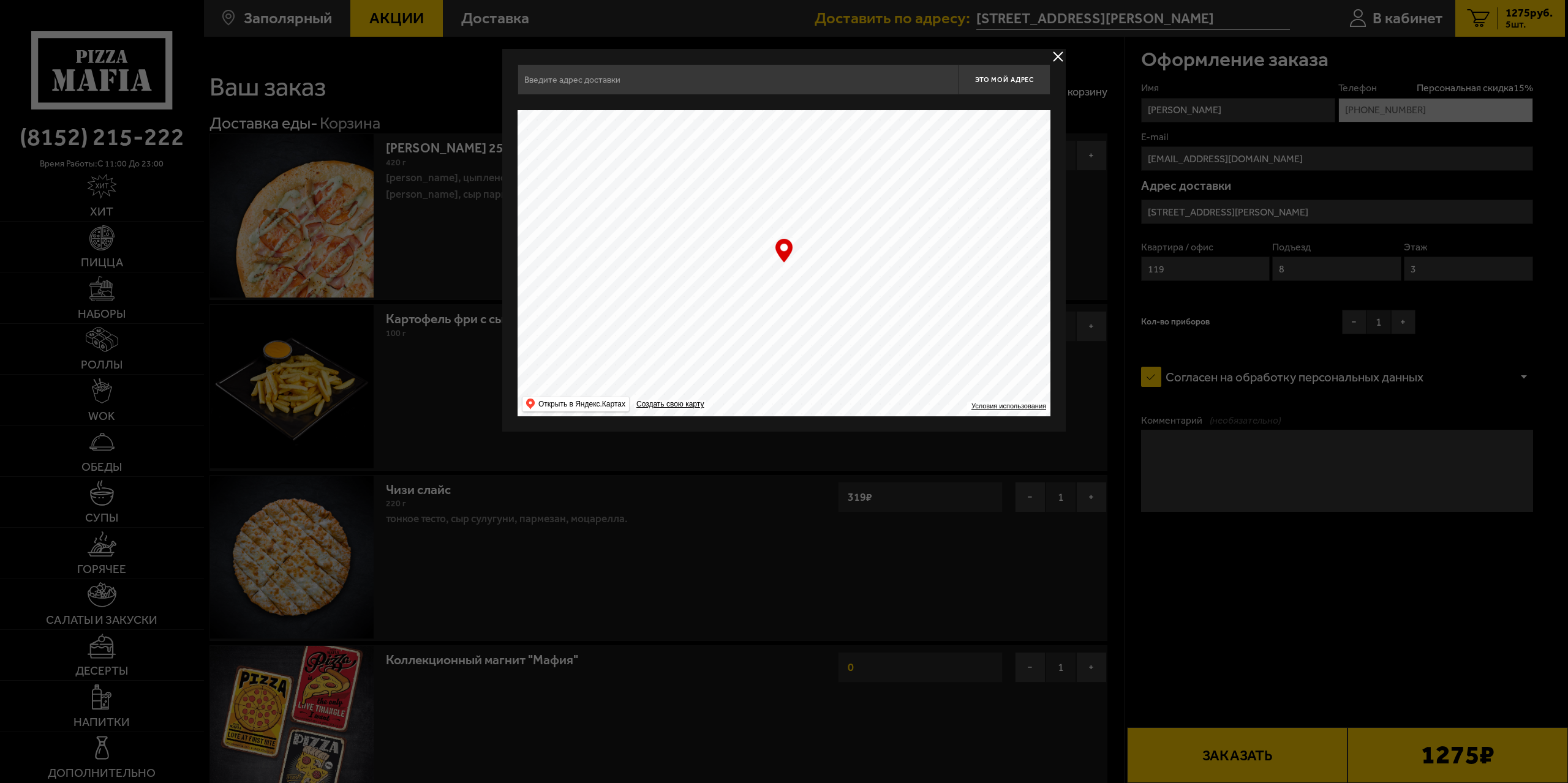
type input "[STREET_ADDRESS][PERSON_NAME]"
click at [1058, 54] on button "delivery type" at bounding box center [1058, 57] width 16 height 16
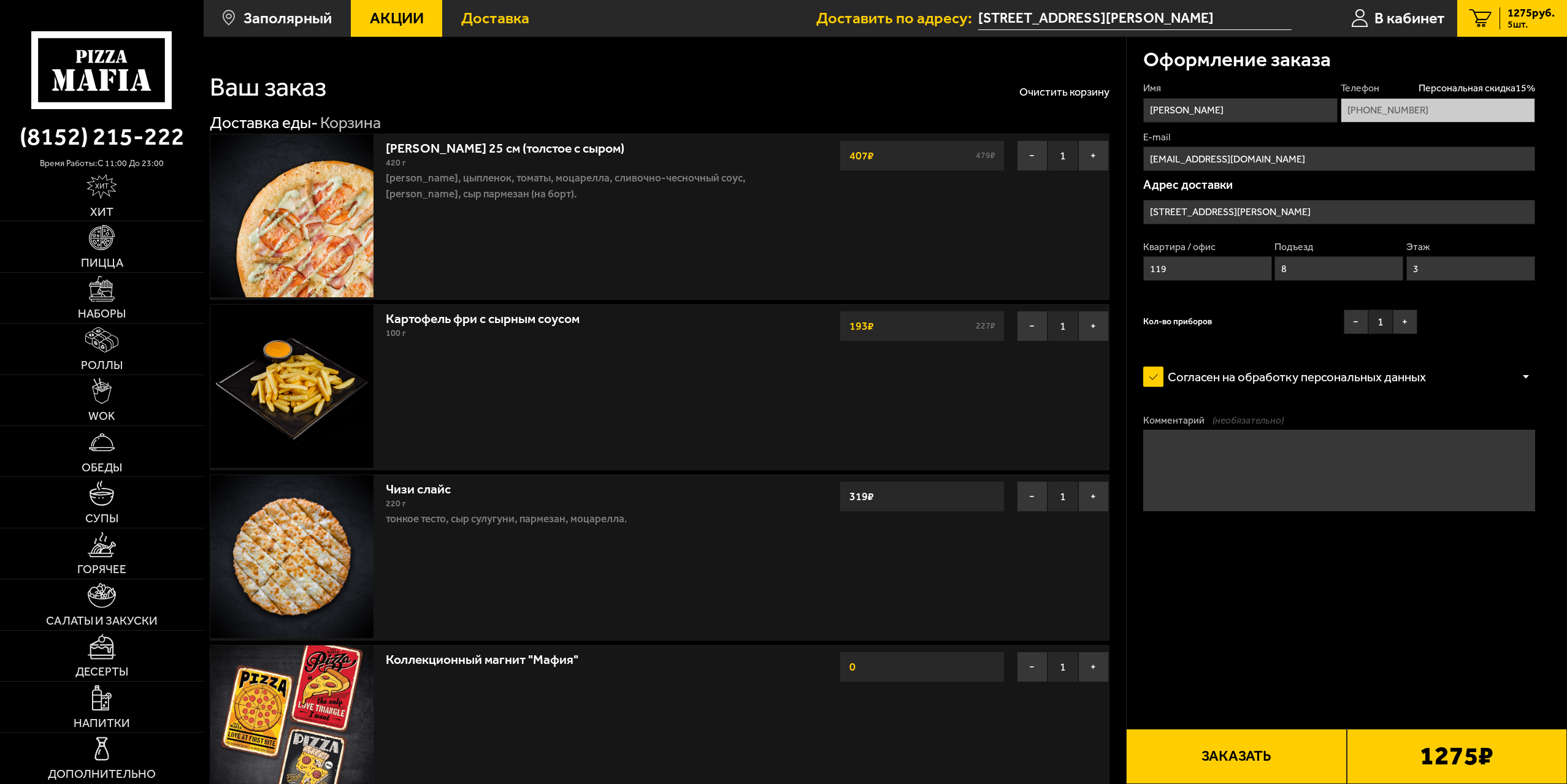
click at [471, 17] on span "Доставка" at bounding box center [495, 19] width 68 height 16
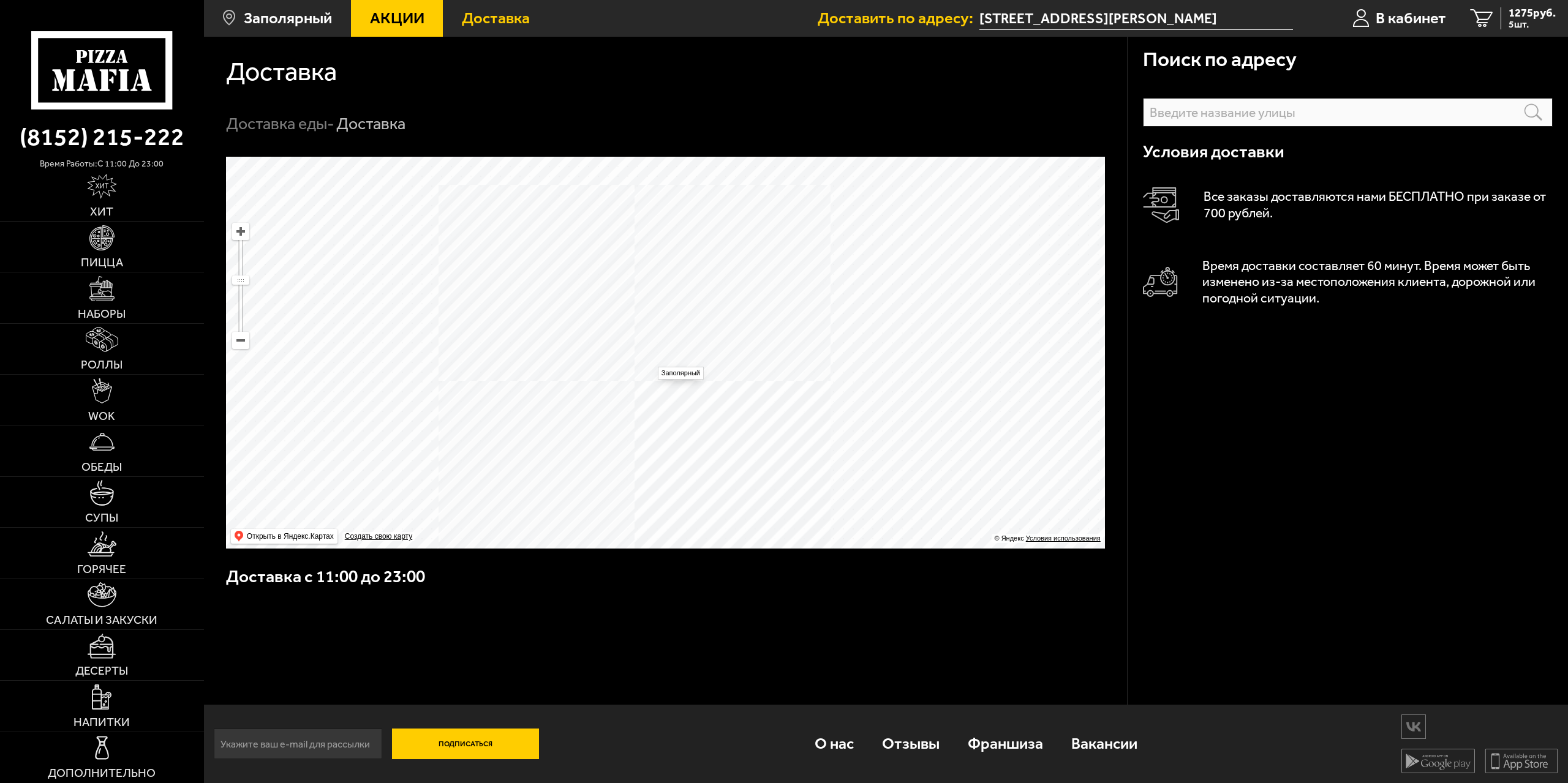
click at [651, 360] on ymaps at bounding box center [665, 353] width 879 height 392
click at [634, 315] on ymaps at bounding box center [665, 353] width 879 height 392
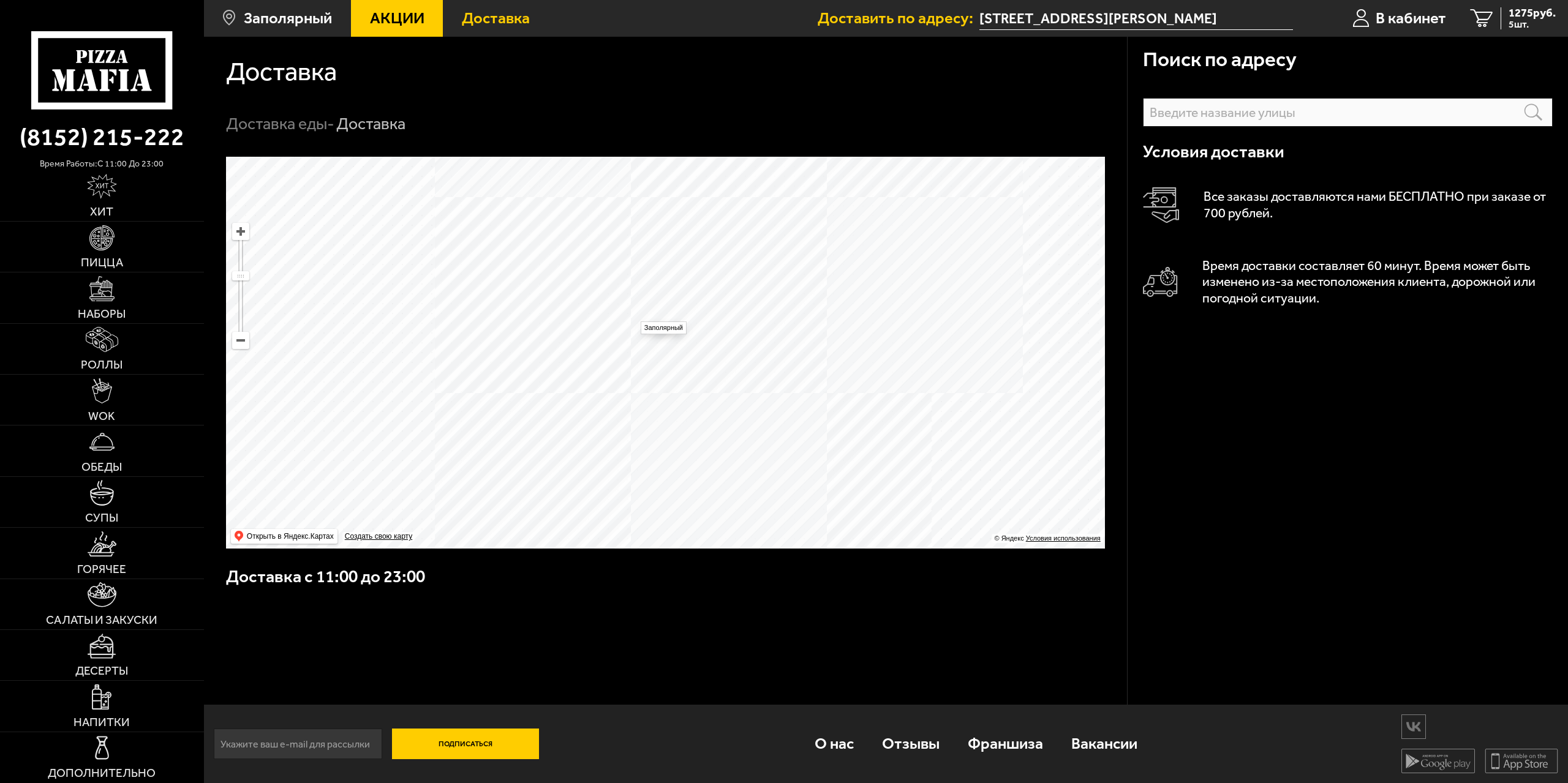
click at [634, 315] on ymaps at bounding box center [665, 353] width 879 height 392
type input "Россия, Мурманская область, Печенгский муниципальный округ, Заполярный, улица С…"
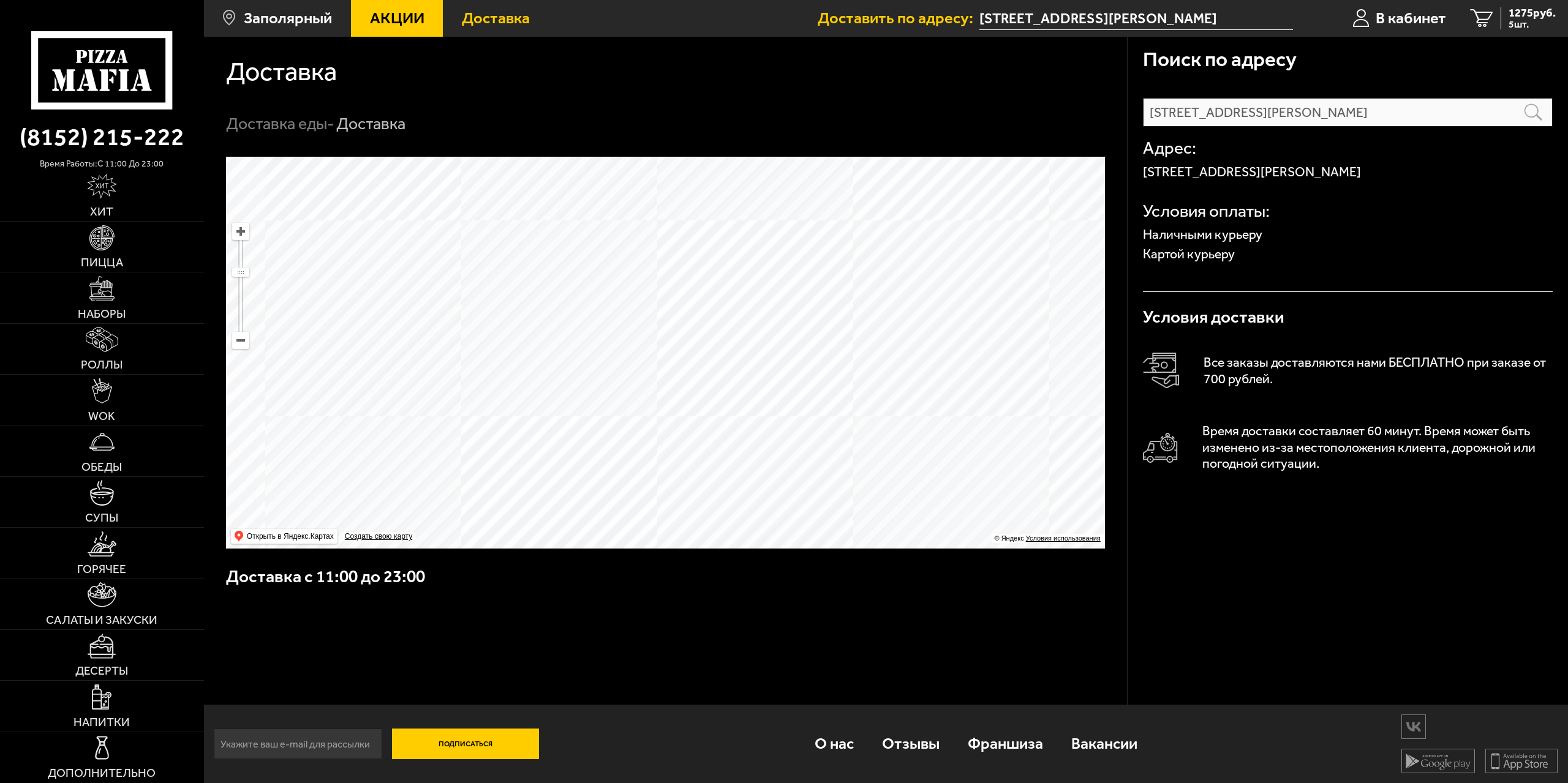
drag, startPoint x: 881, startPoint y: 268, endPoint x: 880, endPoint y: 386, distance: 118.0
click at [880, 386] on ymaps at bounding box center [665, 353] width 879 height 392
click at [651, 371] on ymaps at bounding box center [665, 353] width 879 height 392
click at [656, 346] on ymaps at bounding box center [665, 353] width 879 height 392
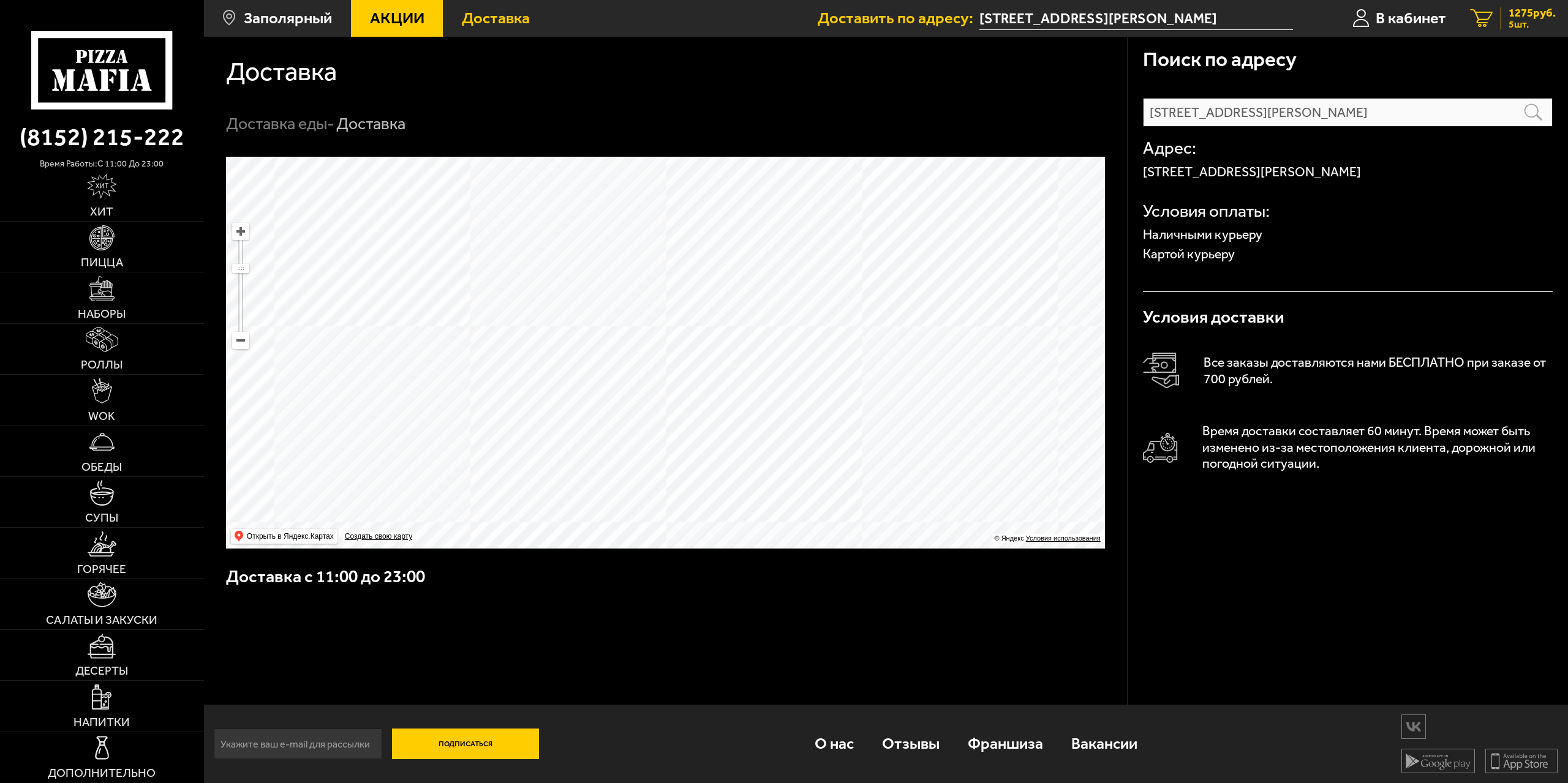
click at [1493, 15] on link "5 1275 руб. 5 шт." at bounding box center [1512, 18] width 109 height 36
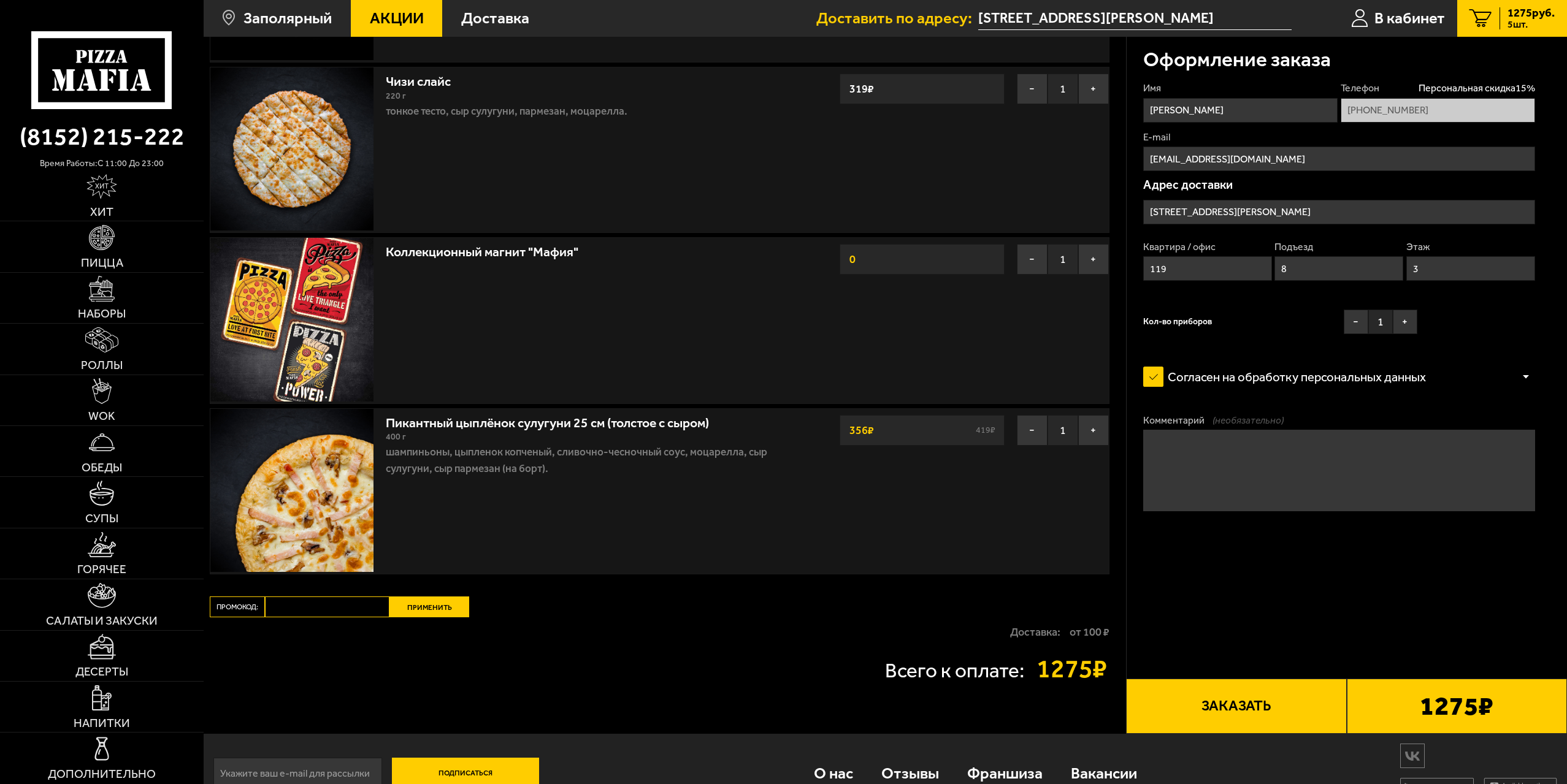
scroll to position [429, 0]
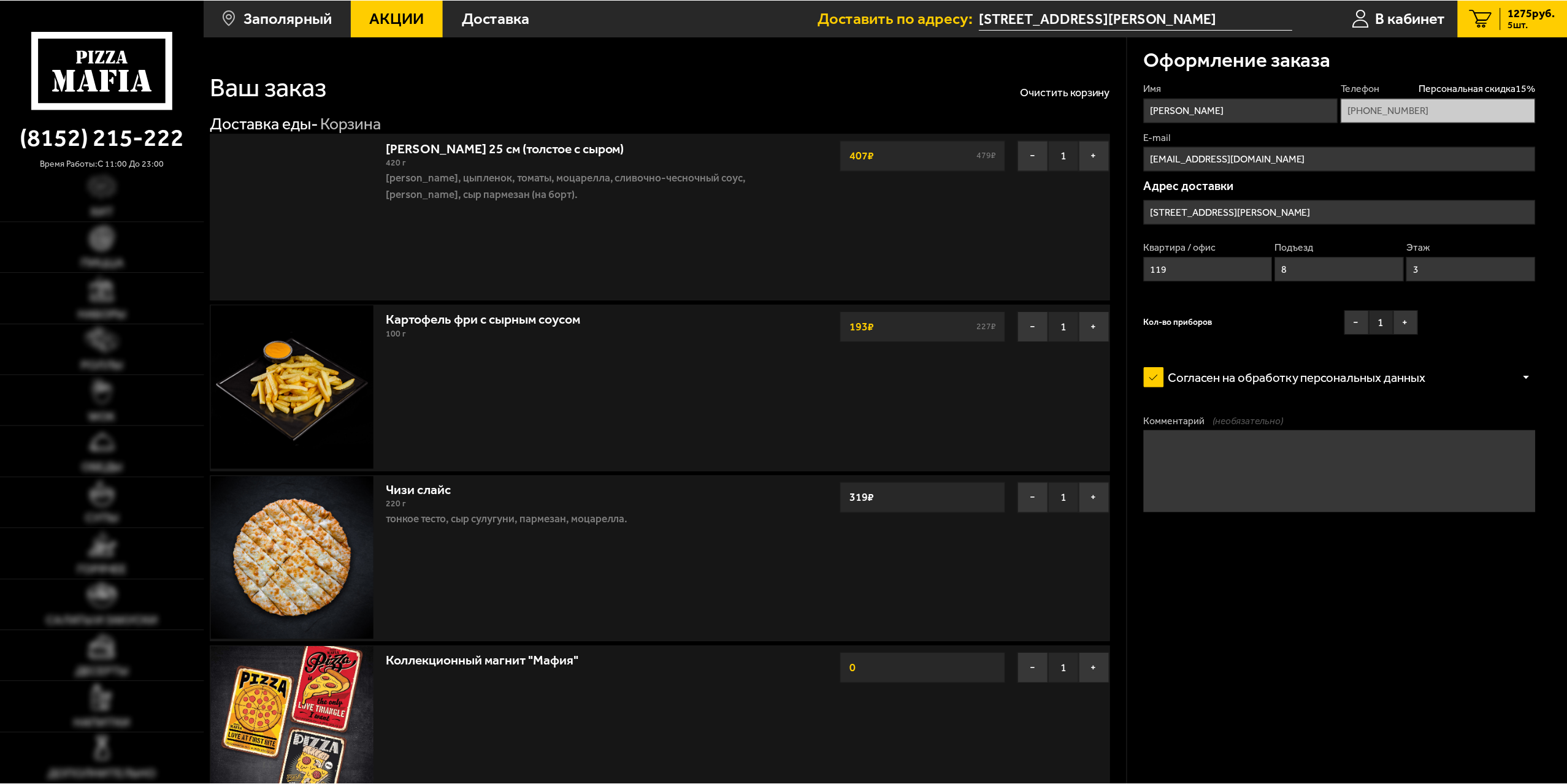
scroll to position [429, 0]
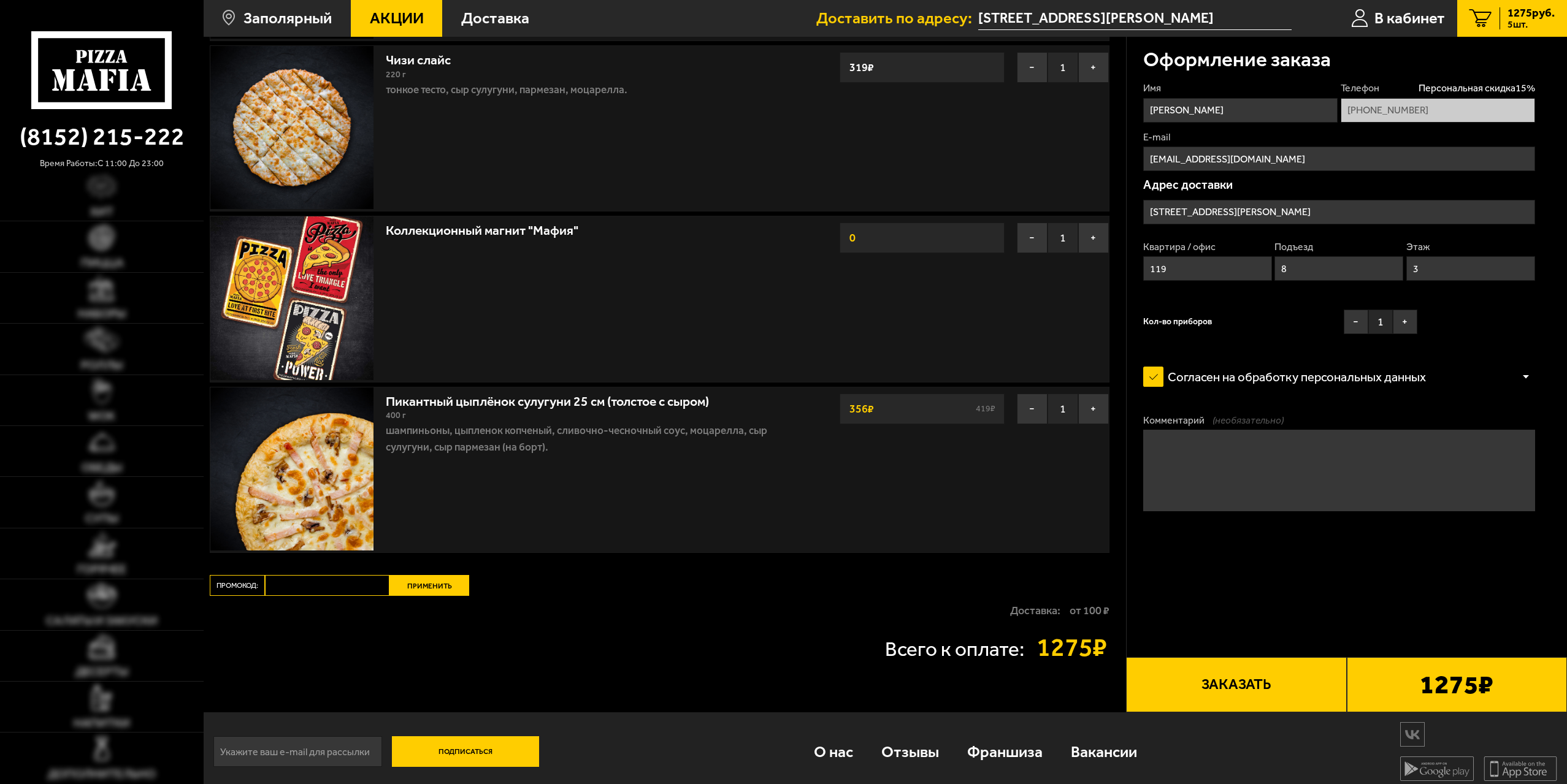
type input "Россия, Мурманская область, Печенгский муниципальный округ, Заполярный, улица Б…"
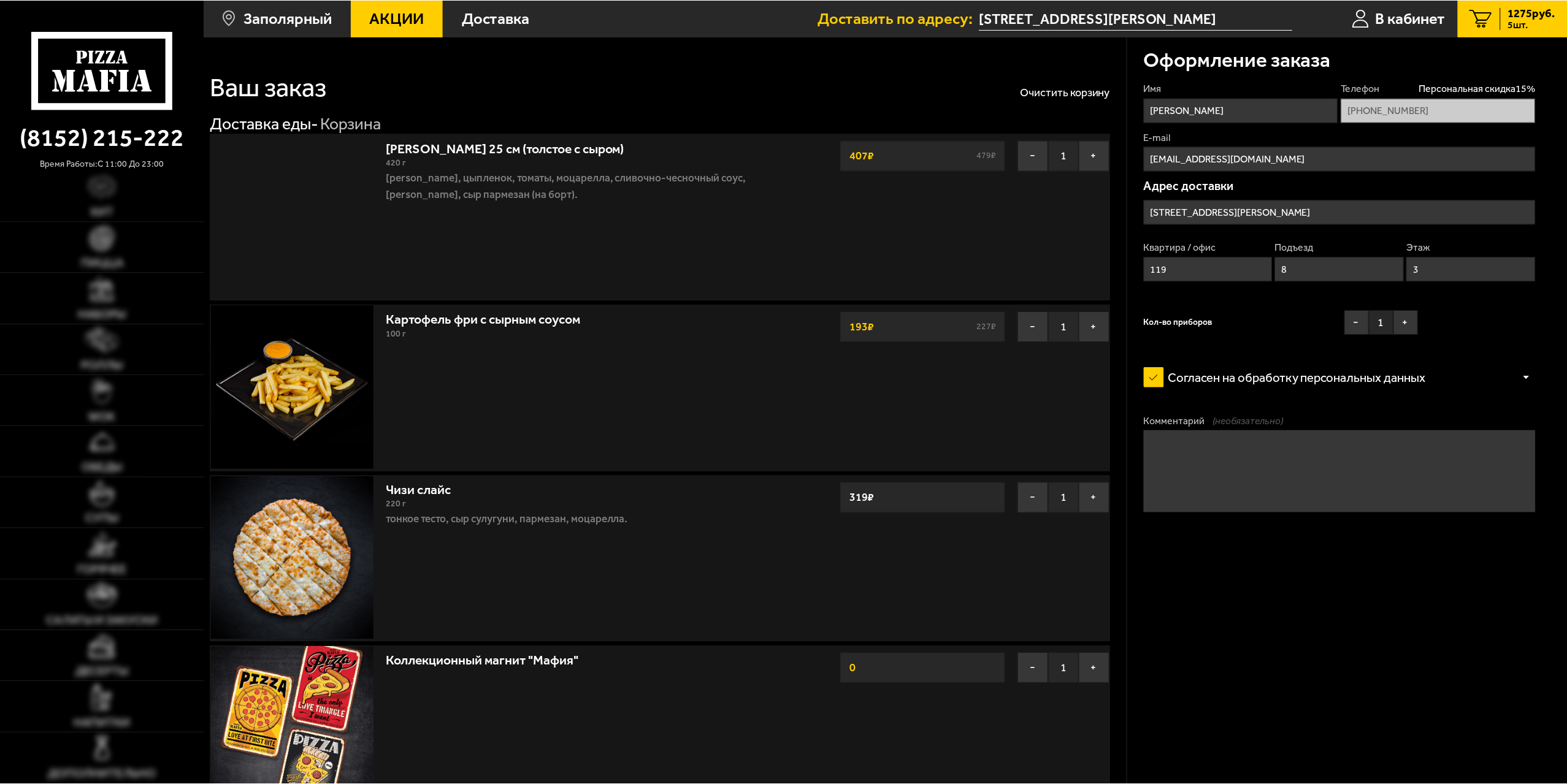
scroll to position [429, 0]
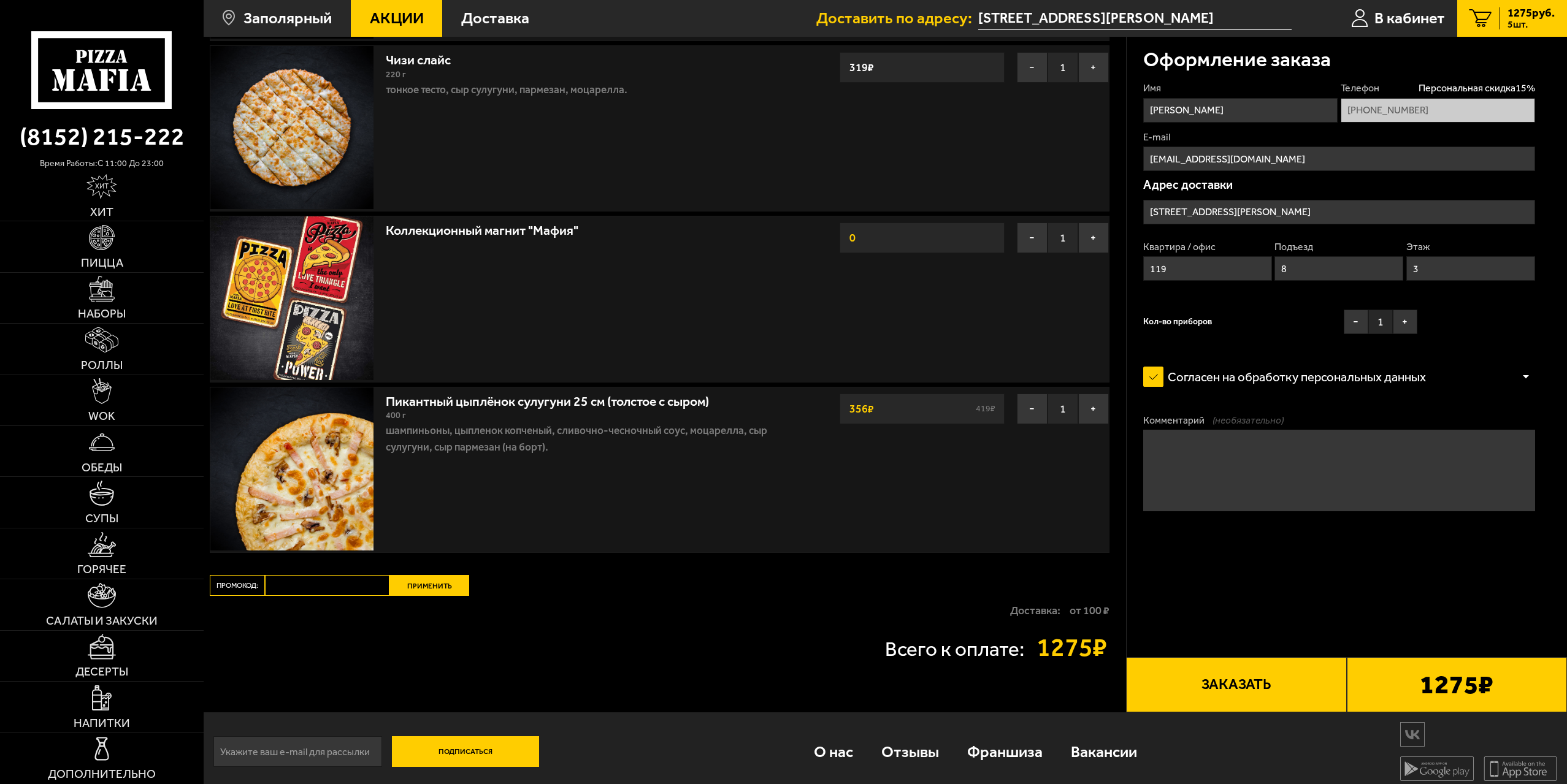
click at [107, 73] on use at bounding box center [105, 80] width 11 height 22
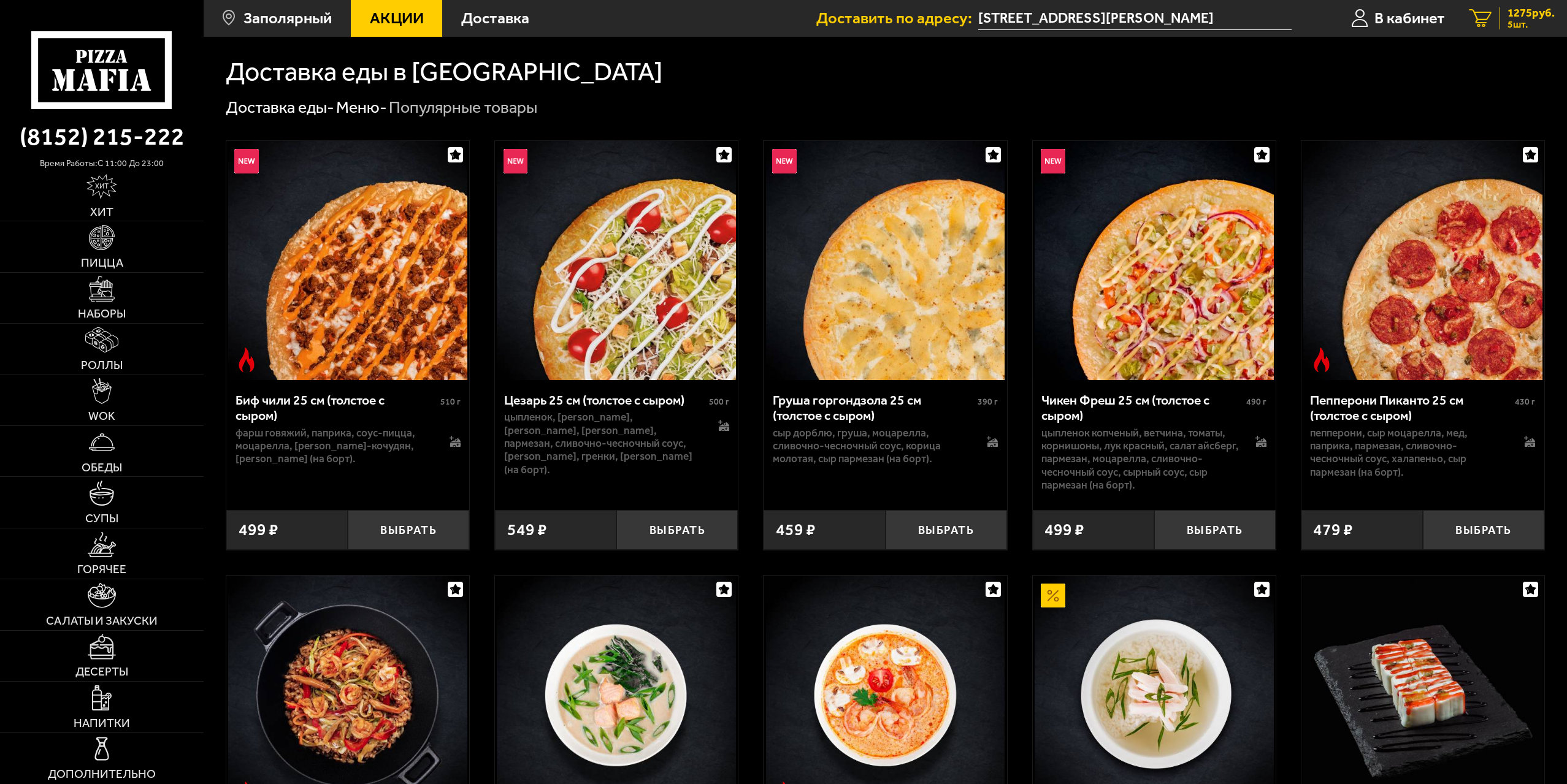
click at [1496, 17] on link "5 1275 руб. 5 шт." at bounding box center [1512, 18] width 110 height 36
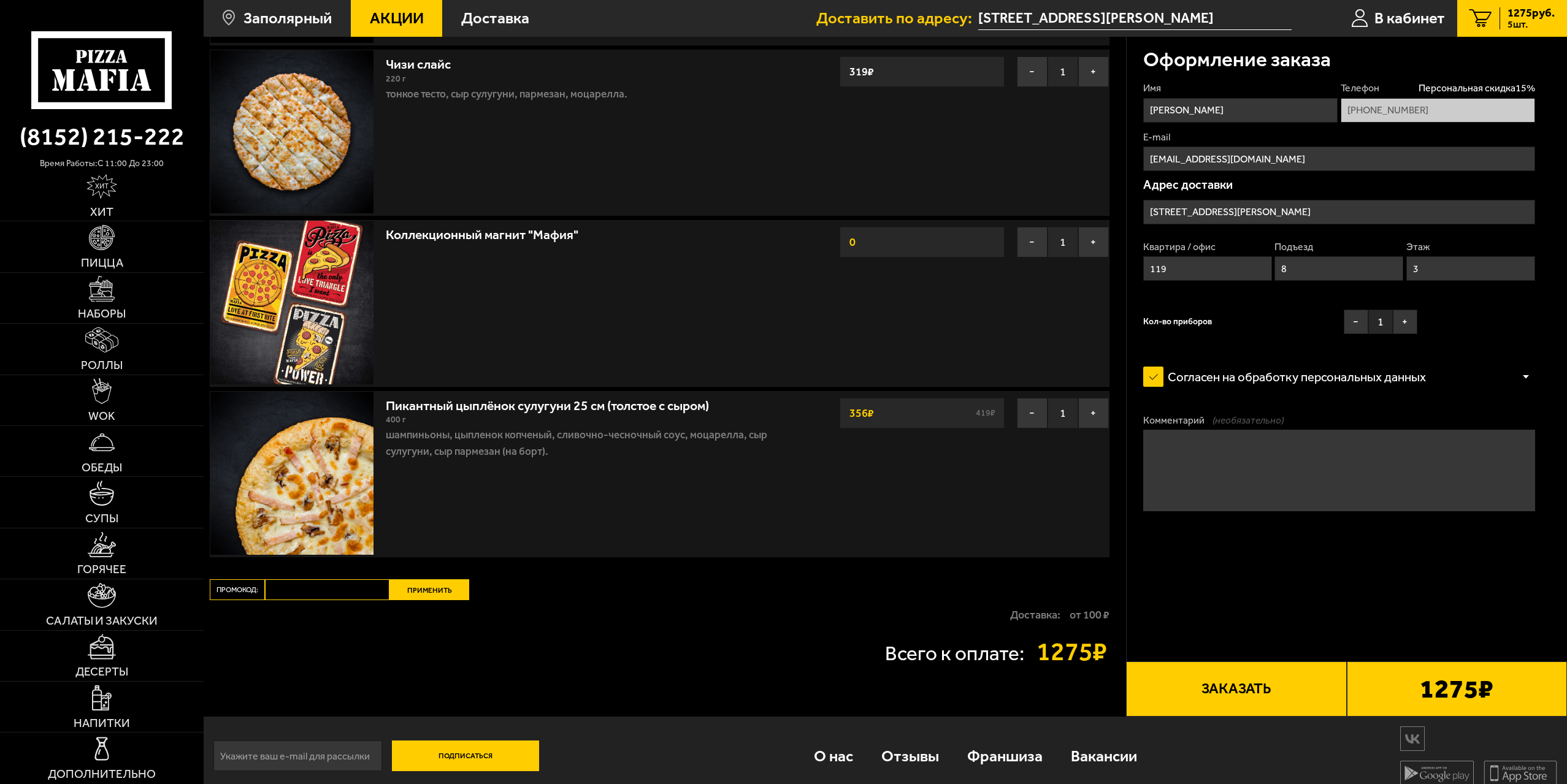
scroll to position [429, 0]
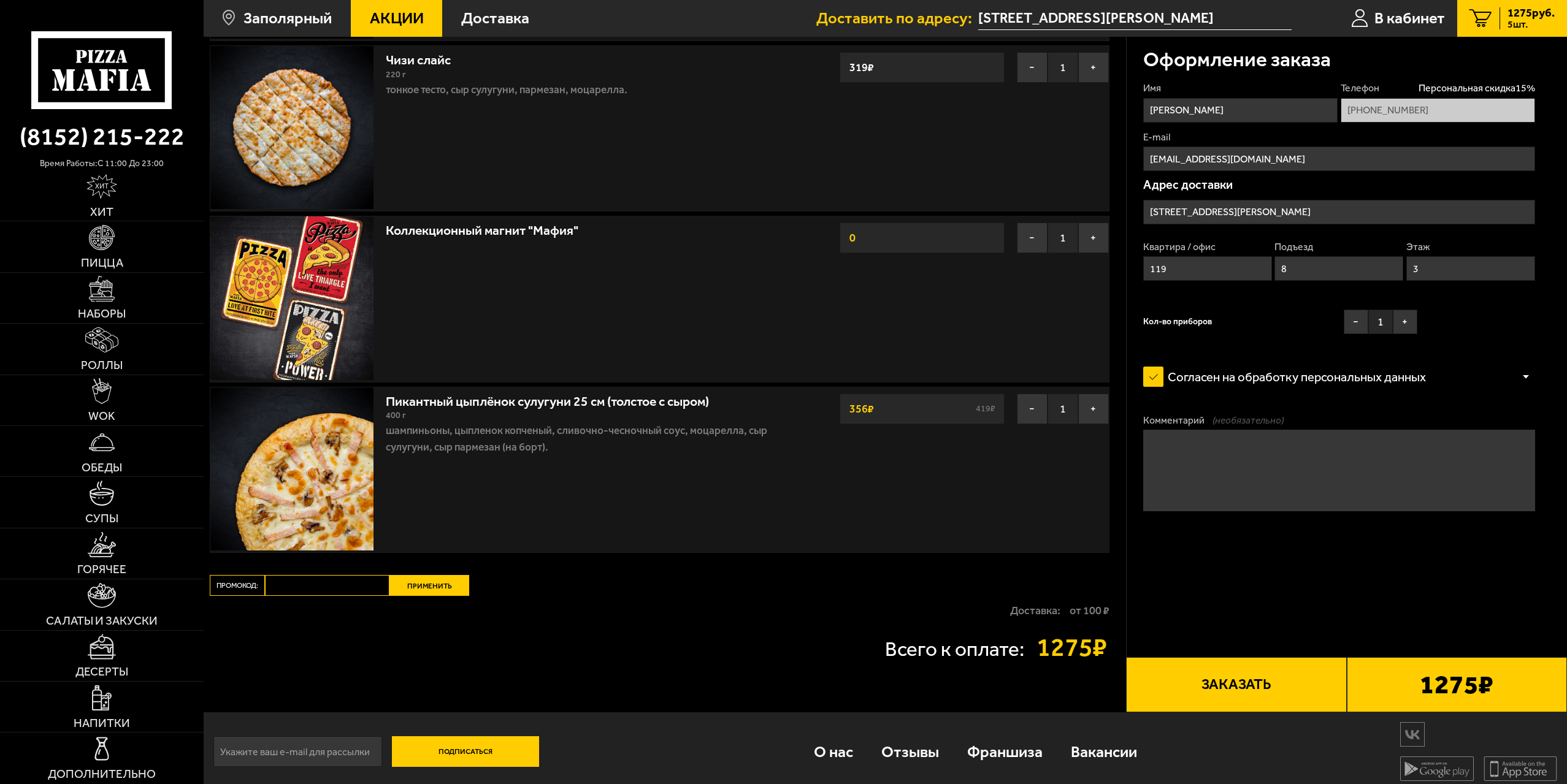
click at [1247, 680] on button "Заказать" at bounding box center [1235, 684] width 220 height 55
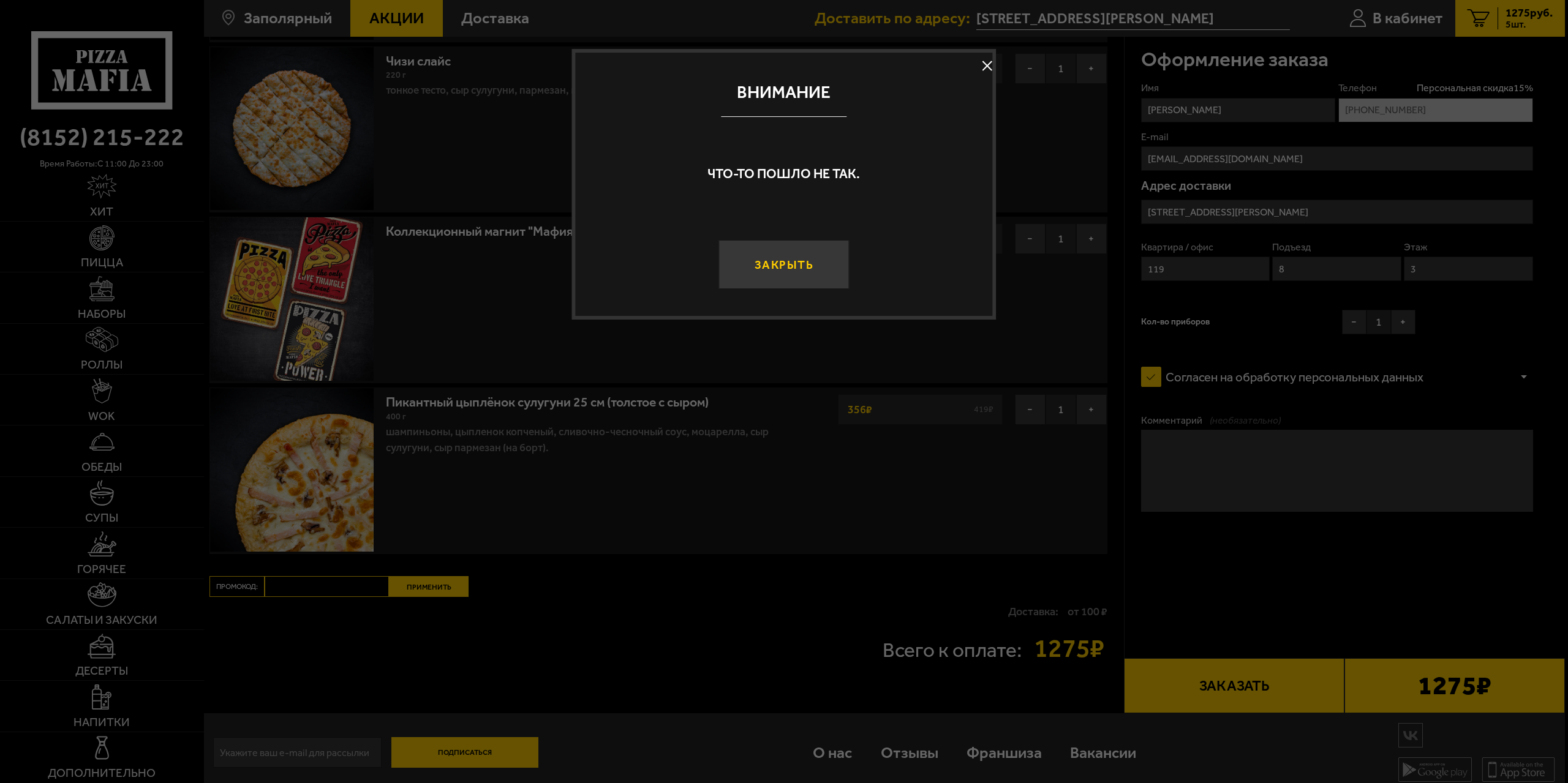
click at [796, 265] on button "Закрыть" at bounding box center [783, 265] width 130 height 49
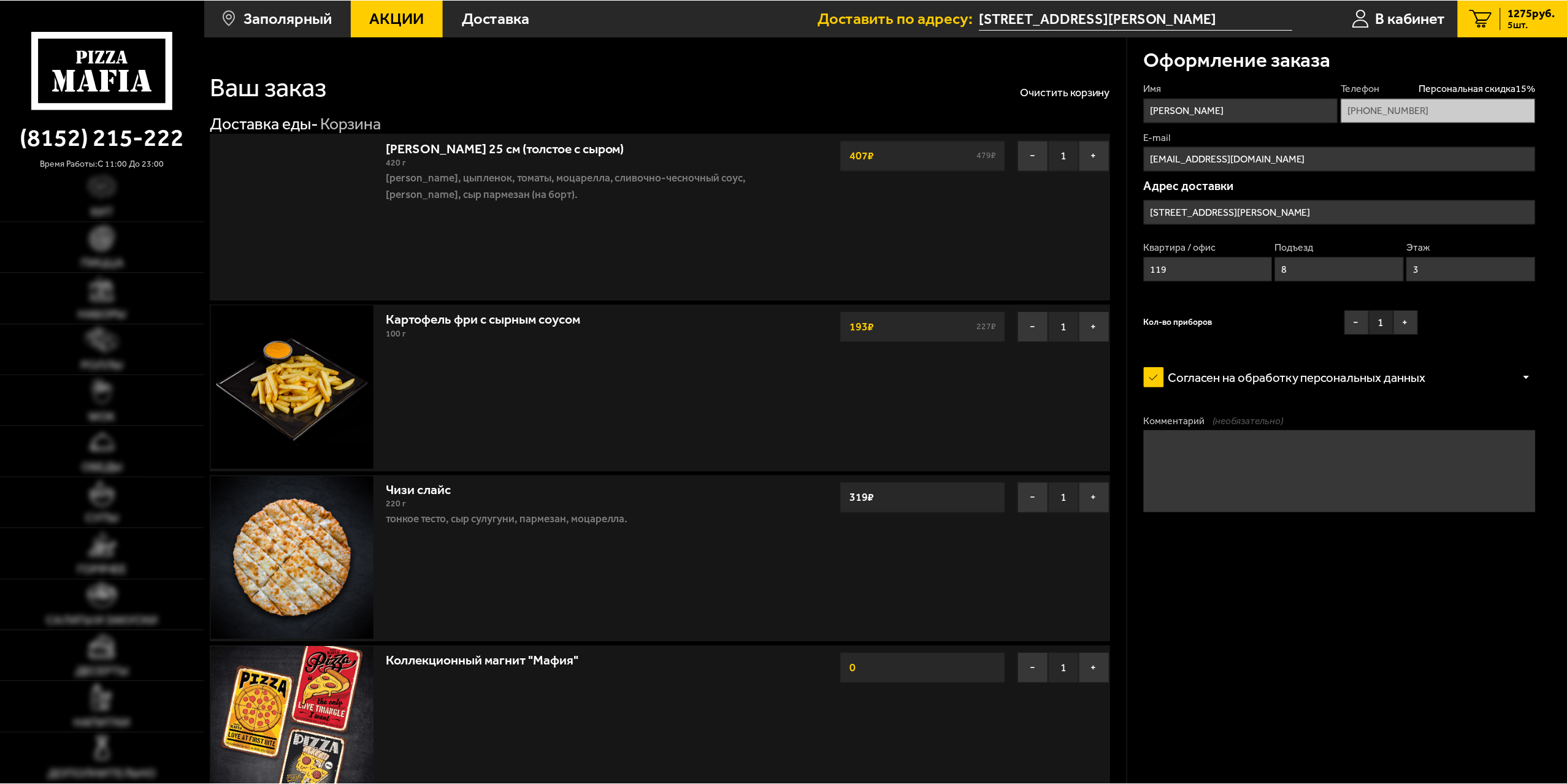
scroll to position [429, 0]
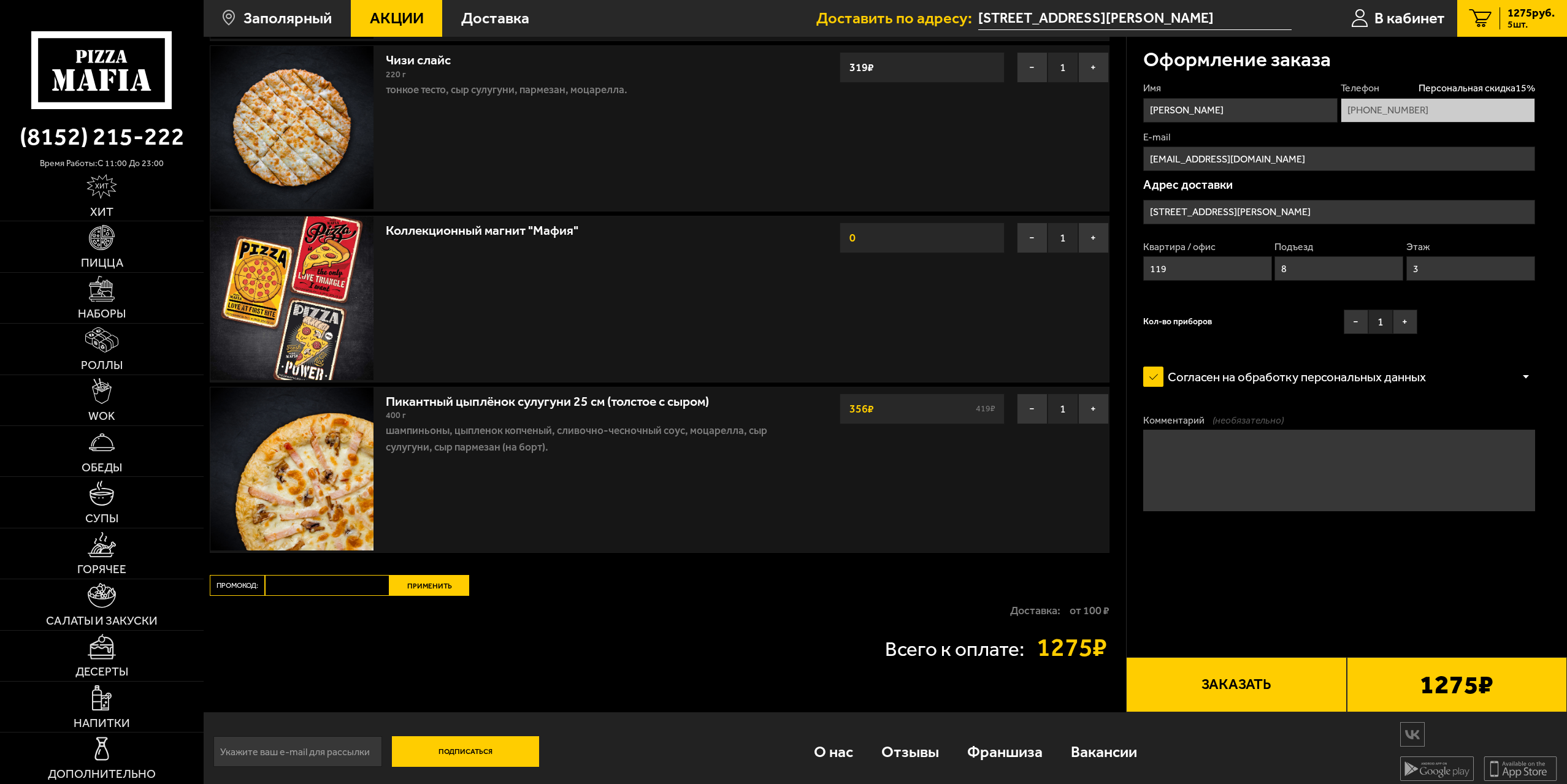
click at [1231, 691] on button "Заказать" at bounding box center [1235, 684] width 220 height 55
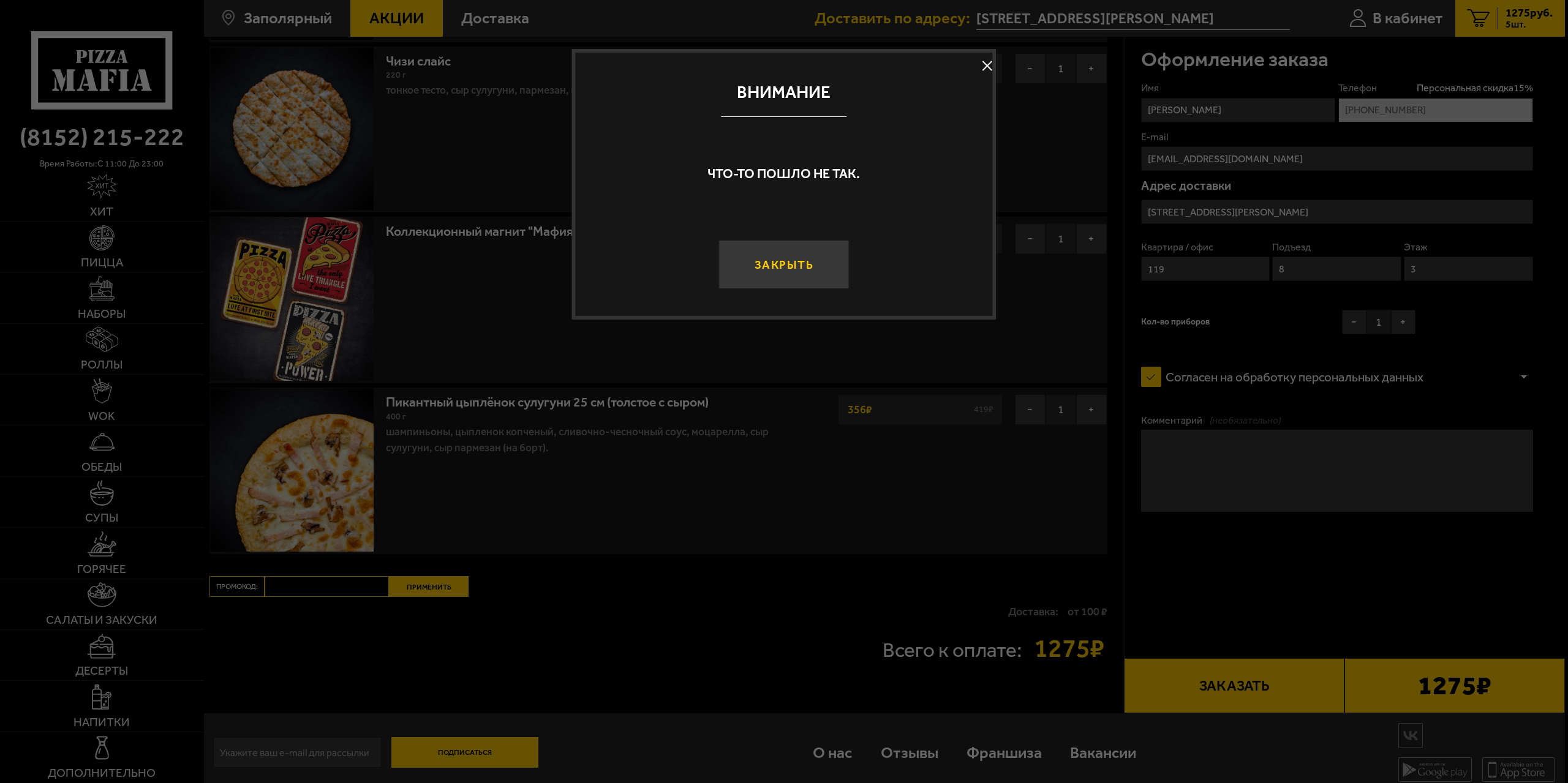
click at [808, 264] on button "Закрыть" at bounding box center [783, 265] width 130 height 49
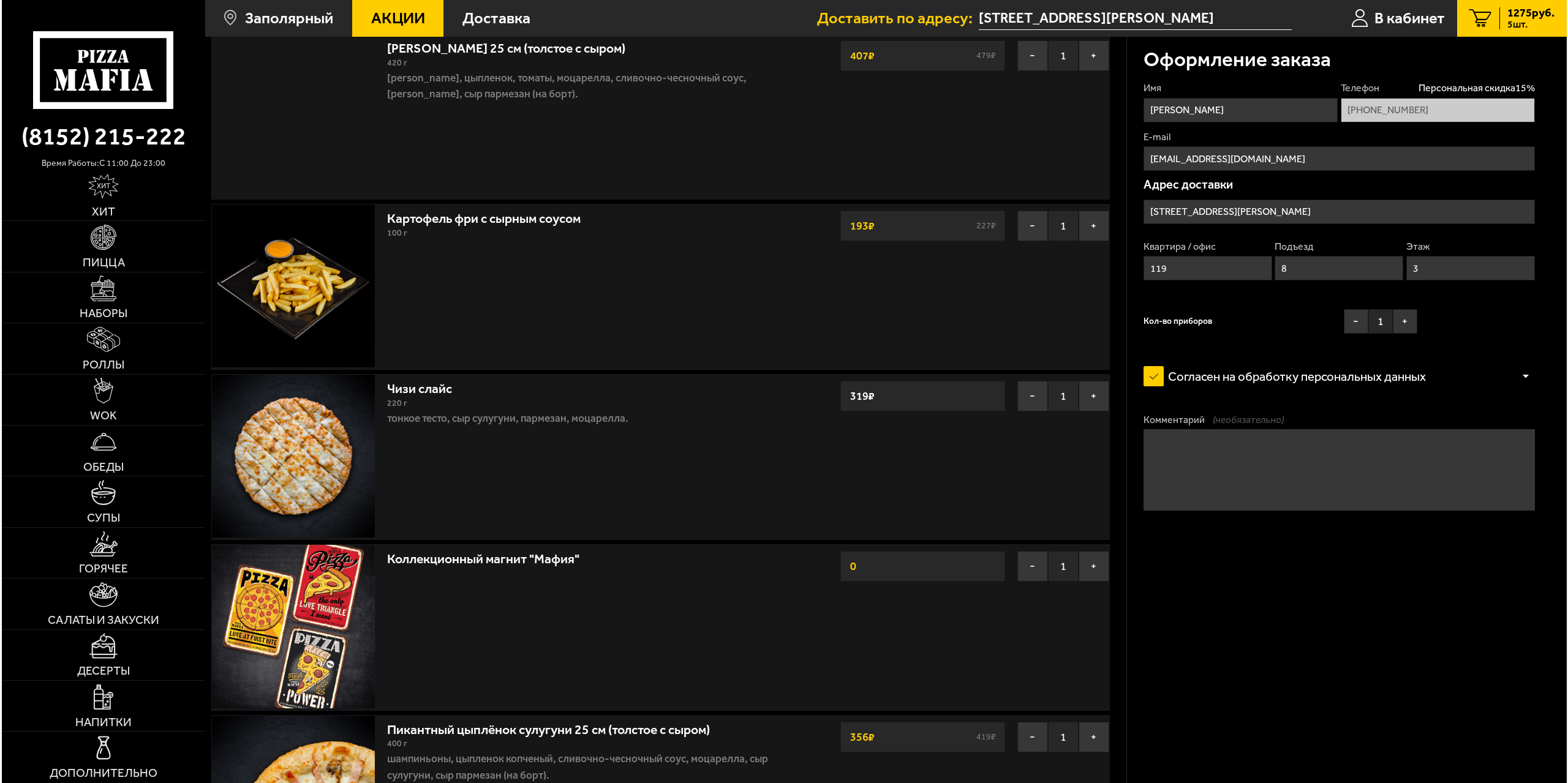
scroll to position [61, 0]
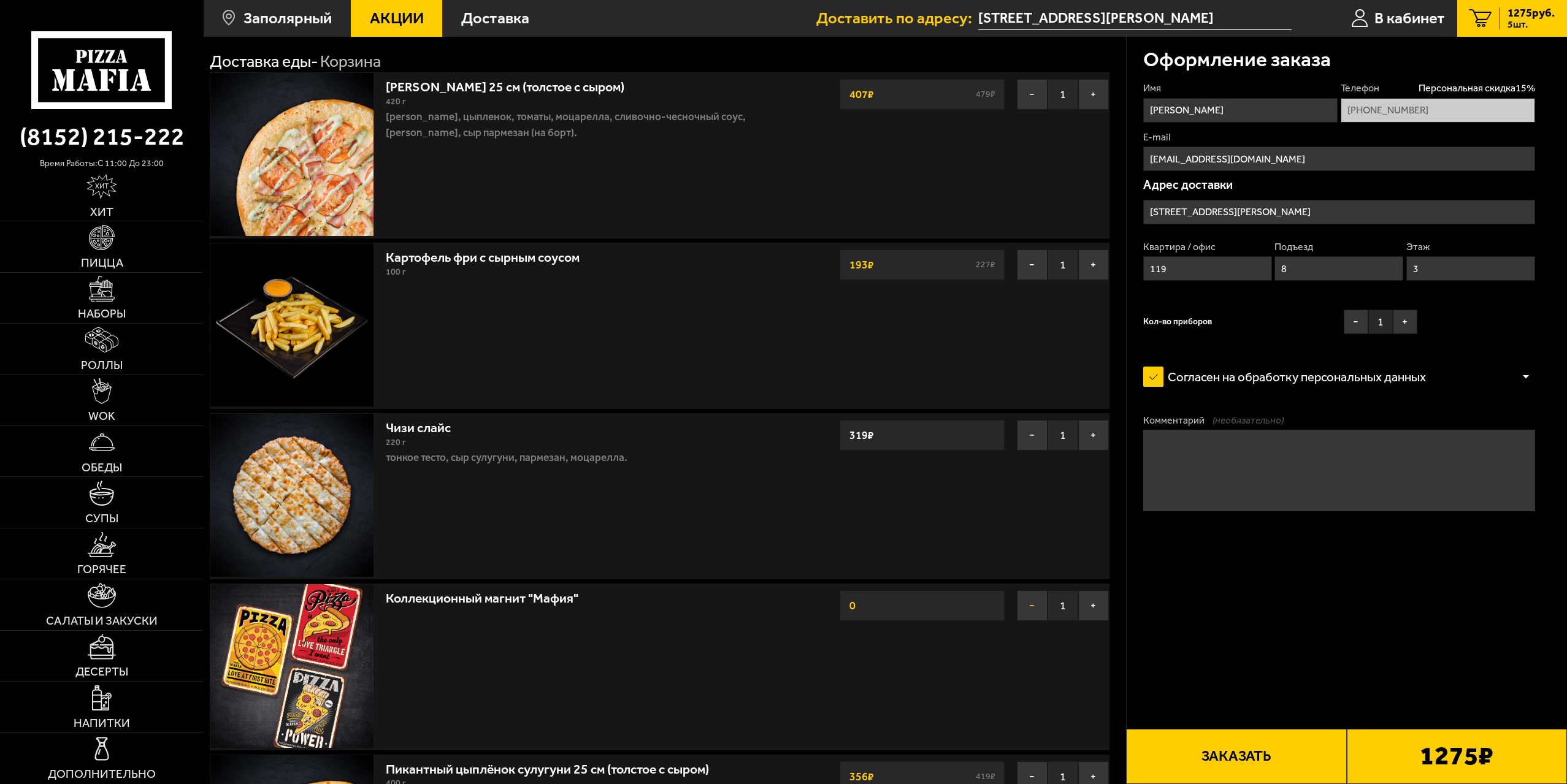
click at [1032, 611] on button "−" at bounding box center [1032, 606] width 31 height 31
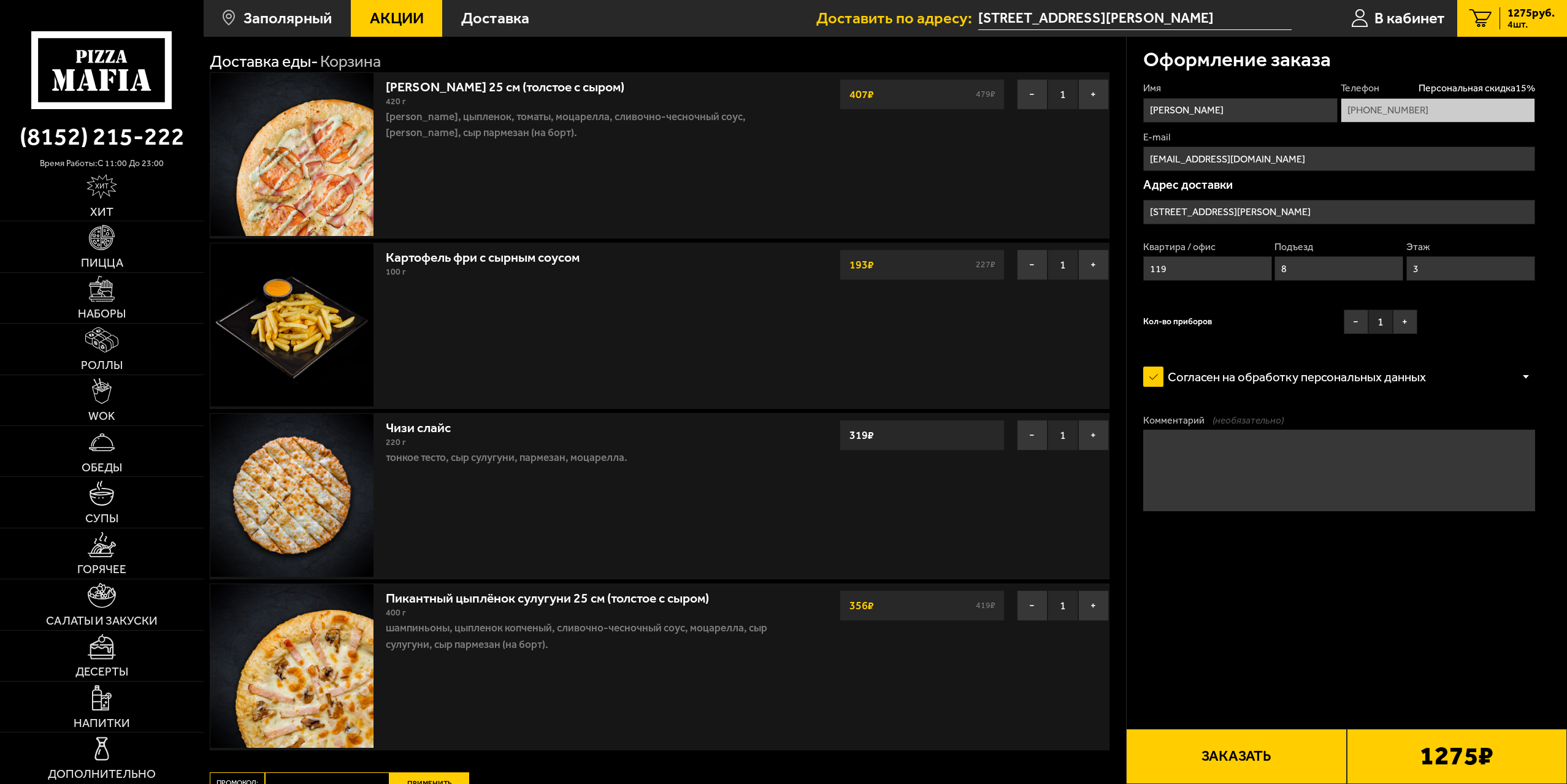
click at [1217, 759] on button "Заказать" at bounding box center [1235, 756] width 220 height 55
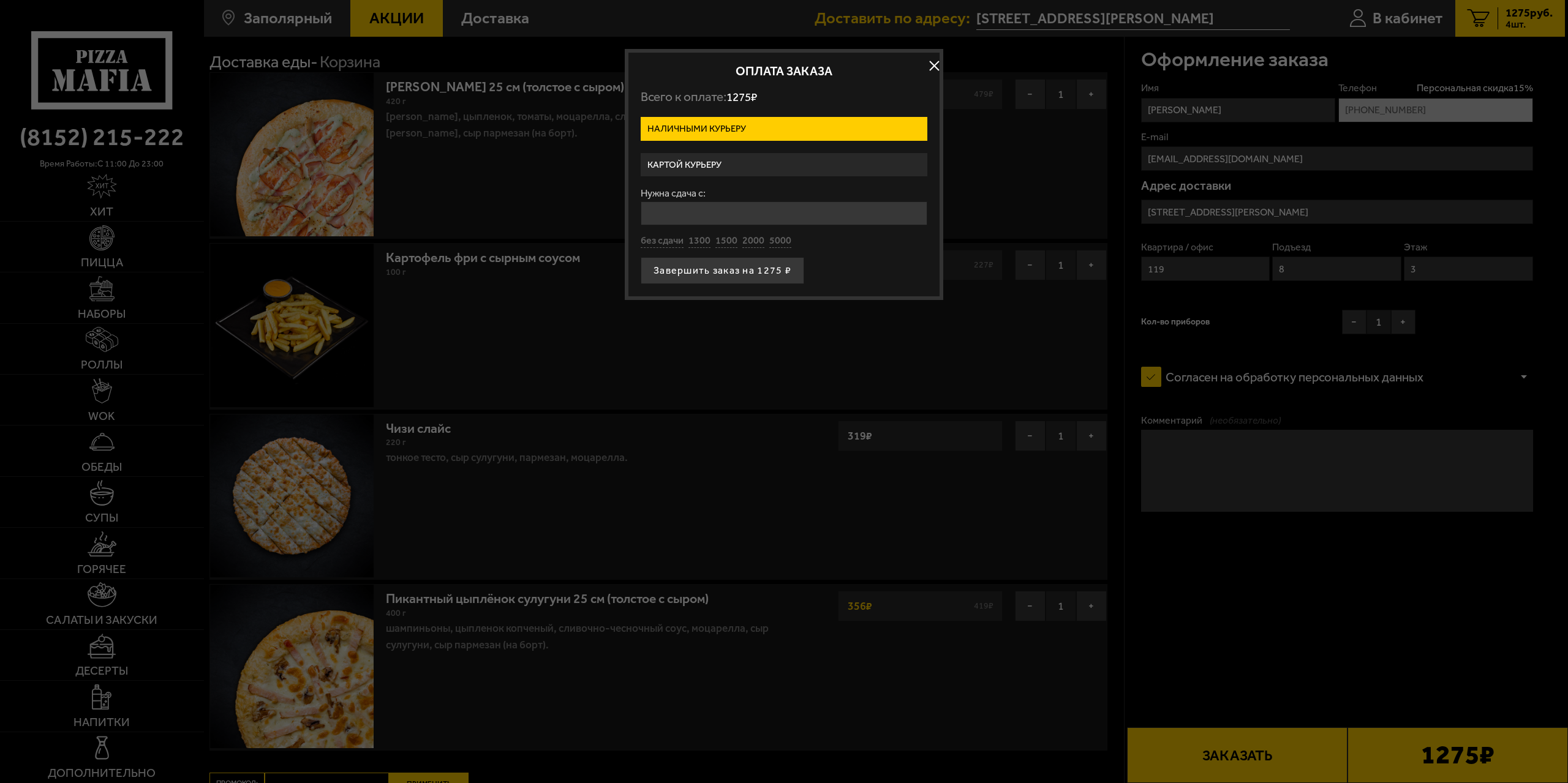
click at [731, 164] on label "Картой курьеру" at bounding box center [783, 164] width 287 height 24
click at [0, 0] on input "Картой курьеру" at bounding box center [0, 0] width 0 height 0
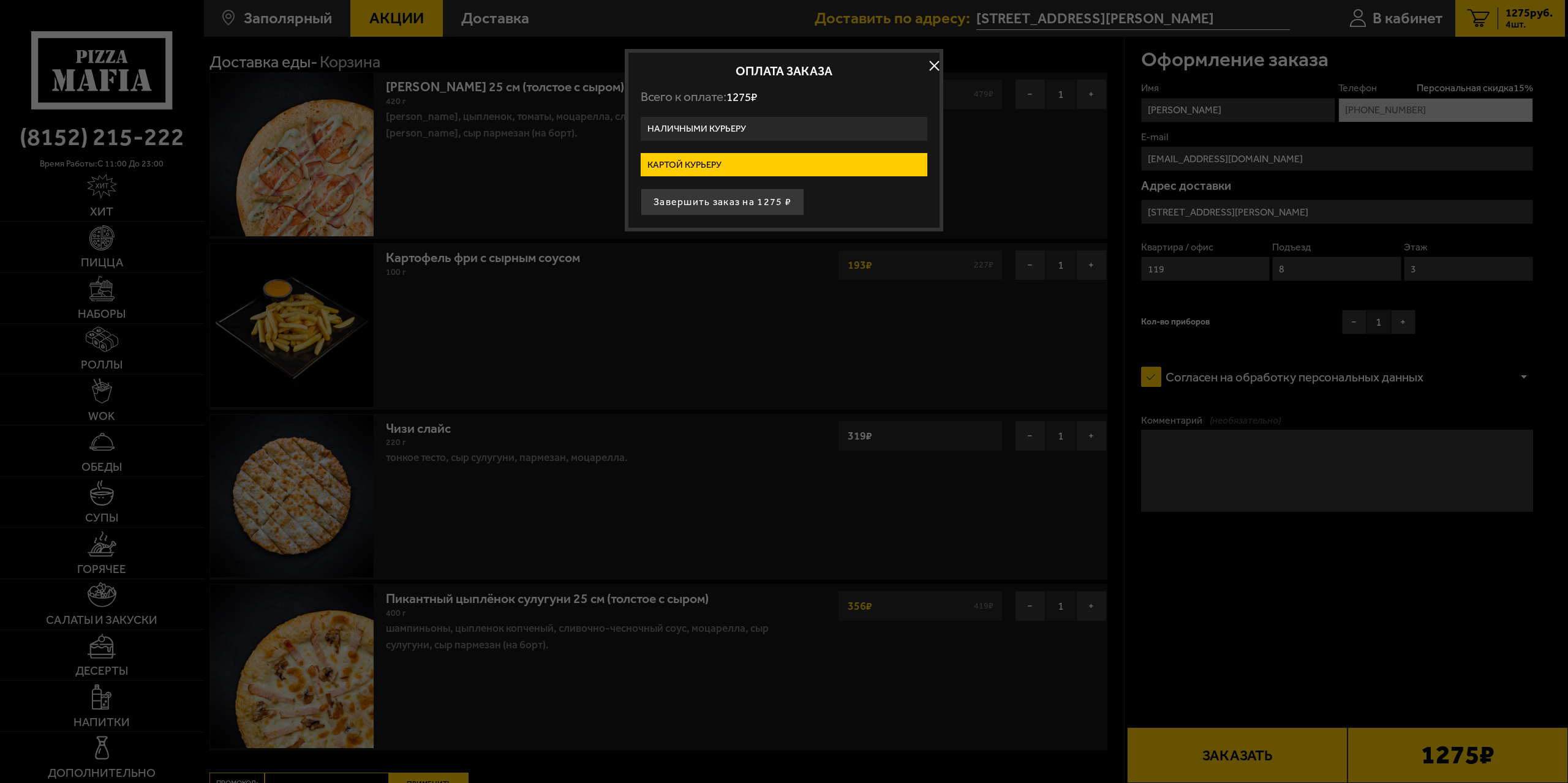
click at [818, 65] on h2 "Оплата заказа" at bounding box center [783, 71] width 287 height 12
click at [758, 200] on button "Завершить заказ на 1275 ₽" at bounding box center [722, 201] width 163 height 27
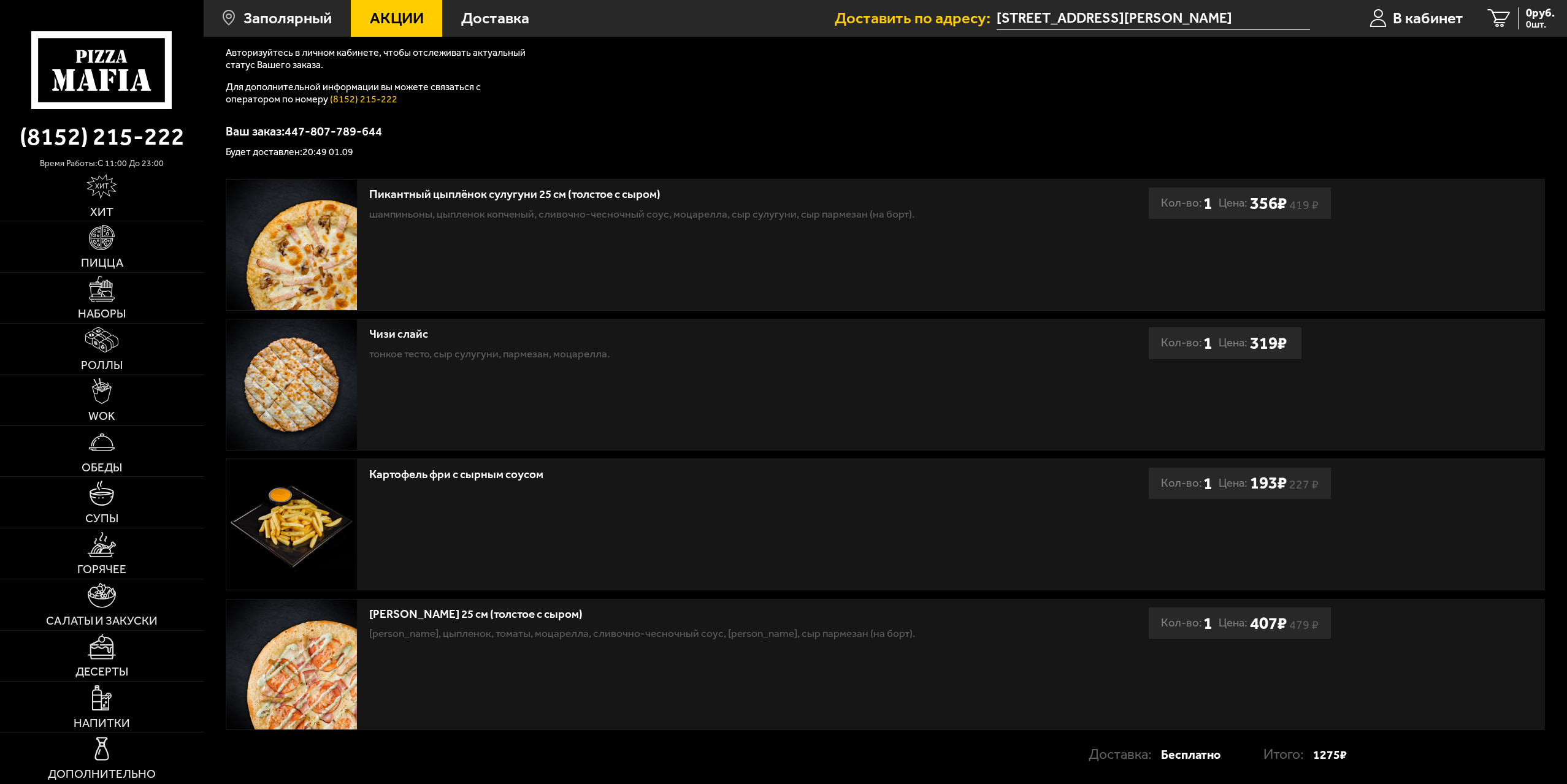
scroll to position [184, 0]
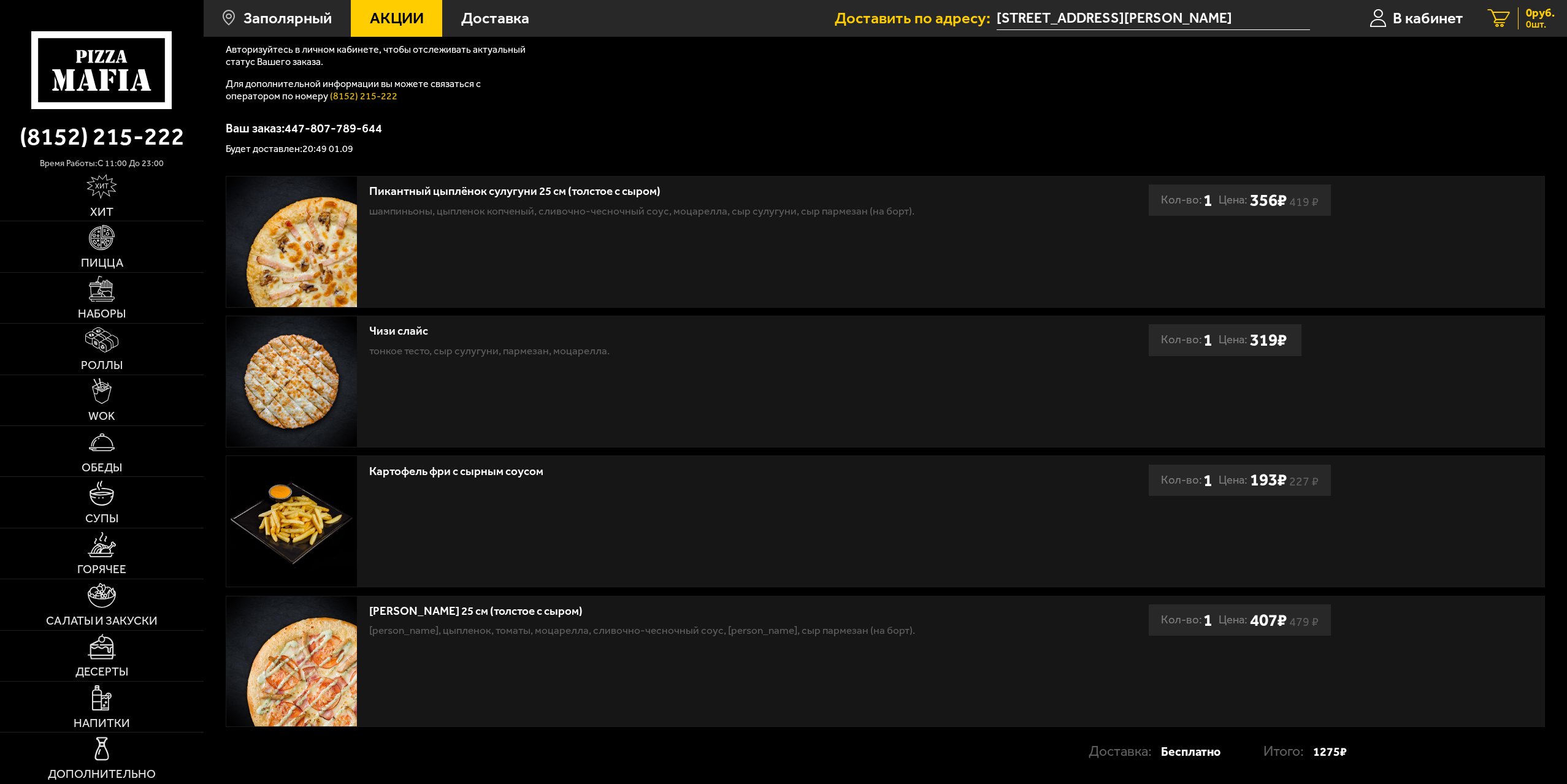
click at [1516, 19] on link "0 руб. 0 шт." at bounding box center [1522, 18] width 92 height 36
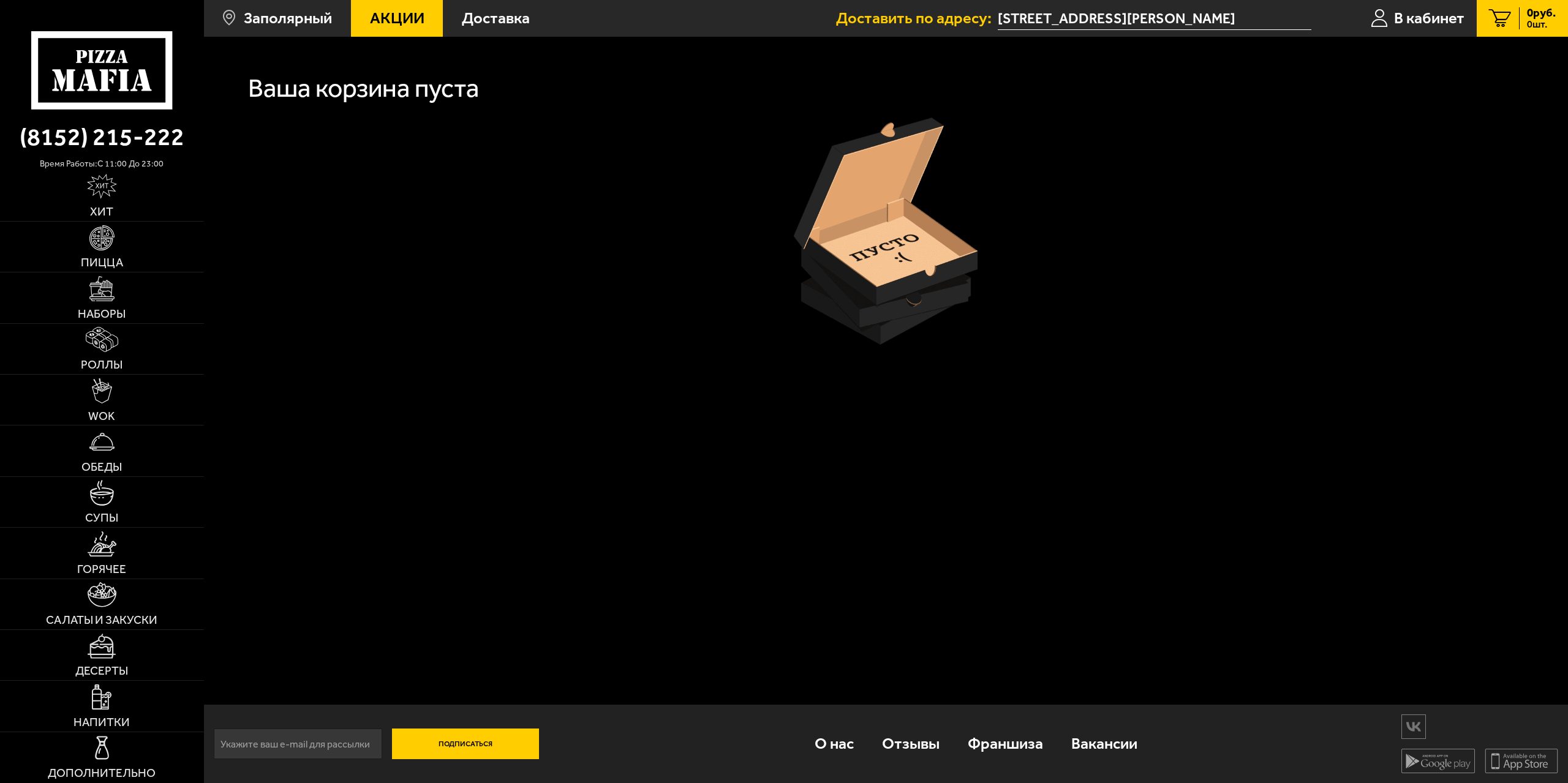
click at [122, 71] on use at bounding box center [123, 80] width 11 height 22
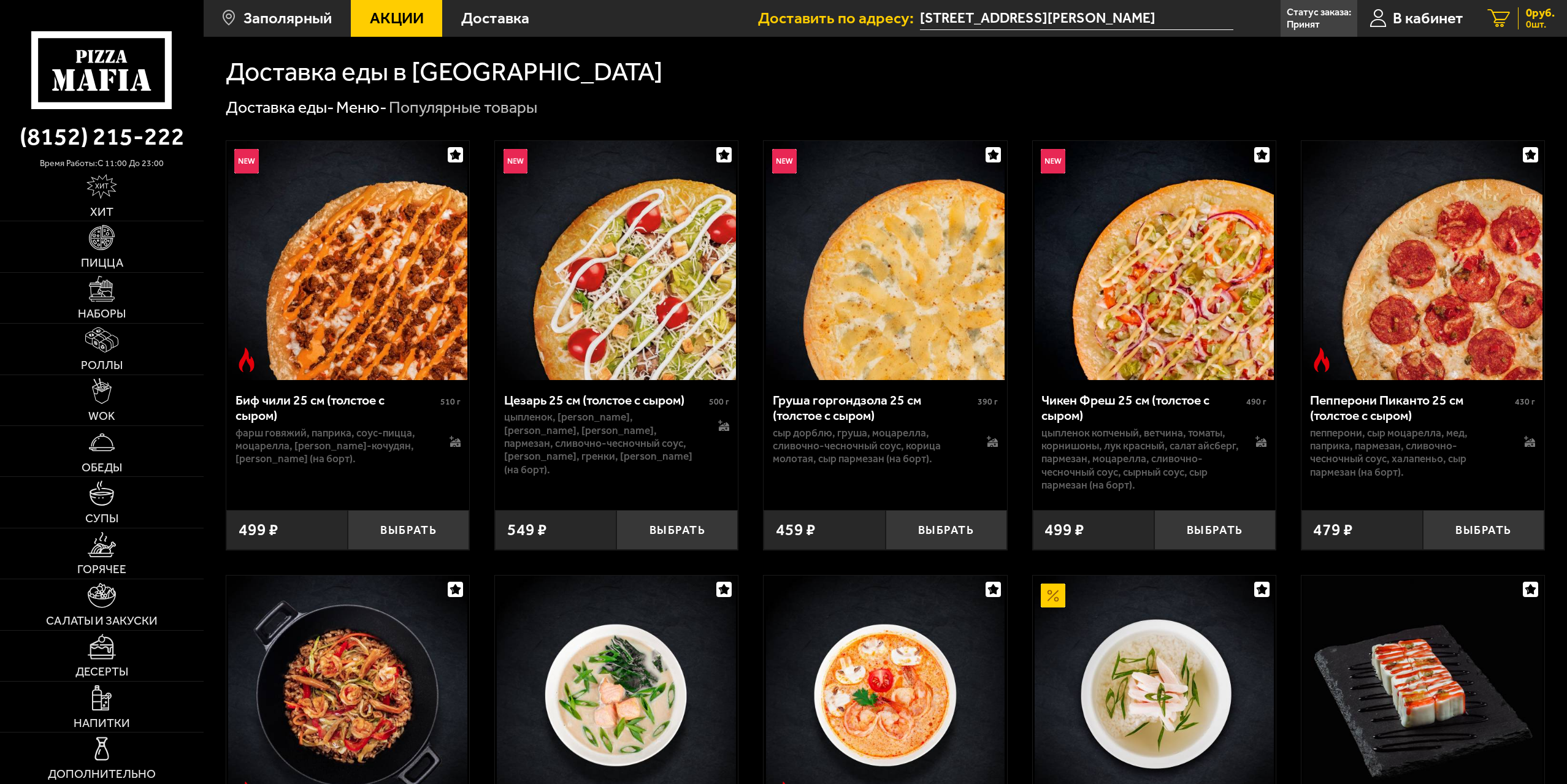
click at [1514, 19] on link "0 руб. 0 шт." at bounding box center [1522, 18] width 92 height 36
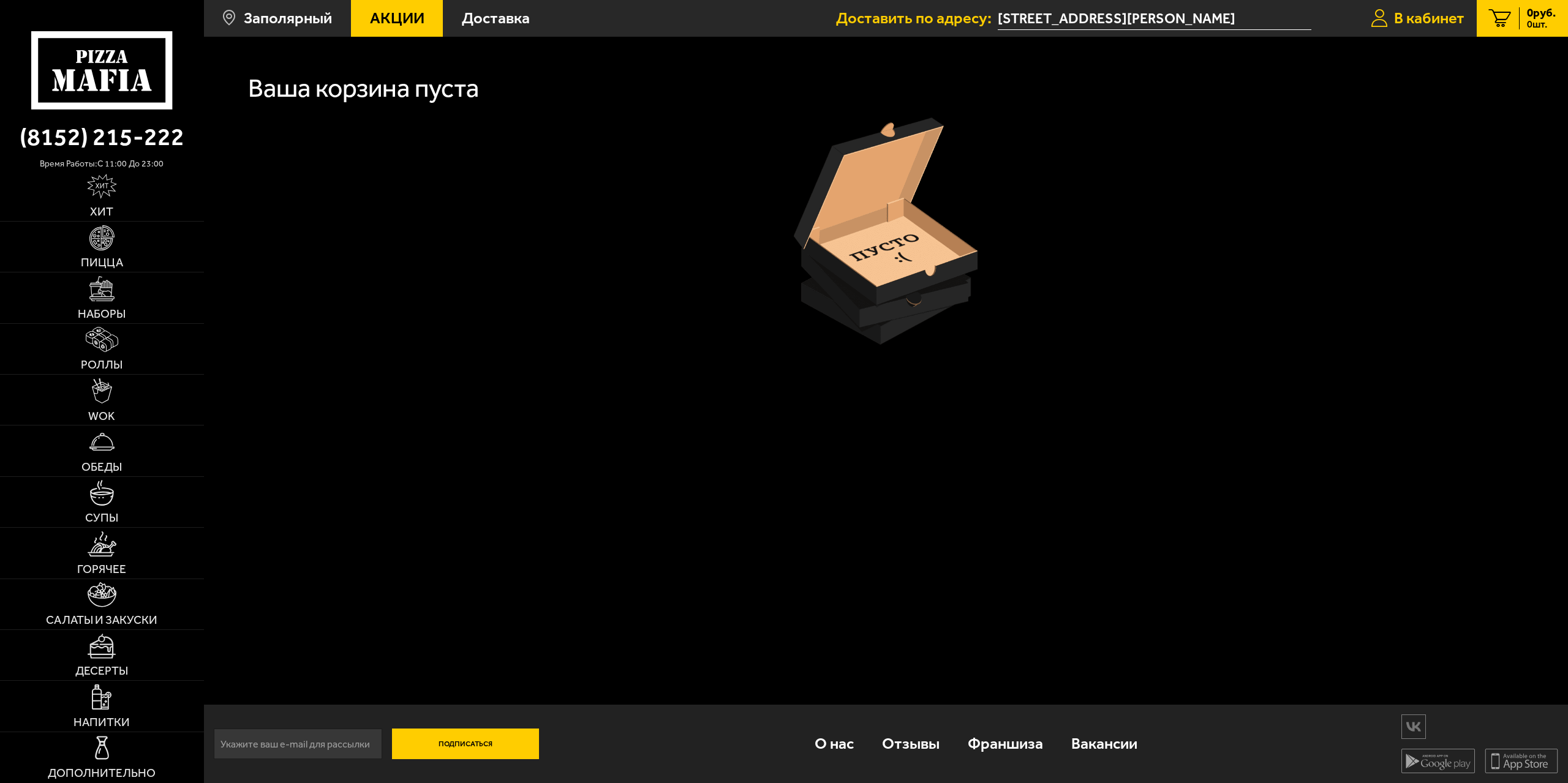
click at [1427, 18] on span "В кабинет" at bounding box center [1428, 19] width 70 height 16
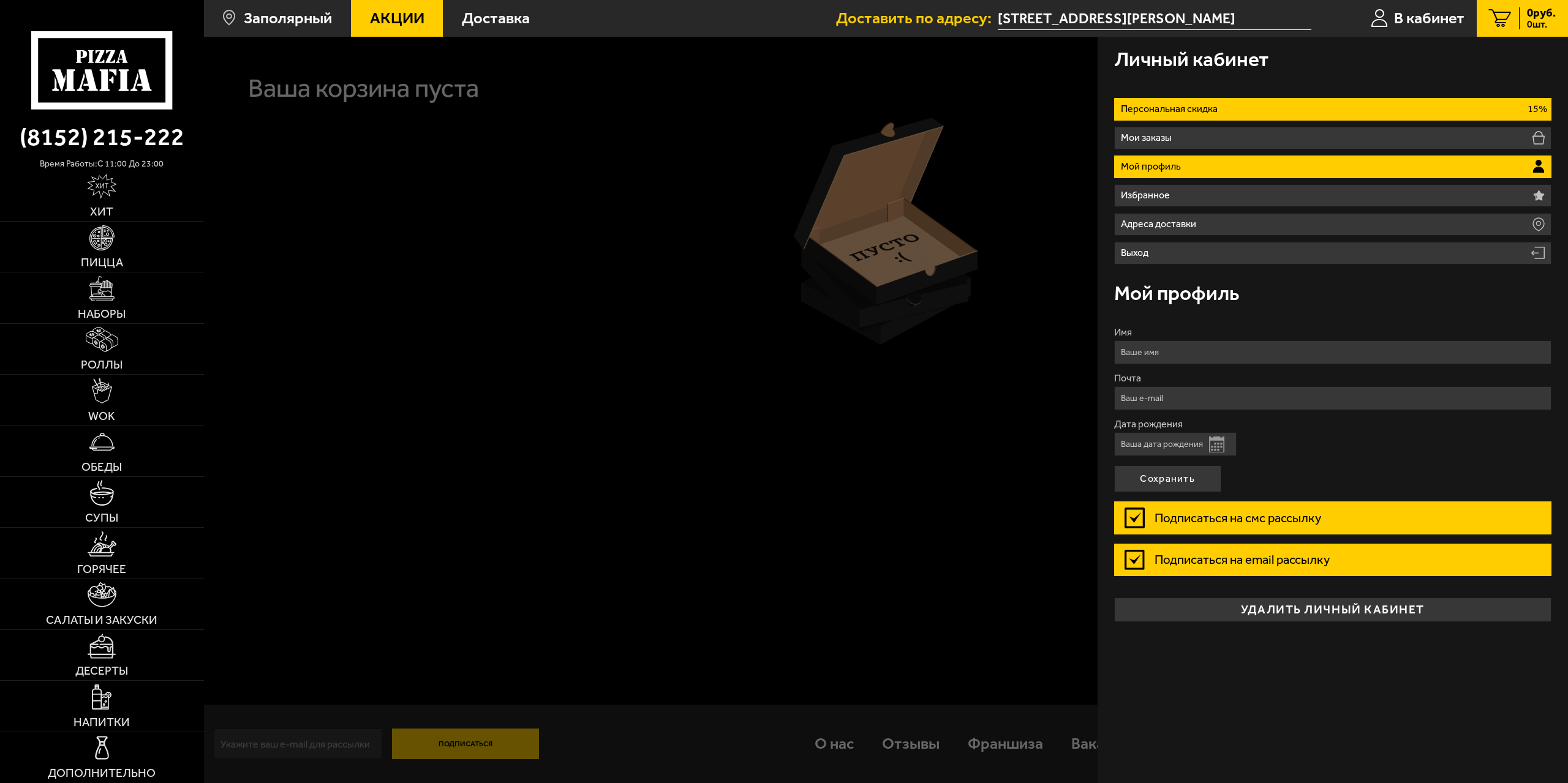
click at [1459, 102] on li "Персональная скидка 15%" at bounding box center [1333, 108] width 438 height 23
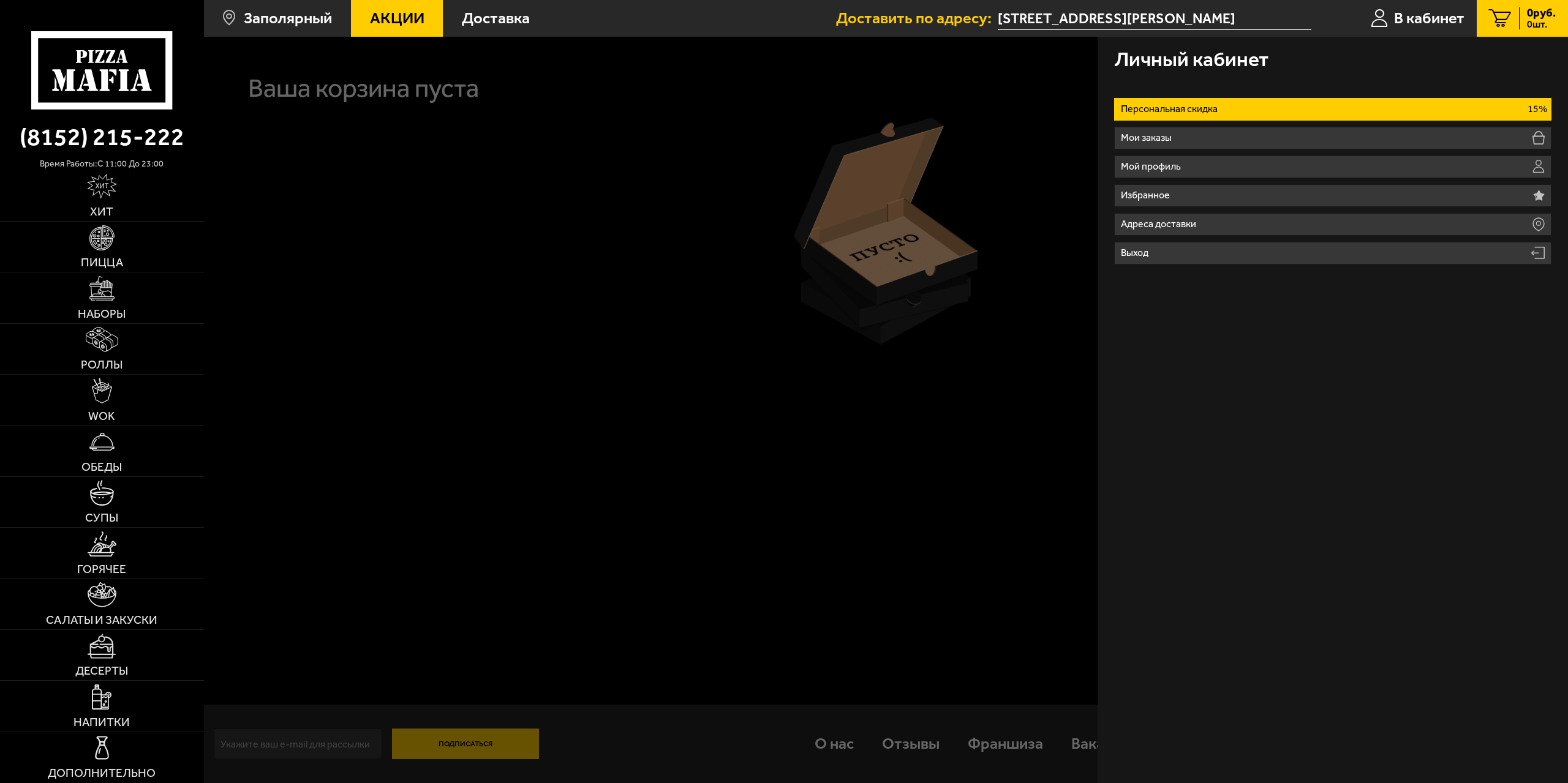
click at [1476, 97] on nav "Персональная скидка 15% Мои заказы Мой профиль Избранное Адреса доставки Выход" at bounding box center [1333, 173] width 438 height 183
click at [1536, 104] on p "15%" at bounding box center [1536, 109] width 20 height 10
click at [1304, 123] on ul "Персональная скидка 15% Мои заказы Мой профиль Избранное Адреса доставки Выход" at bounding box center [1333, 180] width 438 height 166
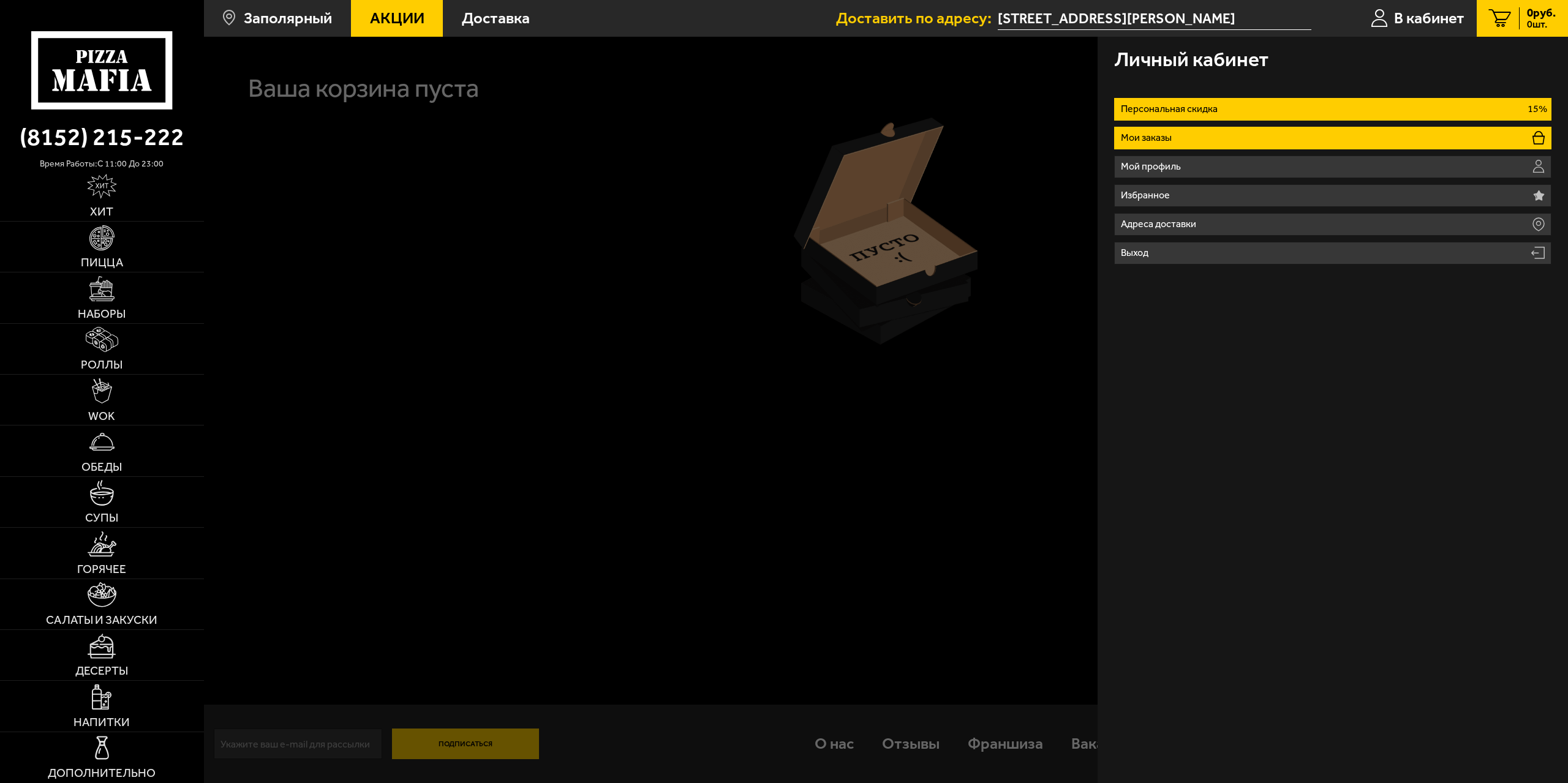
click at [1305, 134] on li "Мои заказы" at bounding box center [1333, 138] width 438 height 23
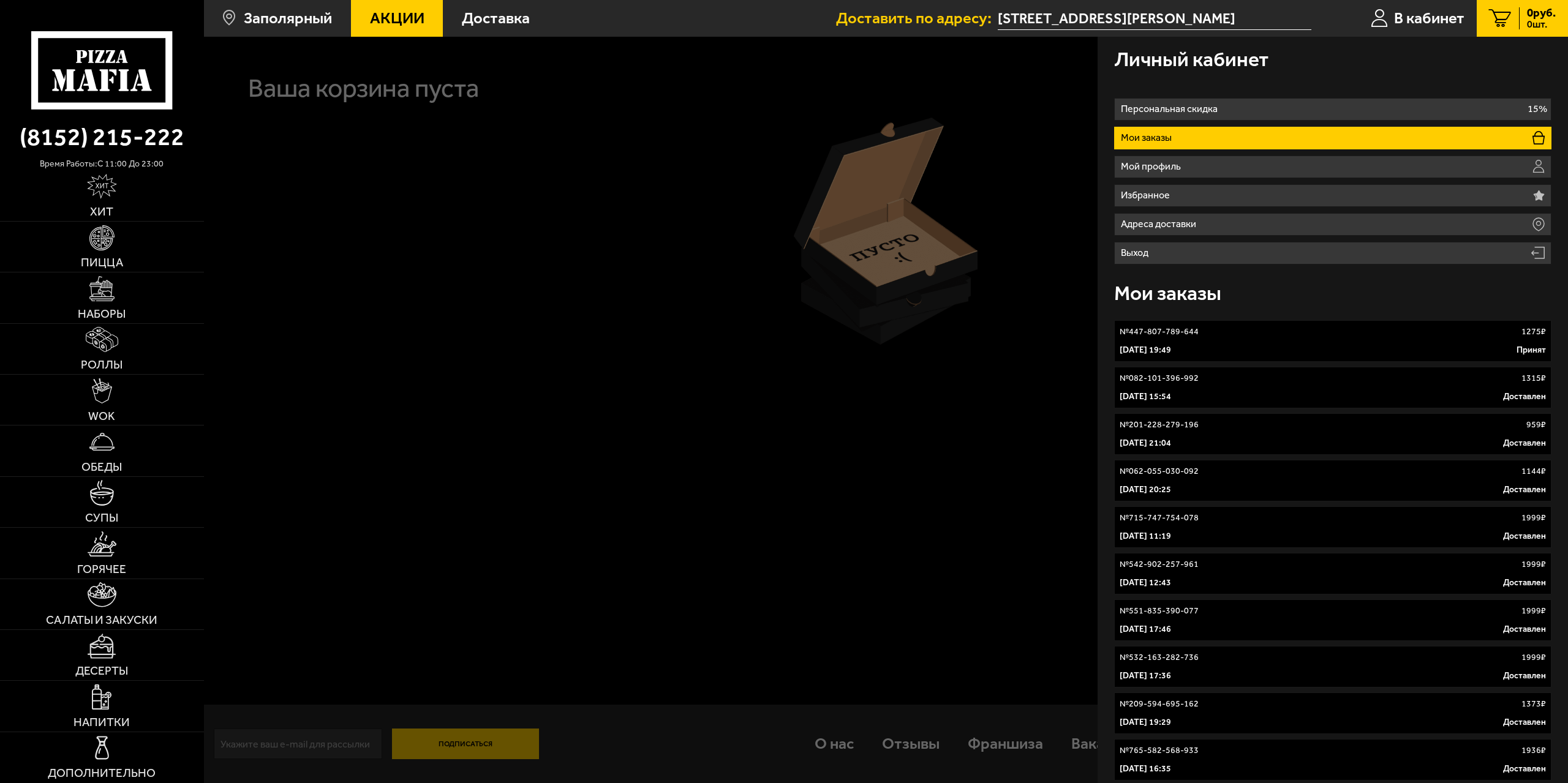
click at [1239, 342] on link "№ 447-807-789-644 1275 ₽ 1 сентября 2025 г. 19:49 Принят" at bounding box center [1333, 341] width 438 height 41
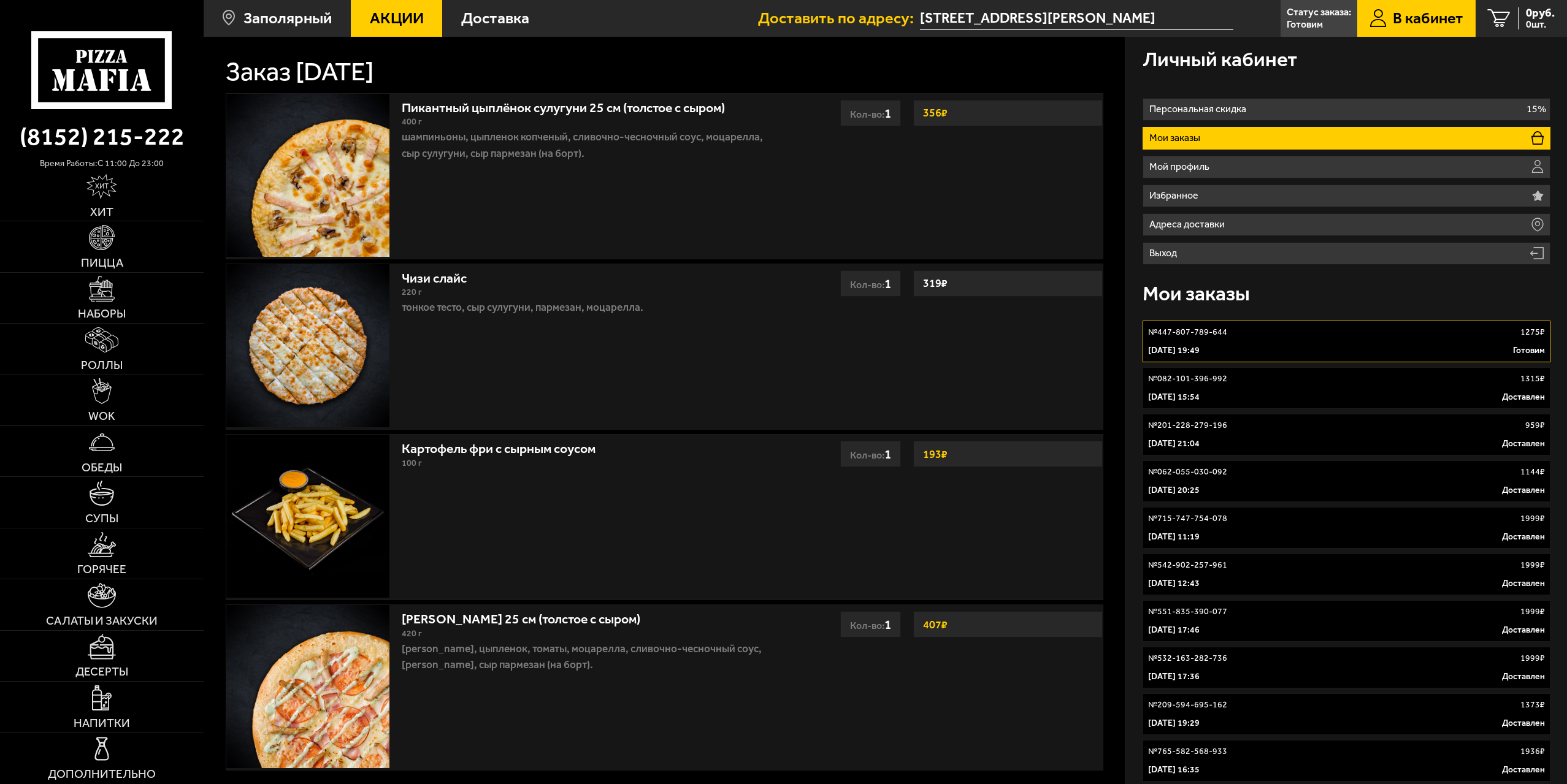
click at [1332, 404] on link "№ 082-101-396-992 1315 ₽ [DATE] 15:54 Доставлен" at bounding box center [1346, 388] width 408 height 41
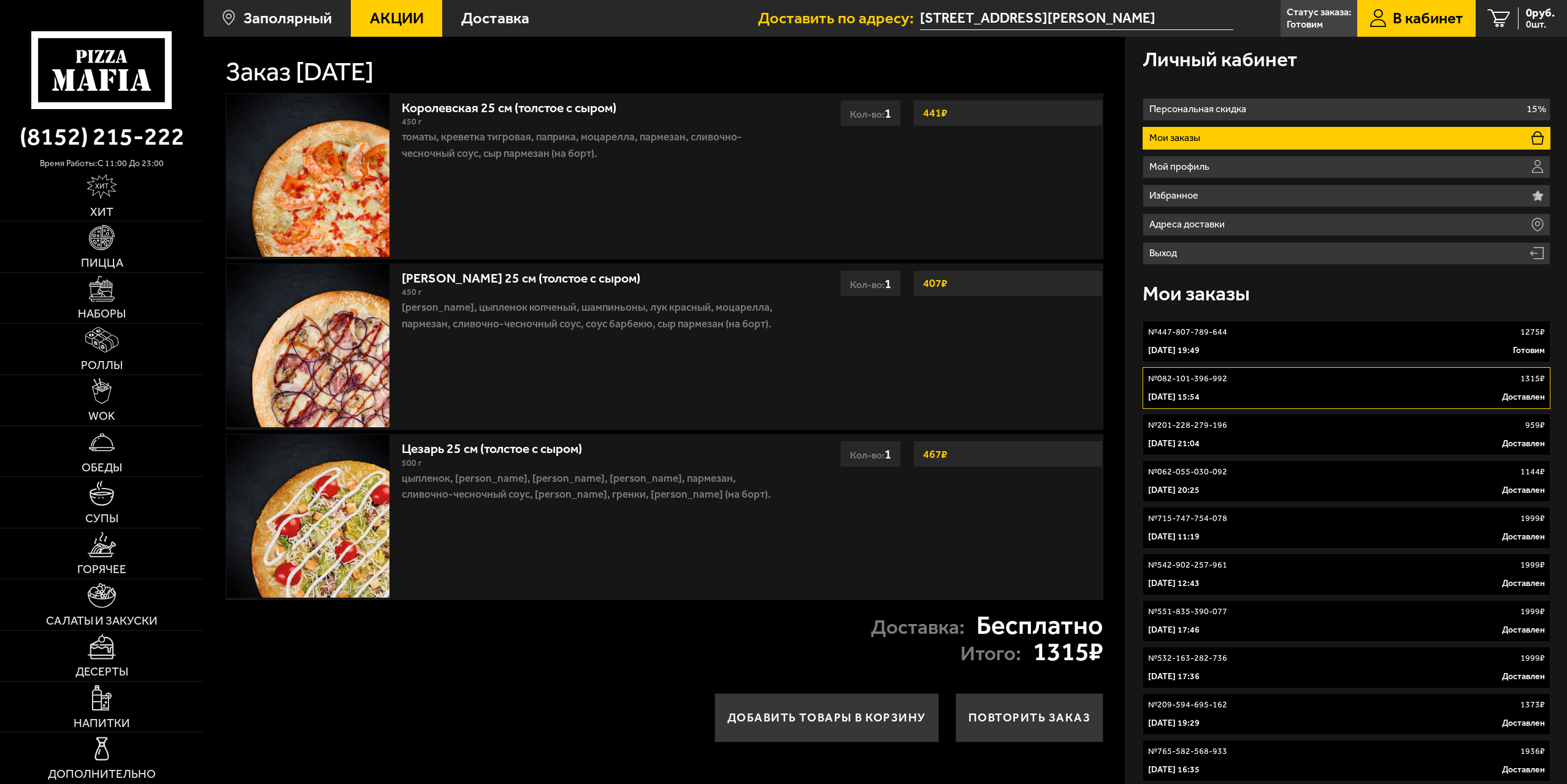
click at [1283, 476] on div "№ 062-055-030-092 1144 ₽" at bounding box center [1347, 471] width 397 height 12
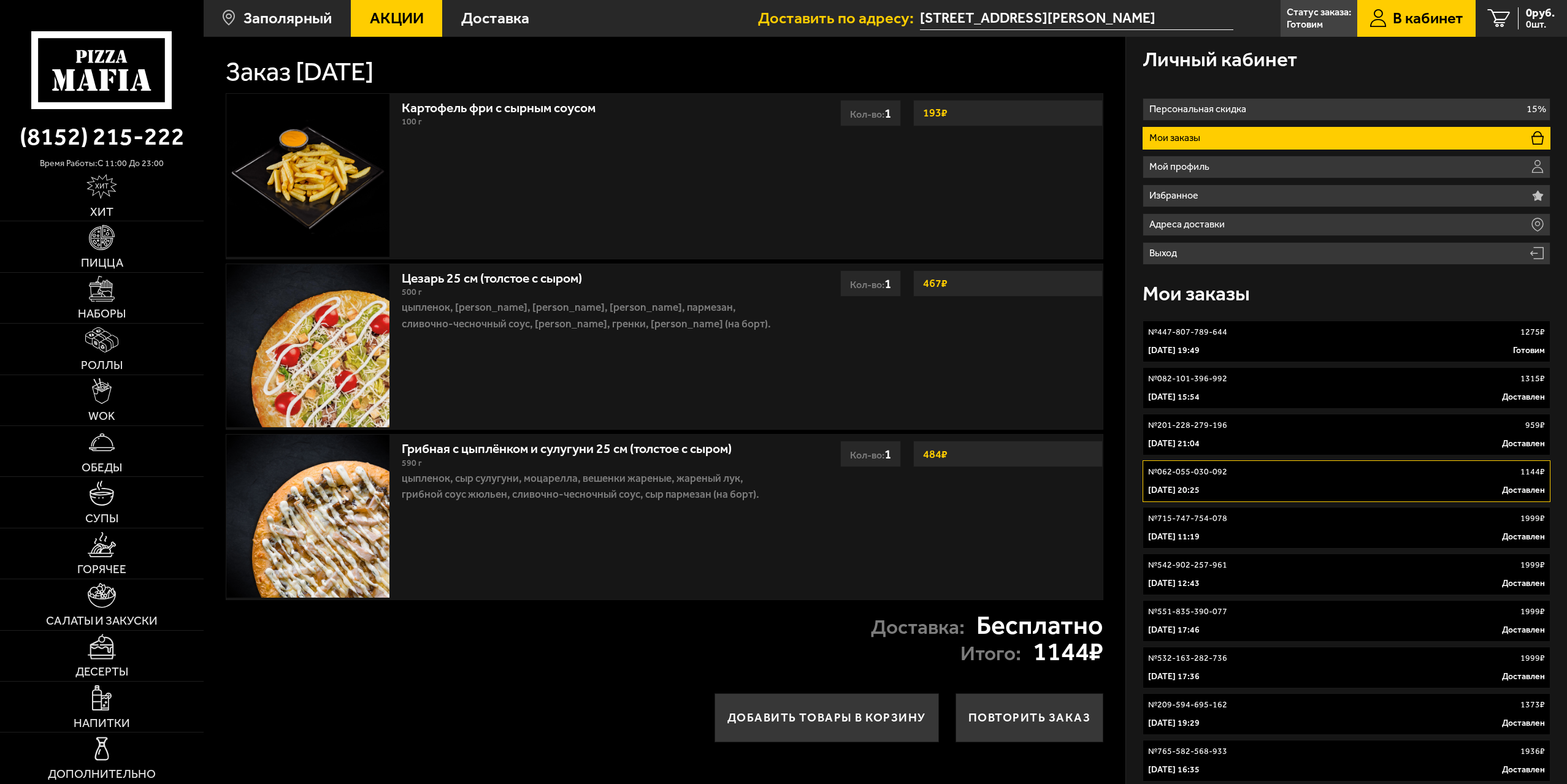
click at [1287, 445] on div "[DATE] 21:04 Доставлен" at bounding box center [1347, 444] width 397 height 12
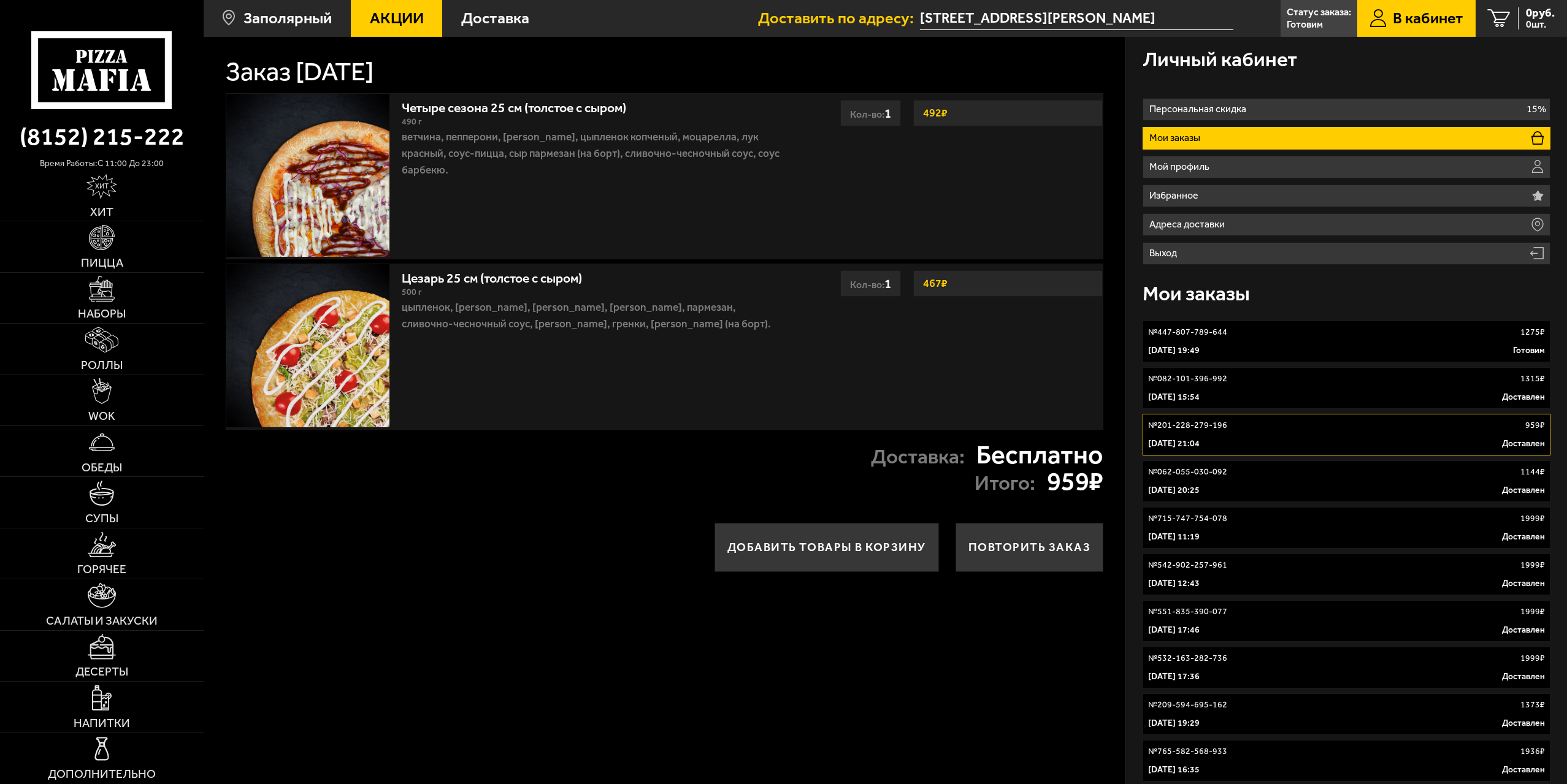
click at [1298, 529] on link "№ 715-747-754-078 1999 ₽ [DATE] 11:19 Доставлен" at bounding box center [1346, 528] width 408 height 41
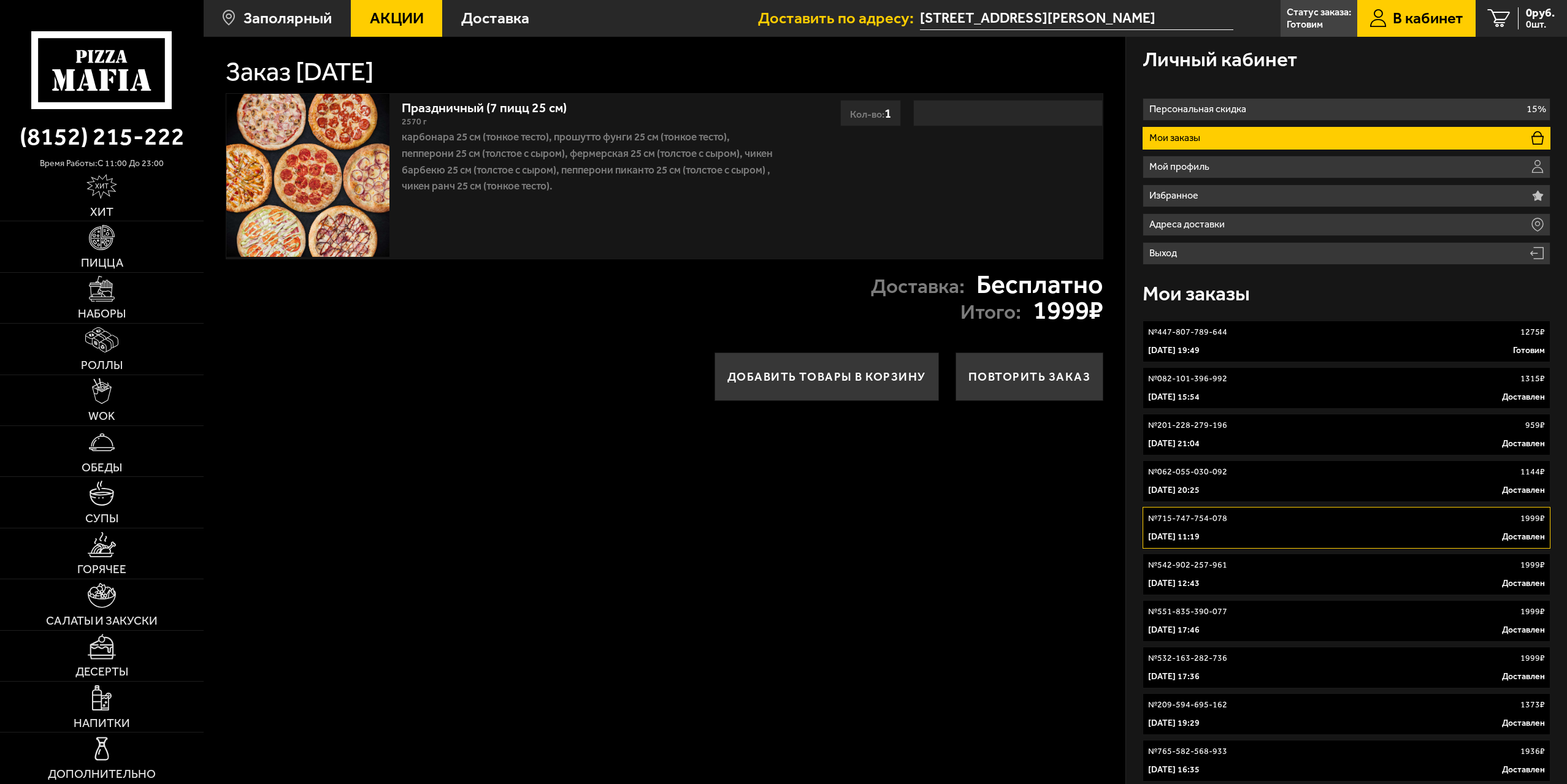
click at [1239, 385] on div "№ 082-101-396-992 1315 ₽" at bounding box center [1347, 379] width 397 height 12
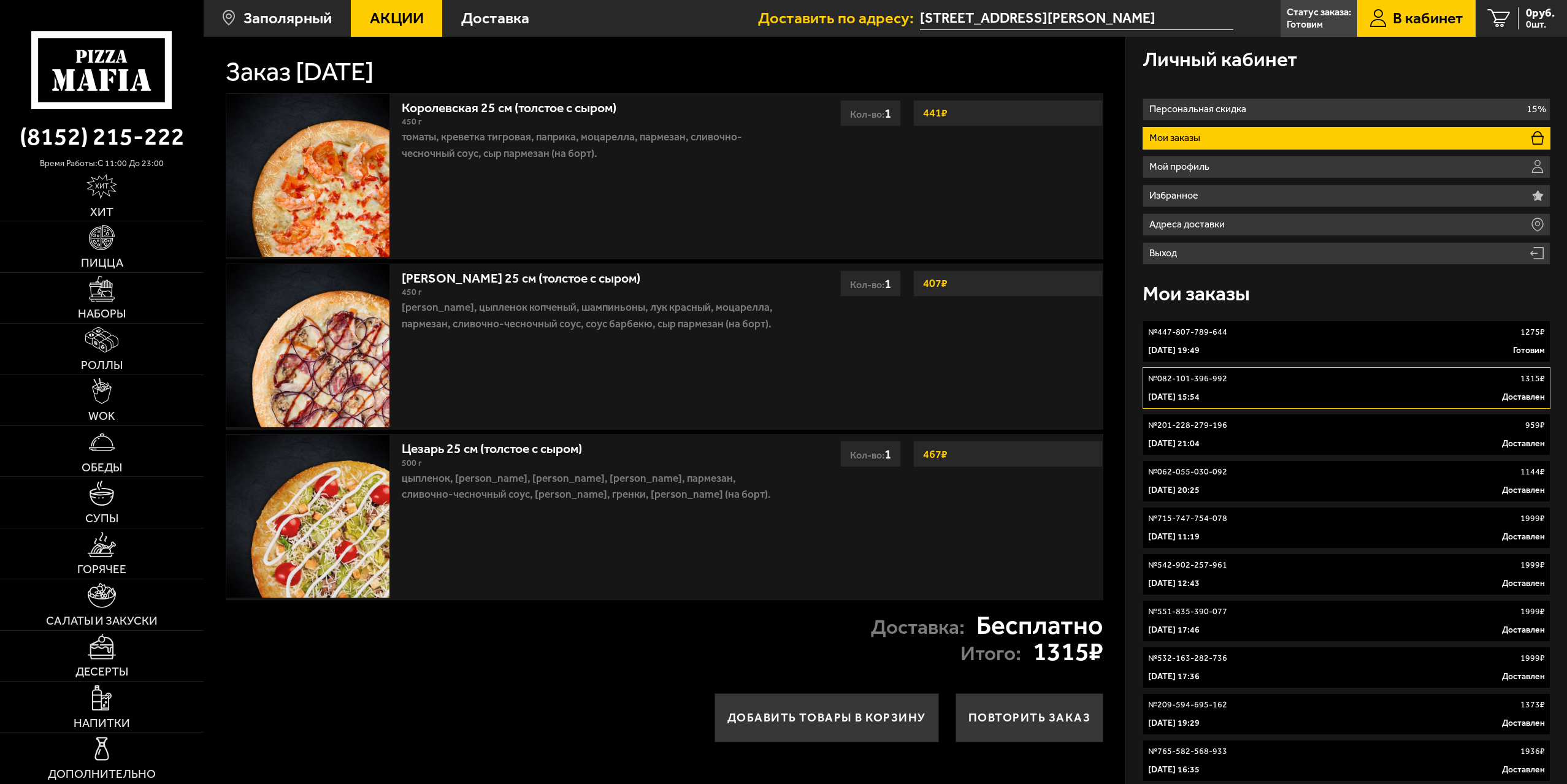
click at [1275, 331] on div "№ 447-807-789-644 1275 ₽" at bounding box center [1347, 332] width 397 height 12
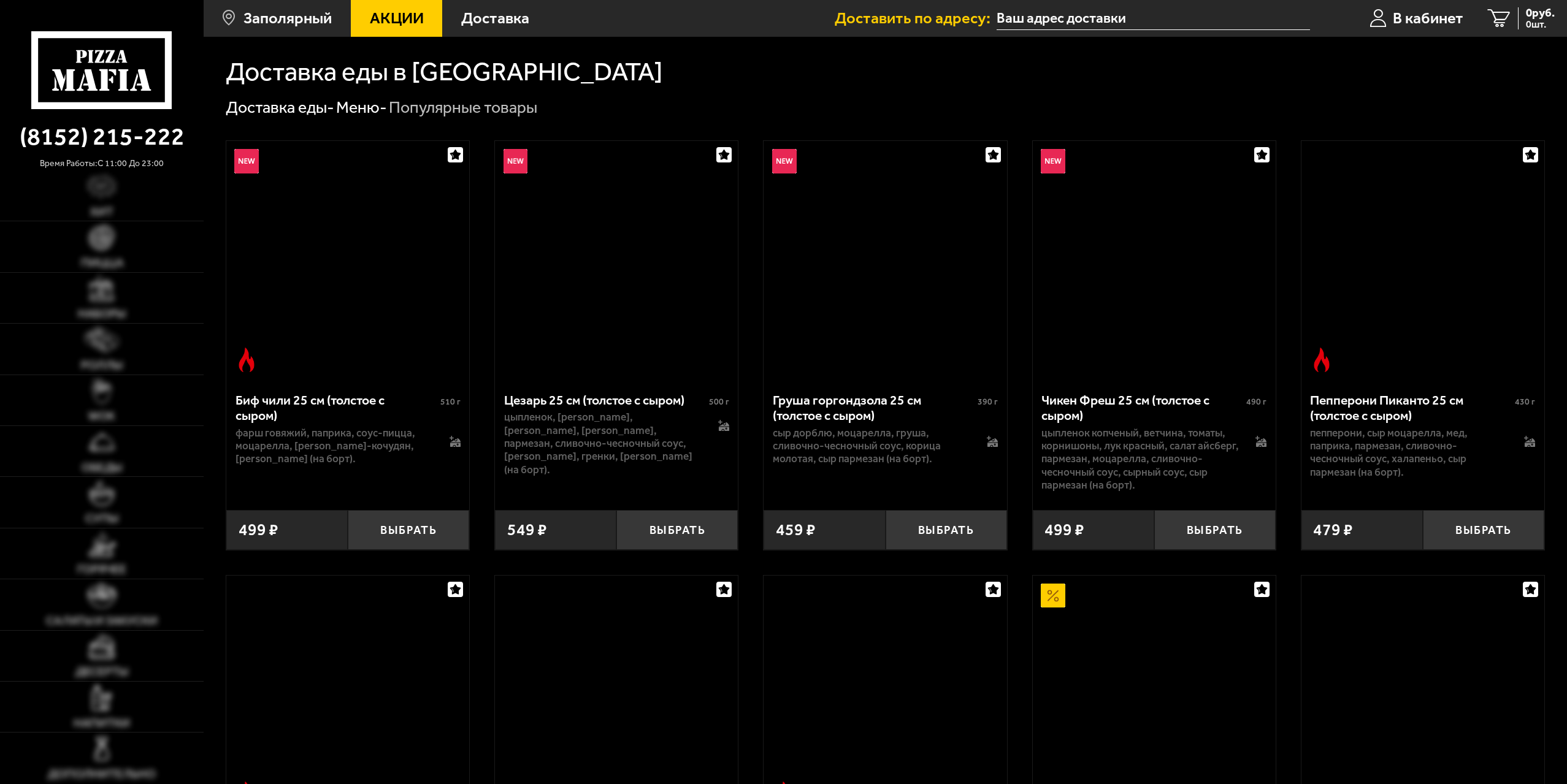
type input "[STREET_ADDRESS][PERSON_NAME]"
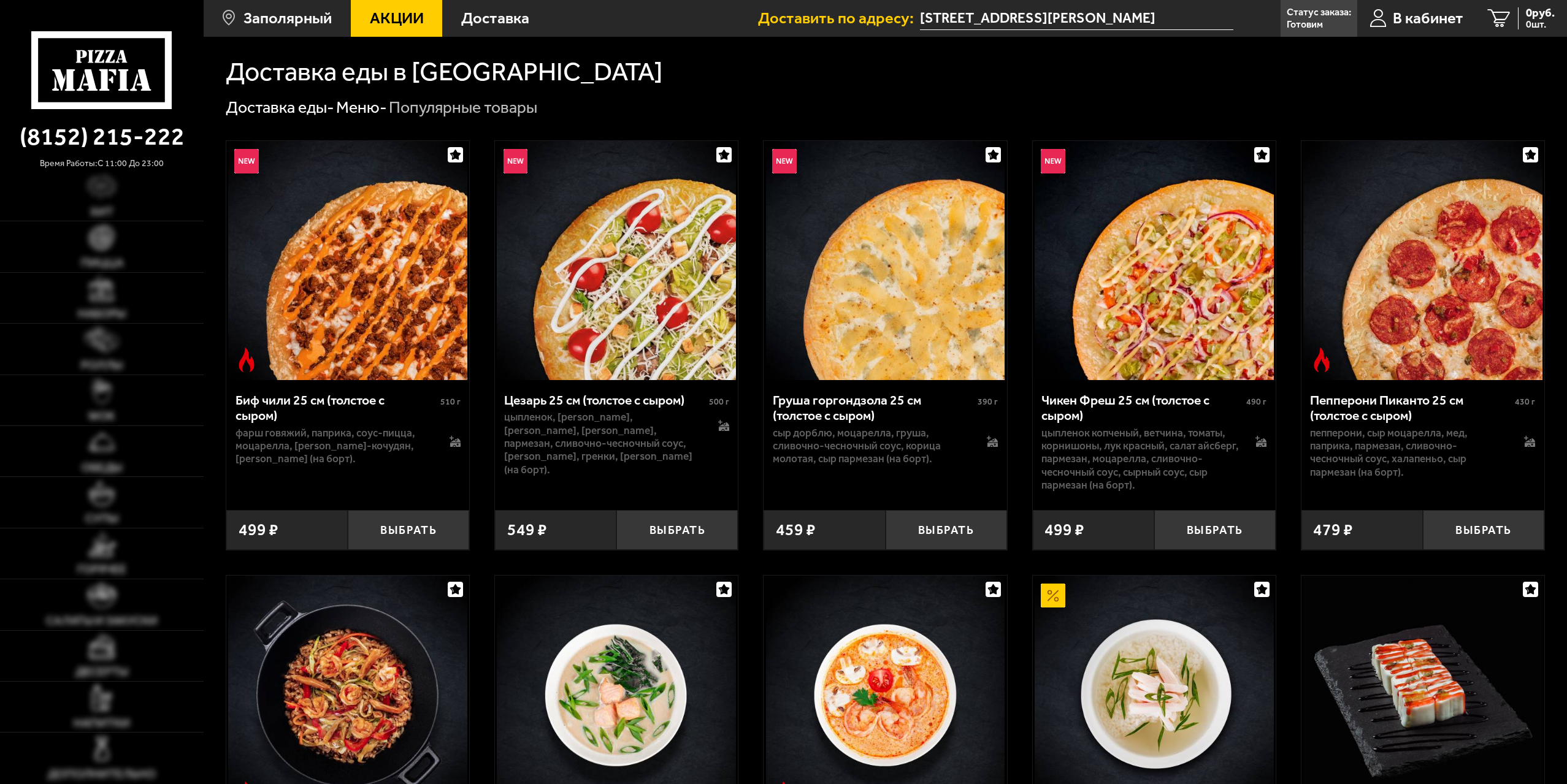
click at [649, 73] on div "Доставка еды в [GEOGRAPHIC_DATA]" at bounding box center [885, 72] width 1319 height 27
click at [114, 615] on span "Салаты и закуски" at bounding box center [102, 621] width 112 height 12
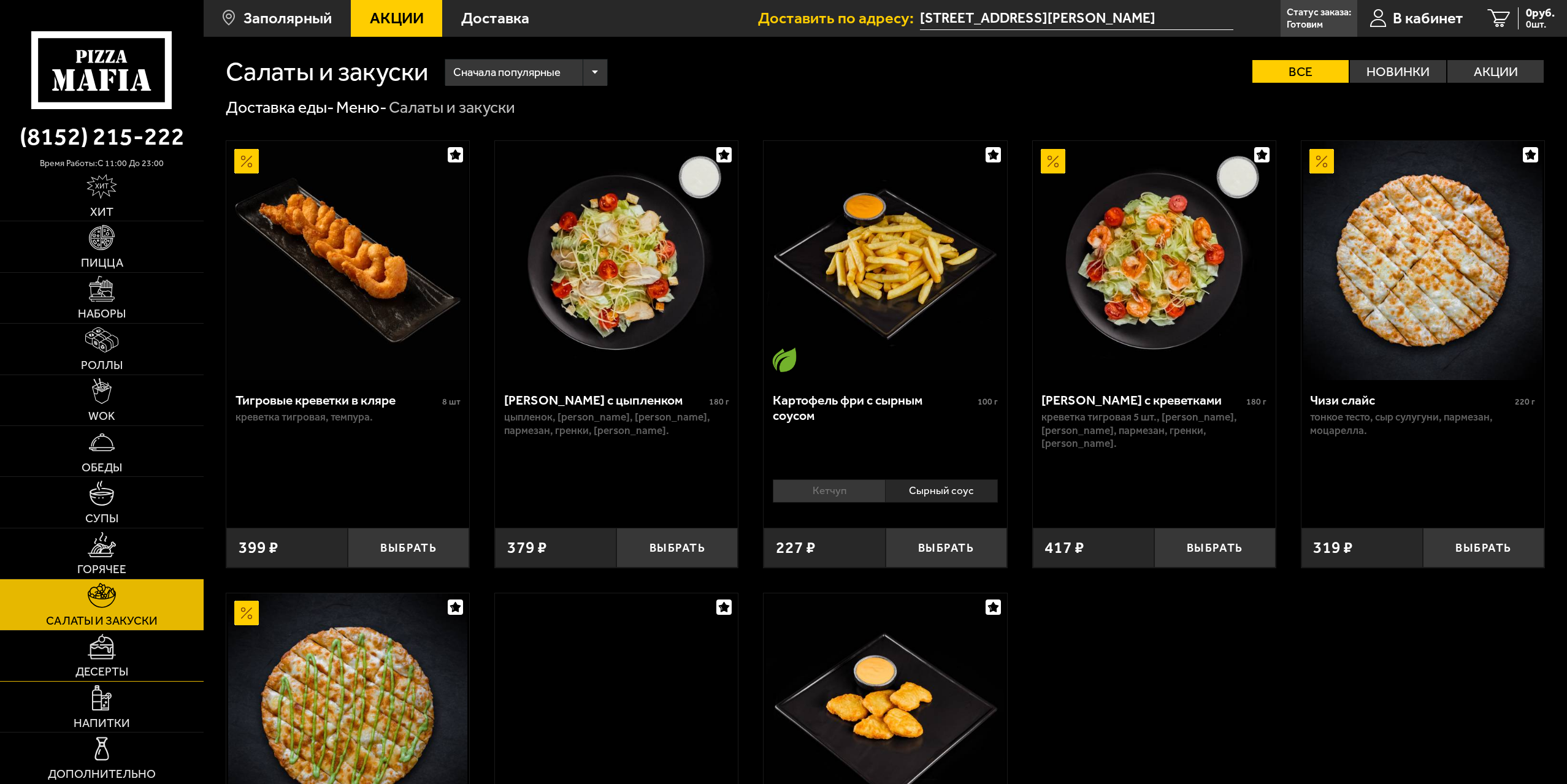
click at [115, 651] on img at bounding box center [102, 646] width 29 height 25
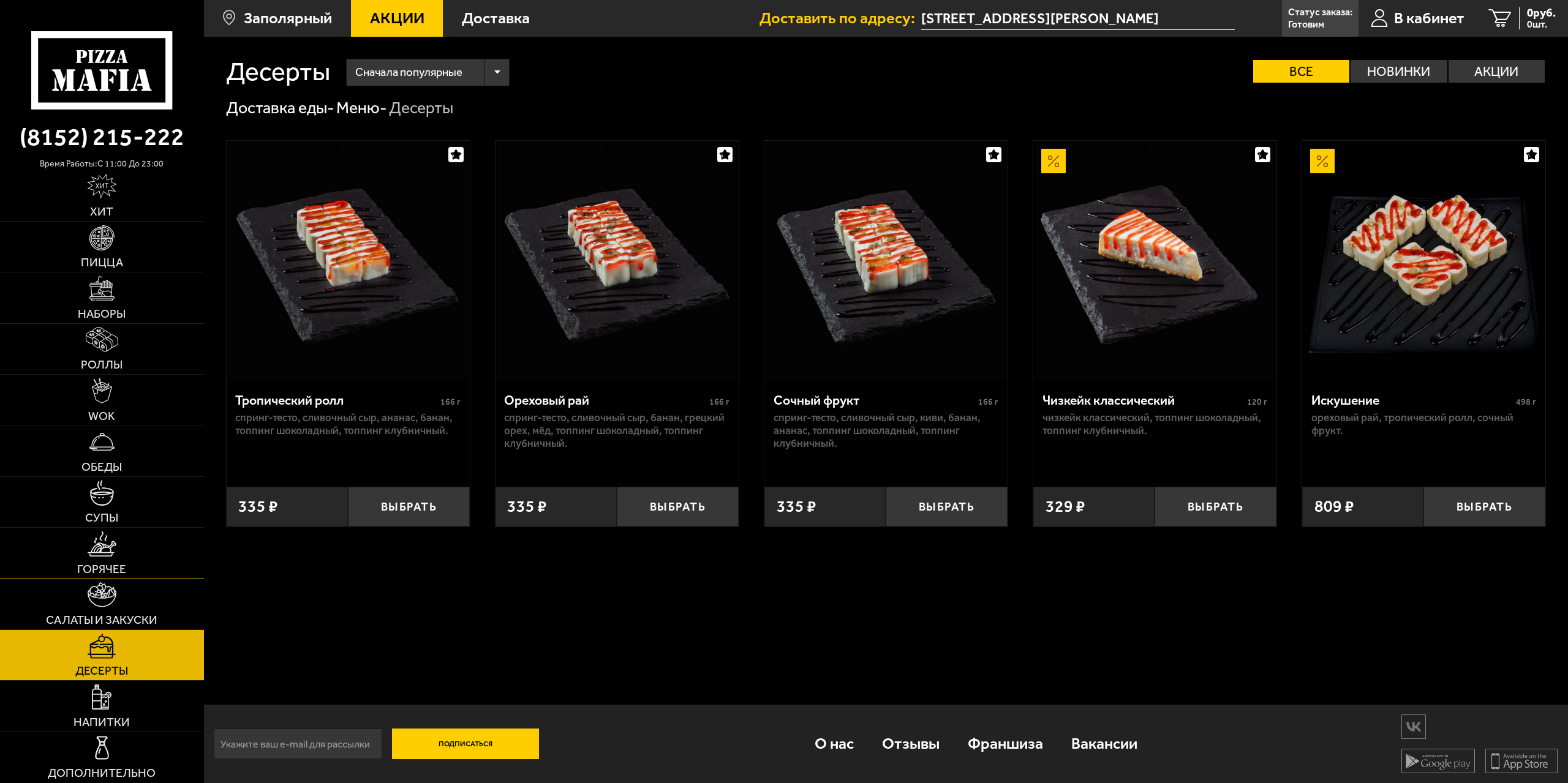
click at [133, 553] on link "Горячее" at bounding box center [101, 553] width 204 height 50
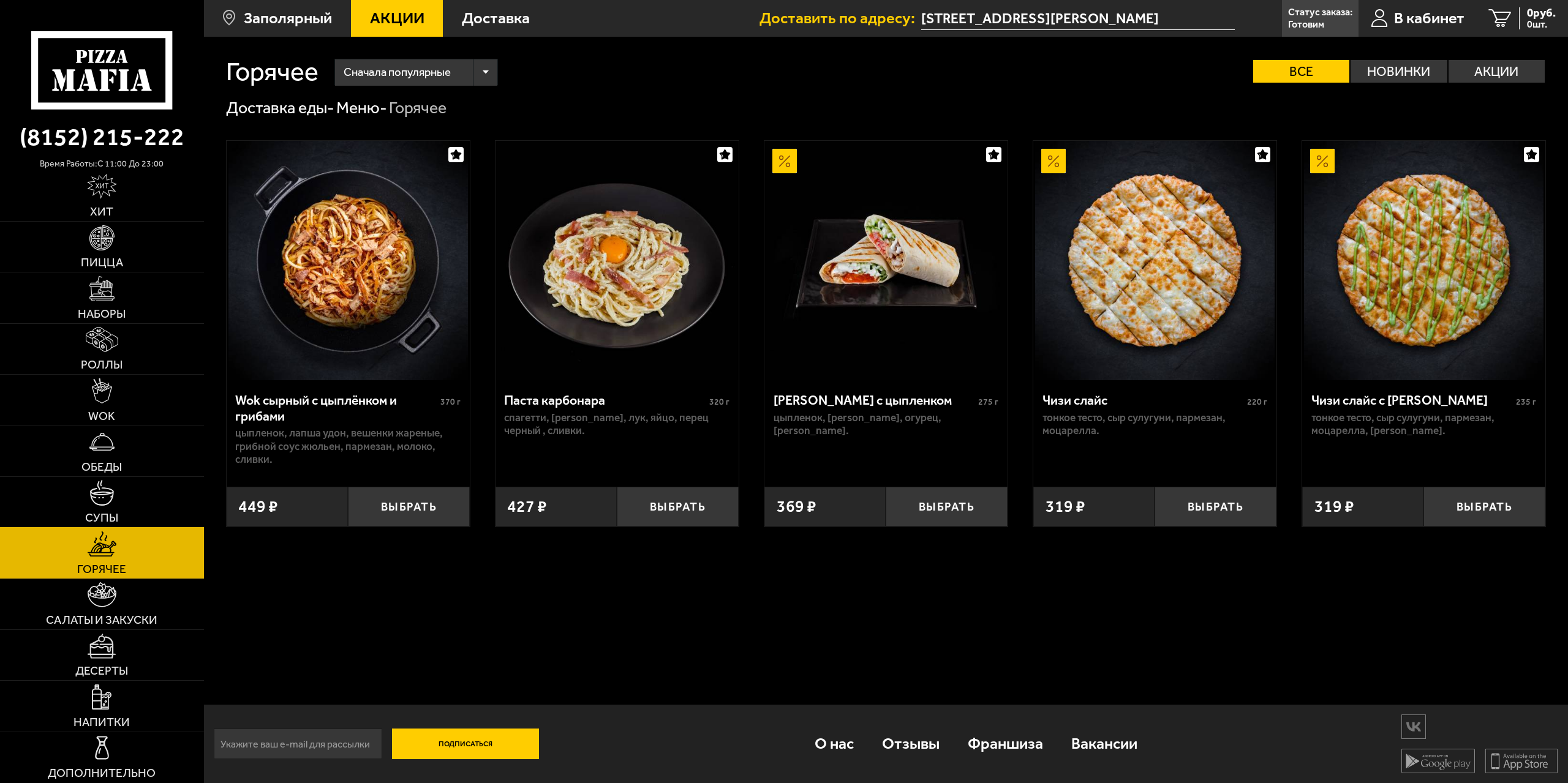
click at [130, 509] on link "Супы" at bounding box center [101, 501] width 204 height 50
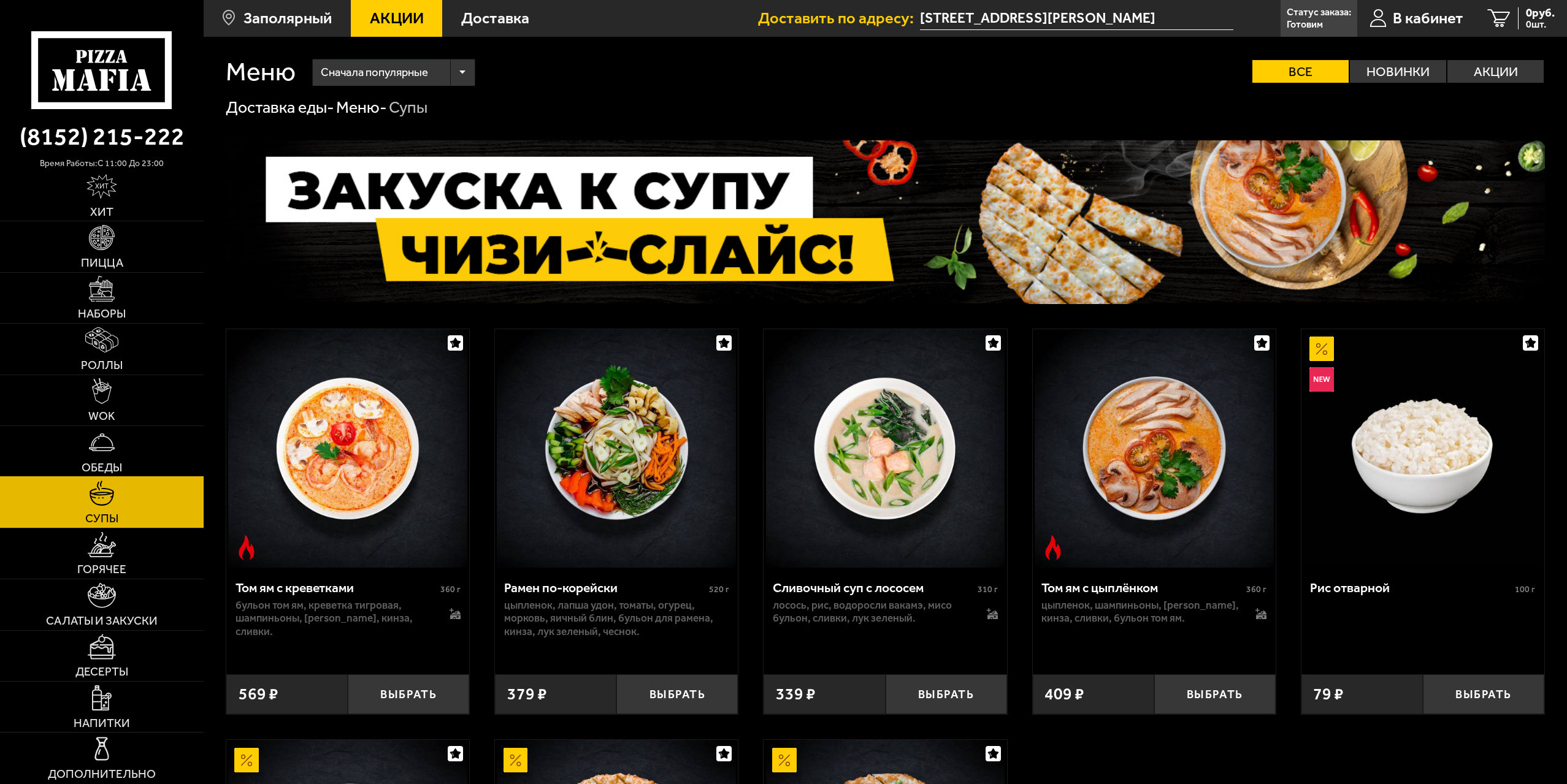
click at [139, 465] on link "Обеды" at bounding box center [102, 451] width 203 height 50
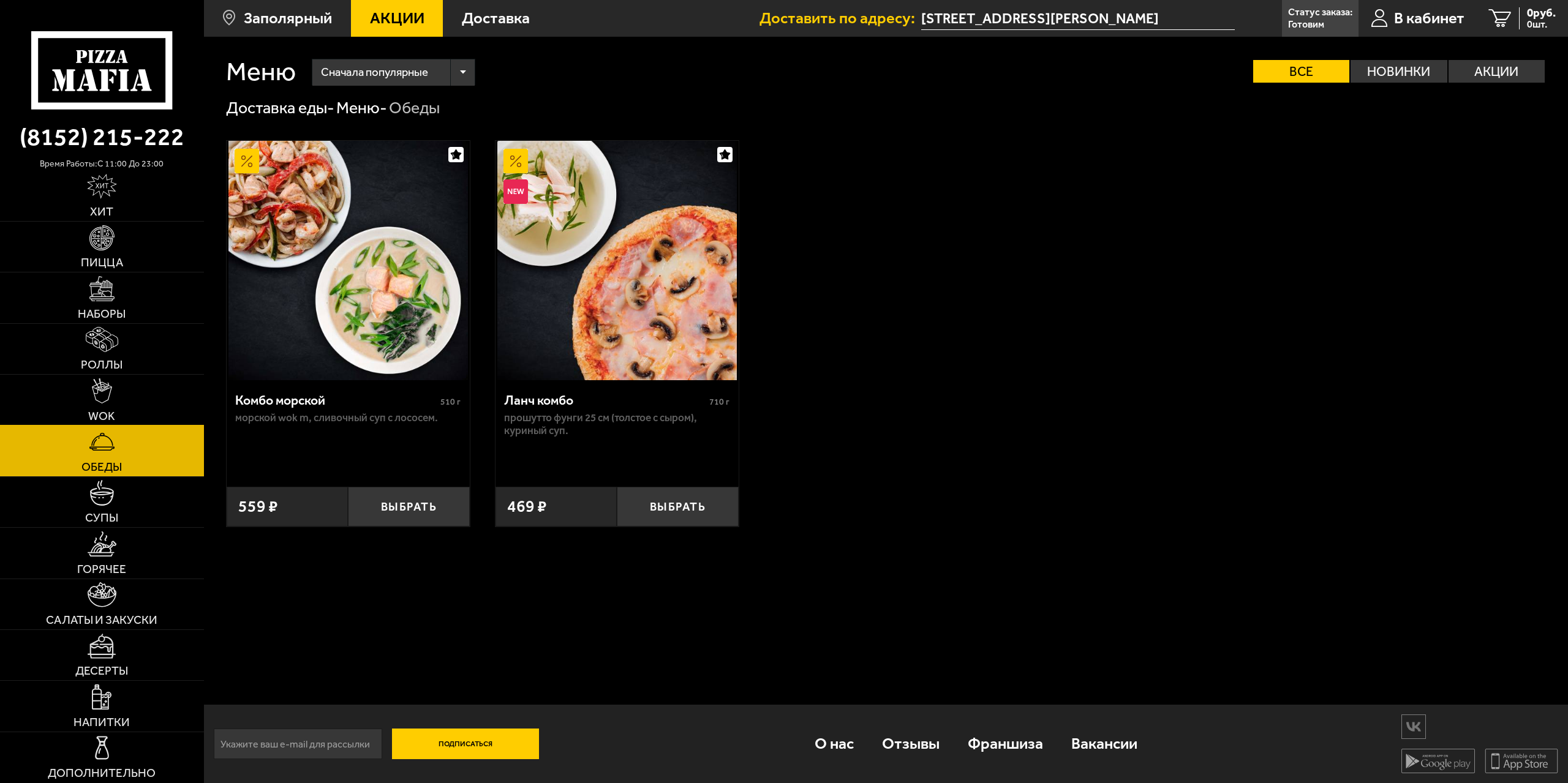
click at [140, 391] on link "WOK" at bounding box center [101, 399] width 204 height 50
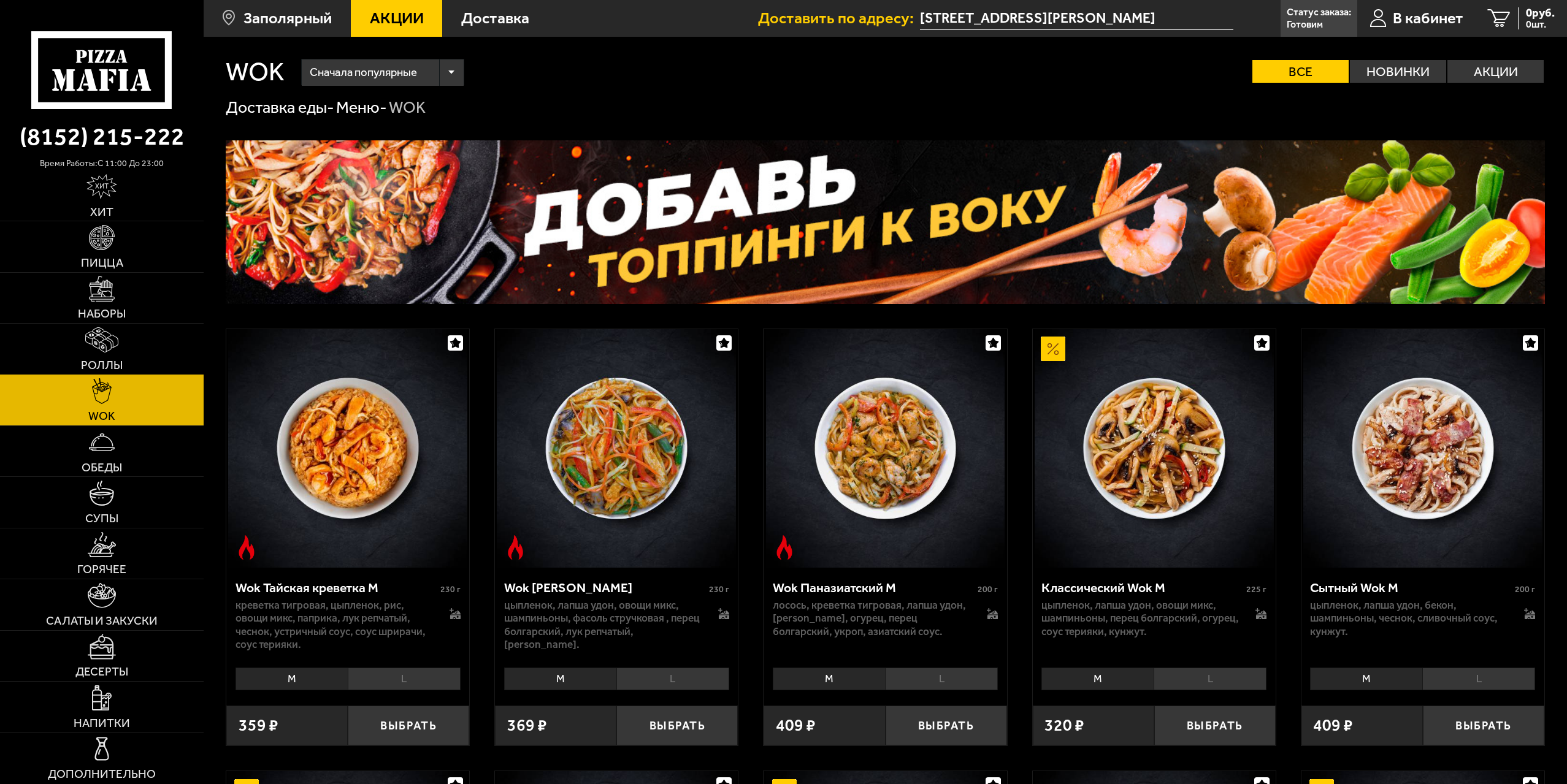
click at [140, 360] on link "Роллы" at bounding box center [102, 348] width 203 height 50
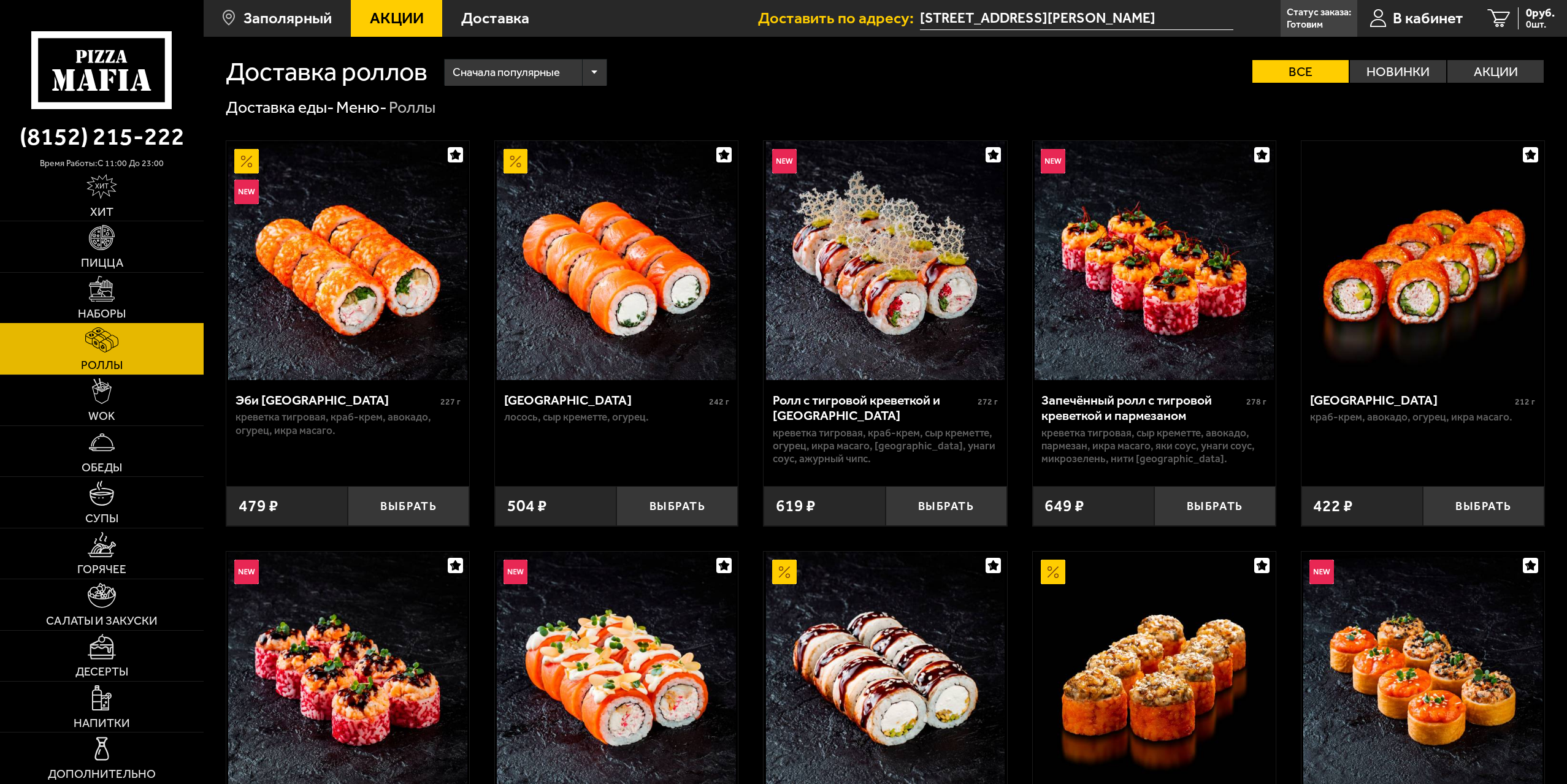
click at [145, 303] on link "Наборы" at bounding box center [102, 298] width 203 height 50
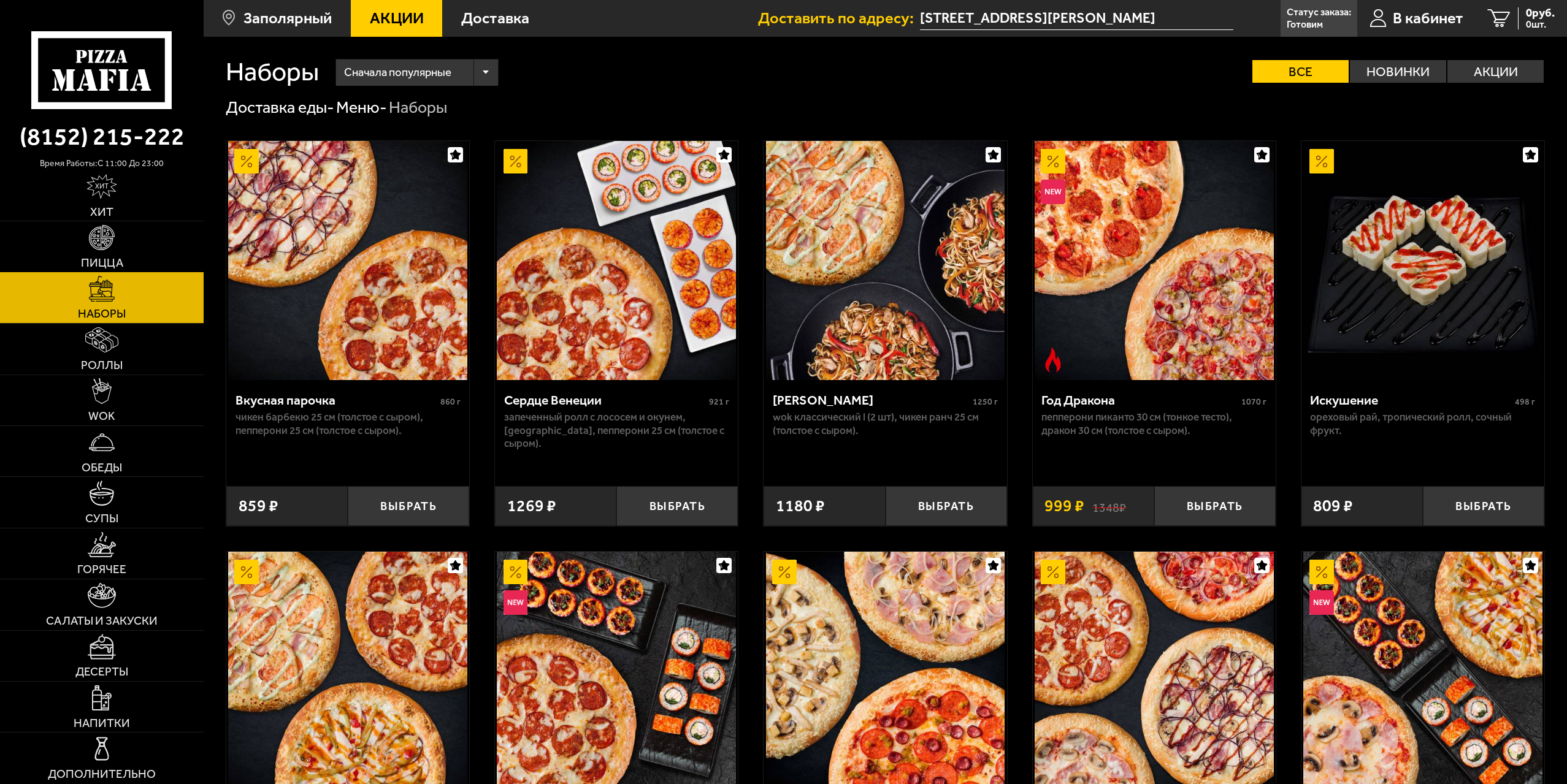
click at [155, 238] on link "Пицца" at bounding box center [102, 246] width 203 height 50
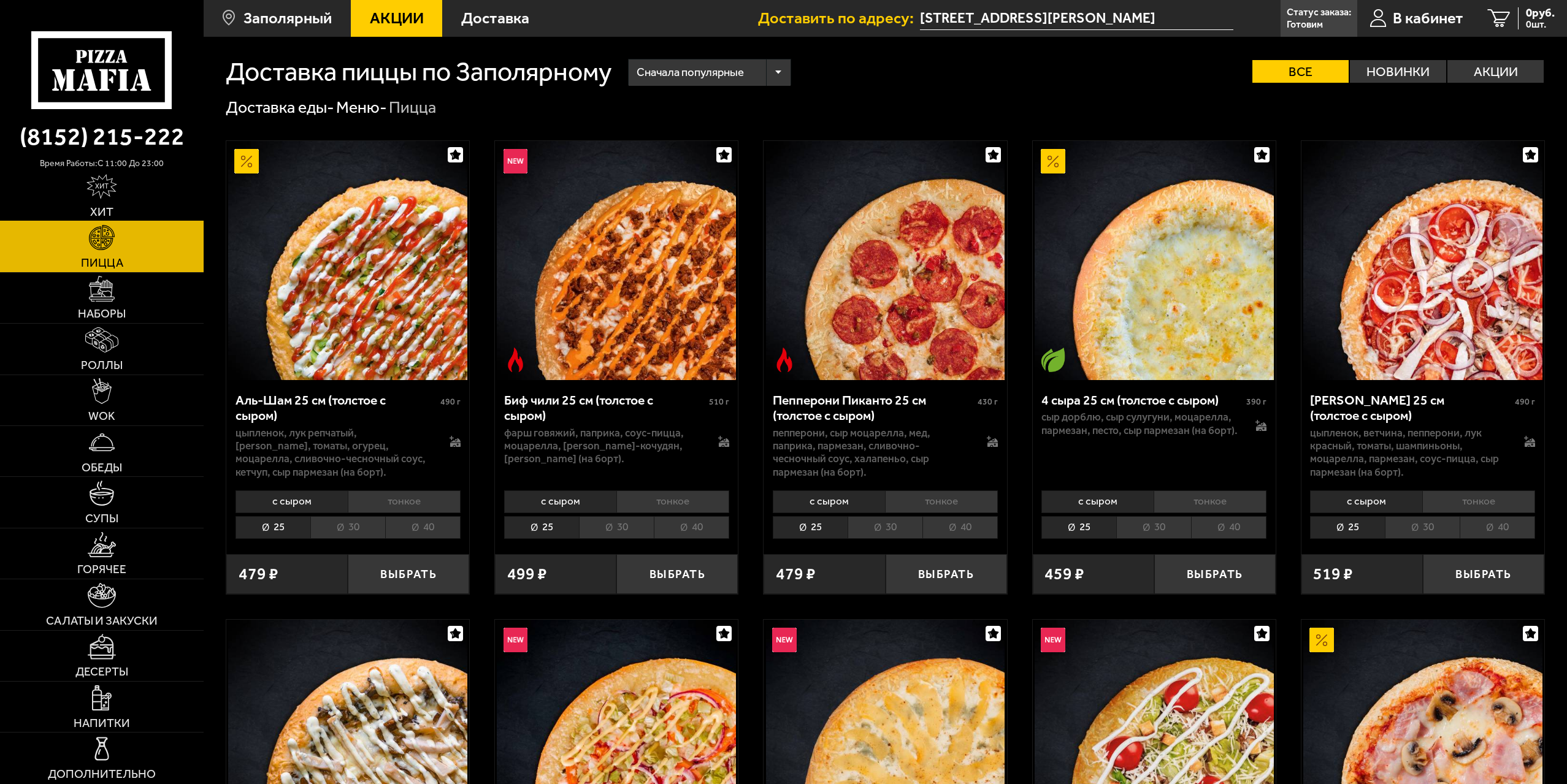
click at [156, 193] on link "Хит" at bounding box center [102, 195] width 203 height 50
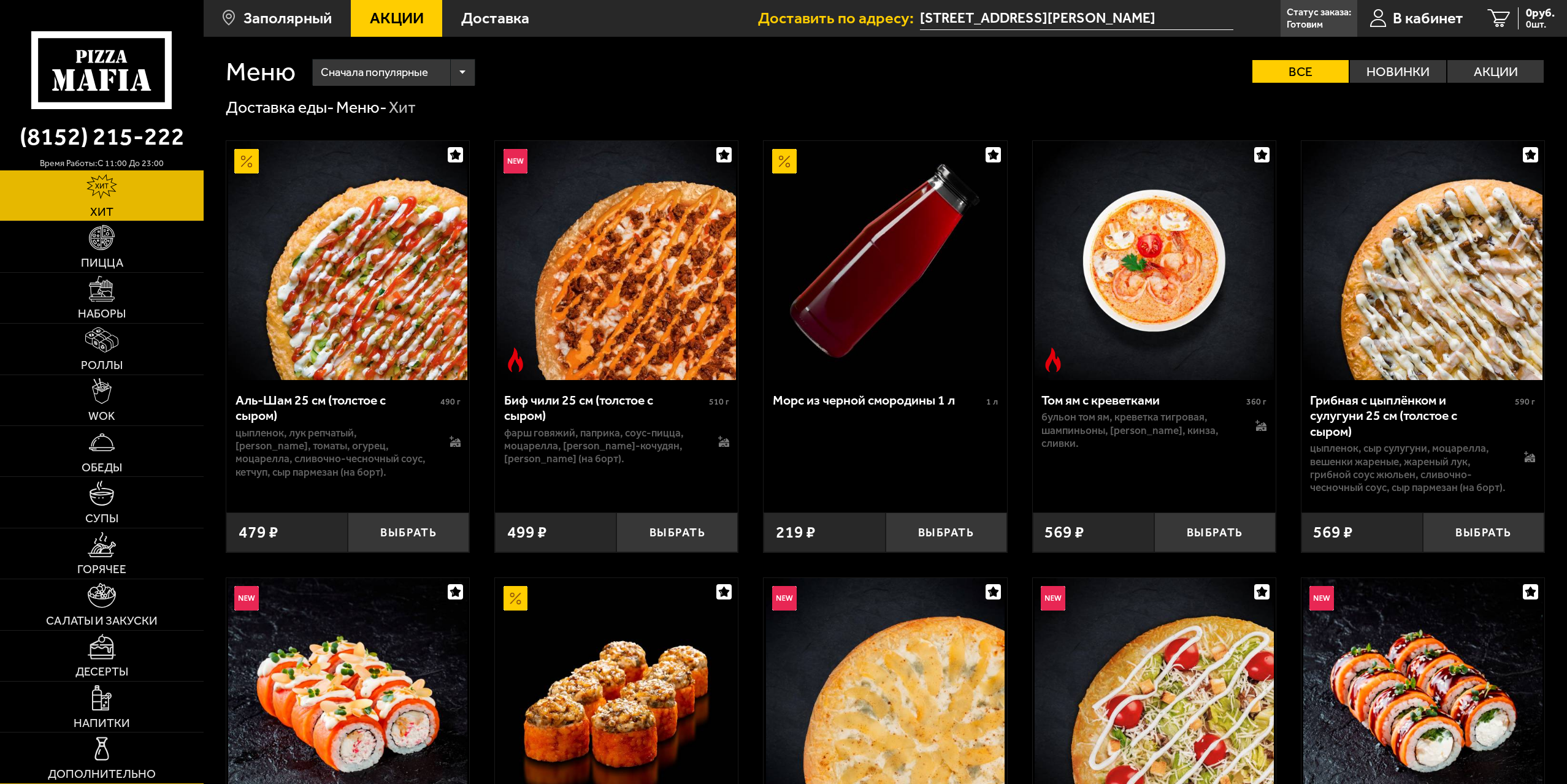
click at [121, 745] on link "Дополнительно" at bounding box center [102, 757] width 203 height 50
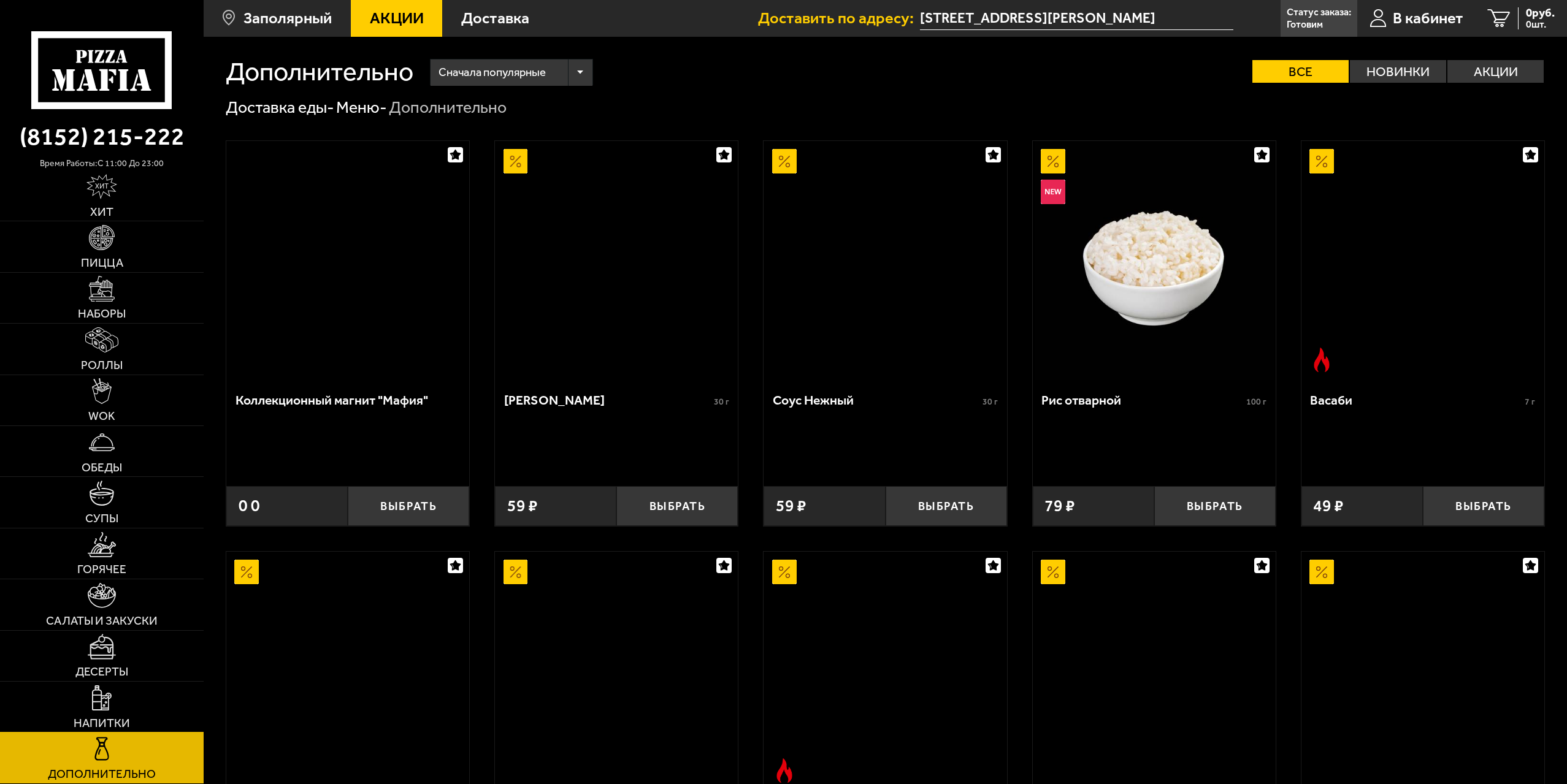
scroll to position [368, 0]
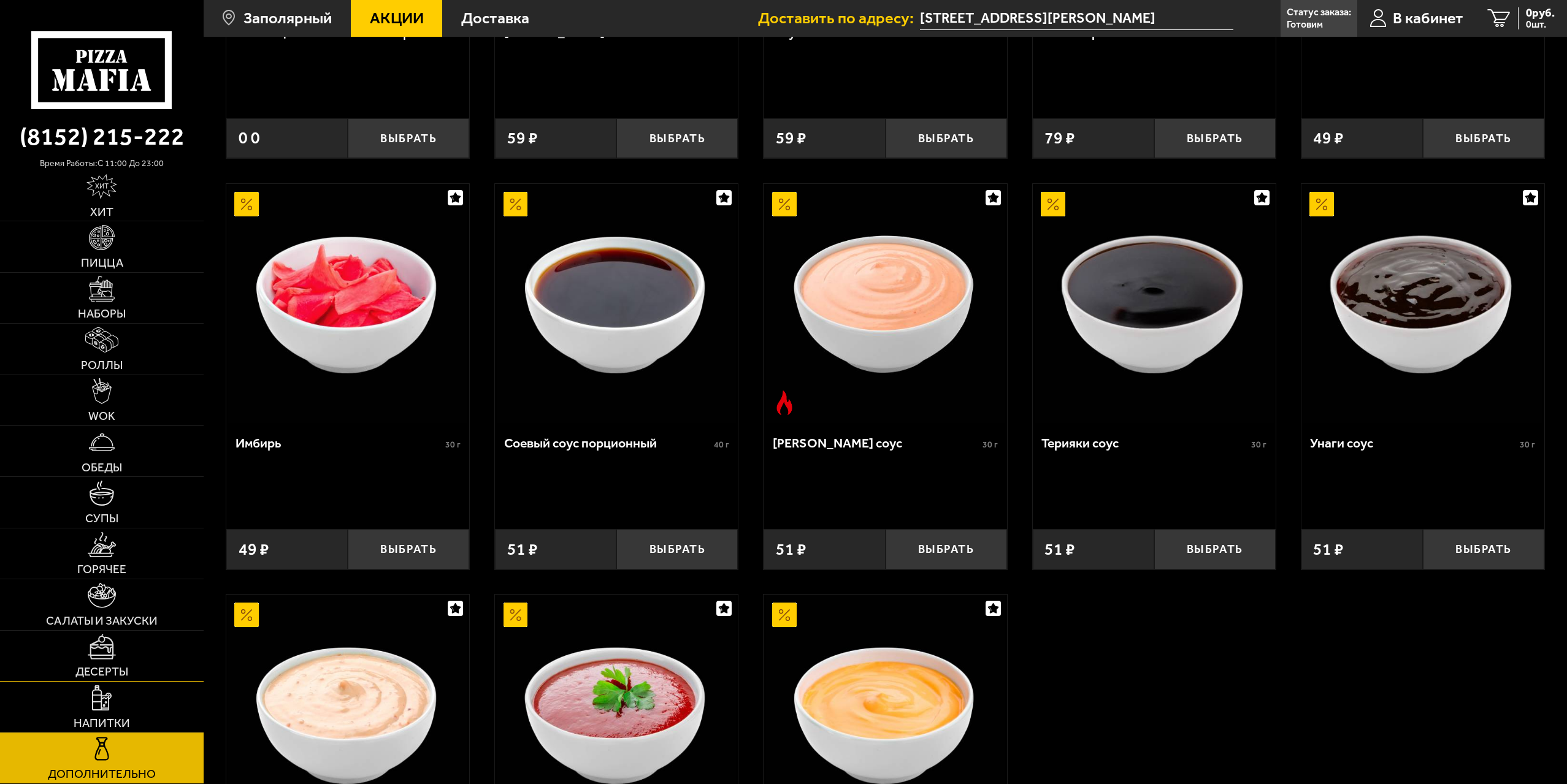
click at [124, 667] on span "Десерты" at bounding box center [101, 672] width 52 height 12
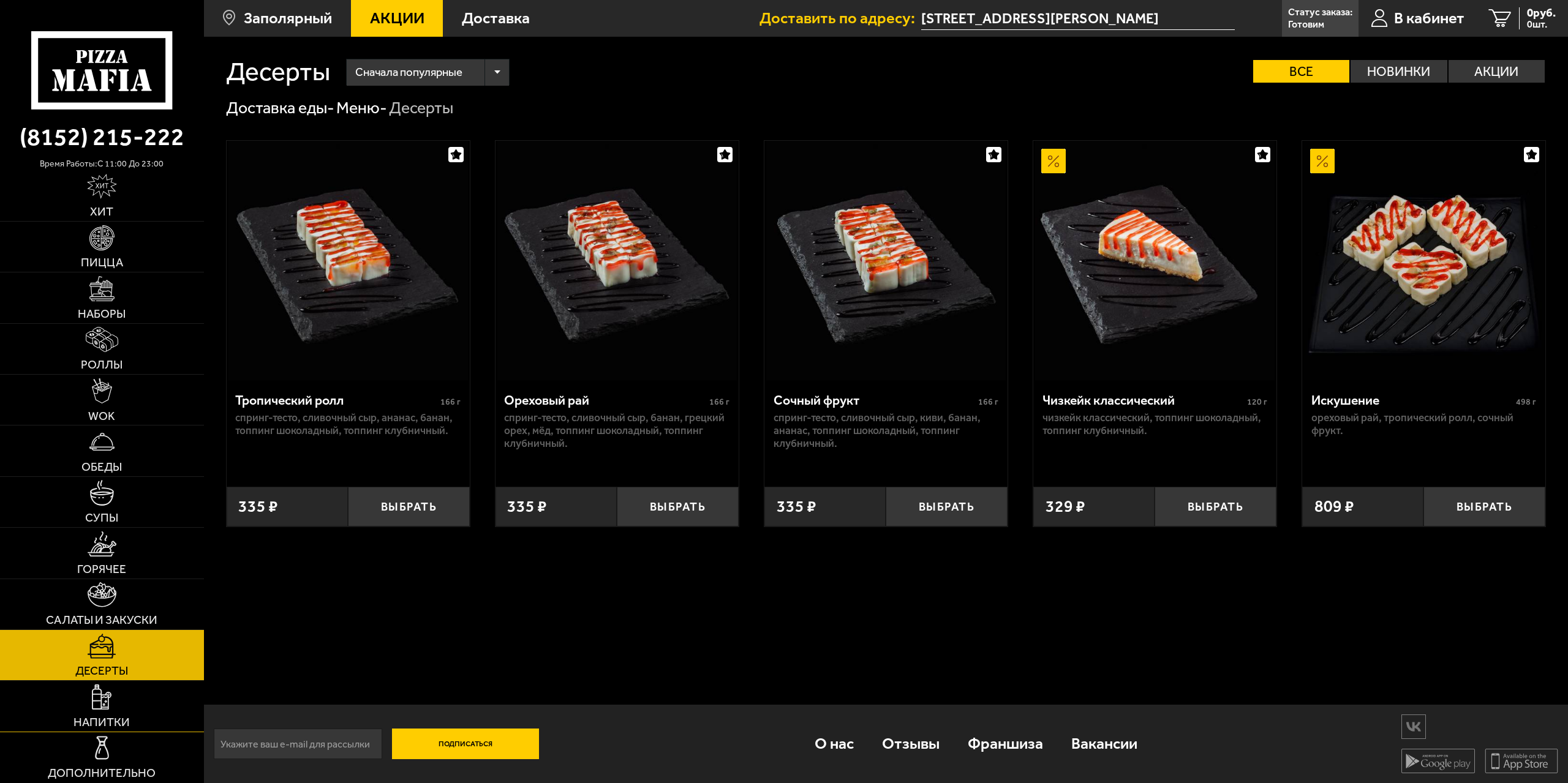
click at [119, 721] on span "Напитки" at bounding box center [101, 722] width 56 height 12
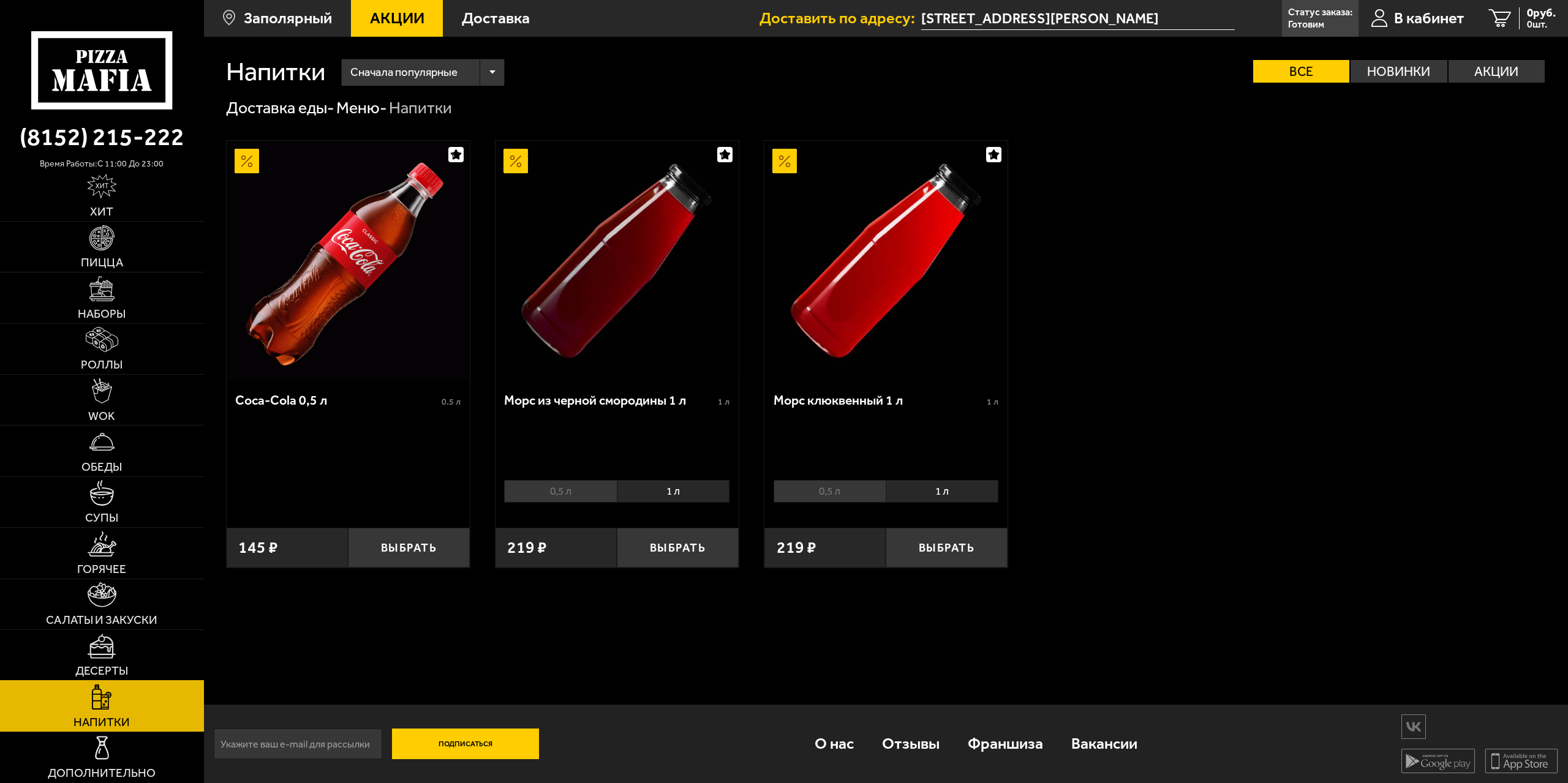
click at [147, 662] on link "Десерты" at bounding box center [101, 655] width 204 height 50
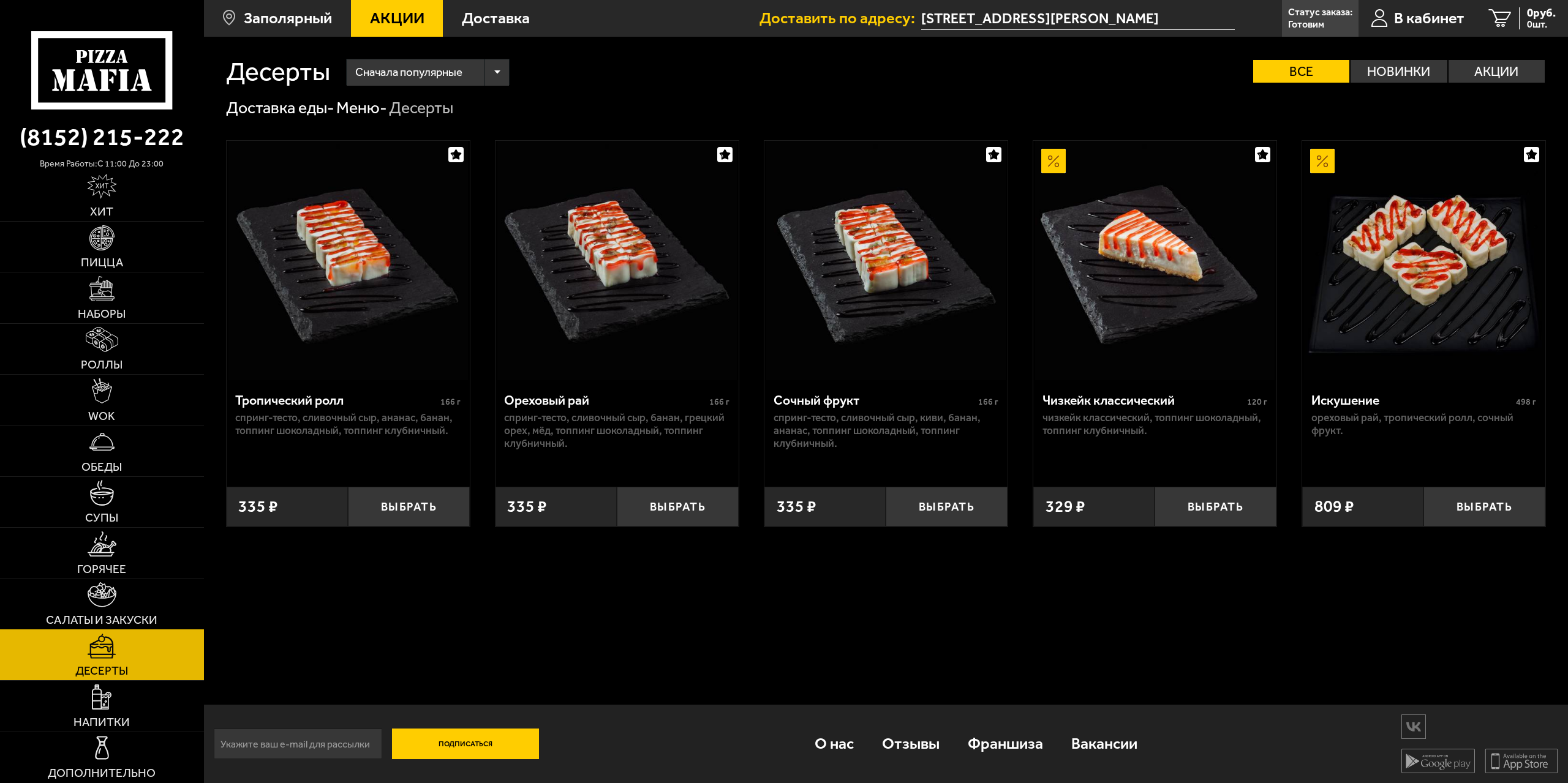
click at [147, 601] on link "Салаты и закуски" at bounding box center [101, 604] width 204 height 50
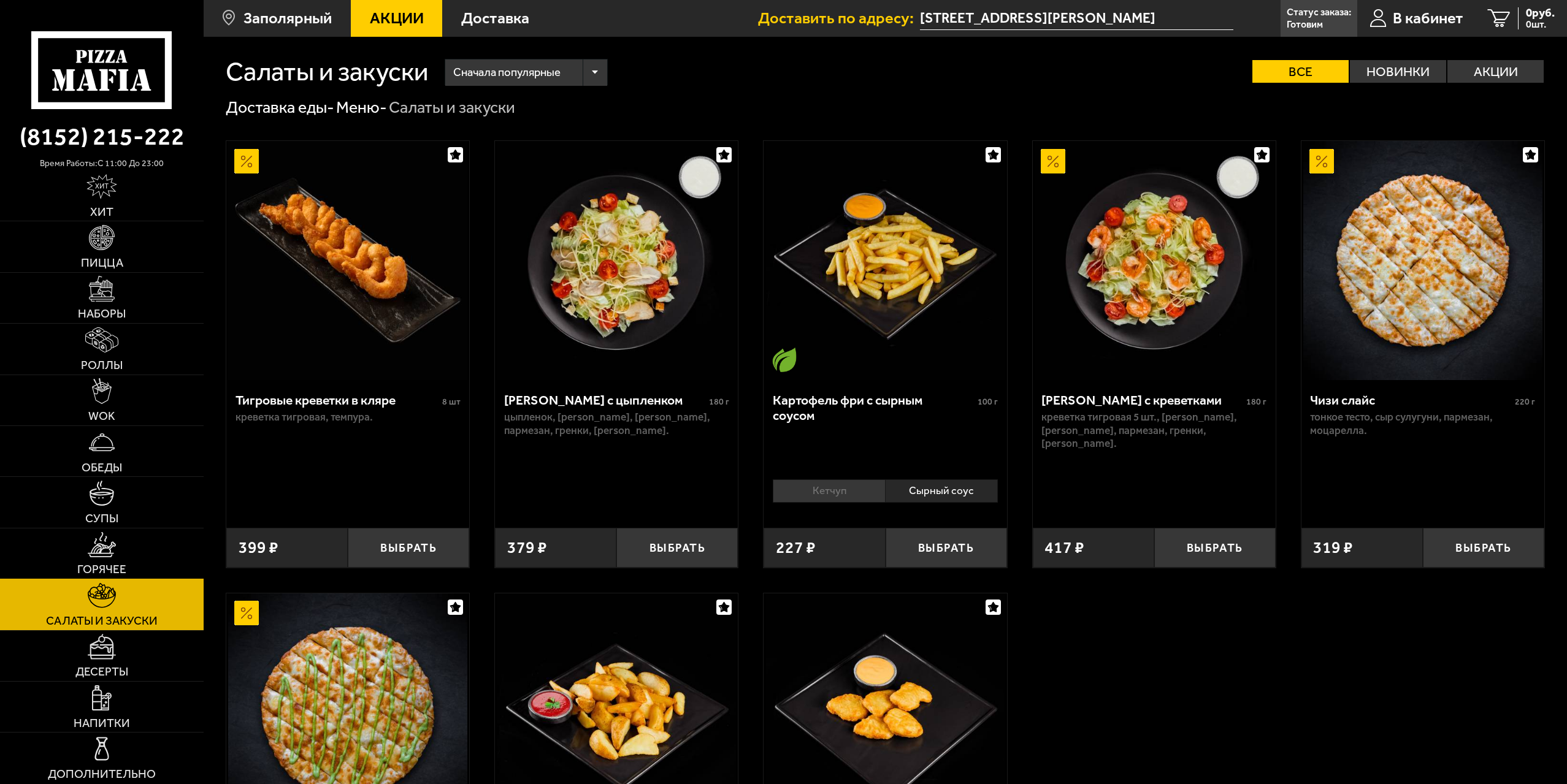
click at [135, 569] on link "Горячее" at bounding box center [102, 553] width 203 height 50
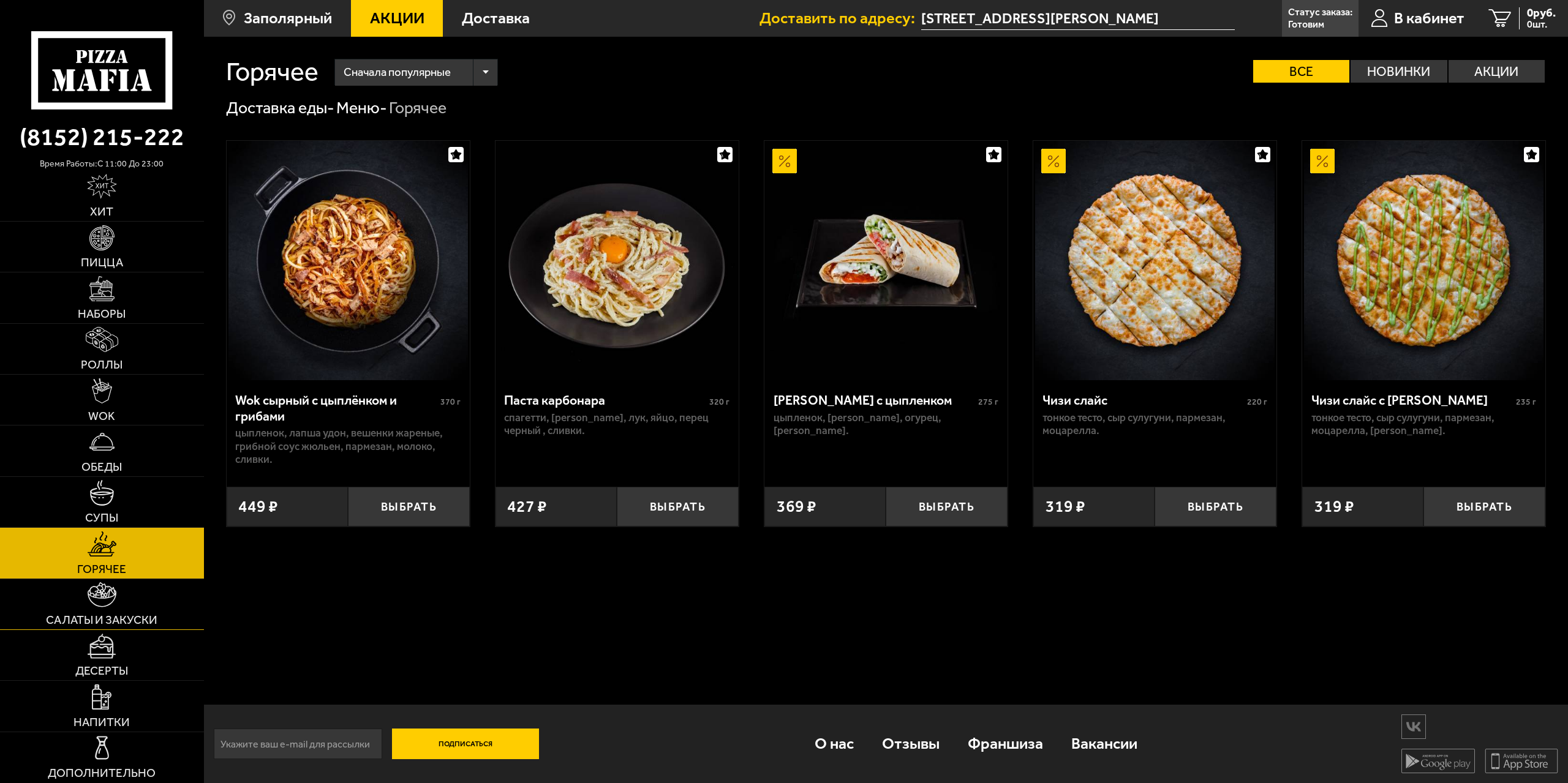
click at [121, 615] on span "Салаты и закуски" at bounding box center [101, 620] width 111 height 12
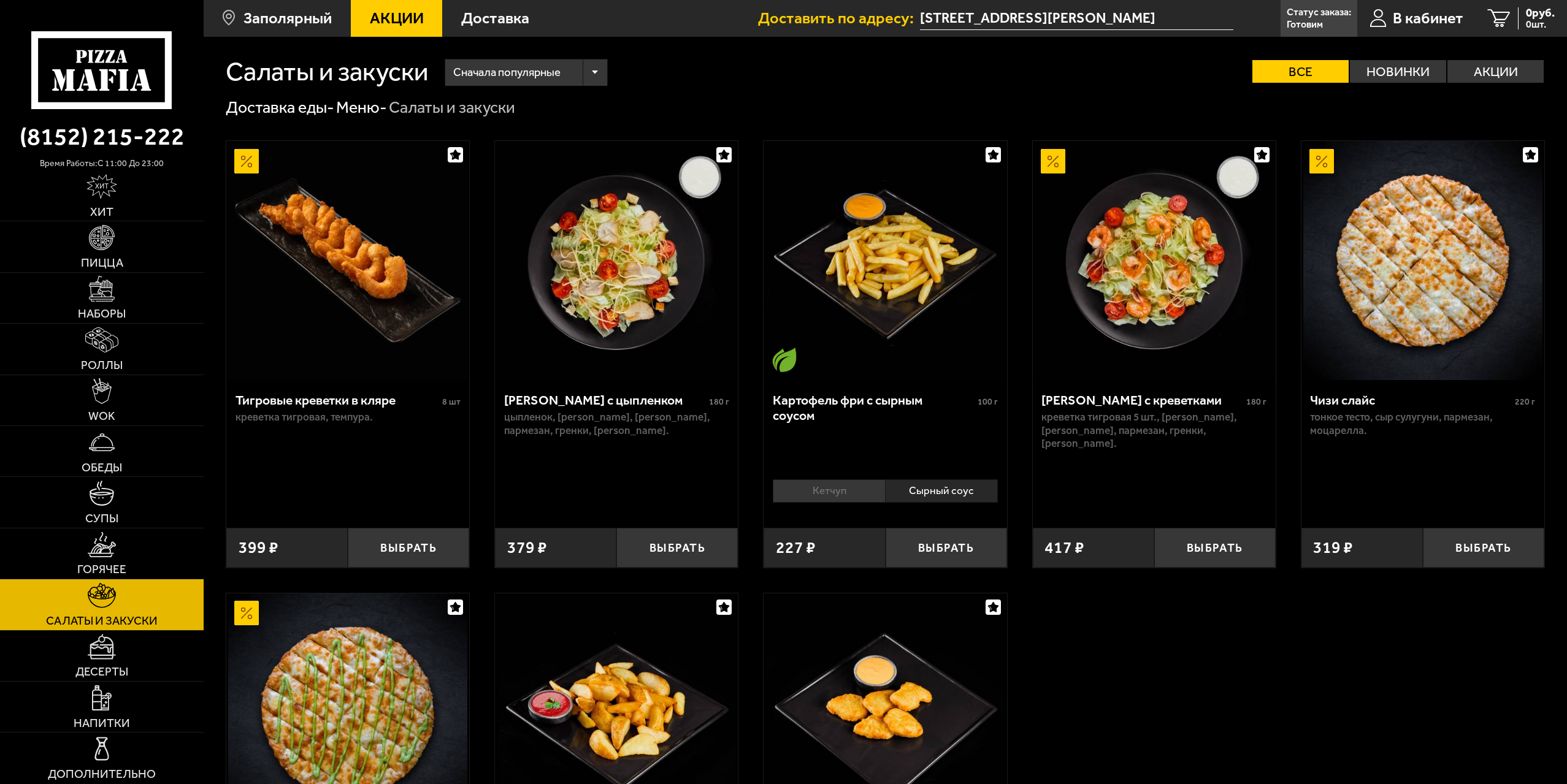
click at [1381, 297] on img at bounding box center [1423, 260] width 239 height 239
